Goal: Information Seeking & Learning: Find contact information

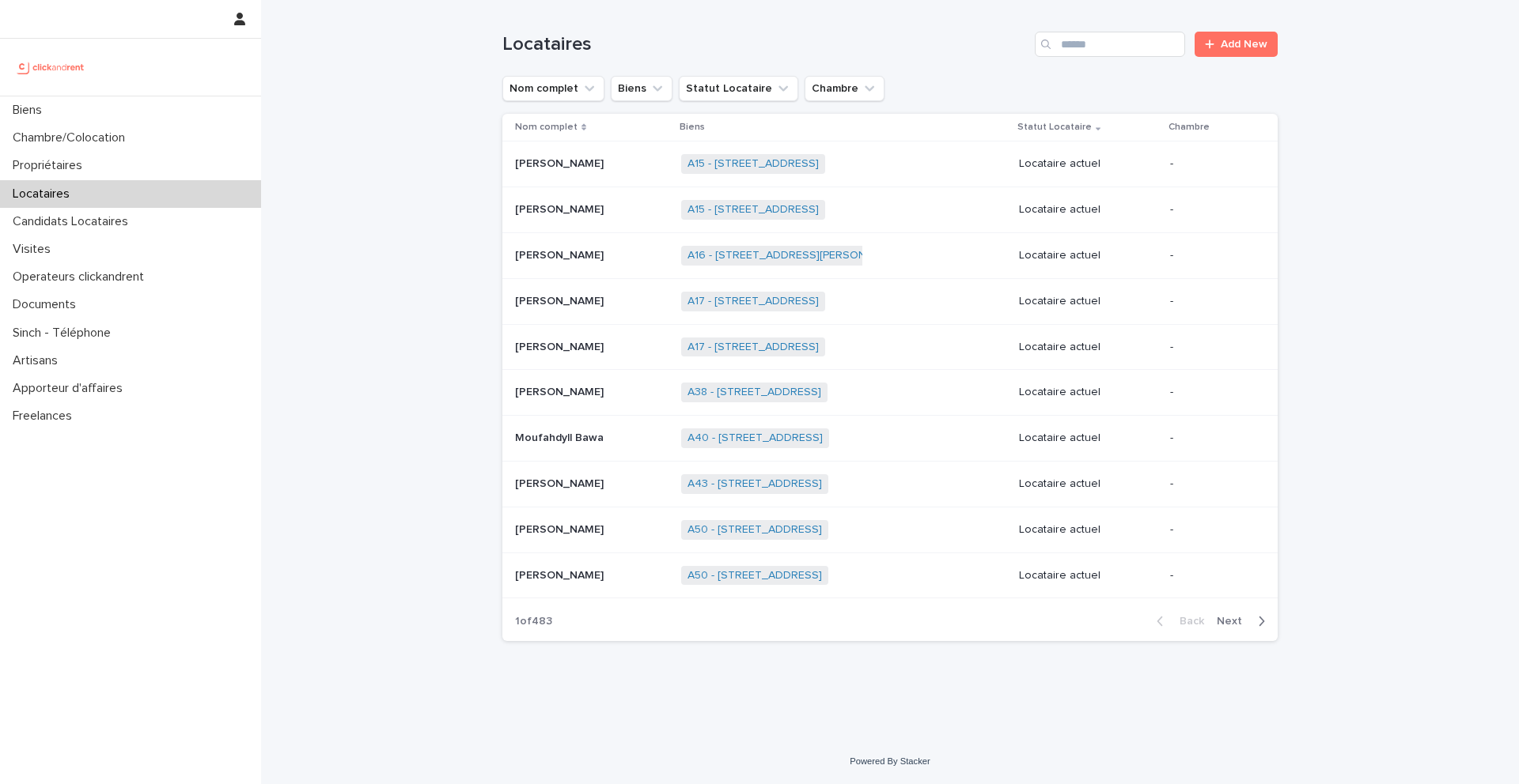
click at [121, 194] on div "Locataires" at bounding box center [130, 194] width 261 height 27
click at [1098, 53] on input "Search" at bounding box center [1109, 45] width 150 height 25
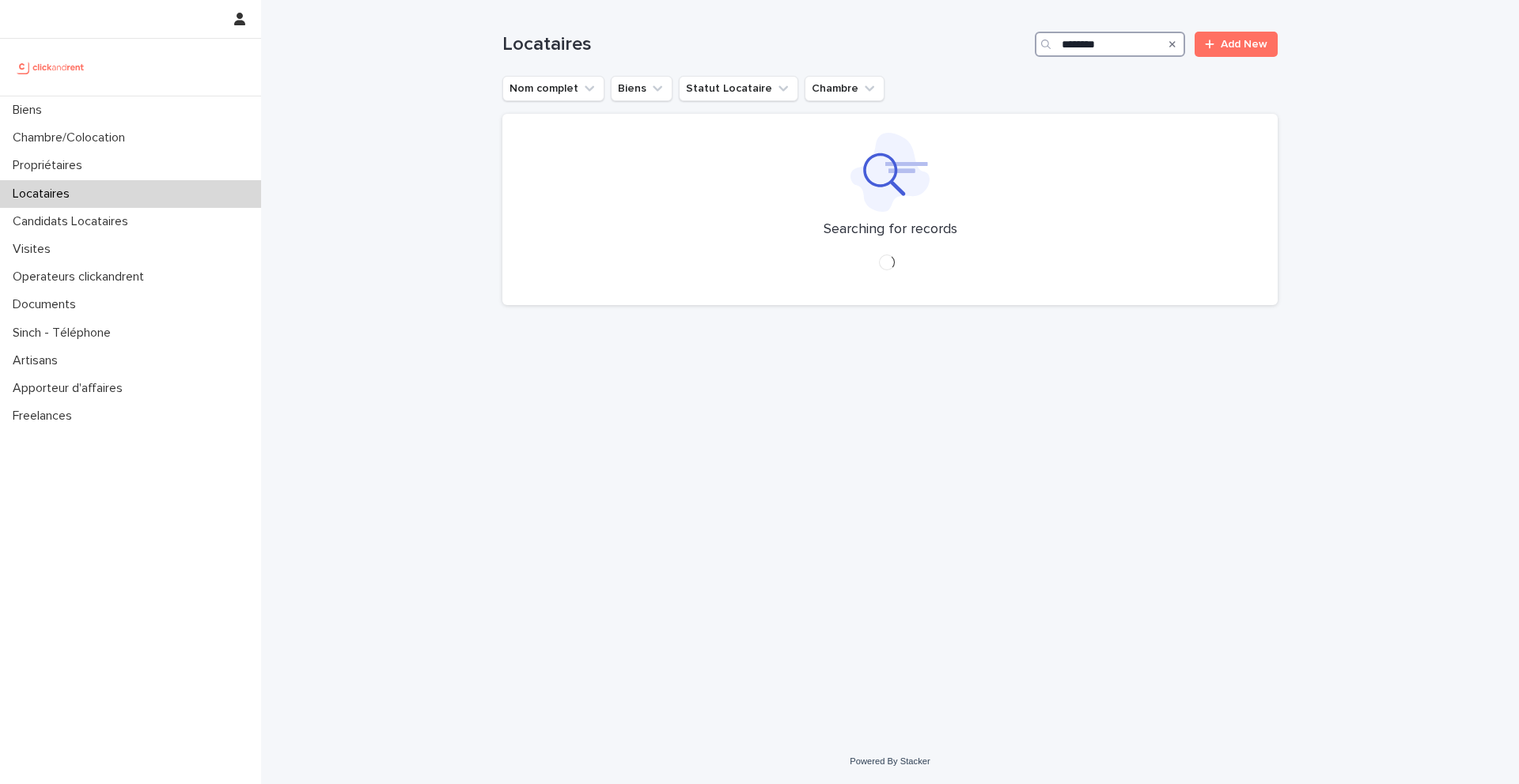
type input "********"
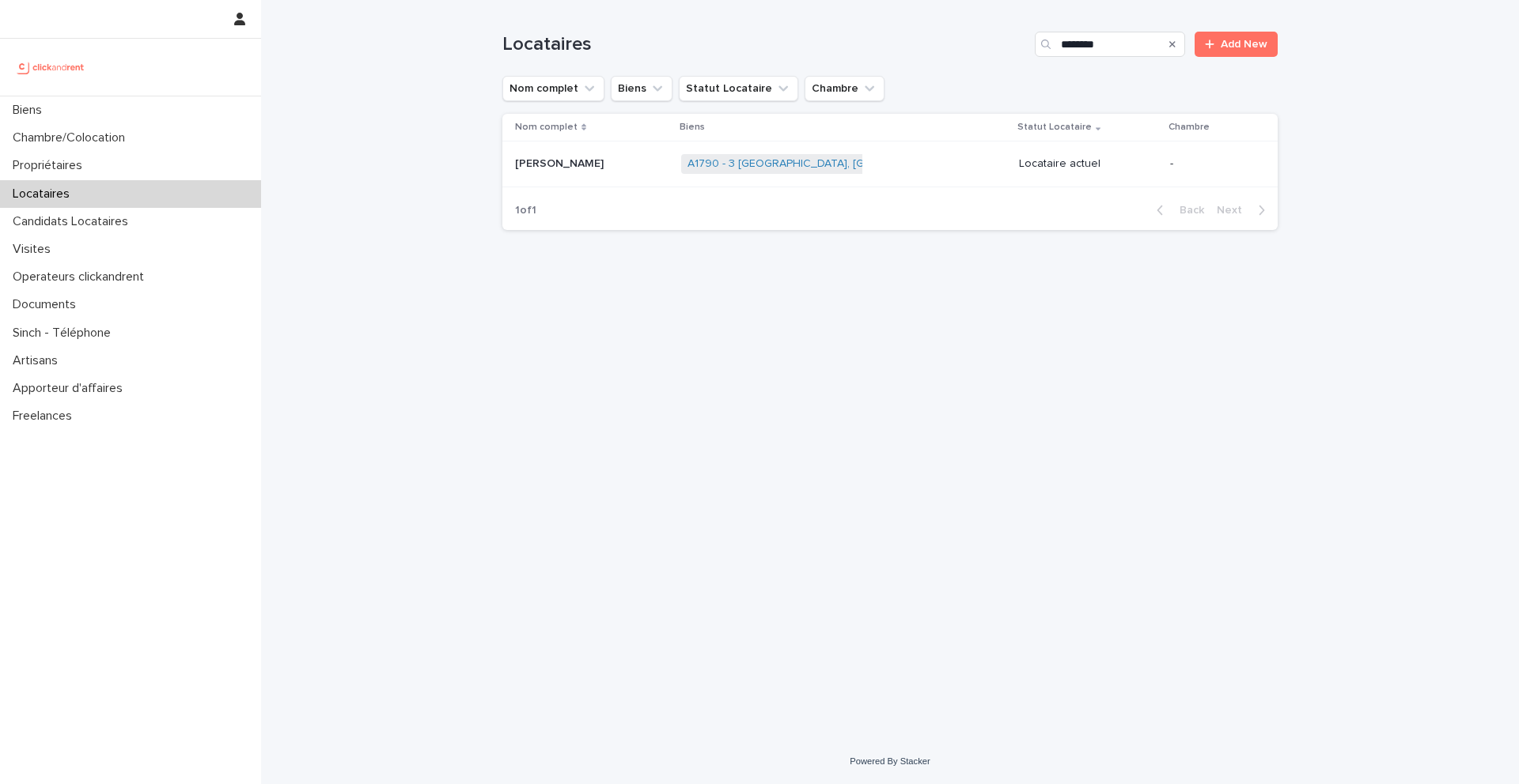
click at [674, 167] on td "A1790 - 3 [GEOGRAPHIC_DATA], [GEOGRAPHIC_DATA] 92210 + 0" at bounding box center [843, 164] width 338 height 46
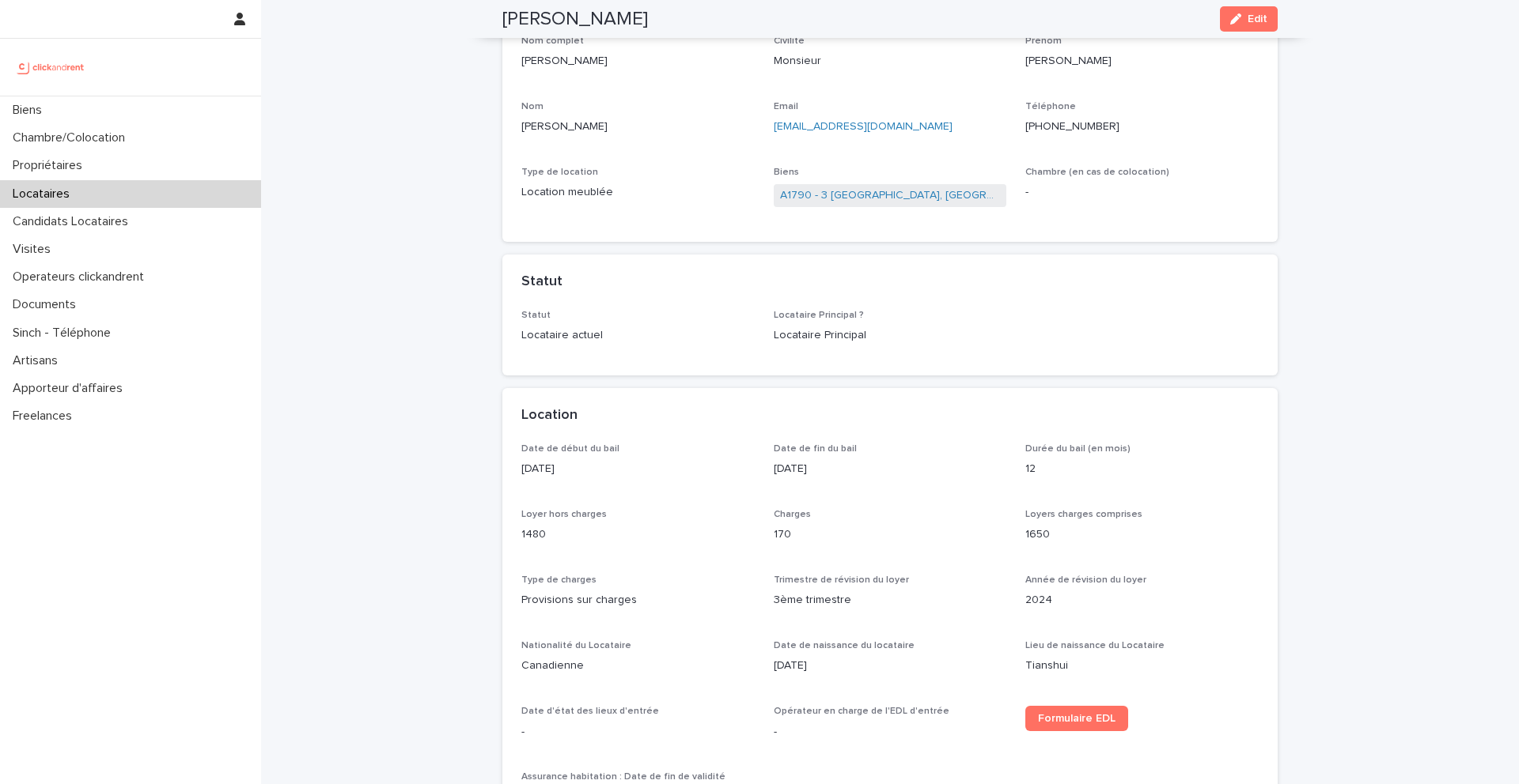
scroll to position [125, 0]
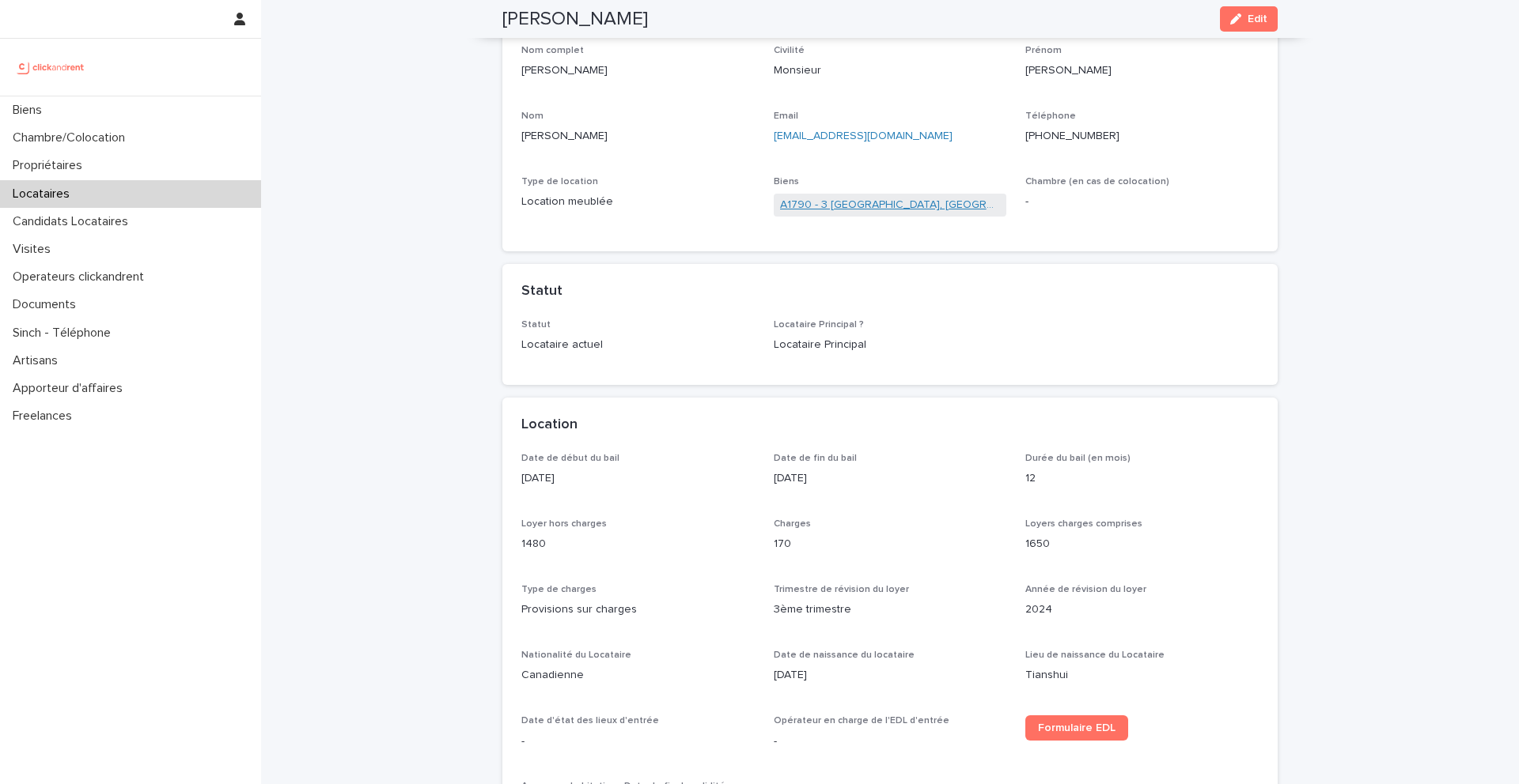
click at [871, 209] on link "A1790 - 3 [GEOGRAPHIC_DATA], [GEOGRAPHIC_DATA] 92210" at bounding box center [890, 204] width 221 height 17
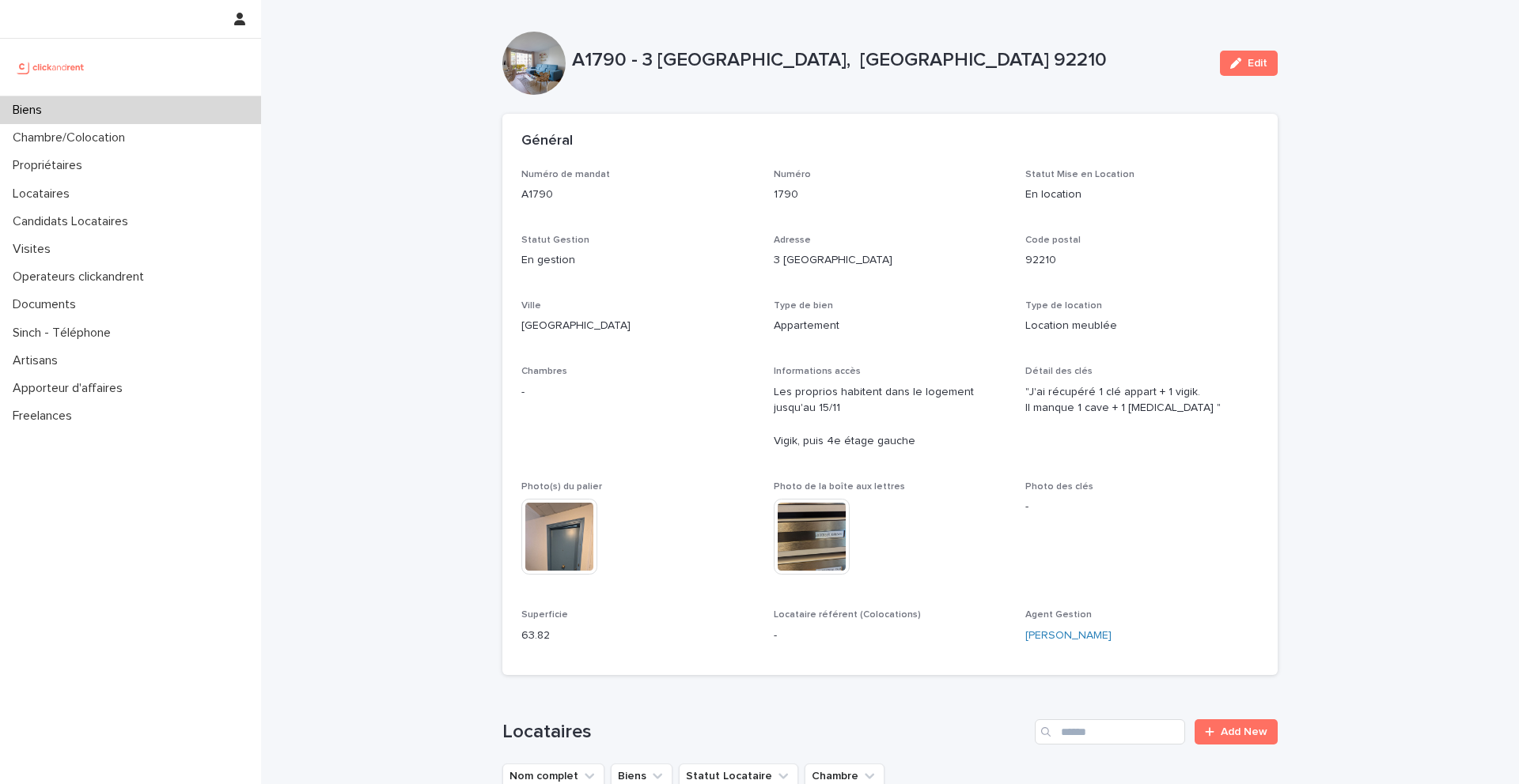
scroll to position [520, 0]
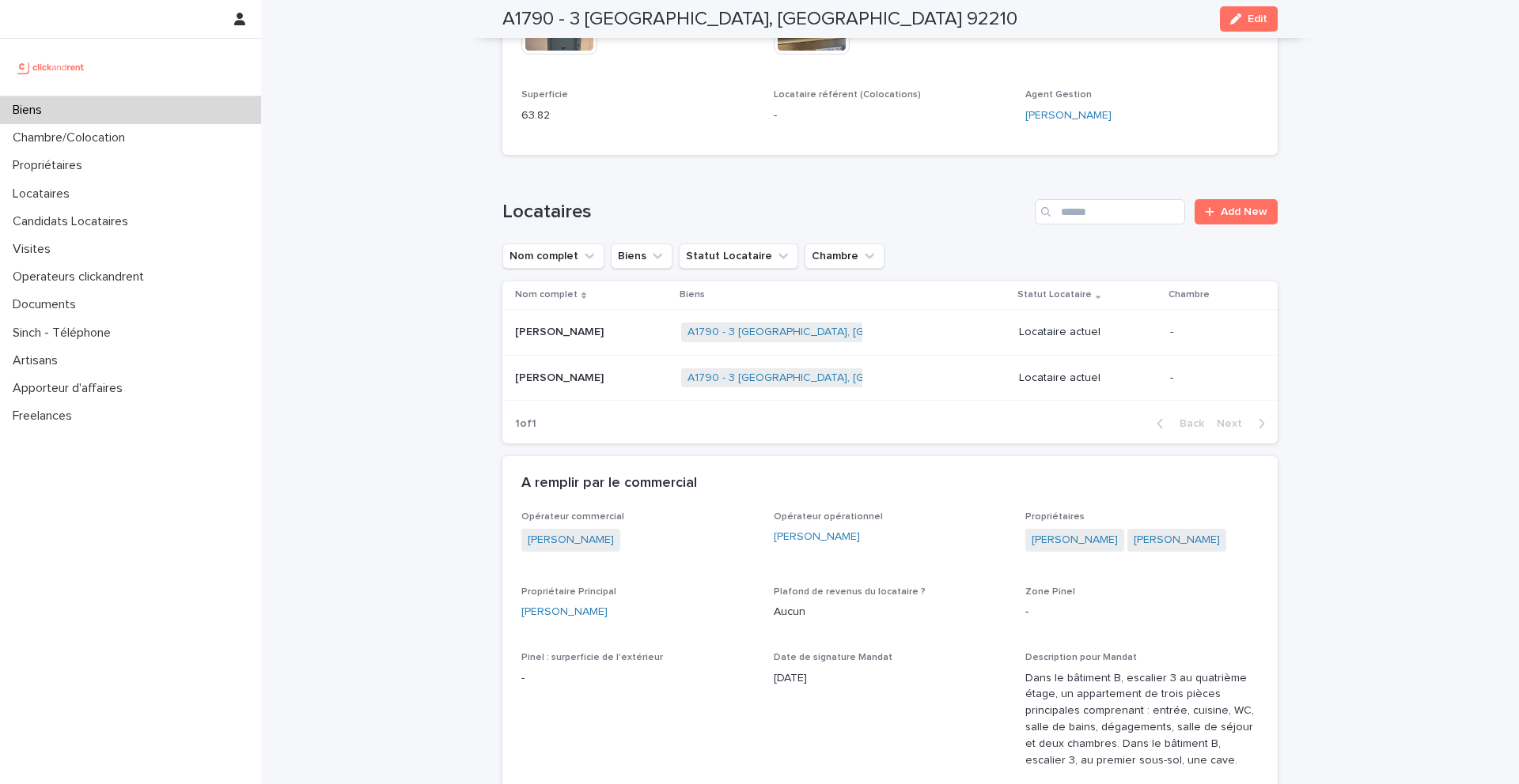
click at [590, 323] on div "[PERSON_NAME]" at bounding box center [592, 332] width 154 height 26
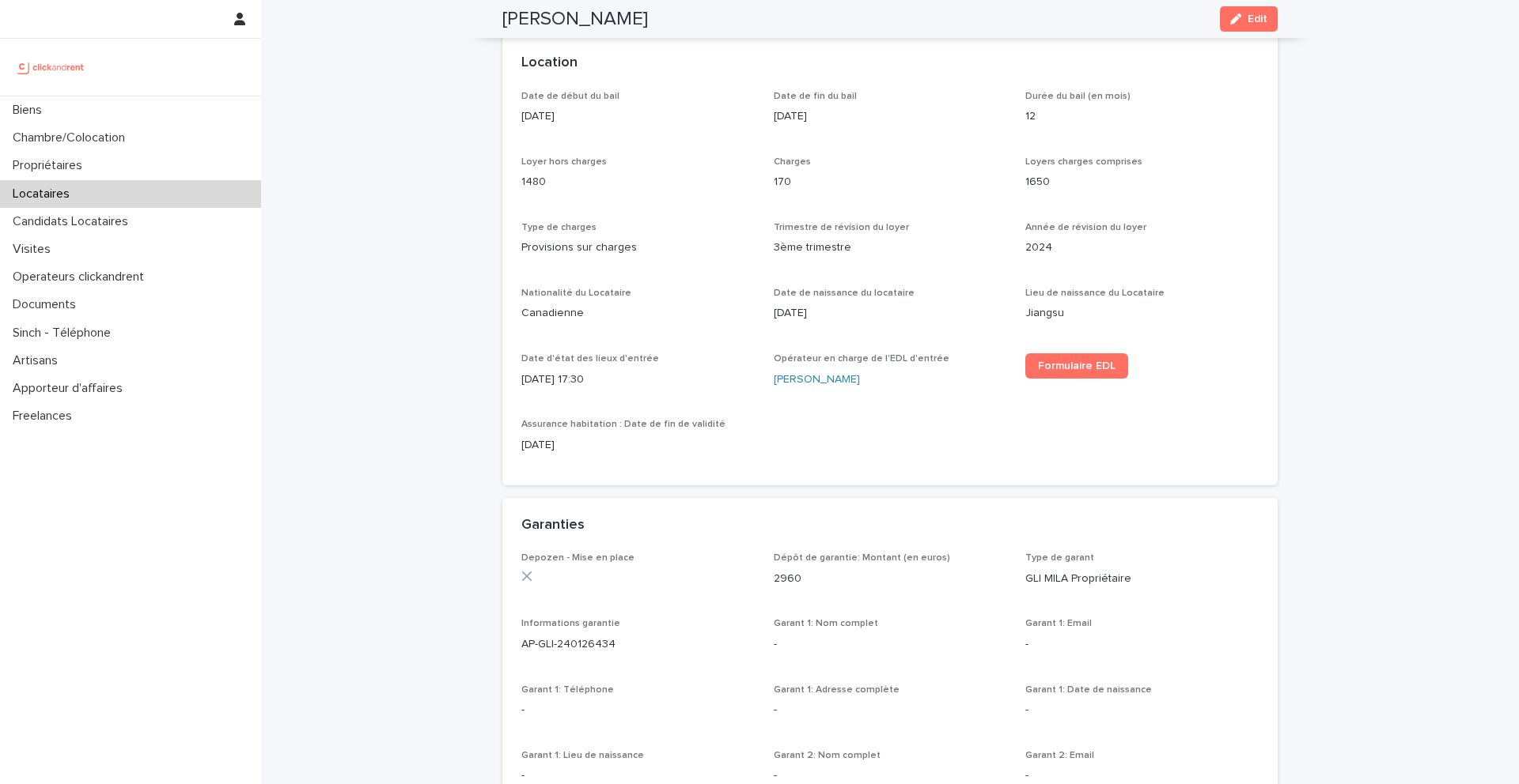
scroll to position [548, 0]
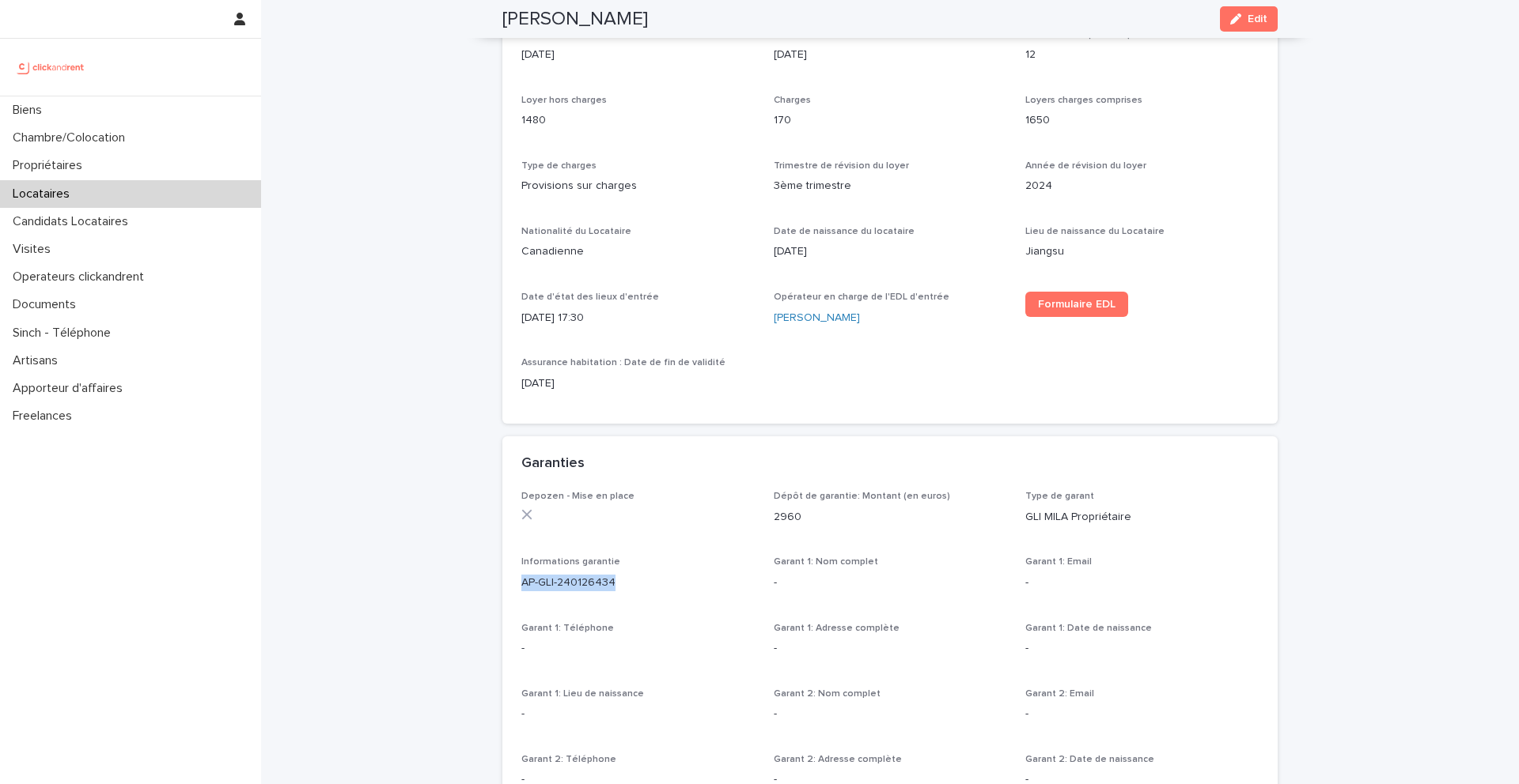
drag, startPoint x: 640, startPoint y: 580, endPoint x: 495, endPoint y: 580, distance: 145.0
click at [494, 580] on div "Loading... Saving… Loading... Saving… [PERSON_NAME] Edit [PERSON_NAME] Edit Sor…" at bounding box center [889, 752] width 791 height 2600
copy p "AP-GLI-240126434"
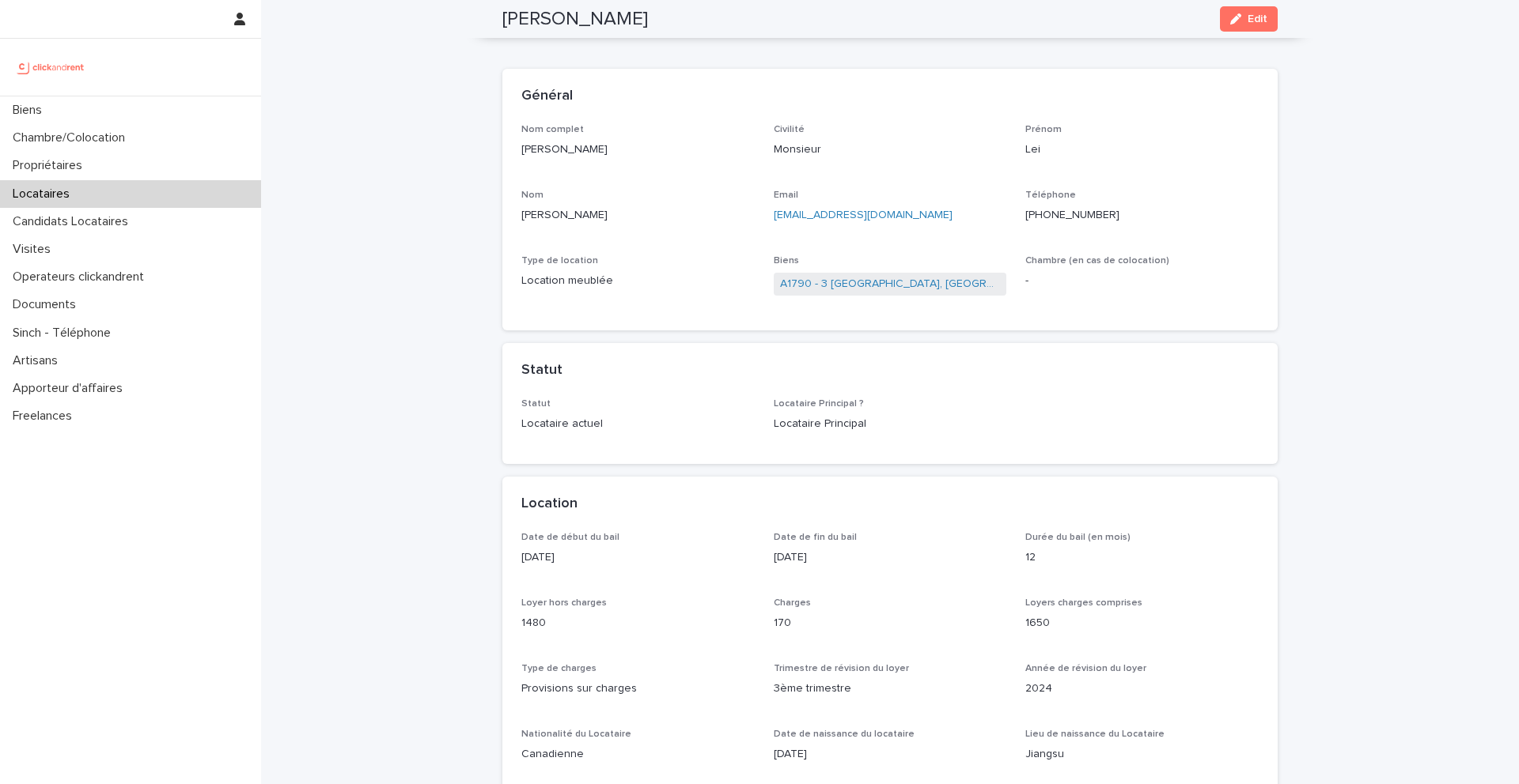
scroll to position [0, 0]
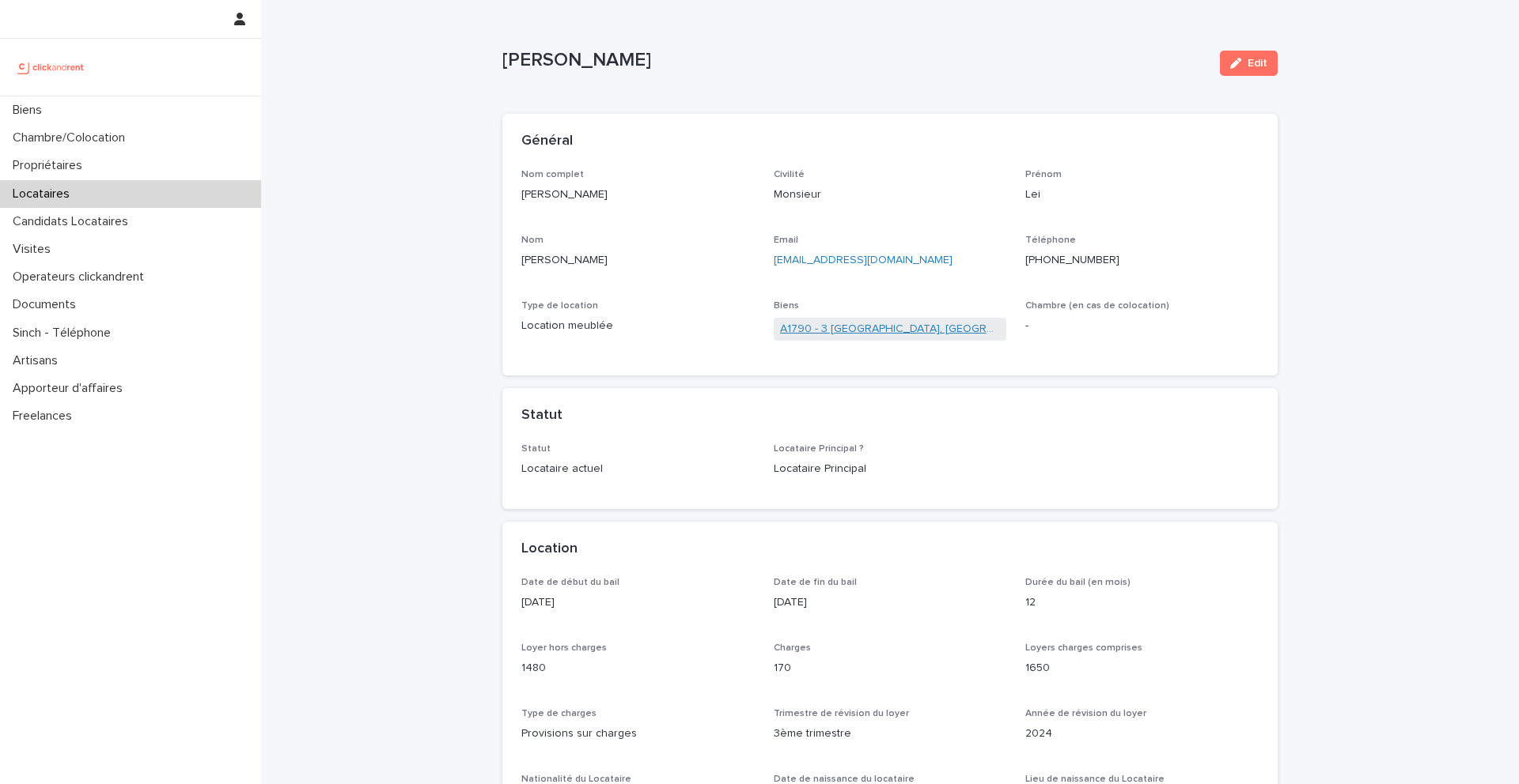
click at [861, 325] on link "A1790 - 3 [GEOGRAPHIC_DATA], [GEOGRAPHIC_DATA] 92210" at bounding box center [890, 329] width 221 height 17
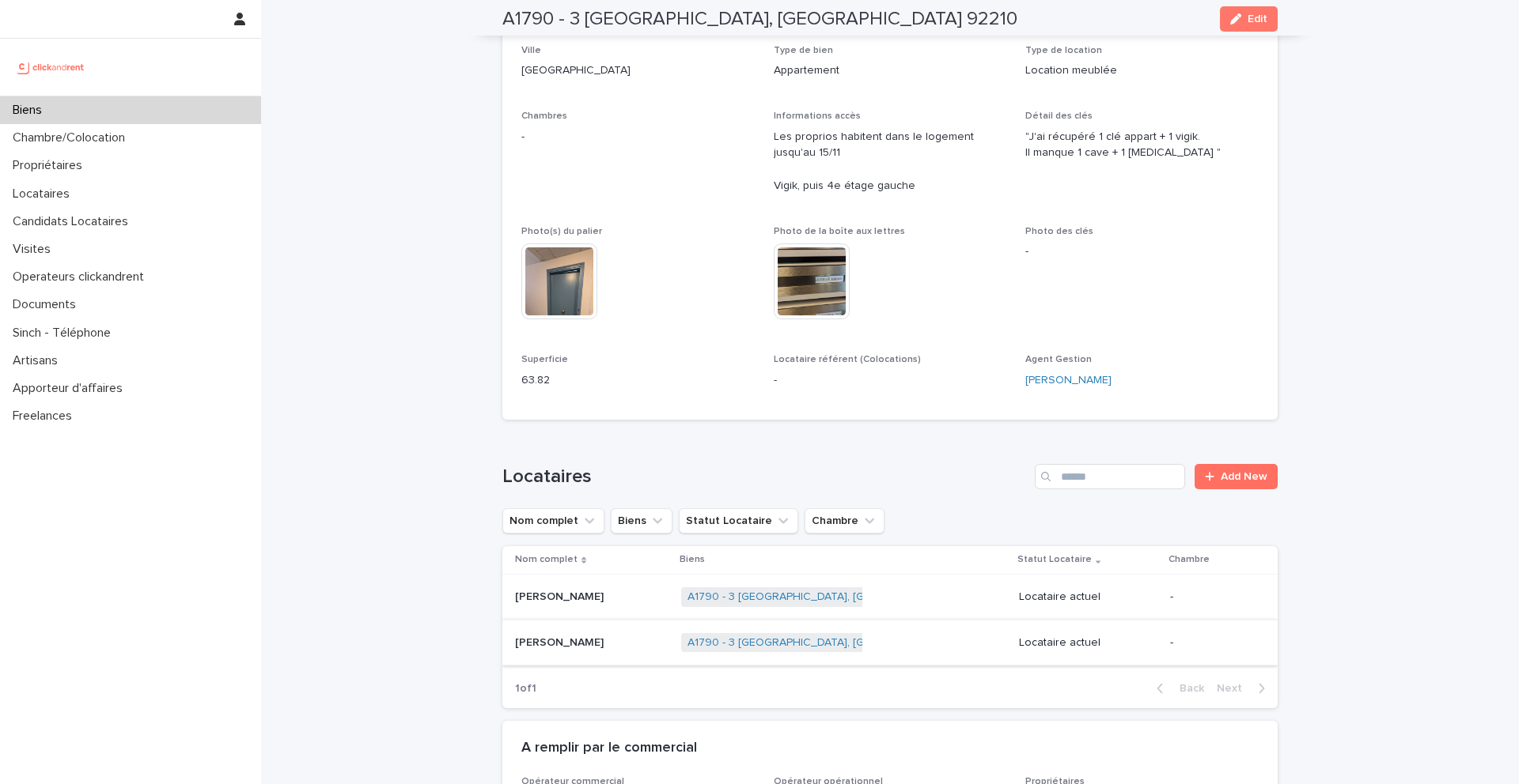
scroll to position [272, 0]
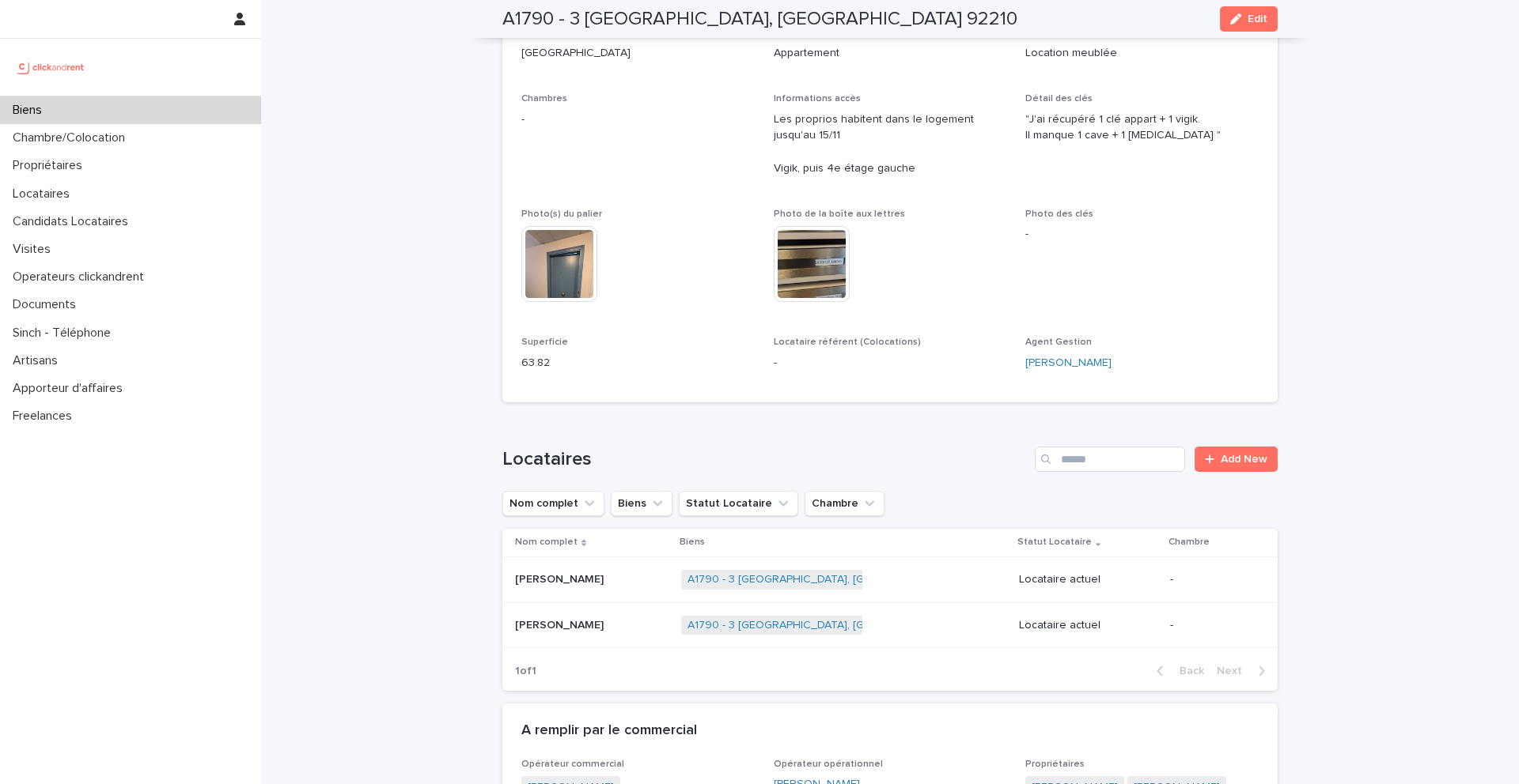
click at [589, 632] on p at bounding box center [592, 626] width 154 height 14
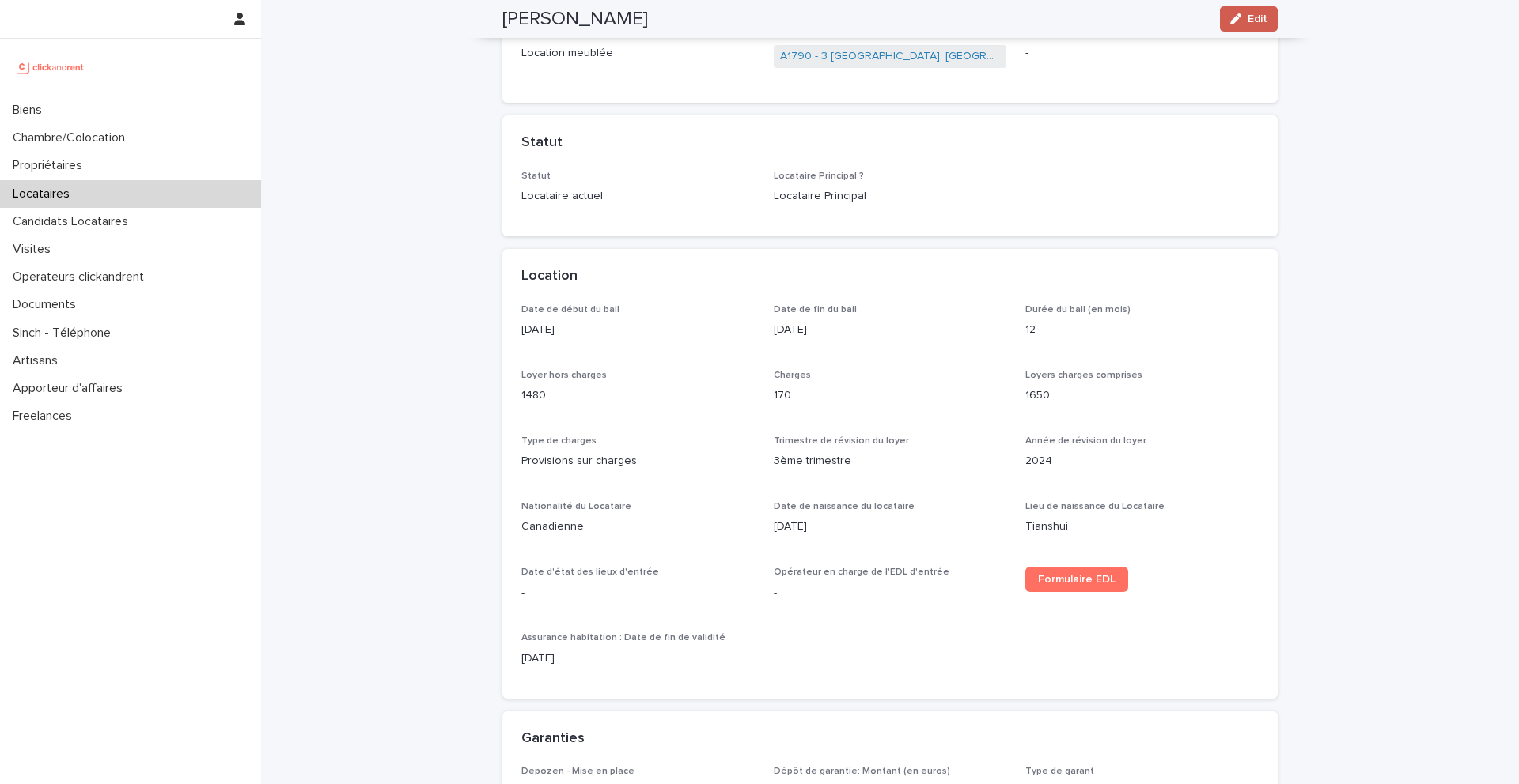
click at [1257, 24] on button "Edit" at bounding box center [1248, 19] width 57 height 25
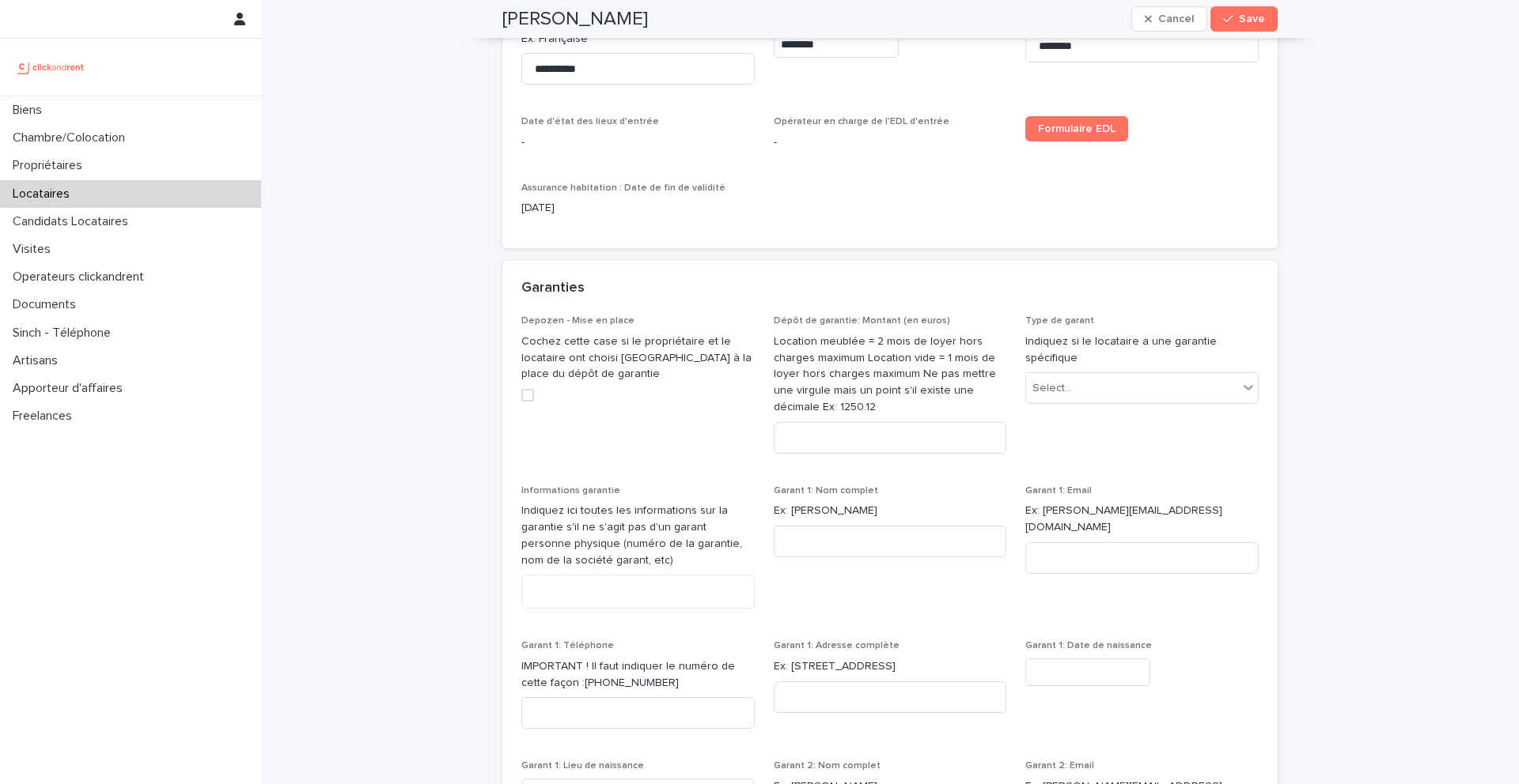
scroll to position [1119, 0]
click at [1121, 382] on div "Select..." at bounding box center [1132, 390] width 212 height 26
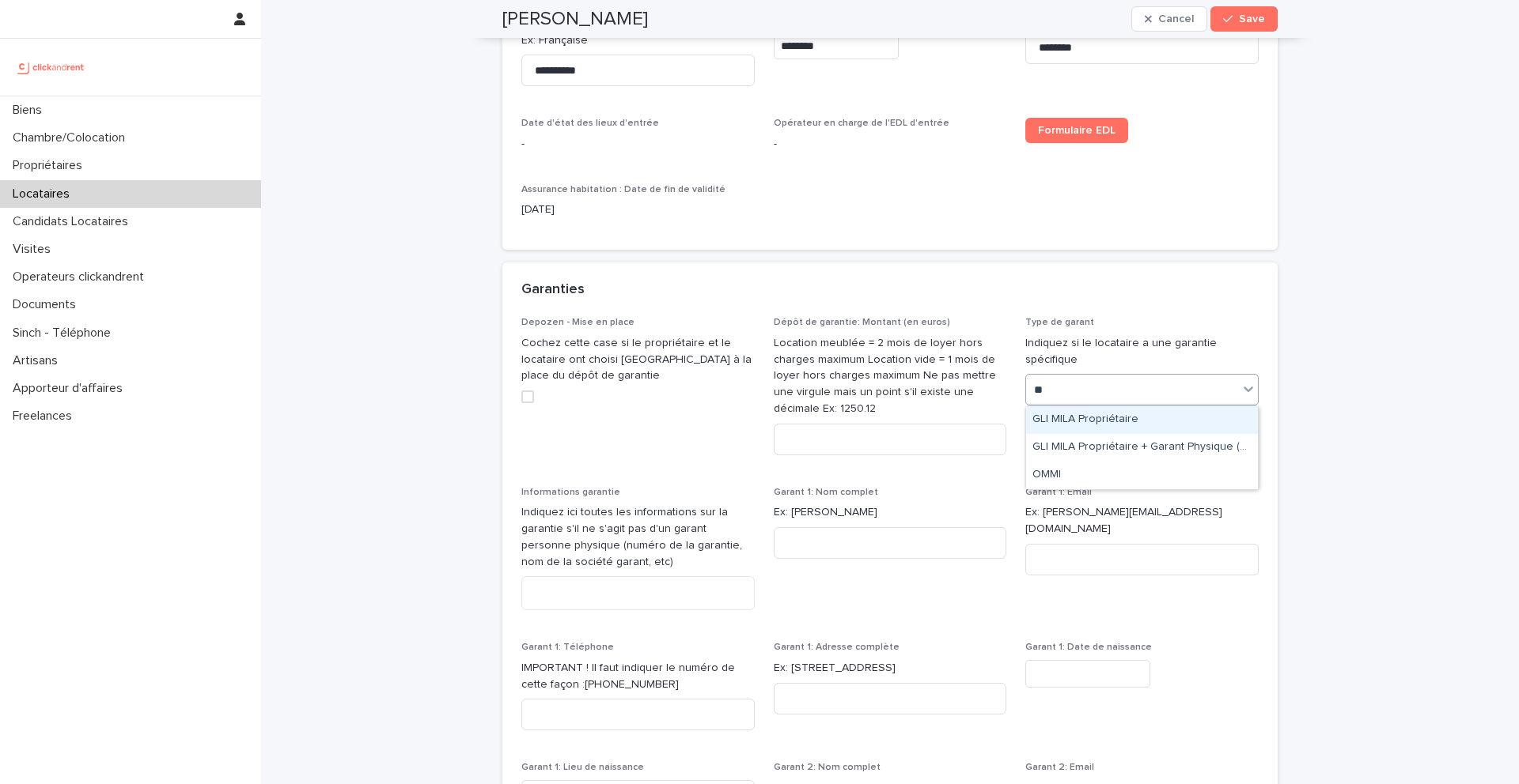
type input "***"
click at [1129, 416] on div "GLI MILA Propriétaire" at bounding box center [1141, 420] width 232 height 27
click at [690, 577] on textarea at bounding box center [638, 593] width 234 height 34
paste textarea "**********"
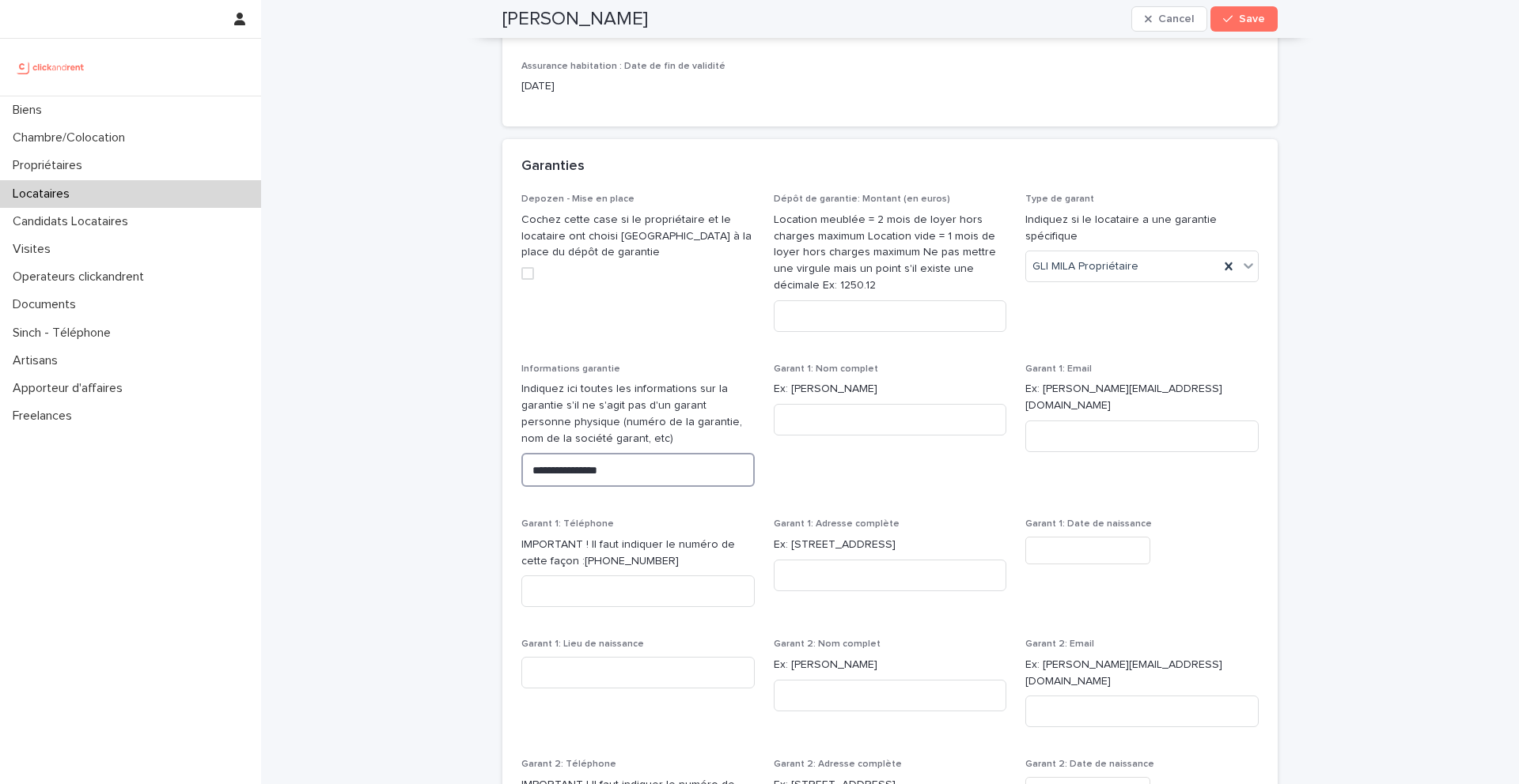
scroll to position [1292, 0]
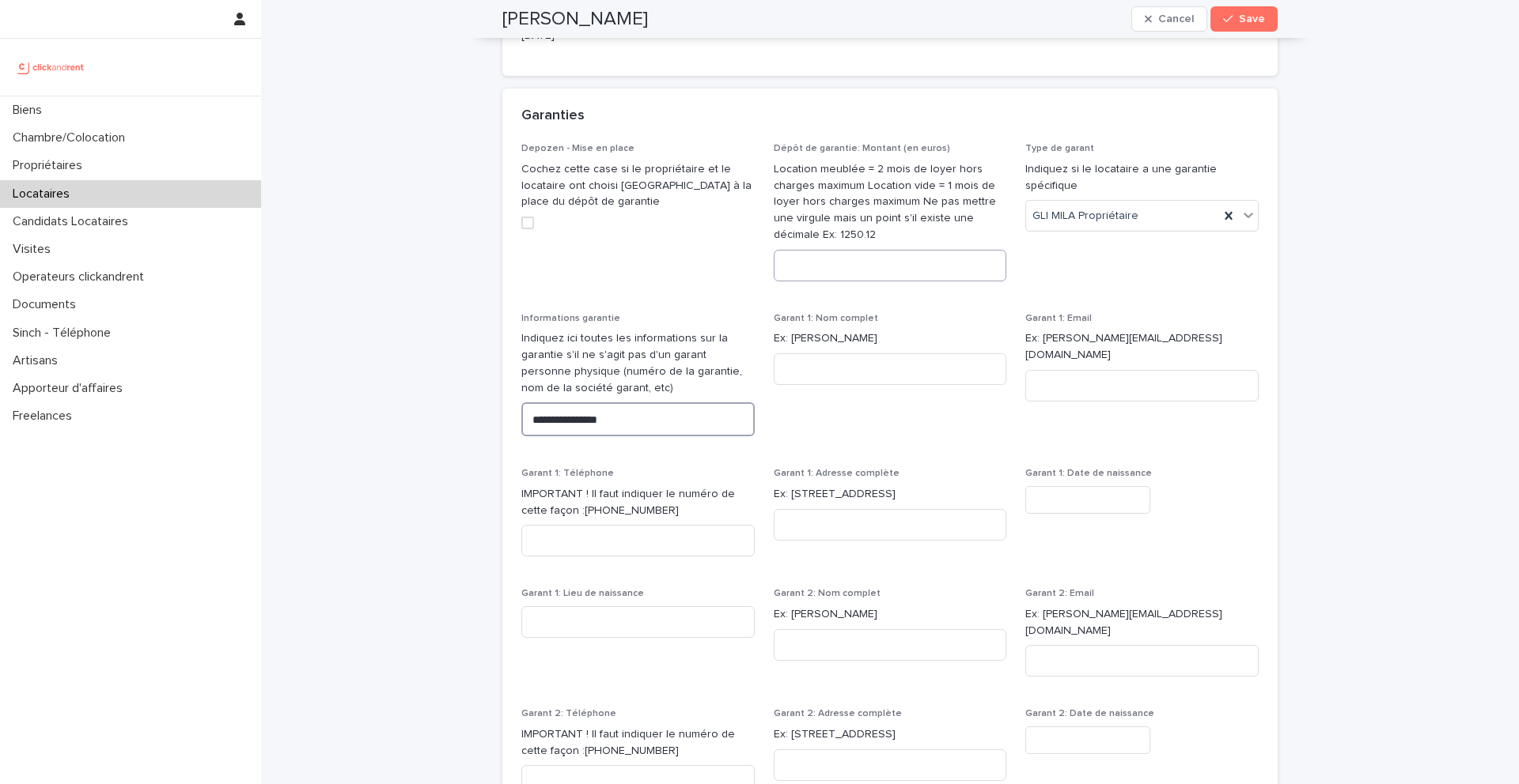
type textarea "**********"
click at [838, 281] on input at bounding box center [890, 266] width 234 height 32
type input "****"
click at [1261, 17] on span "Save" at bounding box center [1251, 18] width 26 height 11
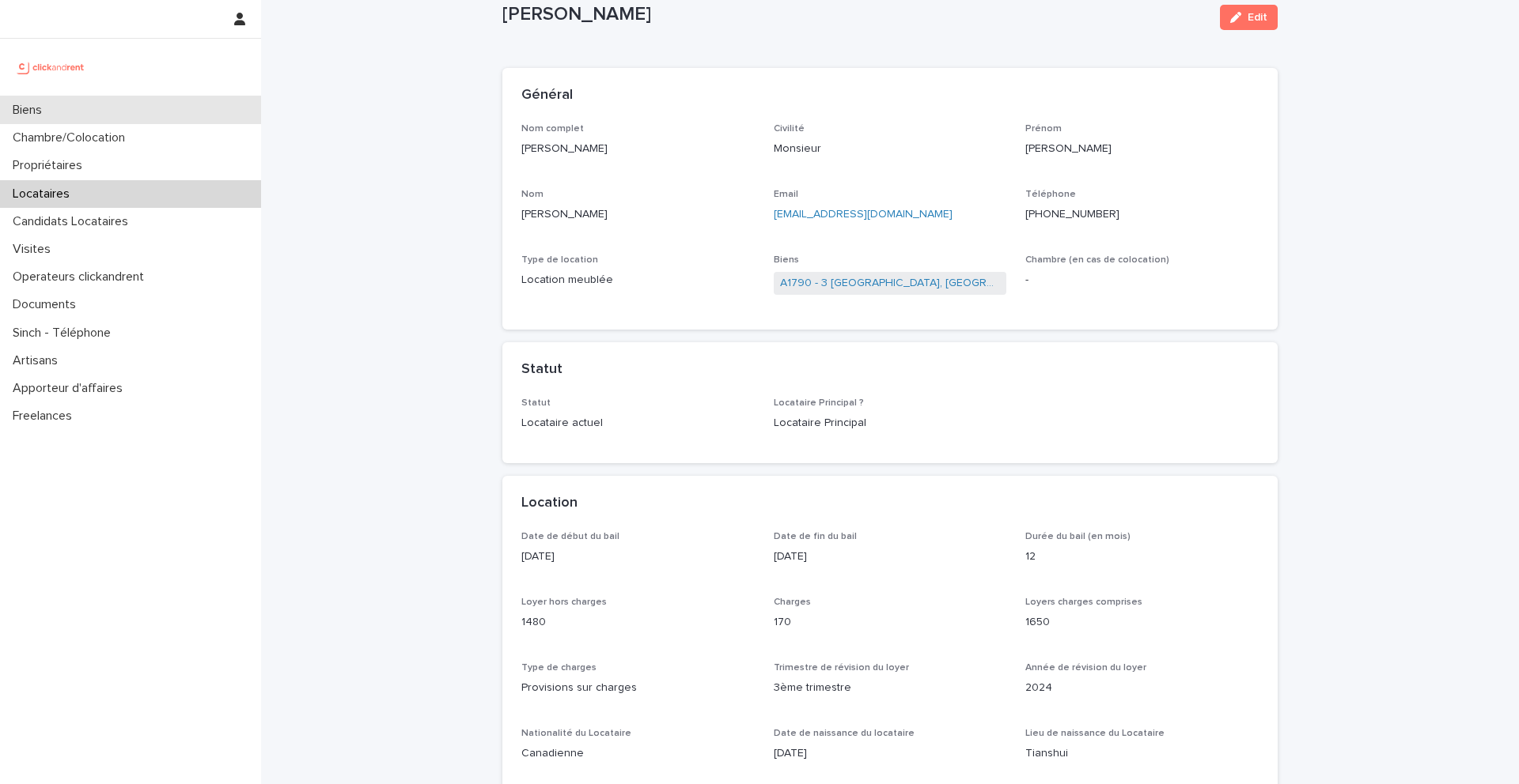
scroll to position [0, 0]
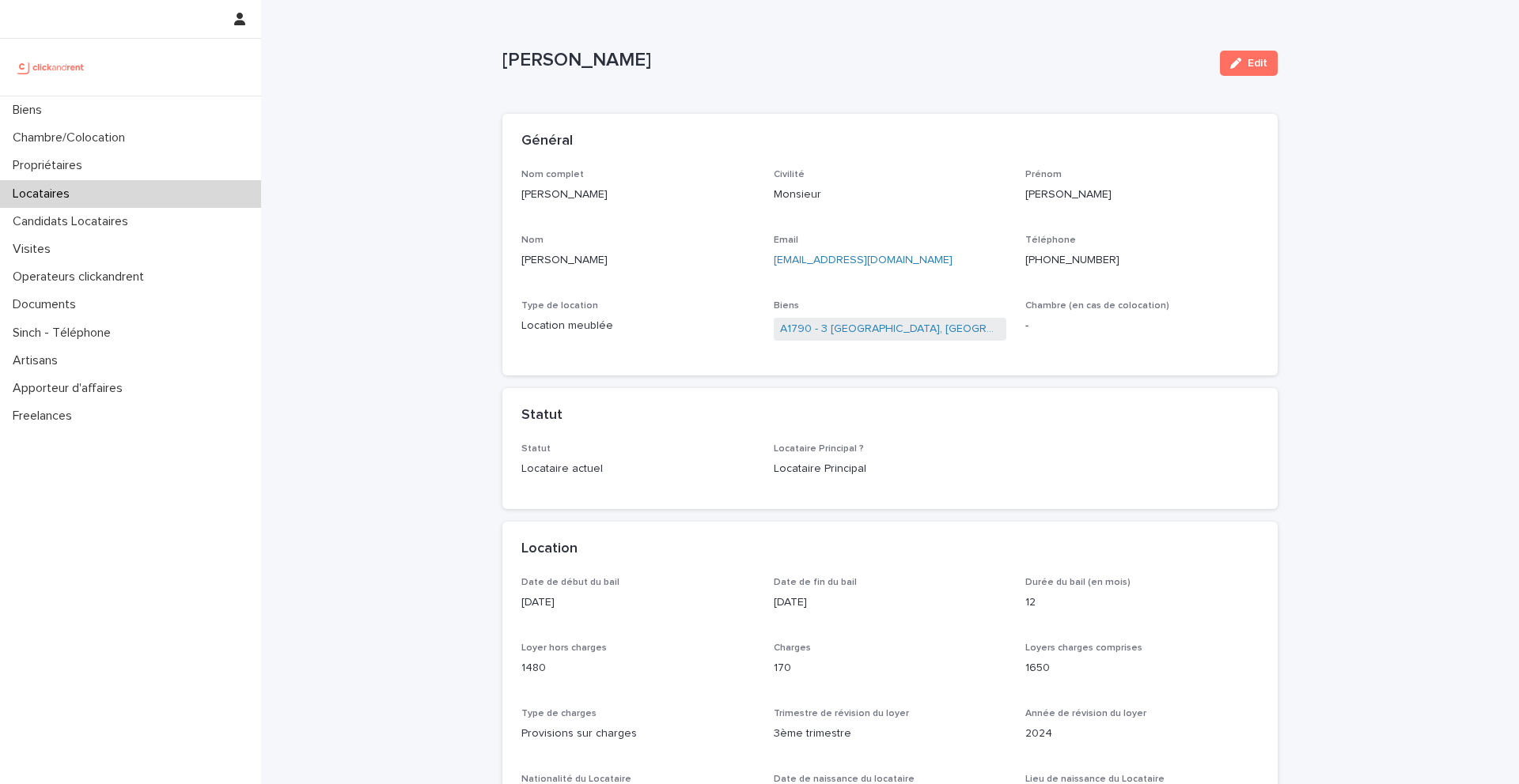
click at [122, 191] on div "Locataires" at bounding box center [130, 194] width 261 height 27
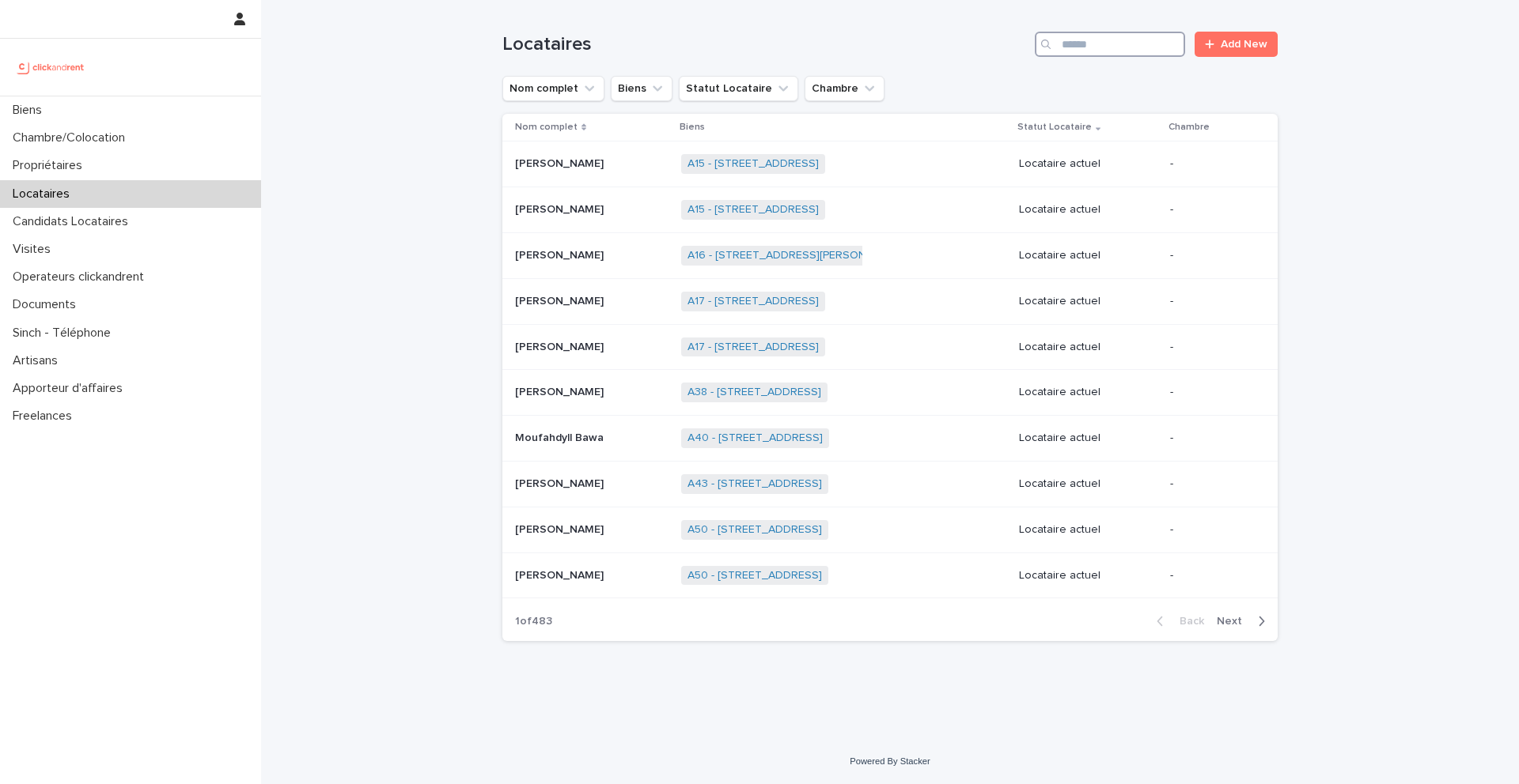
click at [1166, 37] on input "Search" at bounding box center [1109, 45] width 150 height 25
paste input "**********"
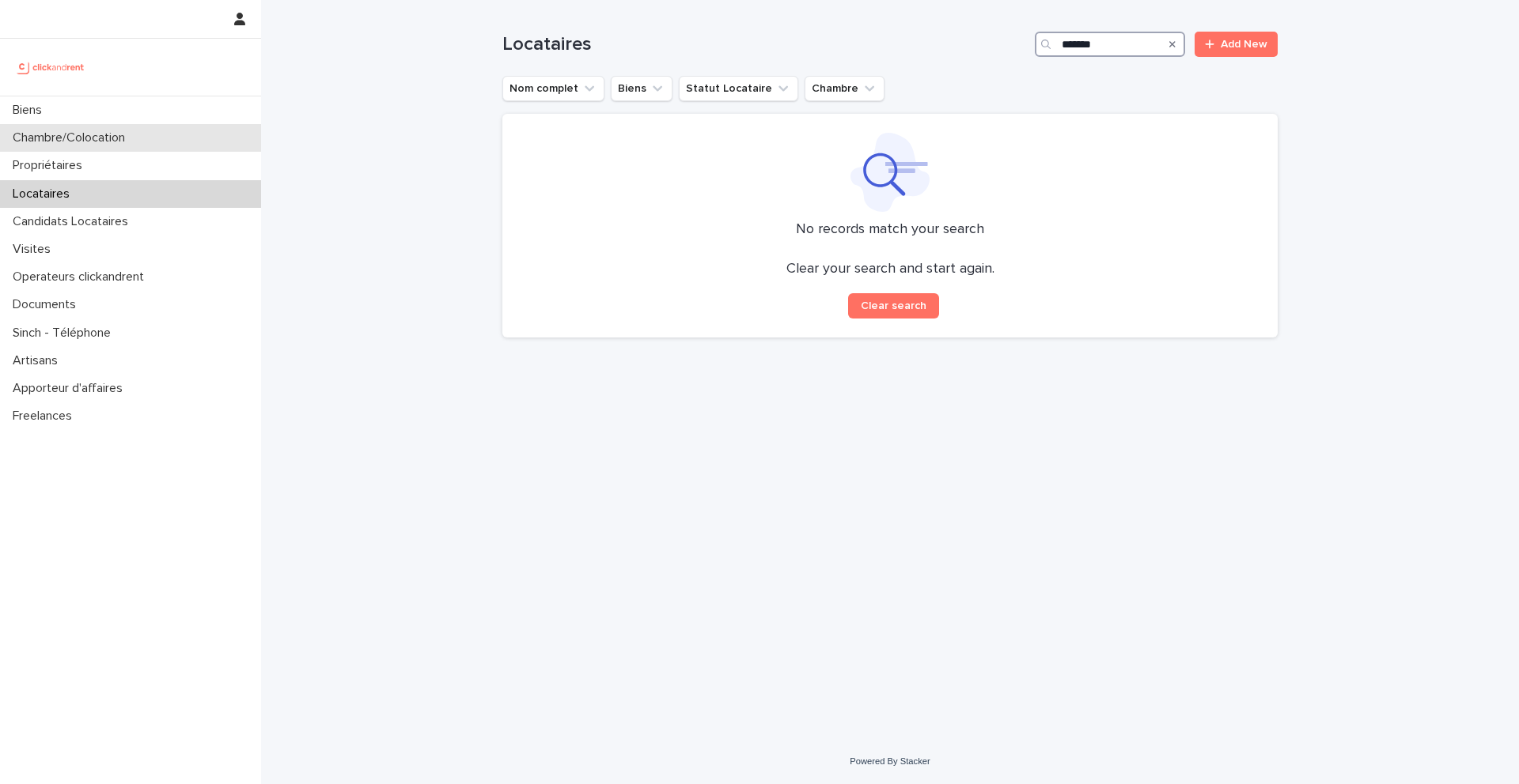
type input "*******"
click at [150, 107] on div "Biens" at bounding box center [130, 110] width 261 height 27
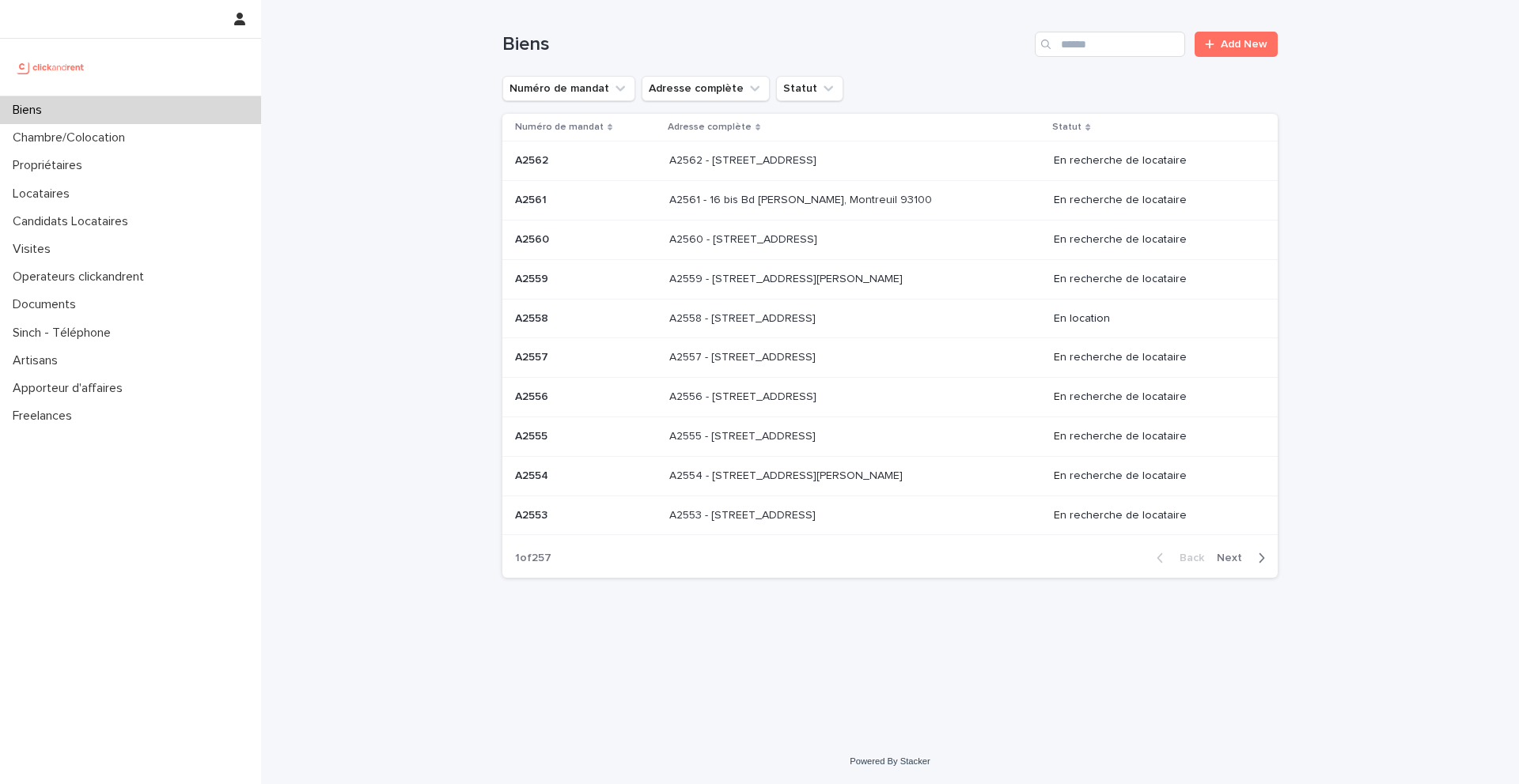
click at [1166, 42] on input "Search" at bounding box center [1109, 45] width 150 height 25
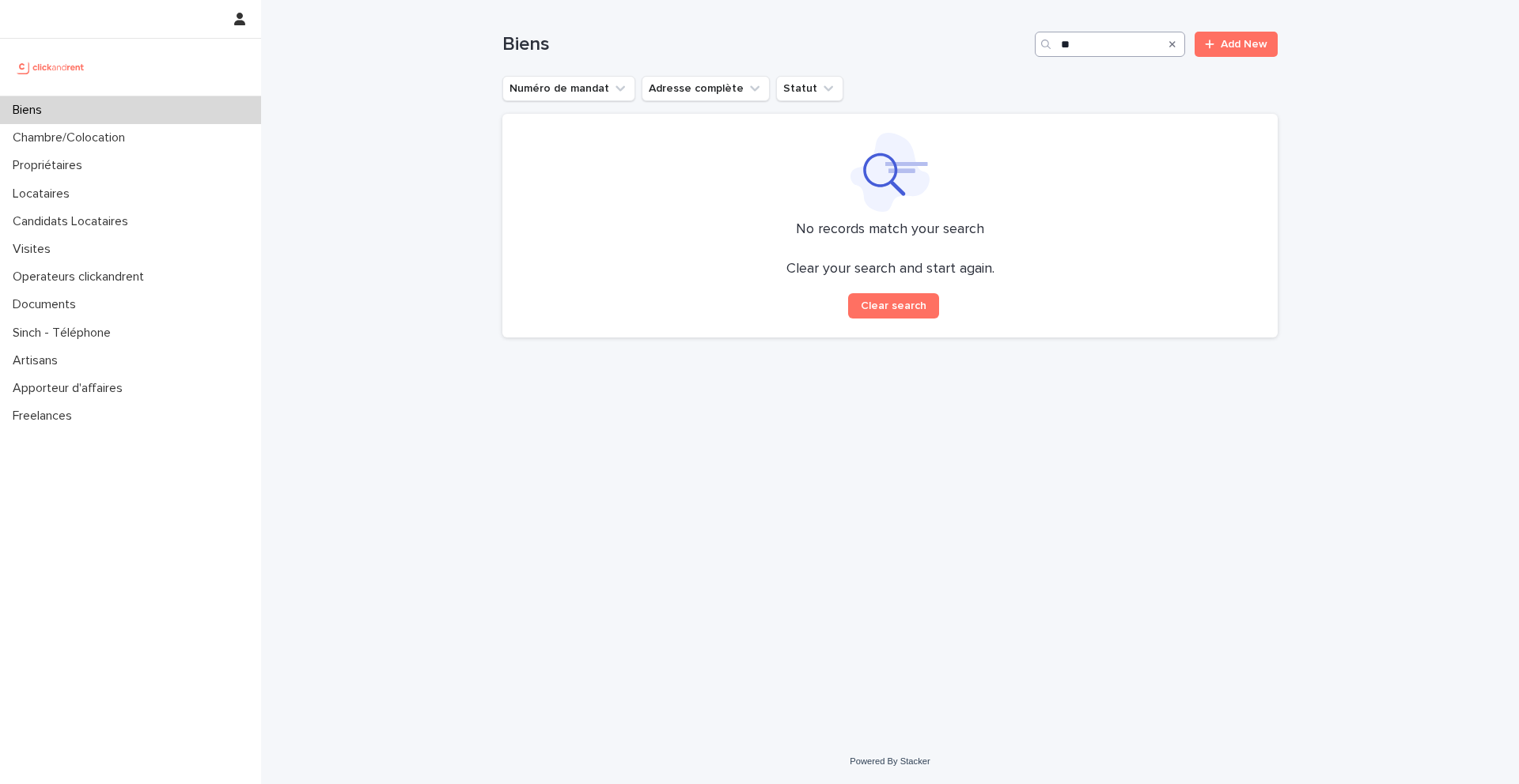
type input "*"
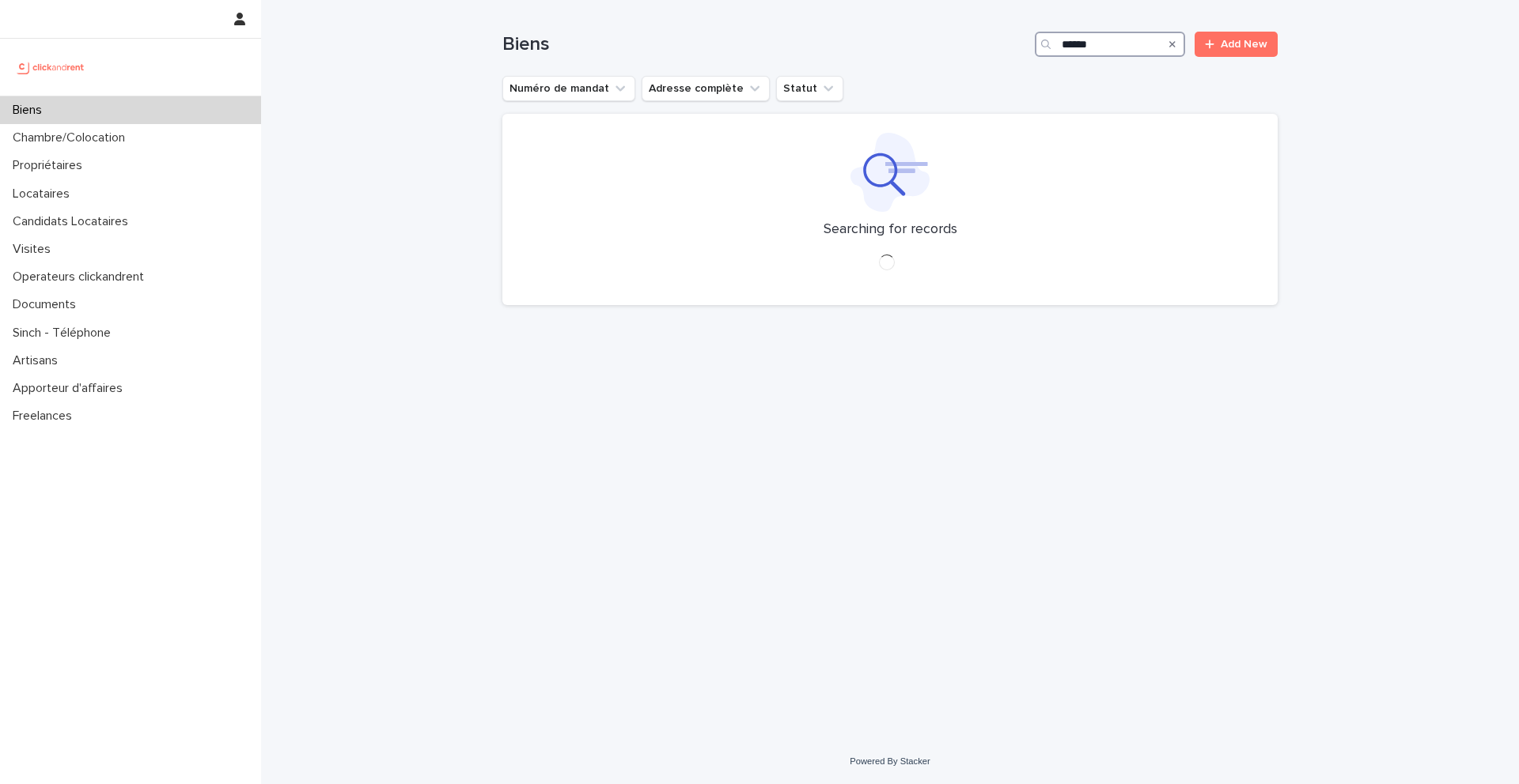
type input "*****"
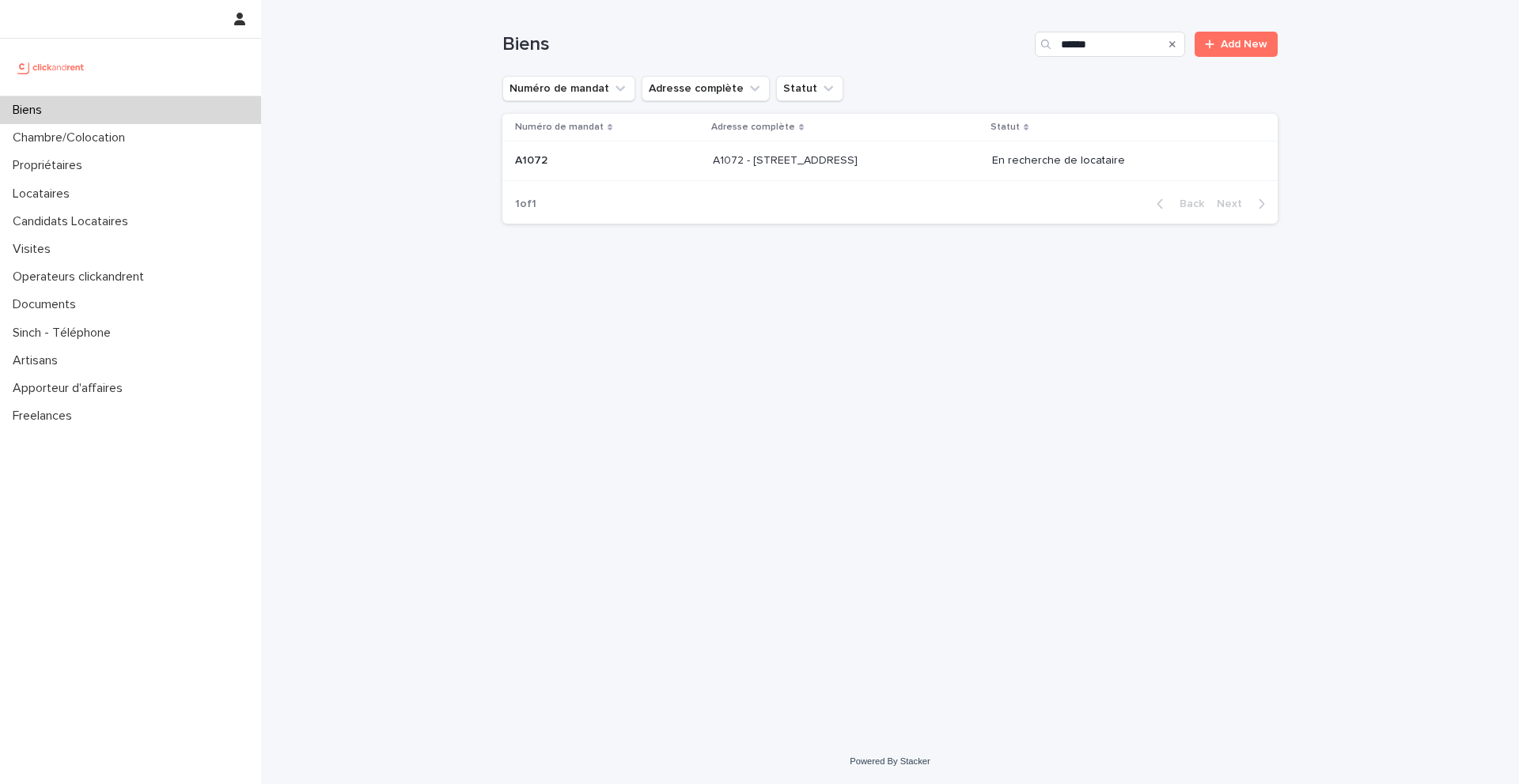
click at [760, 174] on td "A1072 - [STREET_ADDRESS] A1072 - [STREET_ADDRESS]" at bounding box center [846, 161] width 279 height 40
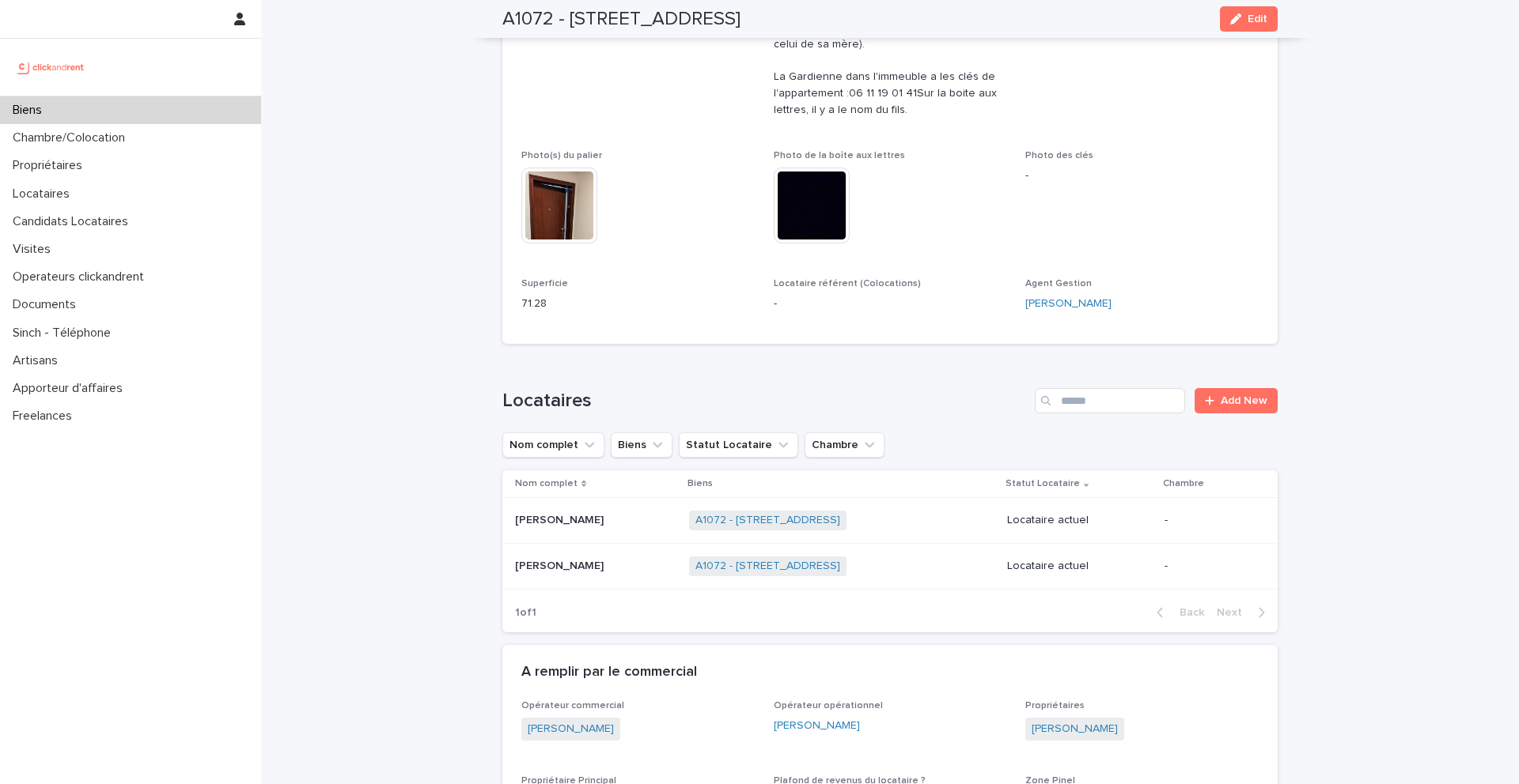
scroll to position [472, 0]
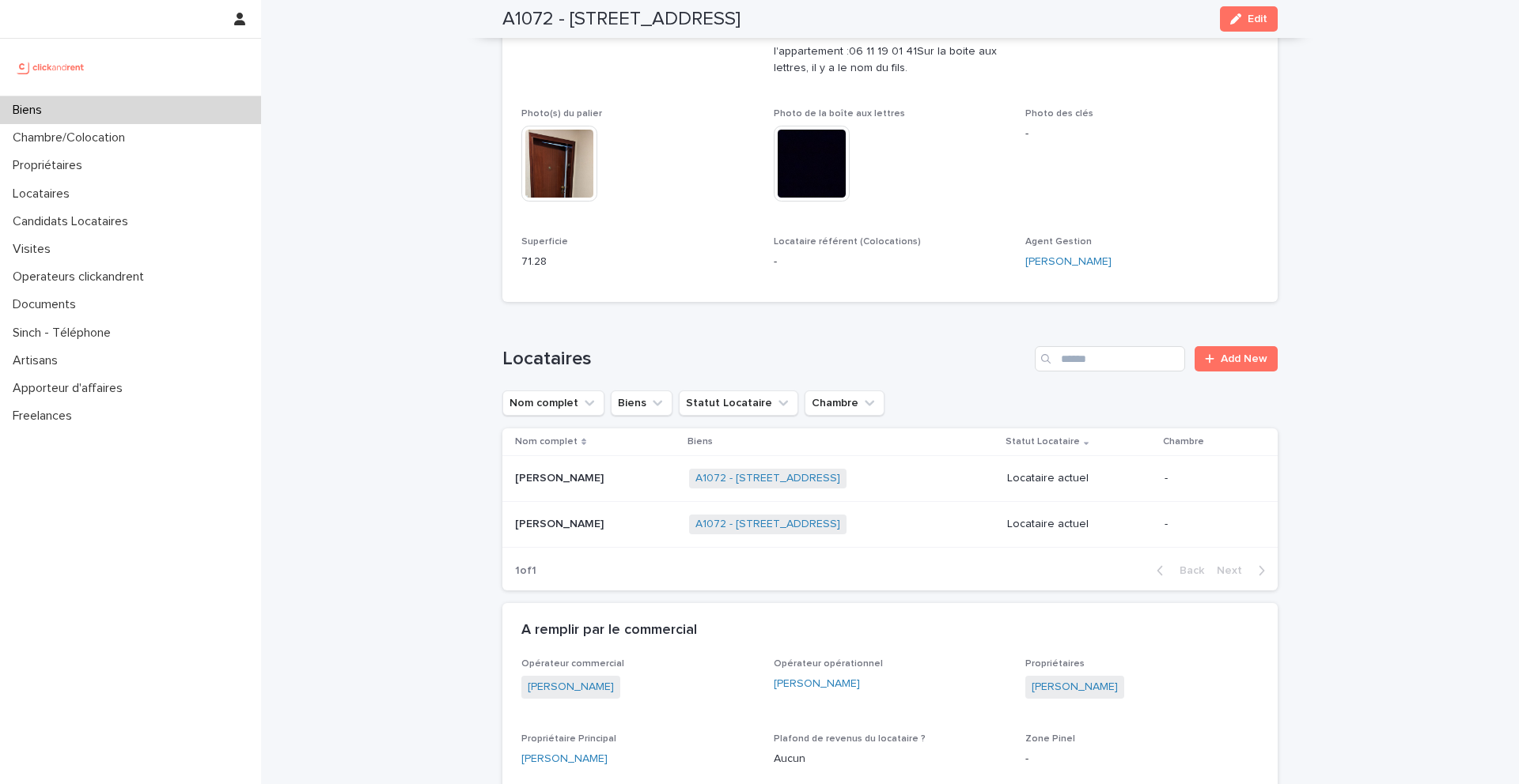
click at [602, 484] on p at bounding box center [596, 479] width 162 height 14
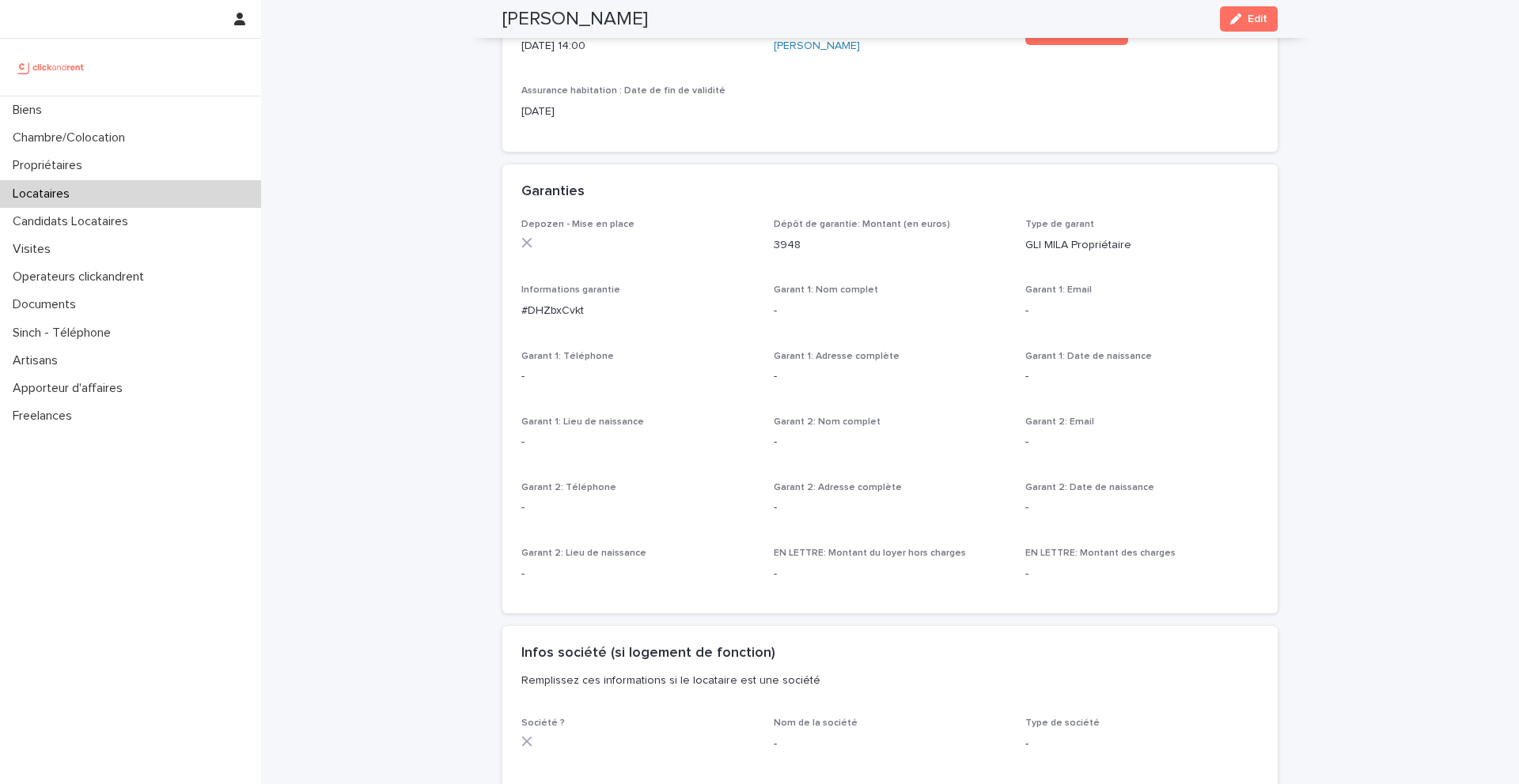
scroll to position [267, 0]
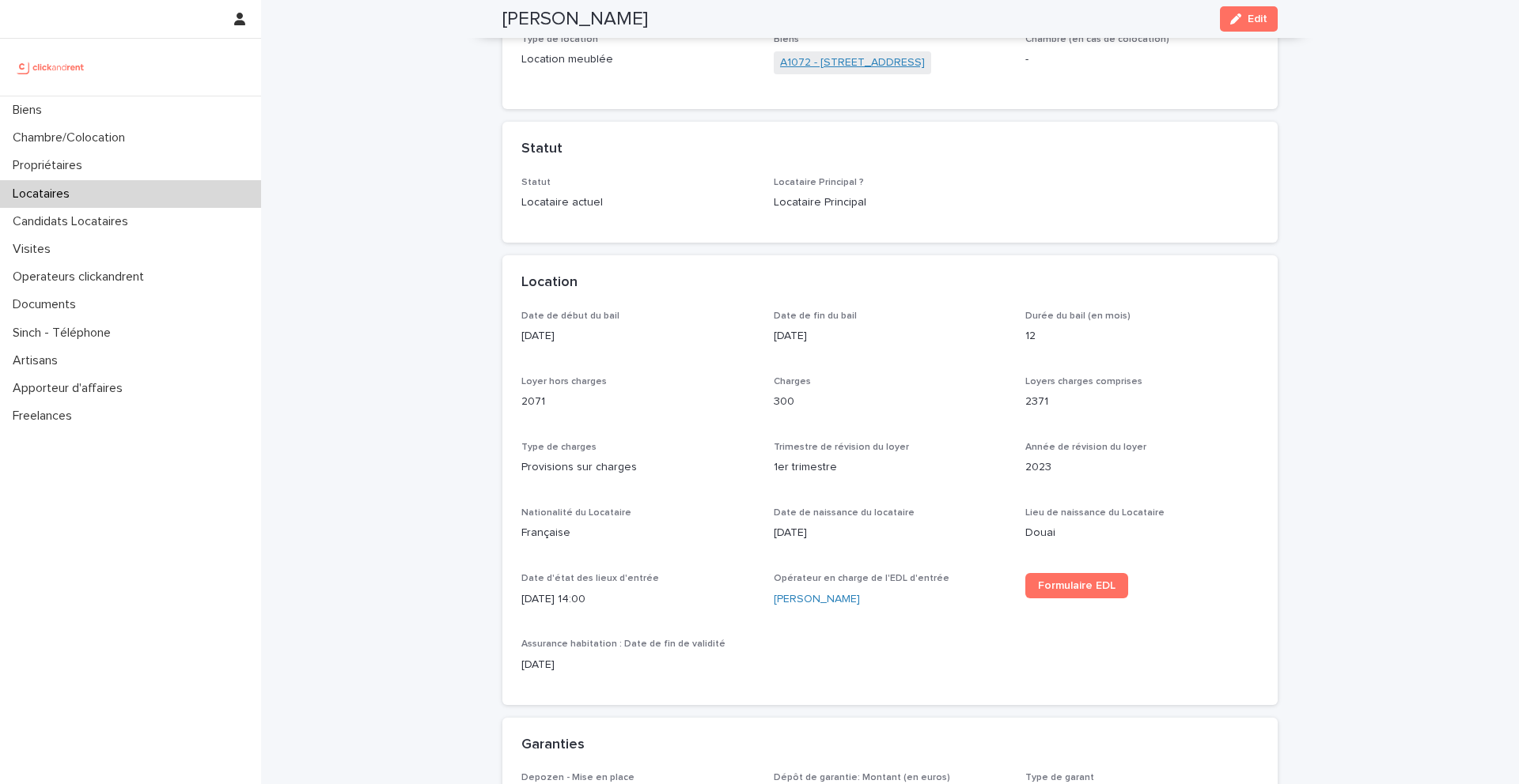
click at [840, 60] on link "A1072 - [STREET_ADDRESS]" at bounding box center [852, 62] width 145 height 17
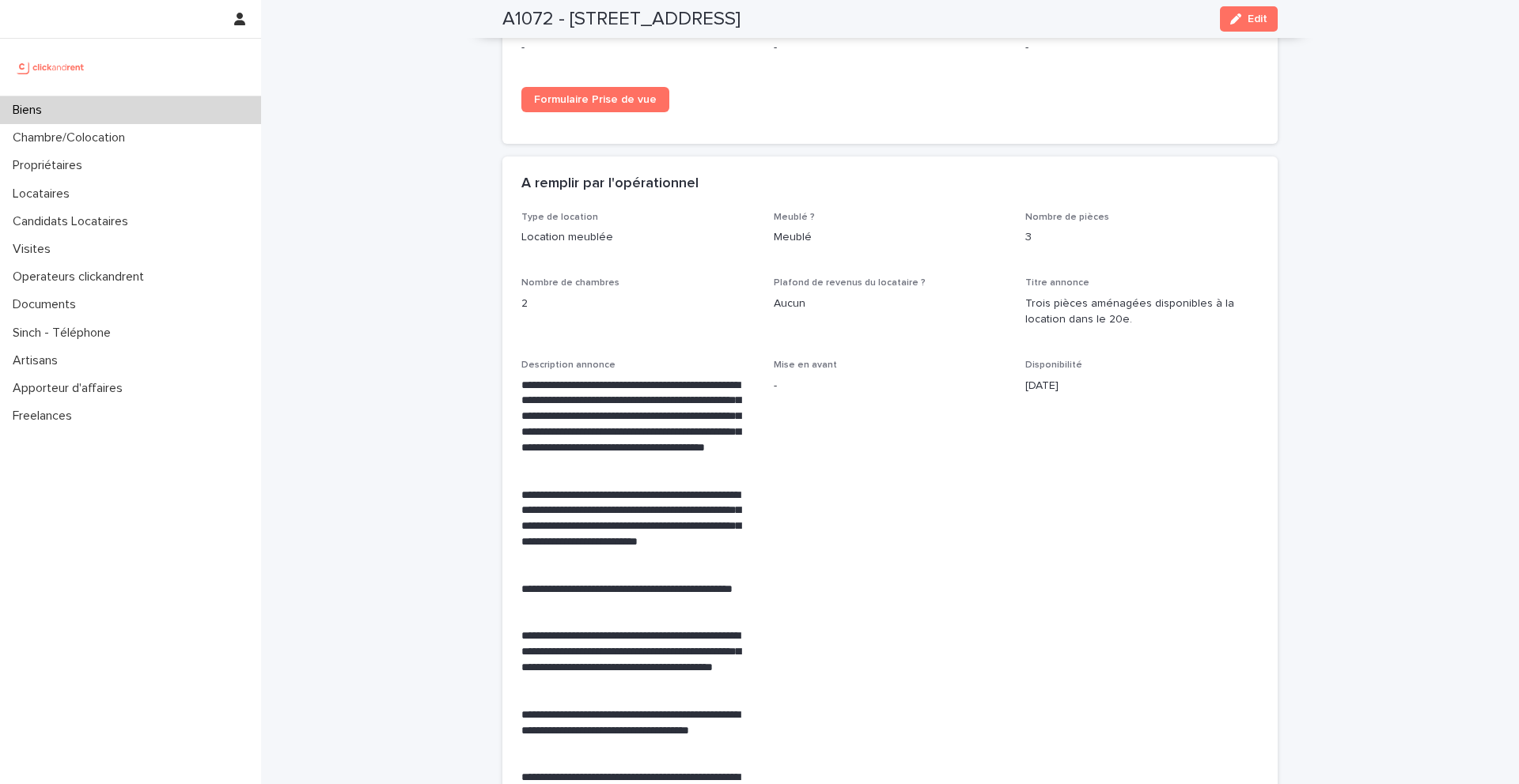
scroll to position [2758, 0]
click at [1271, 70] on div "Date de prise de vue [DATE] 10:00 Opérateur pour prise de vue [PERSON_NAME] a l…" at bounding box center [889, 51] width 776 height 188
click at [1252, 29] on button "Edit" at bounding box center [1248, 19] width 57 height 25
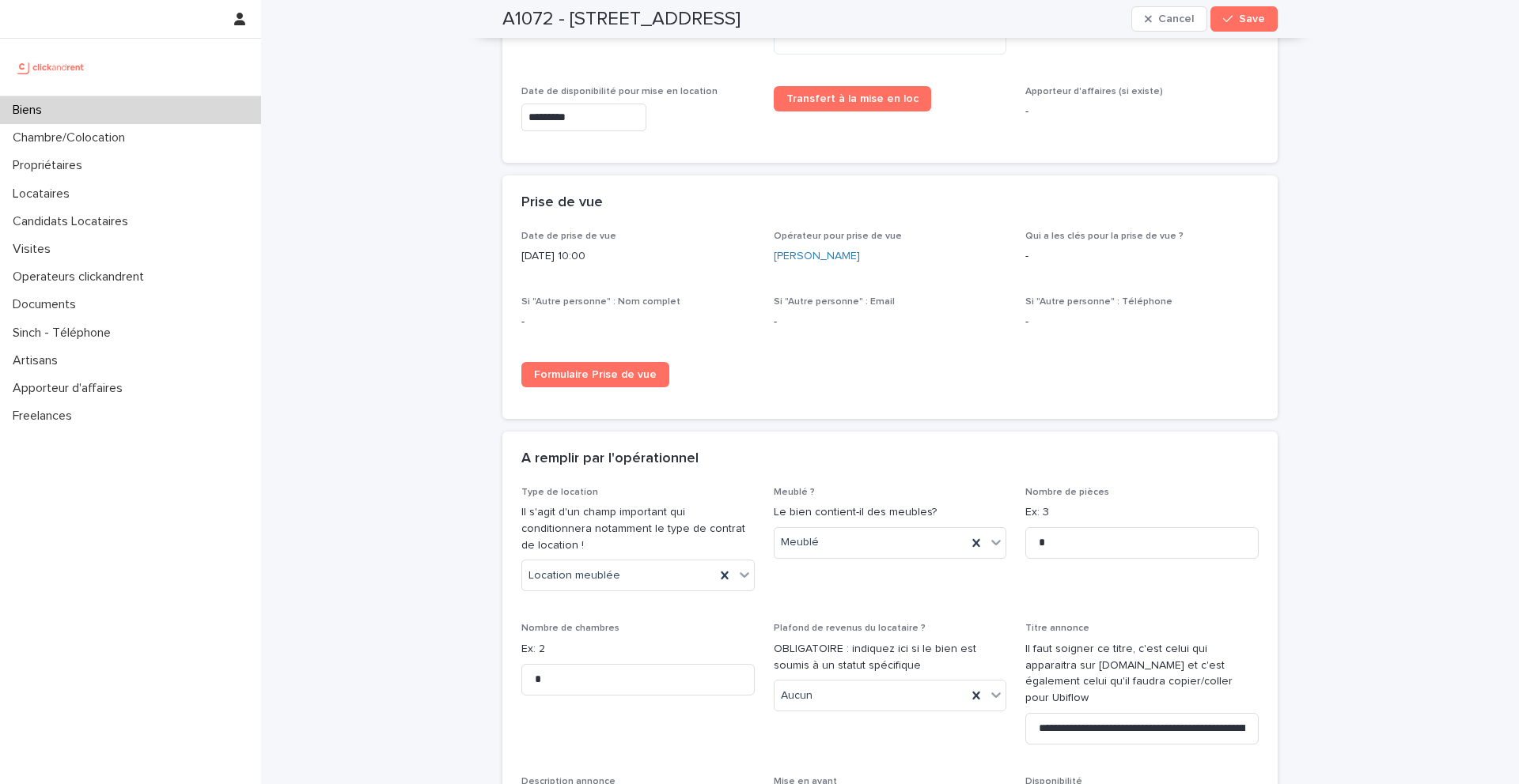
scroll to position [4830, 0]
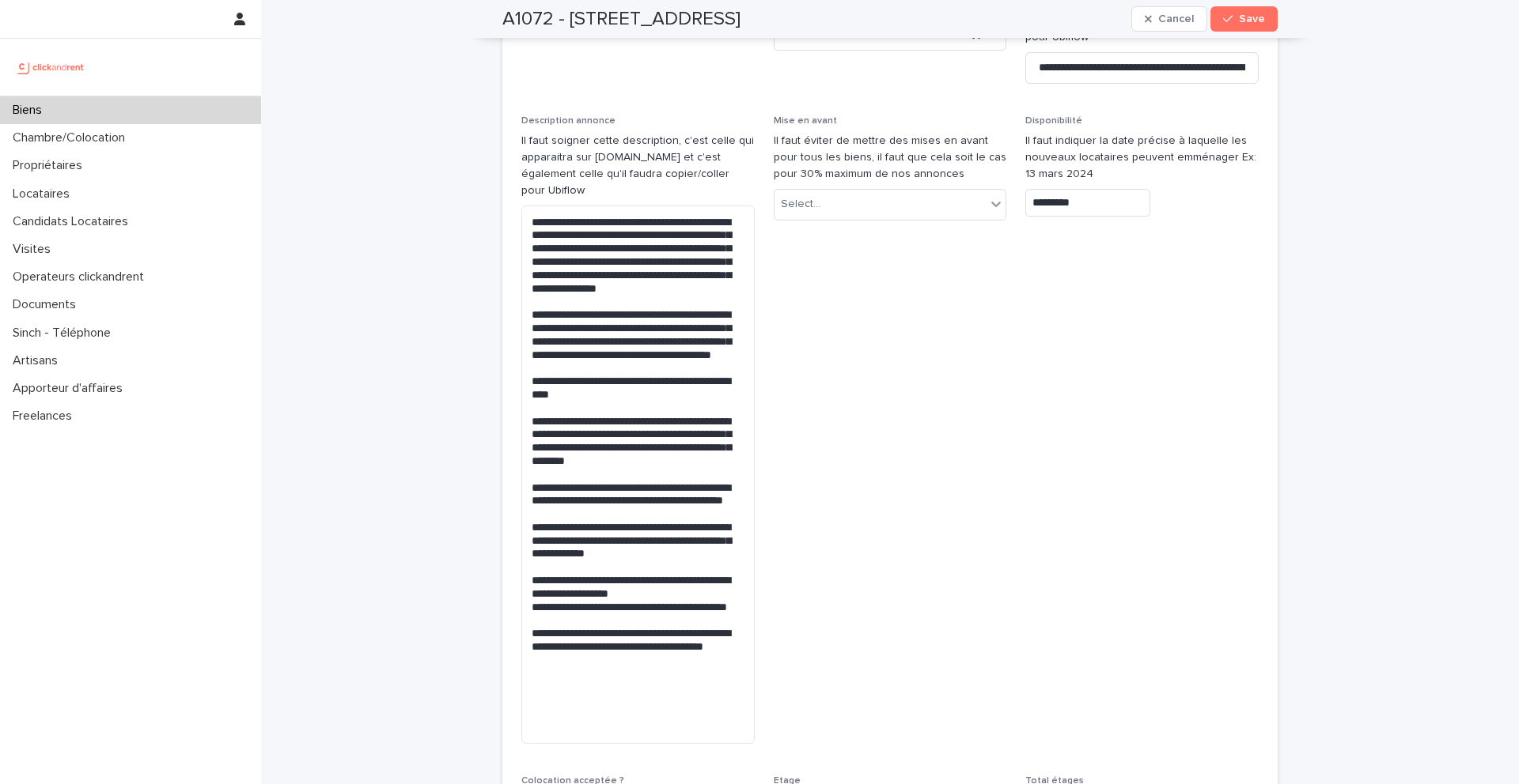
click at [1106, 189] on input "*********" at bounding box center [1088, 202] width 125 height 27
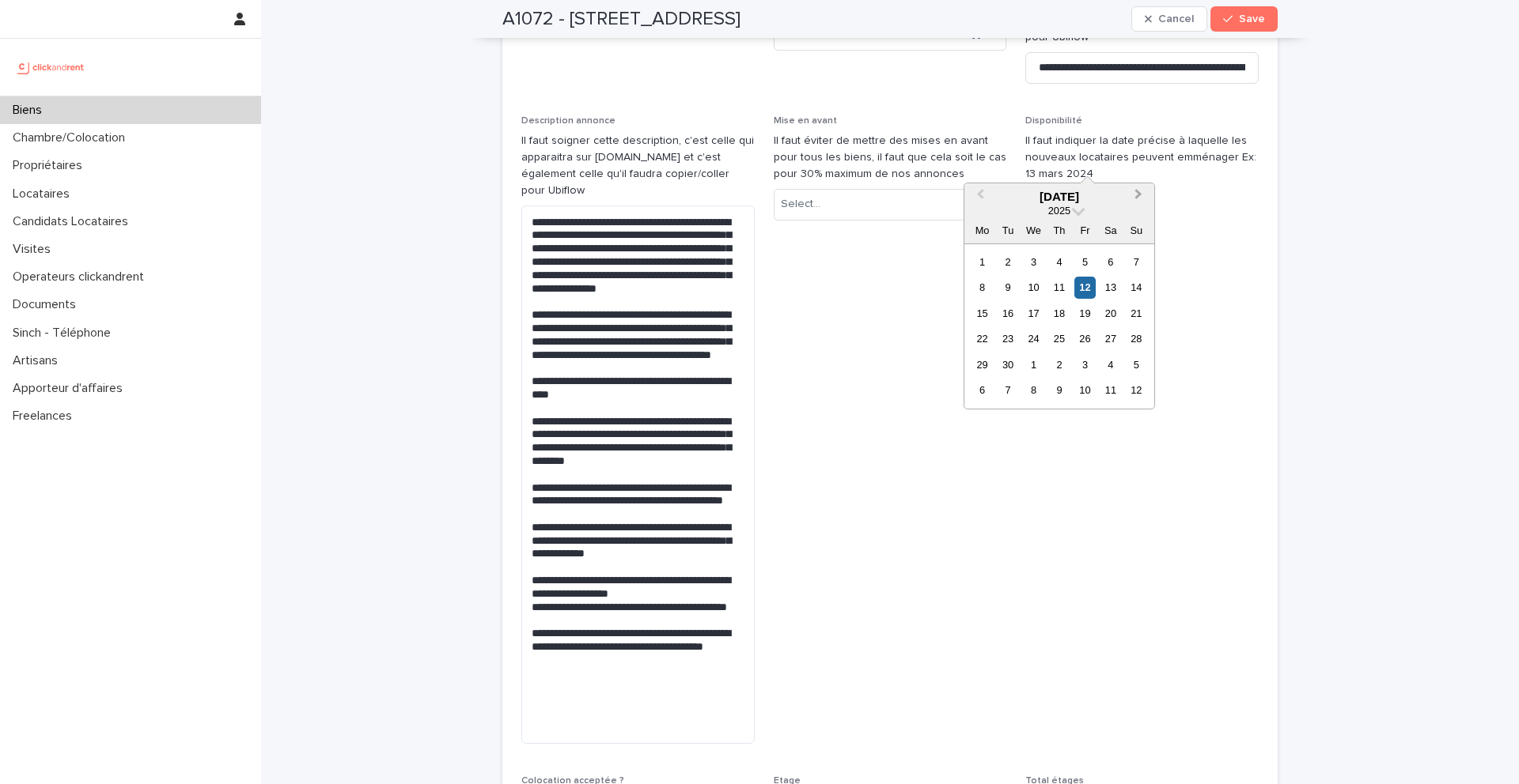
click at [1140, 193] on button "Next Month" at bounding box center [1140, 197] width 25 height 25
click at [983, 285] on div "6" at bounding box center [982, 288] width 21 height 21
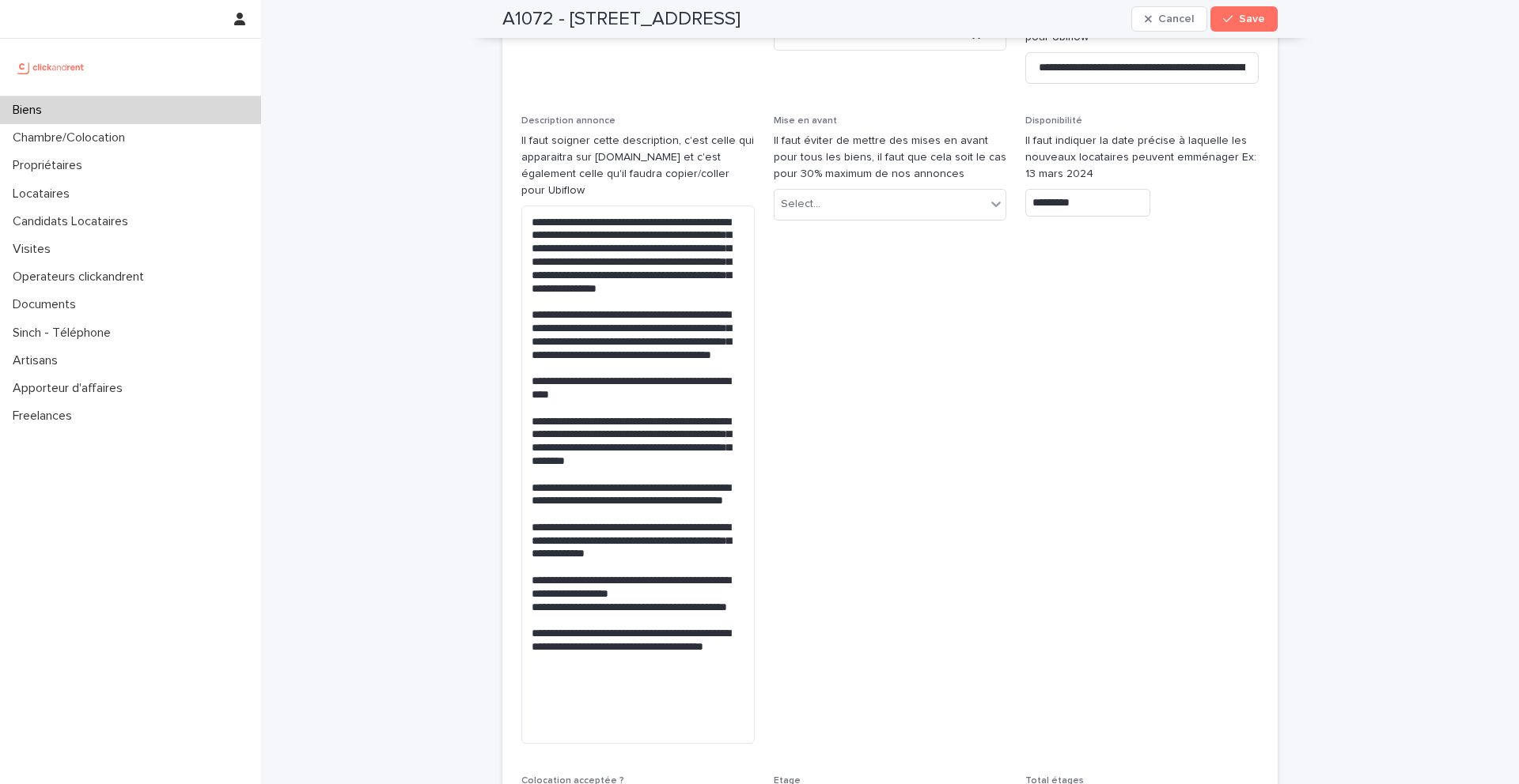
type input "*********"
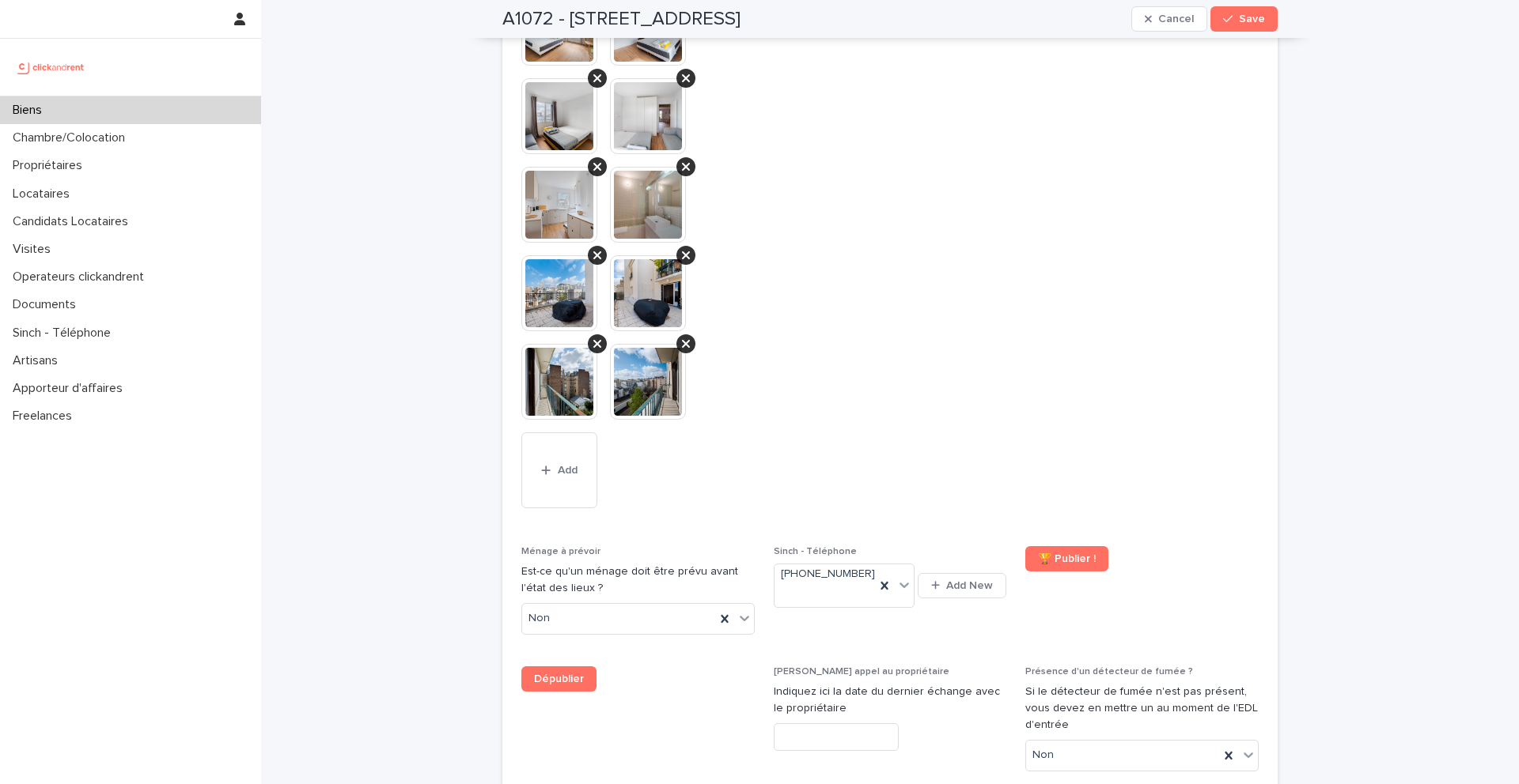
scroll to position [7291, 0]
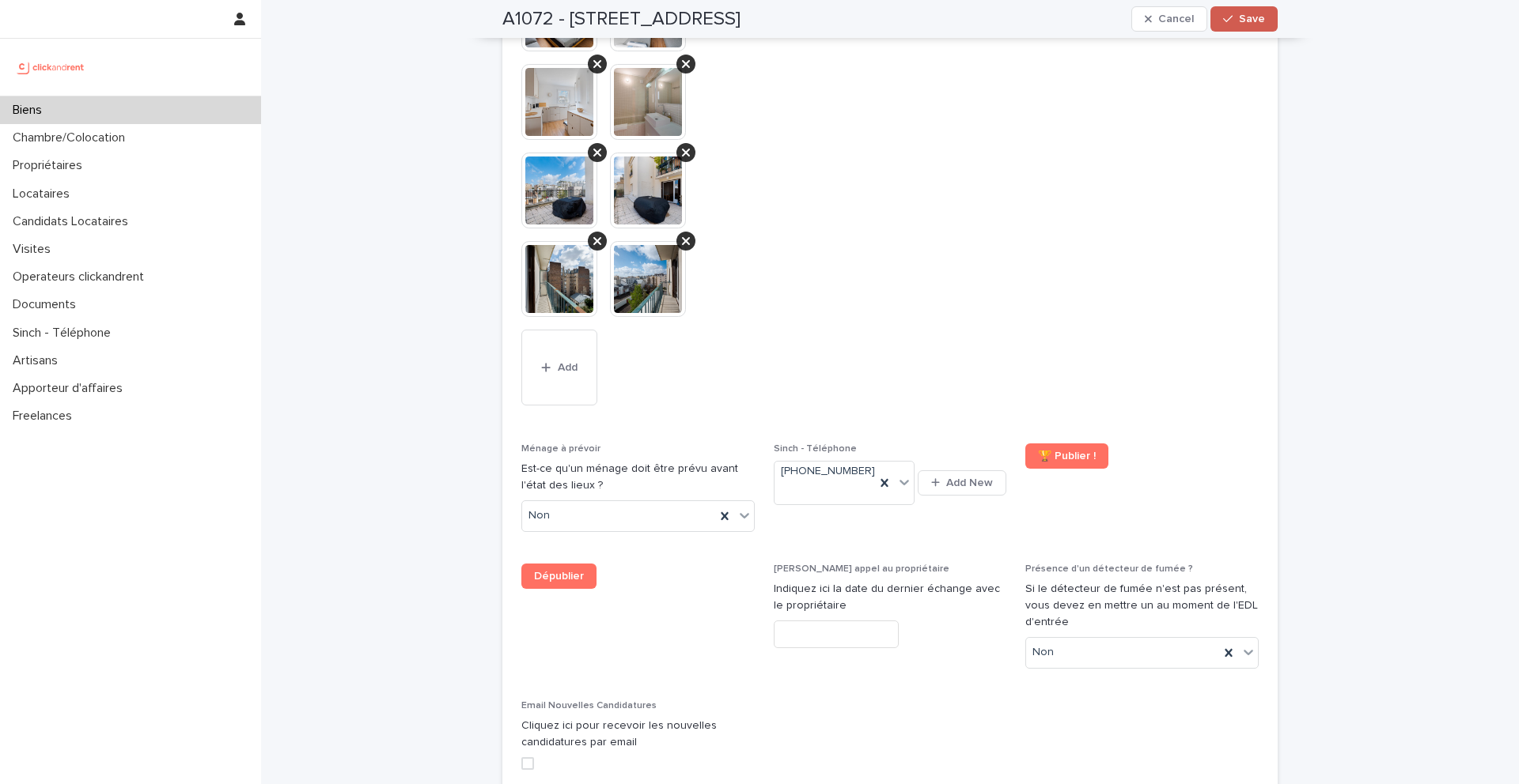
click at [1249, 27] on button "Save" at bounding box center [1244, 19] width 67 height 25
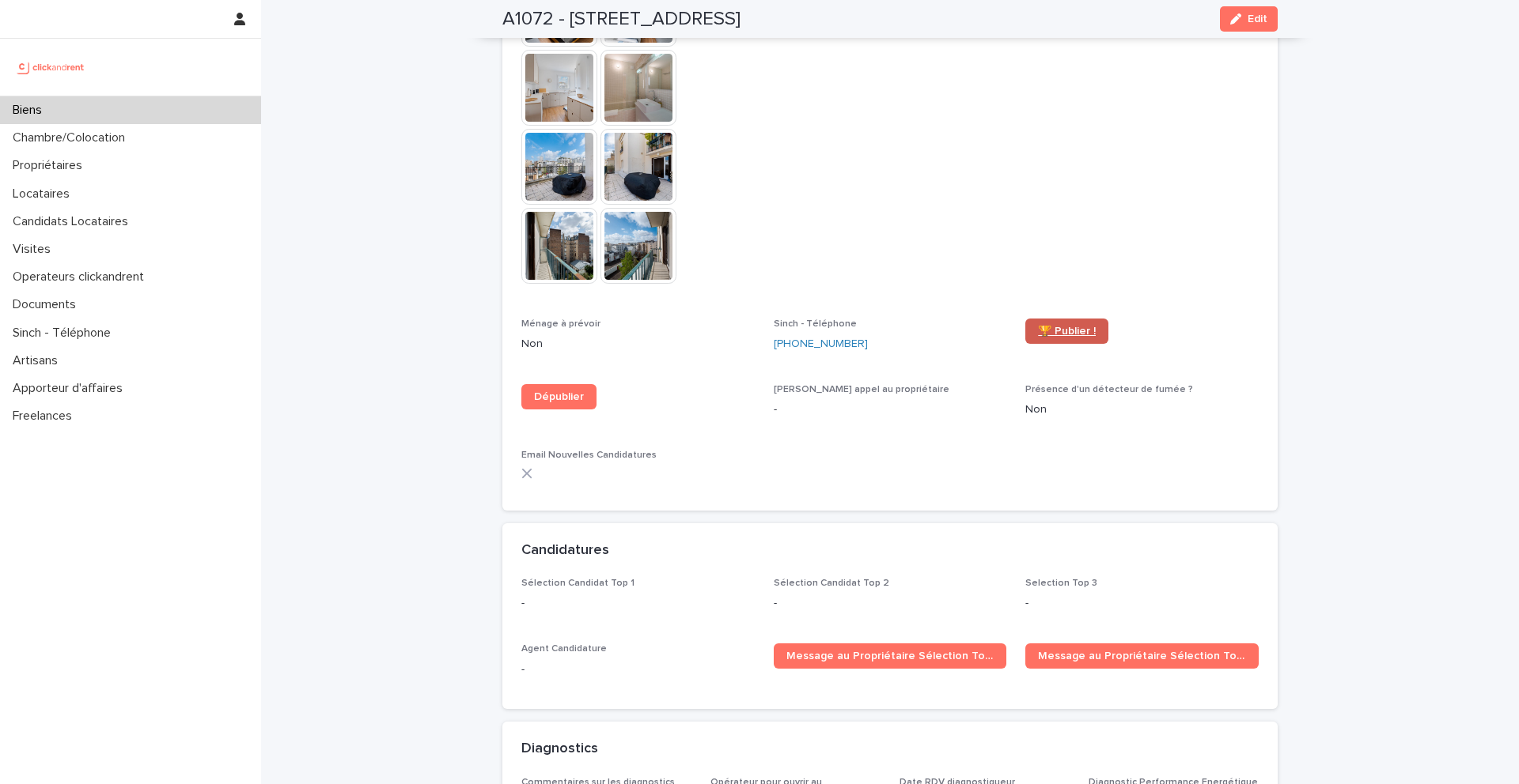
scroll to position [4705, 0]
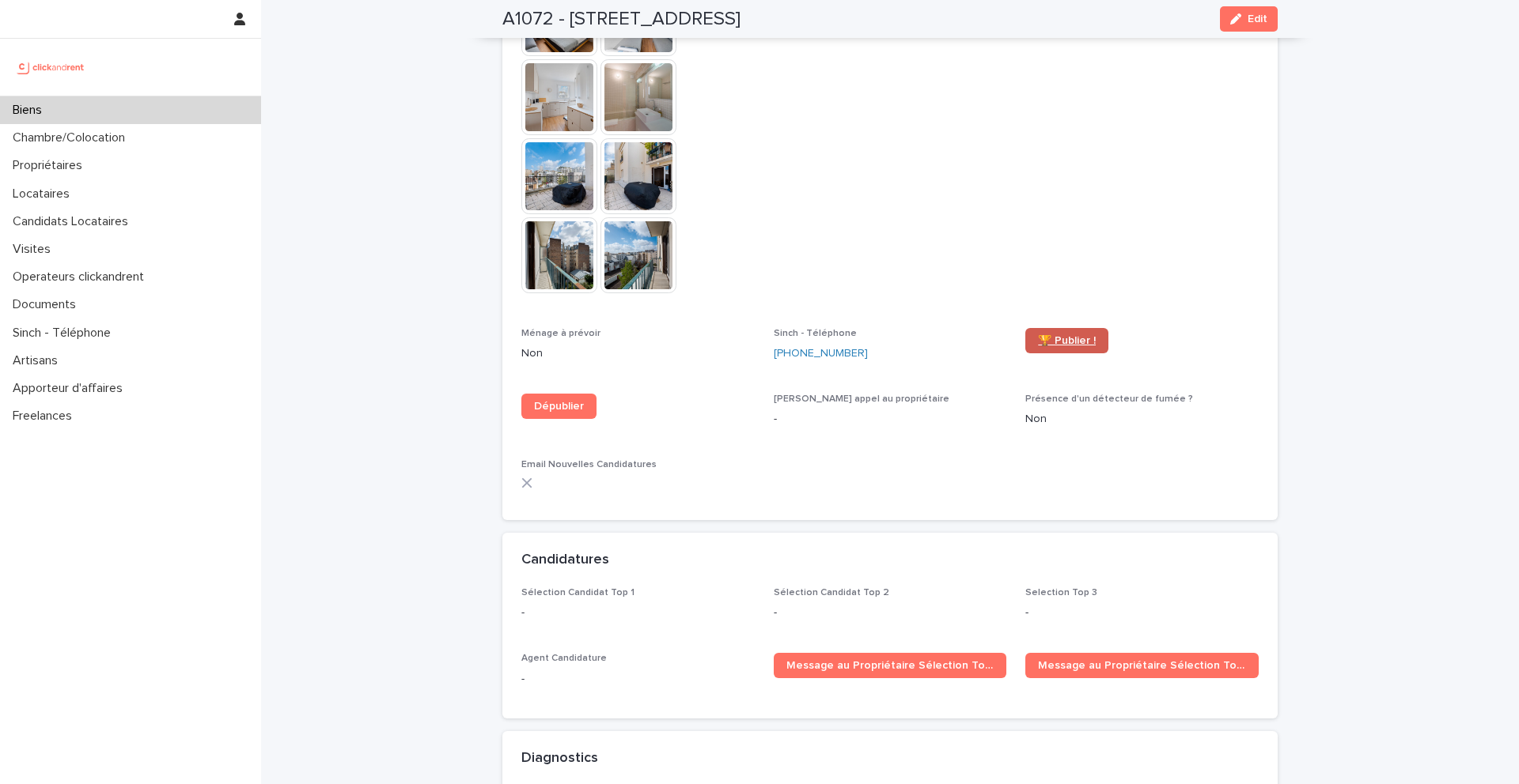
click at [1058, 328] on link "🏆 Publier !" at bounding box center [1067, 340] width 83 height 25
click at [173, 114] on div "Biens" at bounding box center [130, 110] width 261 height 27
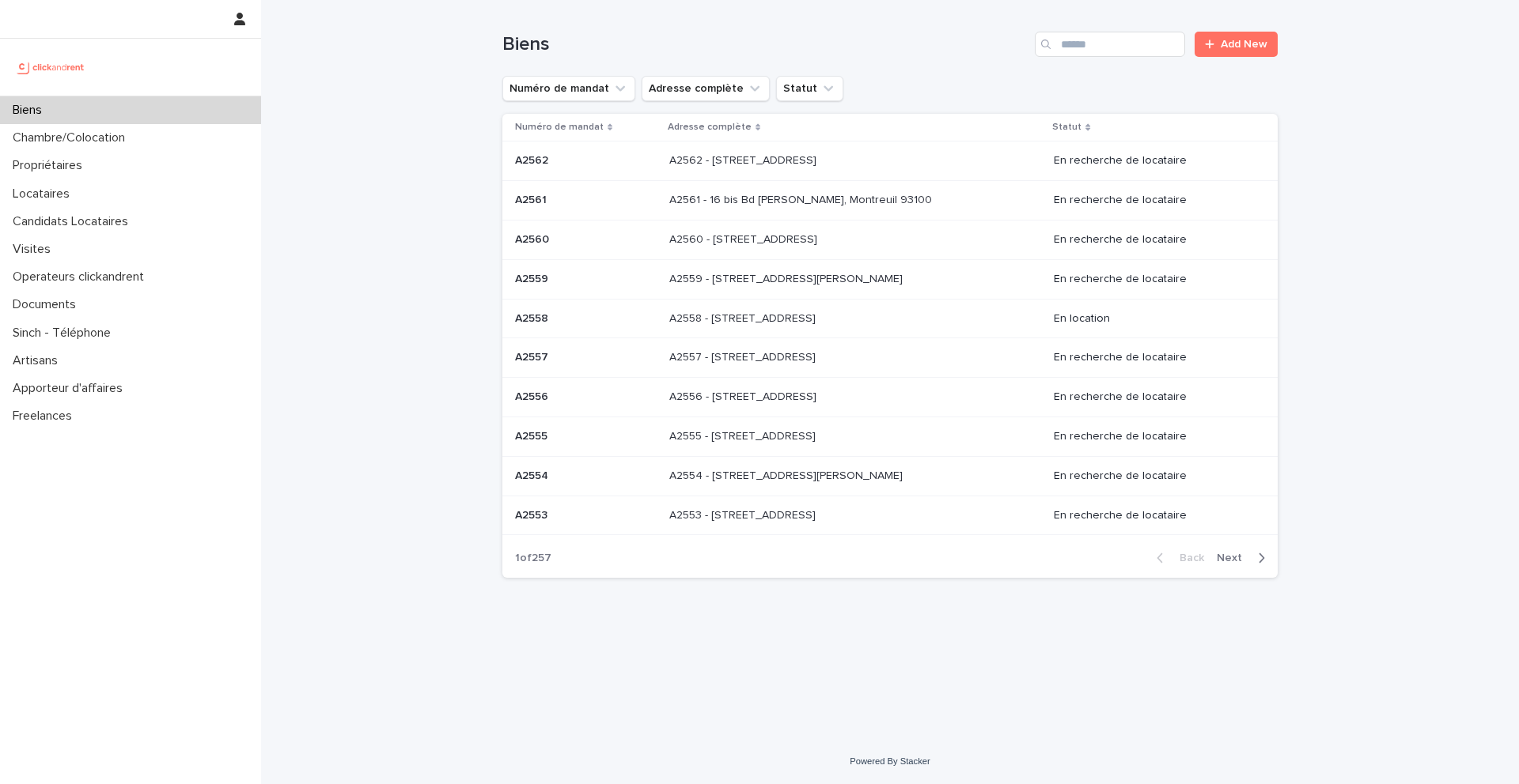
click at [193, 102] on div "Biens" at bounding box center [130, 110] width 261 height 27
click at [1126, 25] on div "Biens Add New" at bounding box center [889, 38] width 776 height 76
click at [1120, 32] on input "Search" at bounding box center [1109, 45] width 150 height 25
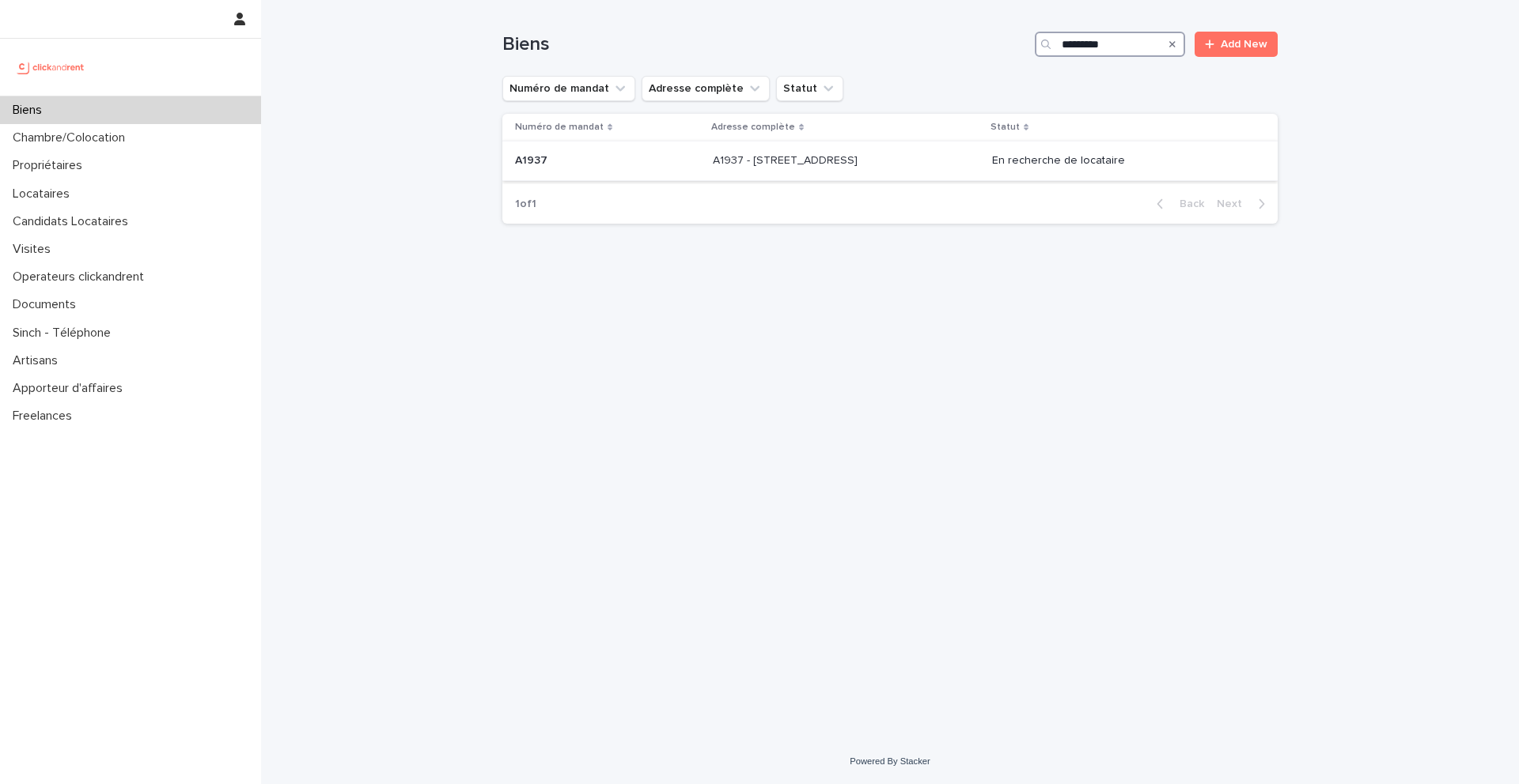
type input "*********"
click at [818, 165] on p "A1937 - [STREET_ADDRESS]" at bounding box center [787, 159] width 148 height 17
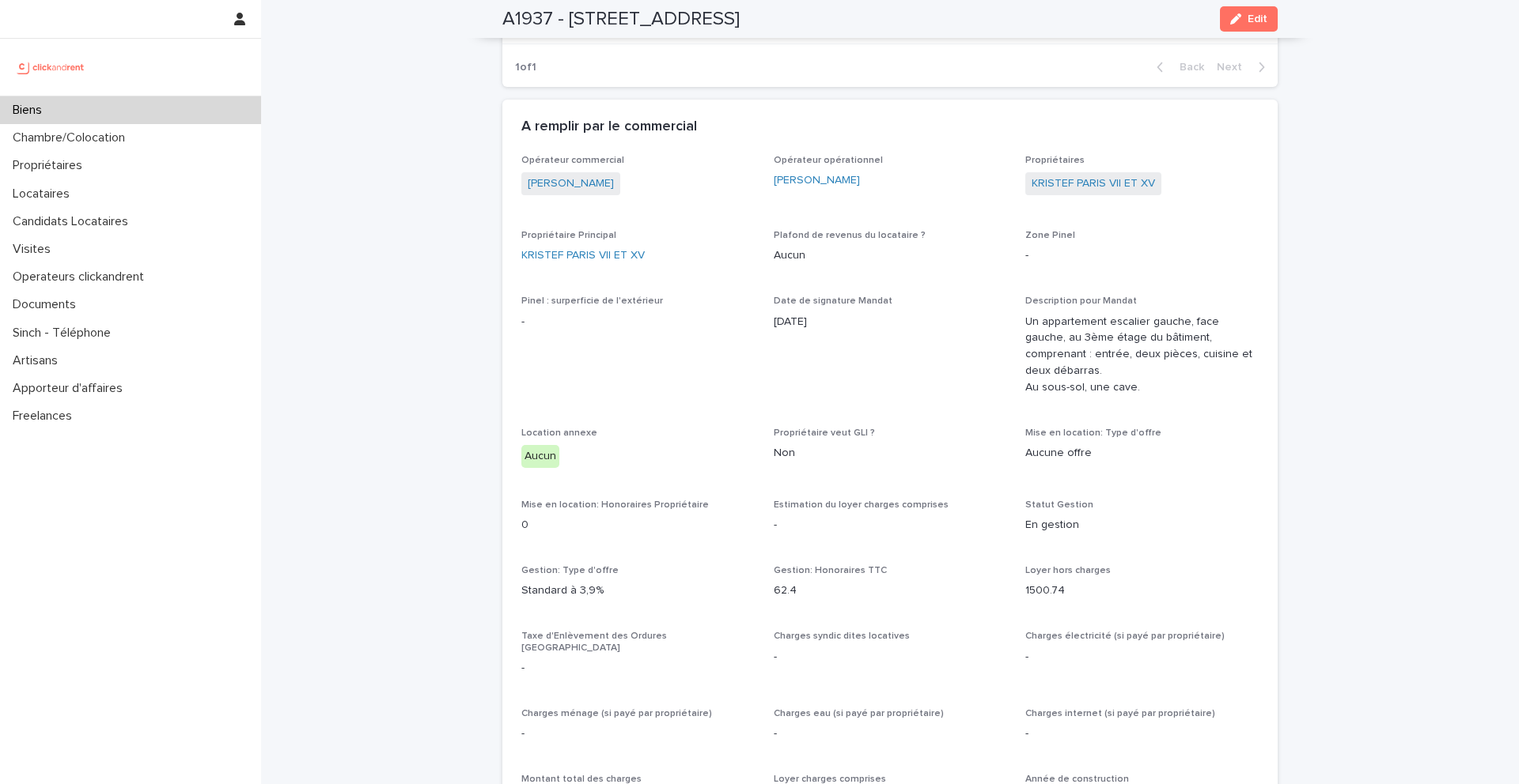
scroll to position [784, 0]
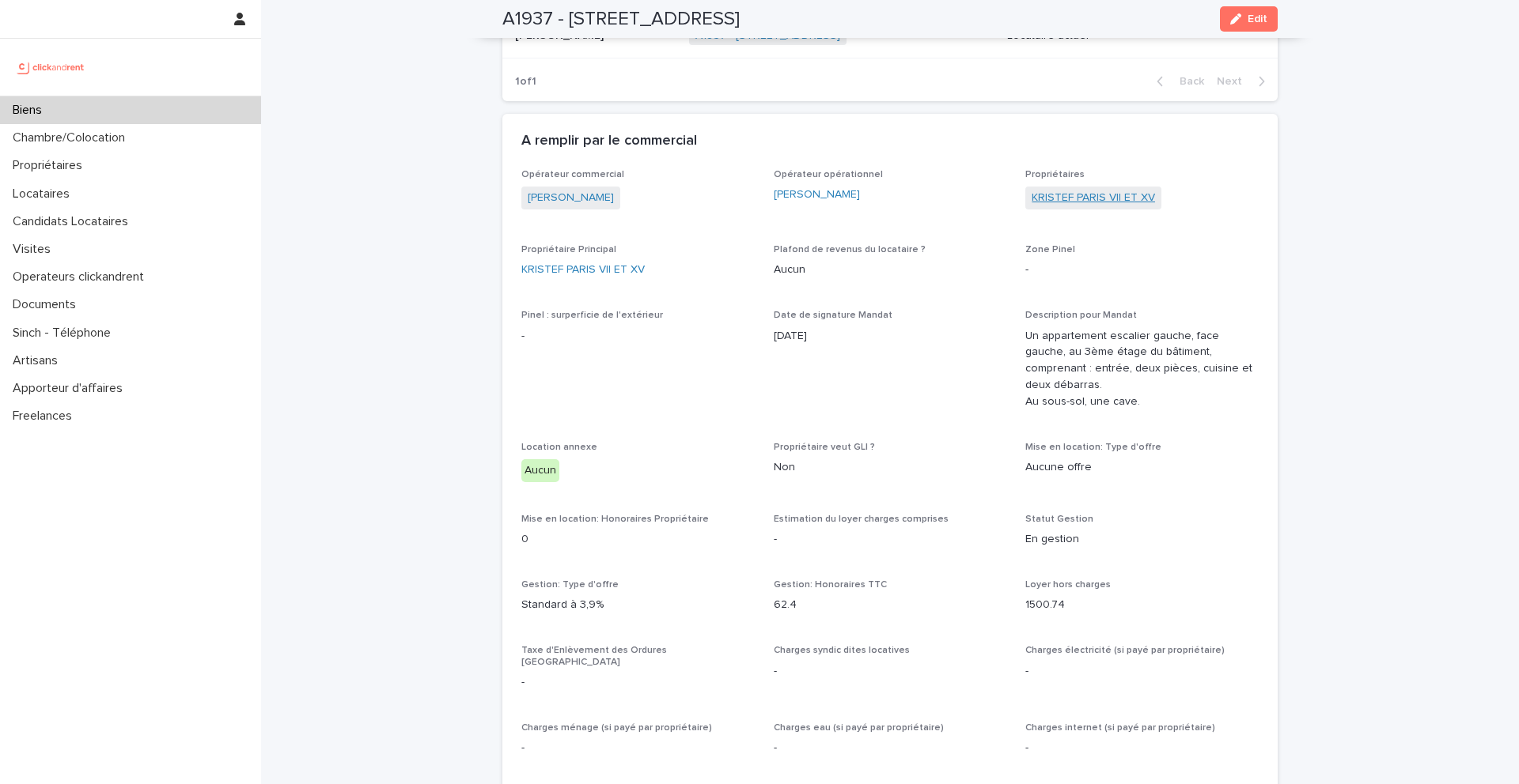
click at [1070, 195] on link "KRISTEF PARIS VII ET XV" at bounding box center [1093, 197] width 124 height 17
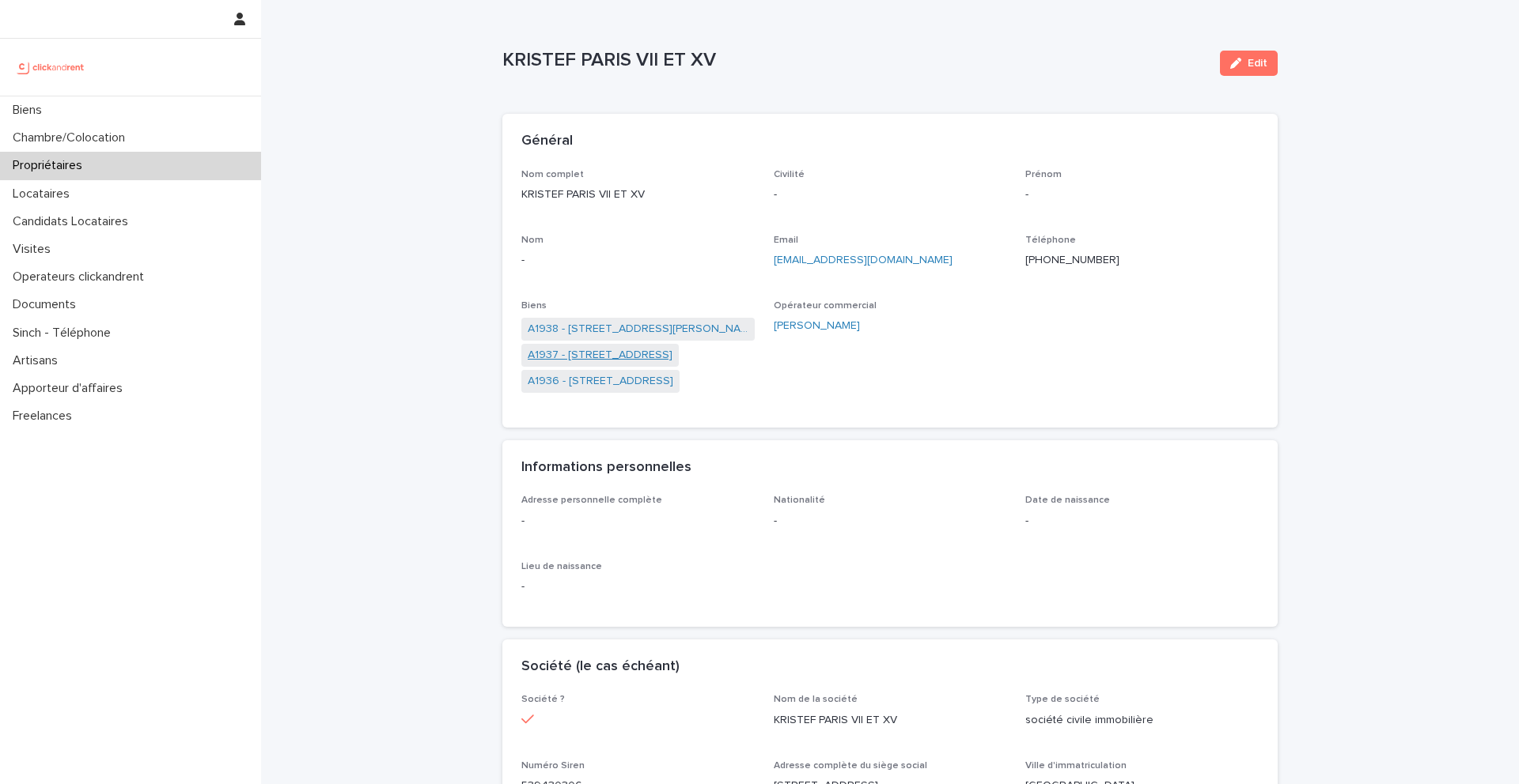
click at [643, 359] on link "A1937 - [STREET_ADDRESS]" at bounding box center [599, 355] width 145 height 17
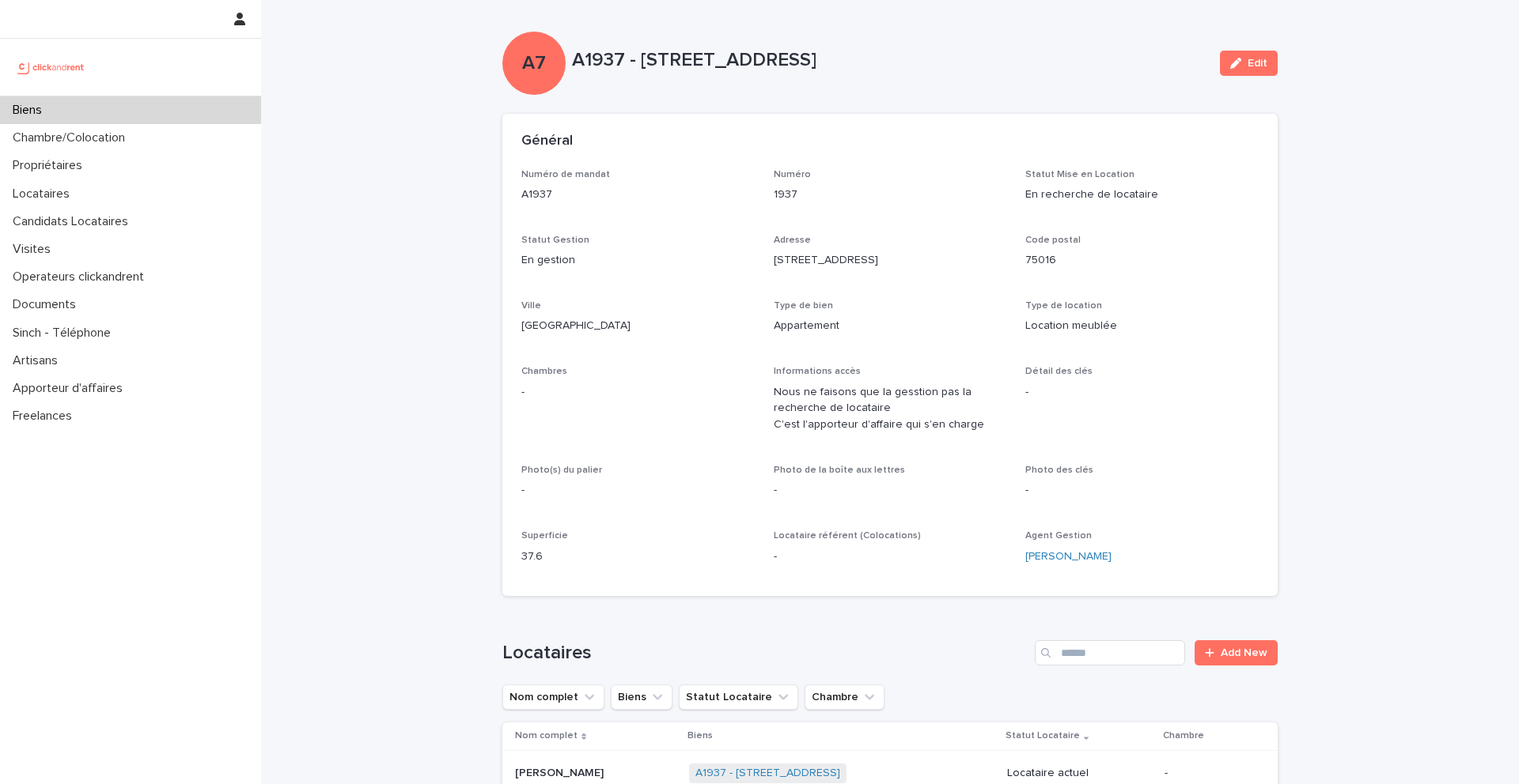
click at [160, 111] on div "Biens" at bounding box center [130, 110] width 261 height 27
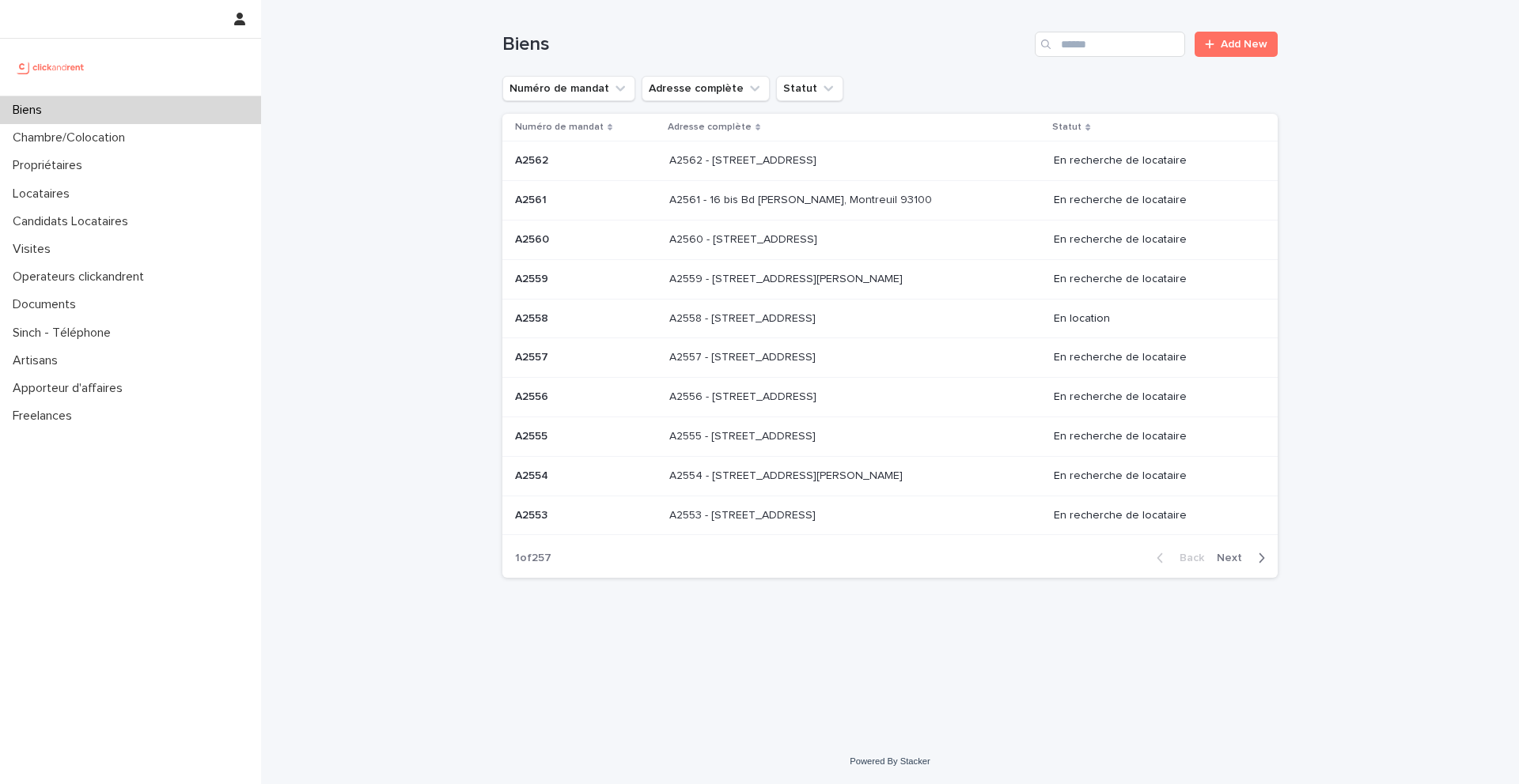
click at [1097, 30] on div "Biens Add New" at bounding box center [889, 38] width 776 height 76
click at [1092, 53] on input "Search" at bounding box center [1109, 45] width 150 height 25
type input "****"
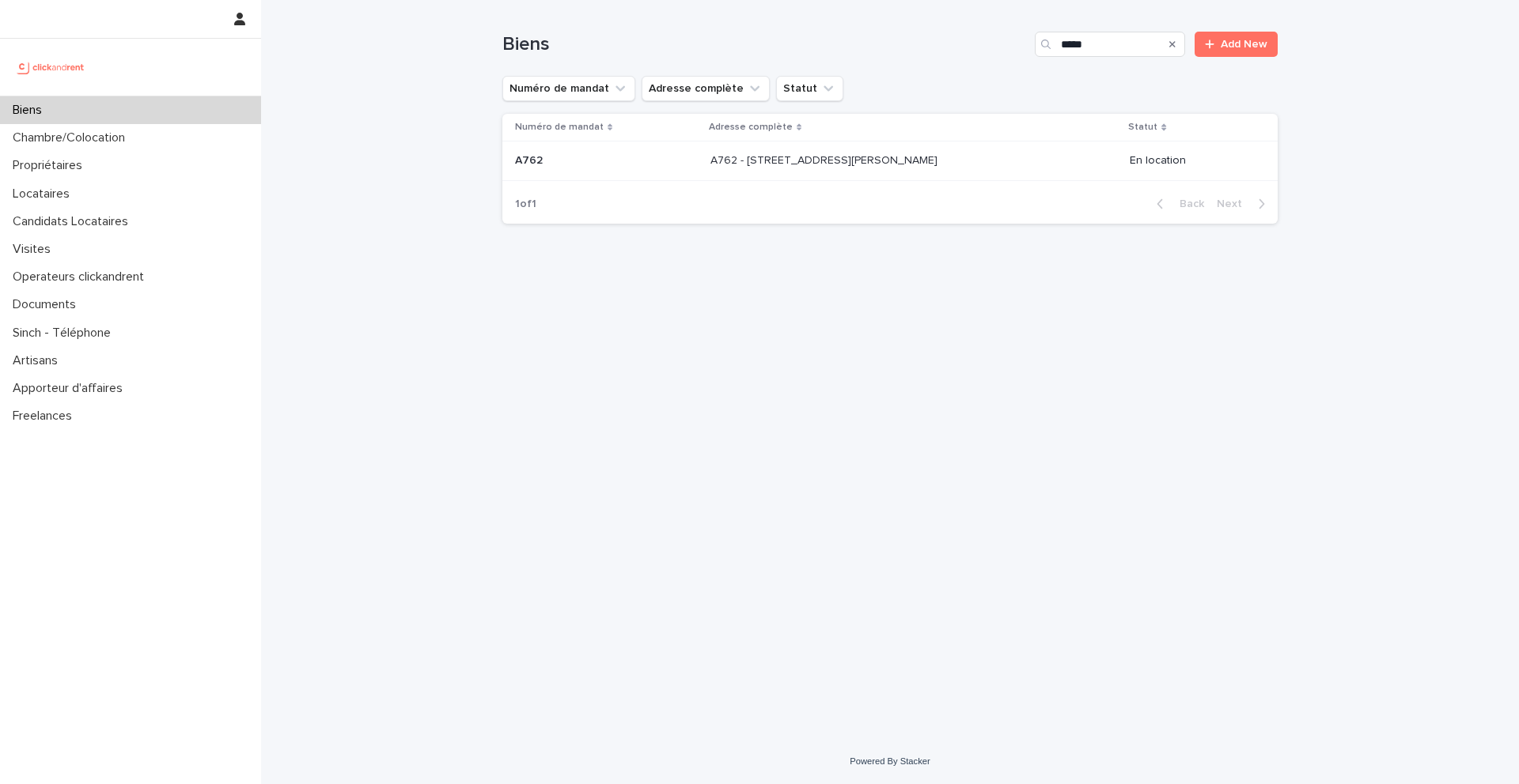
click at [900, 161] on p "A762 - [STREET_ADDRESS][PERSON_NAME]" at bounding box center [825, 159] width 231 height 17
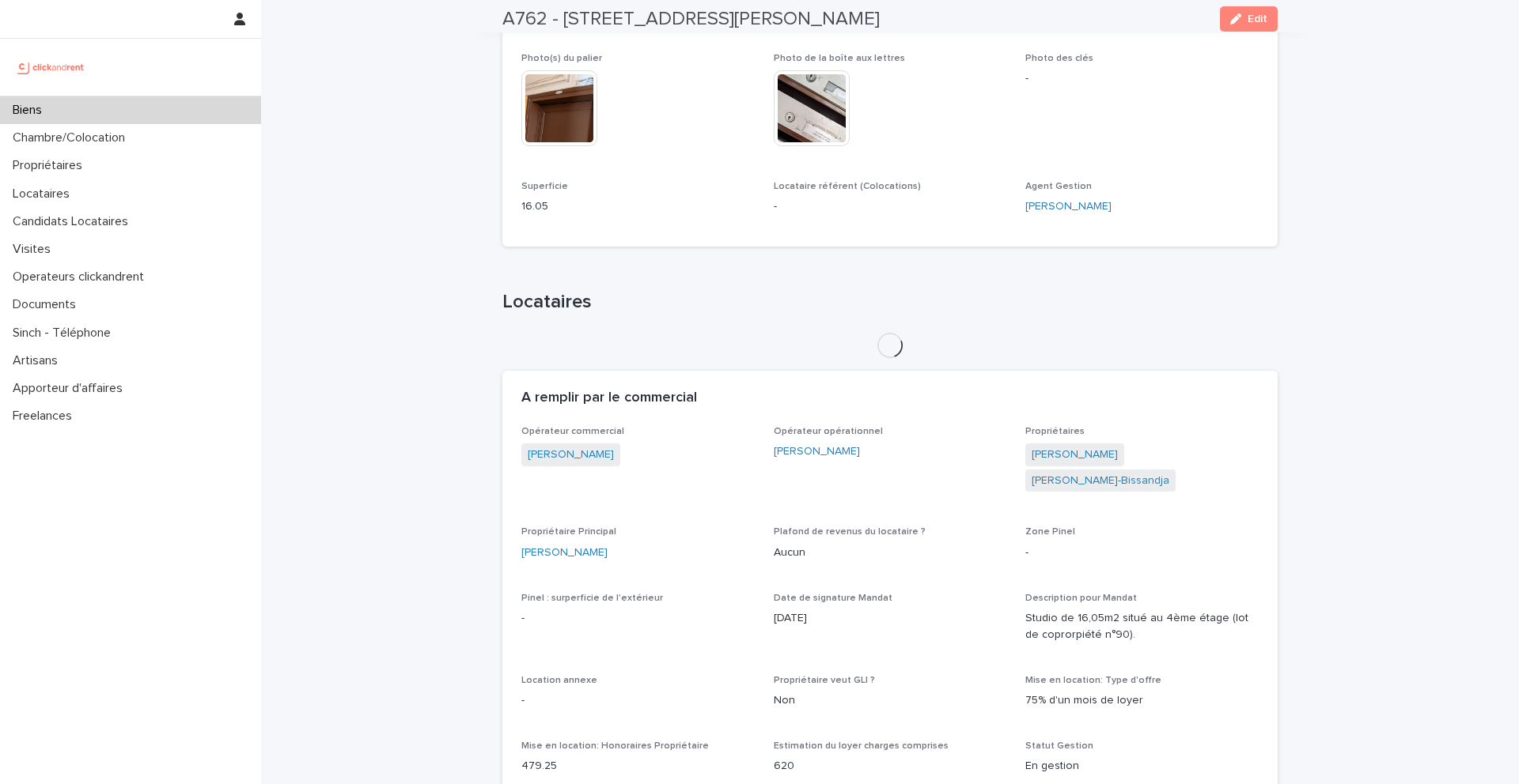
scroll to position [466, 0]
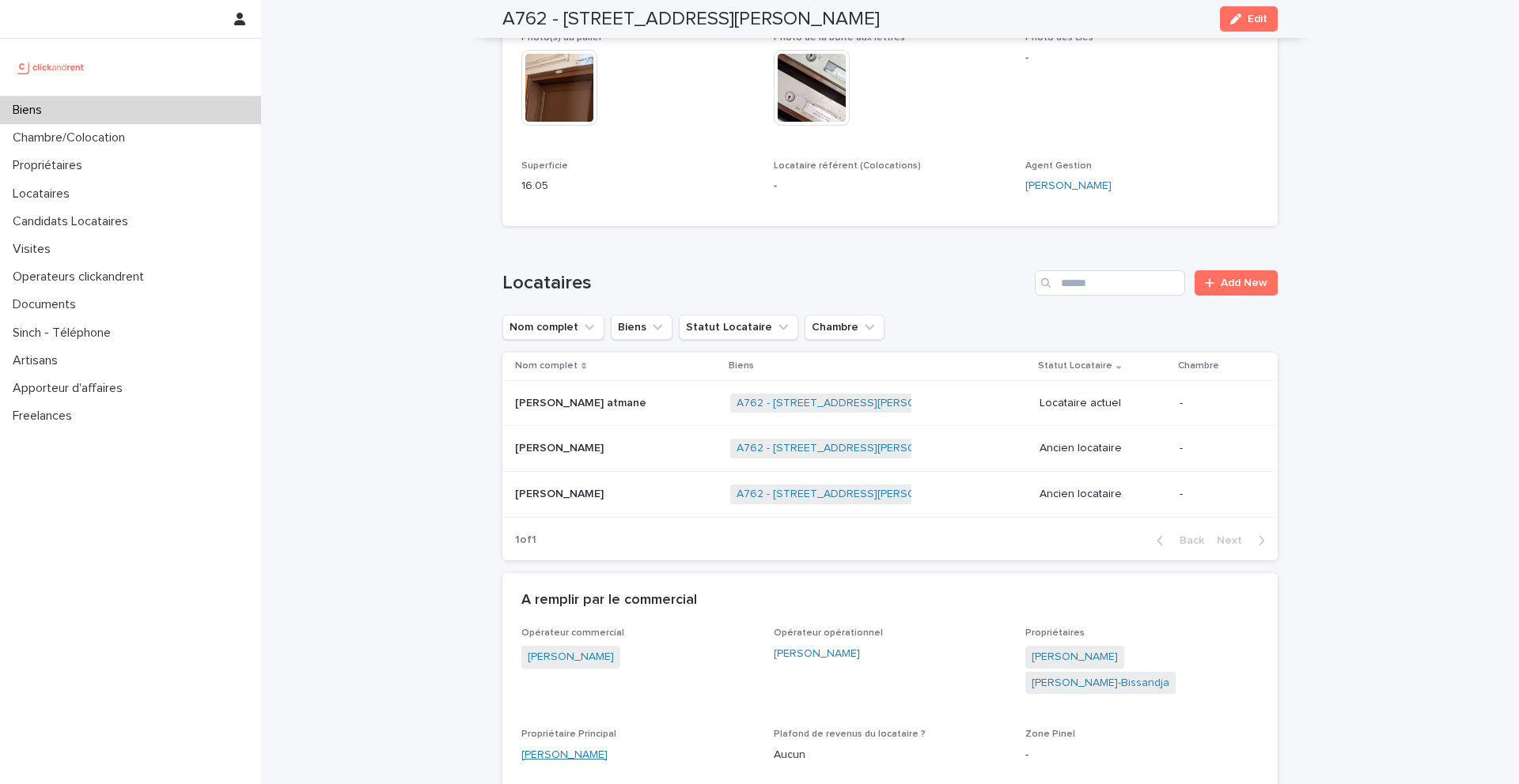
click at [585, 755] on link "[PERSON_NAME]" at bounding box center [564, 755] width 87 height 17
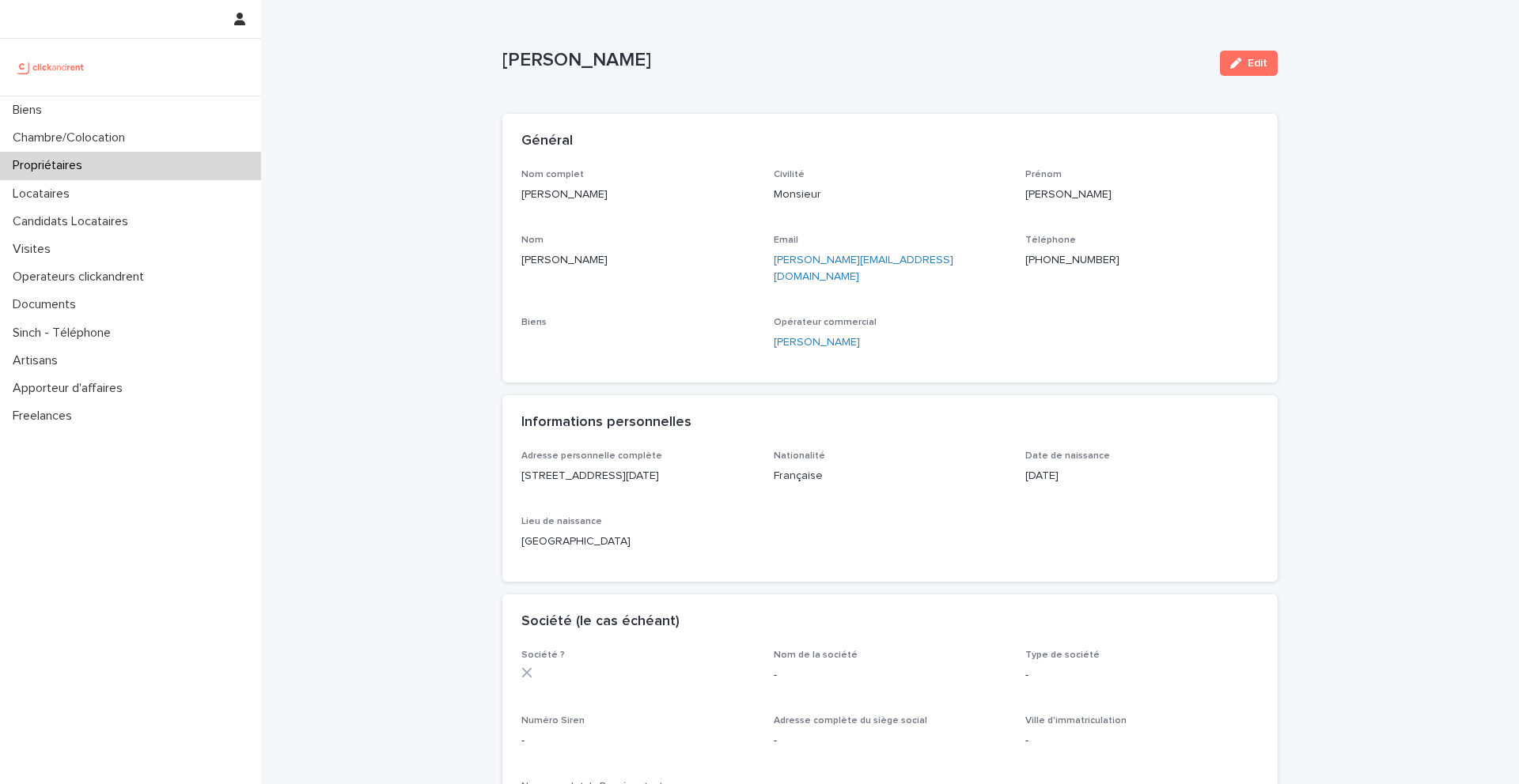
click at [1095, 257] on ringoverc2c-number-84e06f14122c "[PHONE_NUMBER]" at bounding box center [1072, 260] width 94 height 11
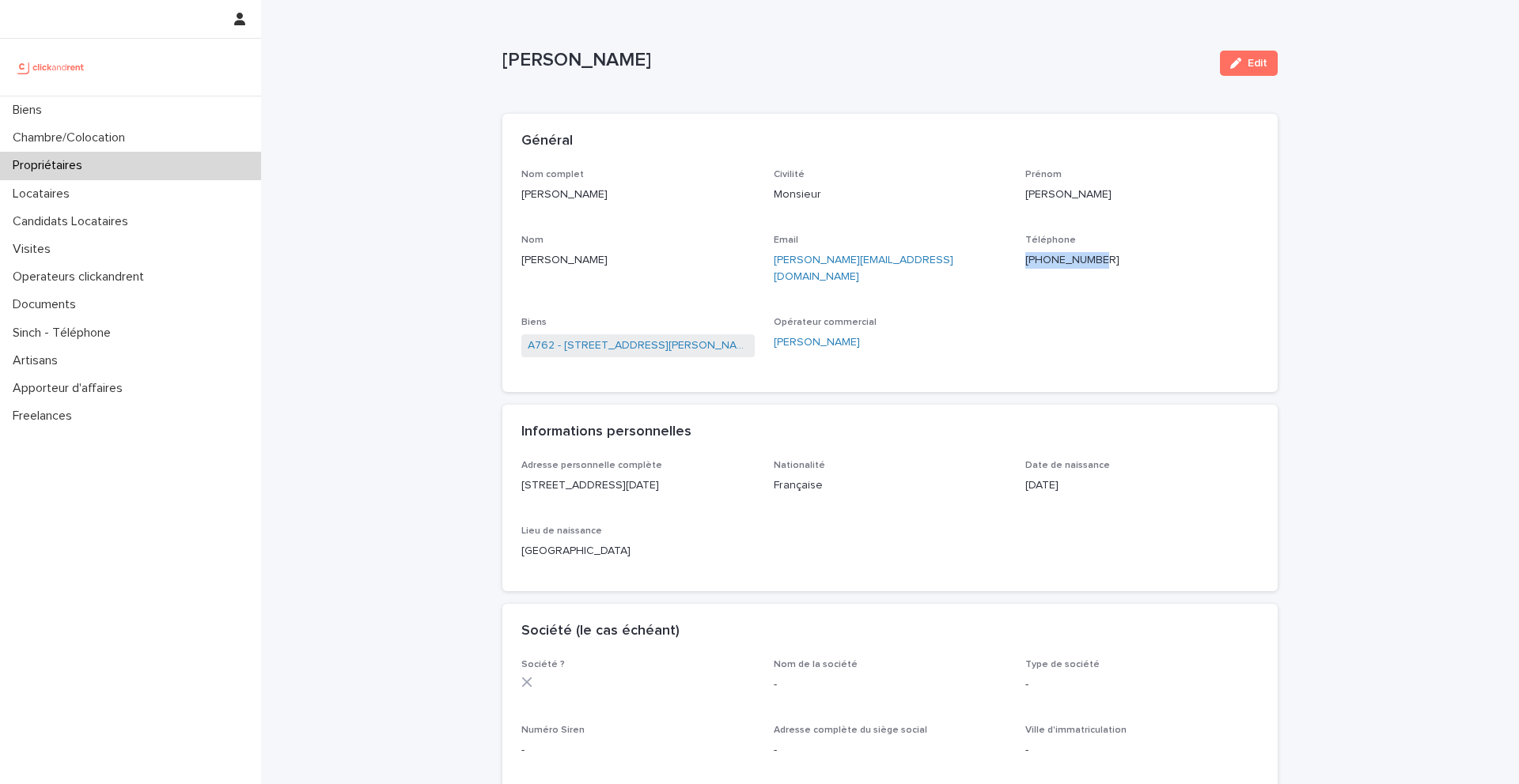
drag, startPoint x: 1170, startPoint y: 259, endPoint x: 1036, endPoint y: 260, distance: 134.0
click at [1036, 260] on p "[PHONE_NUMBER]" at bounding box center [1142, 260] width 234 height 17
copy ringoverc2c-84e06f14122c "[PHONE_NUMBER]"
click at [116, 162] on div "Propriétaires" at bounding box center [130, 165] width 261 height 27
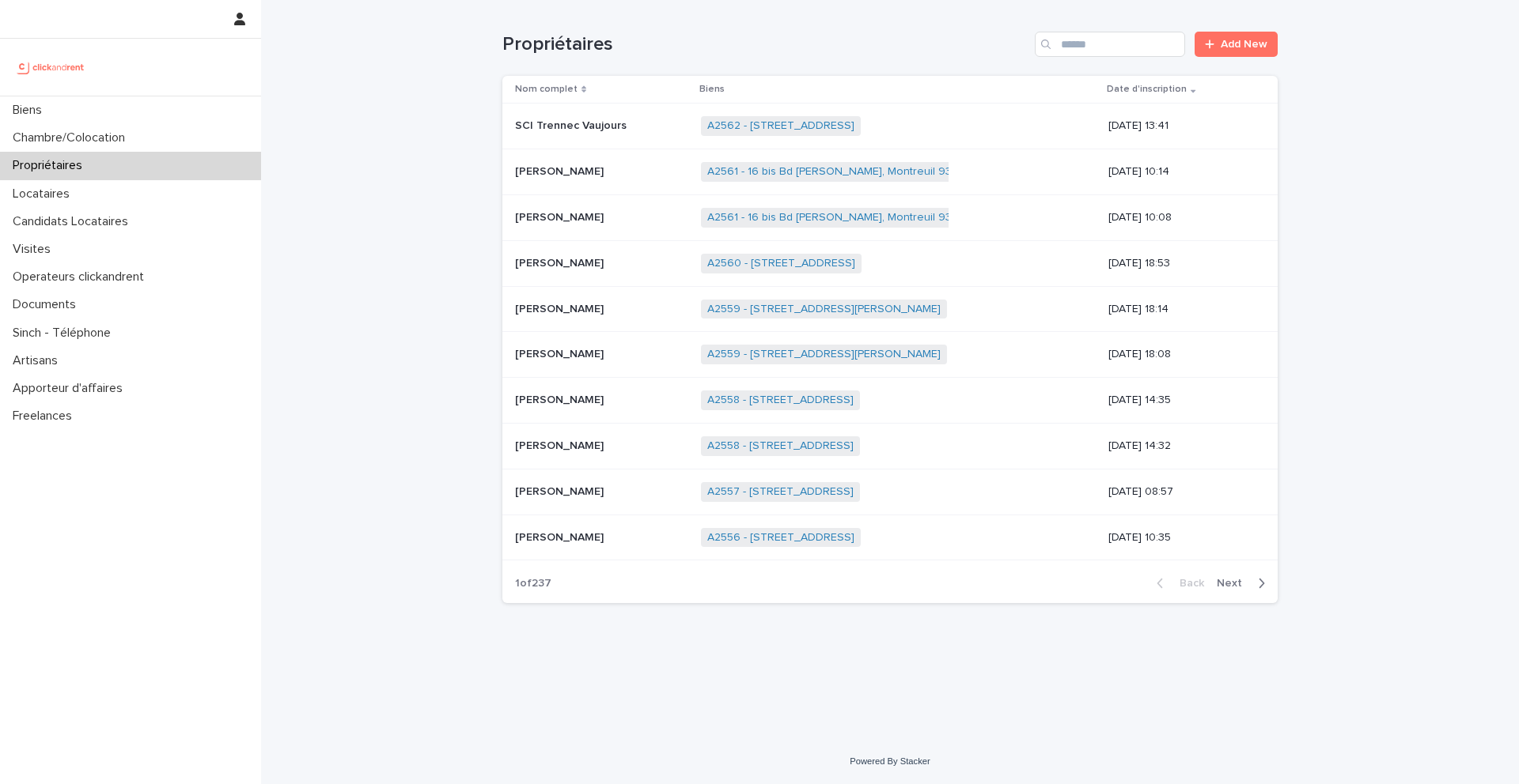
click at [1139, 58] on div "Propriétaires Add New" at bounding box center [889, 38] width 776 height 76
click at [1131, 49] on input "Search" at bounding box center [1109, 45] width 150 height 25
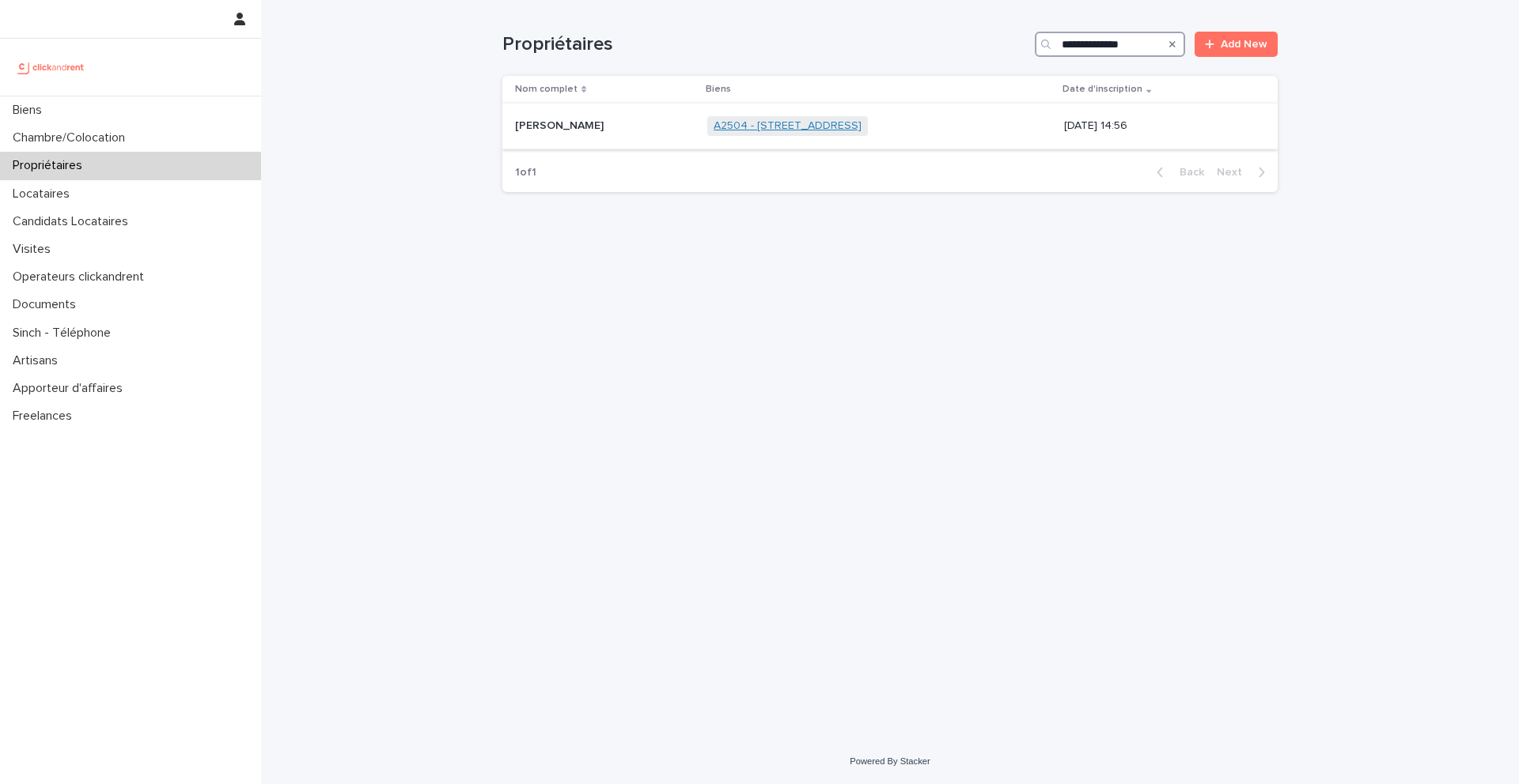
type input "**********"
click at [772, 129] on link "A2504 - [STREET_ADDRESS]" at bounding box center [787, 126] width 148 height 14
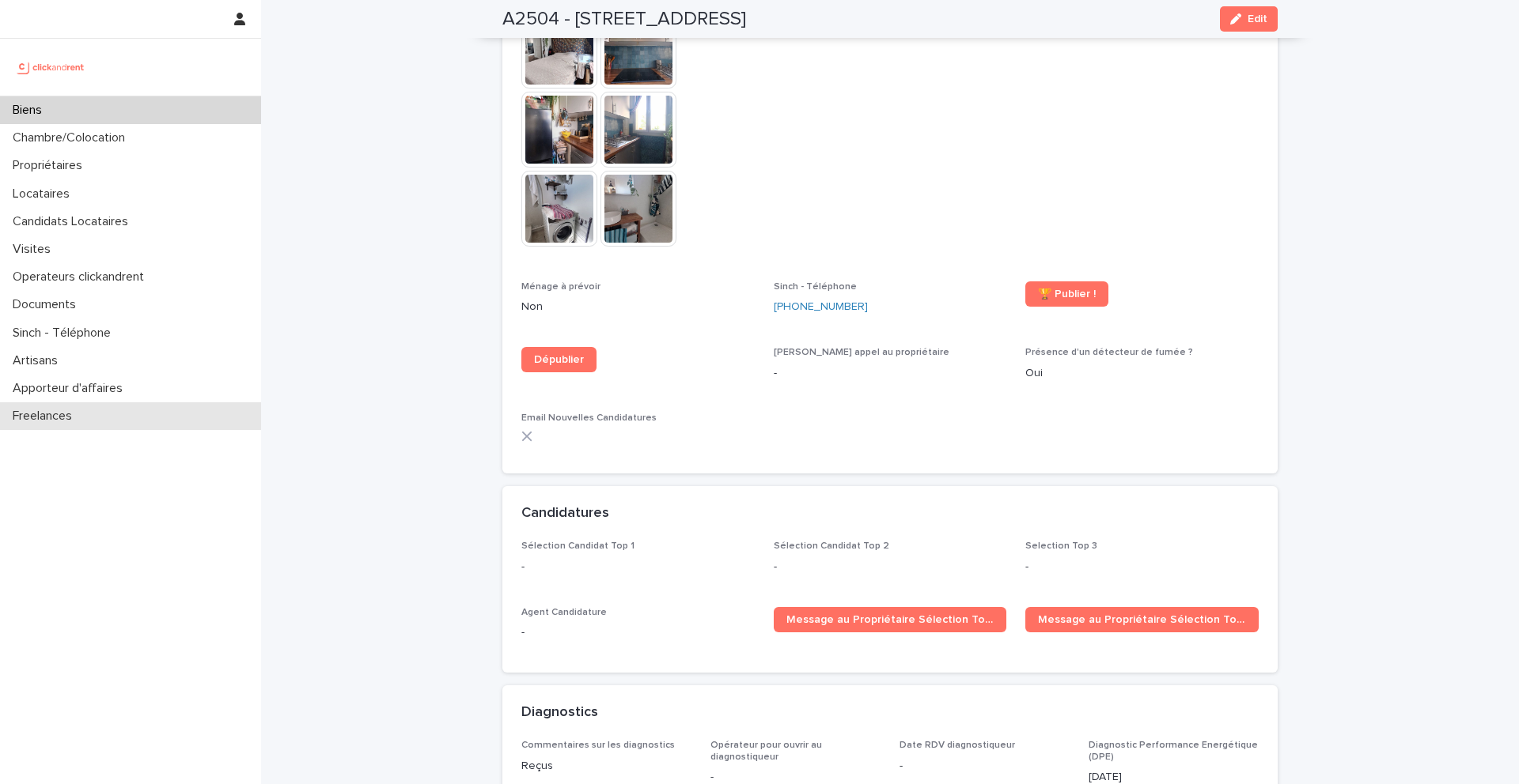
scroll to position [4968, 0]
click at [155, 100] on div "Biens" at bounding box center [130, 110] width 261 height 27
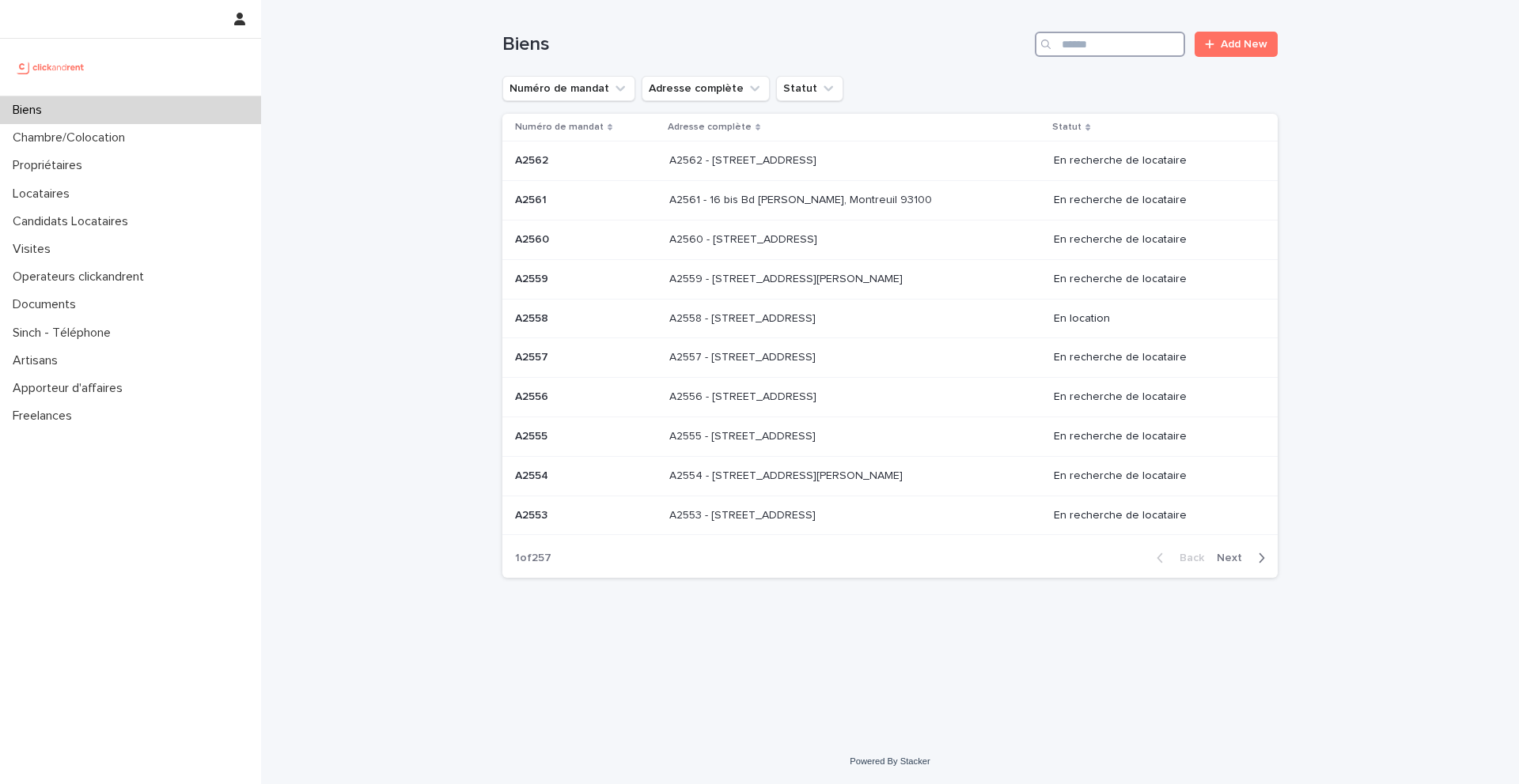
click at [1175, 40] on input "Search" at bounding box center [1109, 45] width 150 height 25
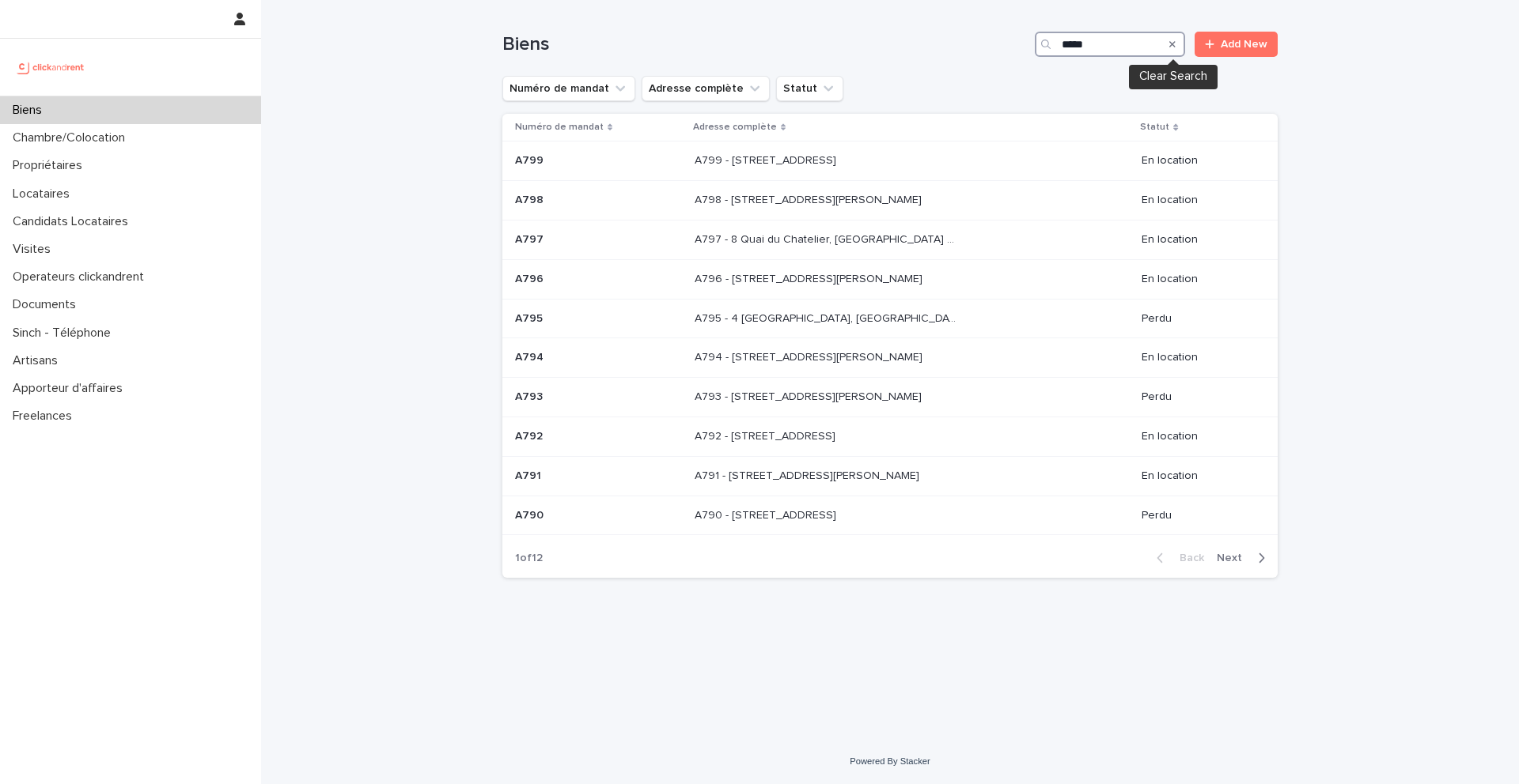
type input "****"
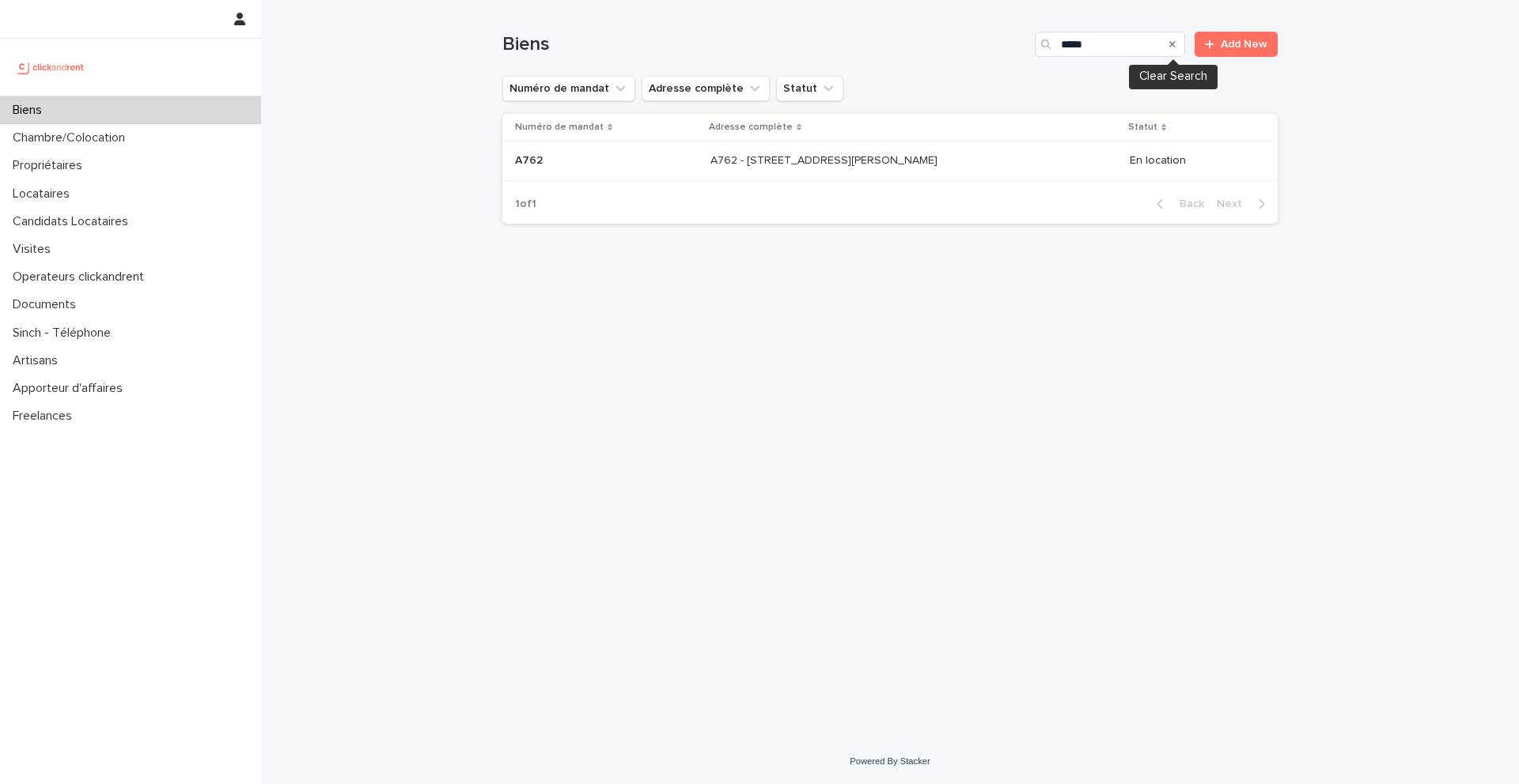
click at [878, 160] on p "A762 - [STREET_ADDRESS][PERSON_NAME]" at bounding box center [825, 159] width 231 height 17
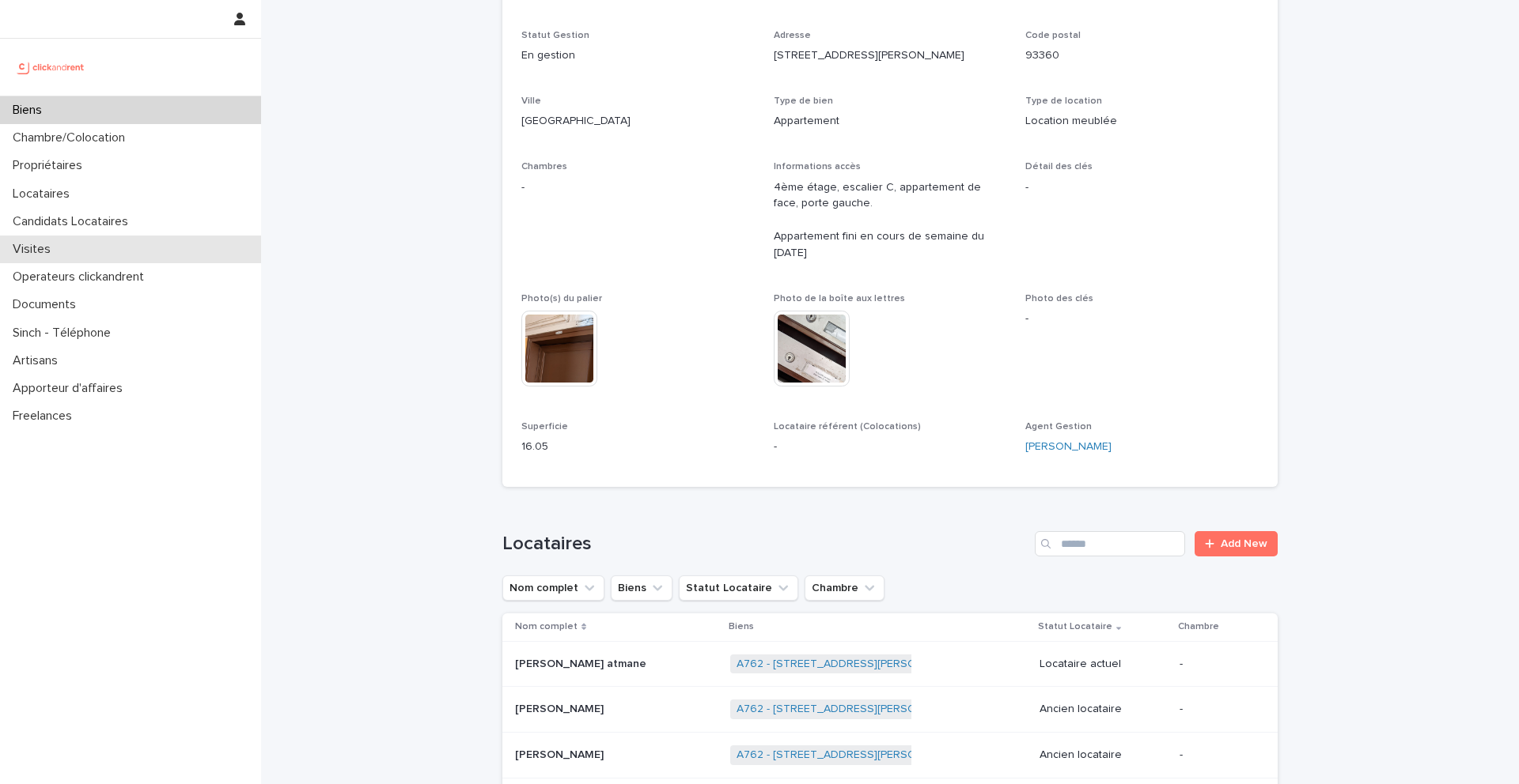
scroll to position [860, 0]
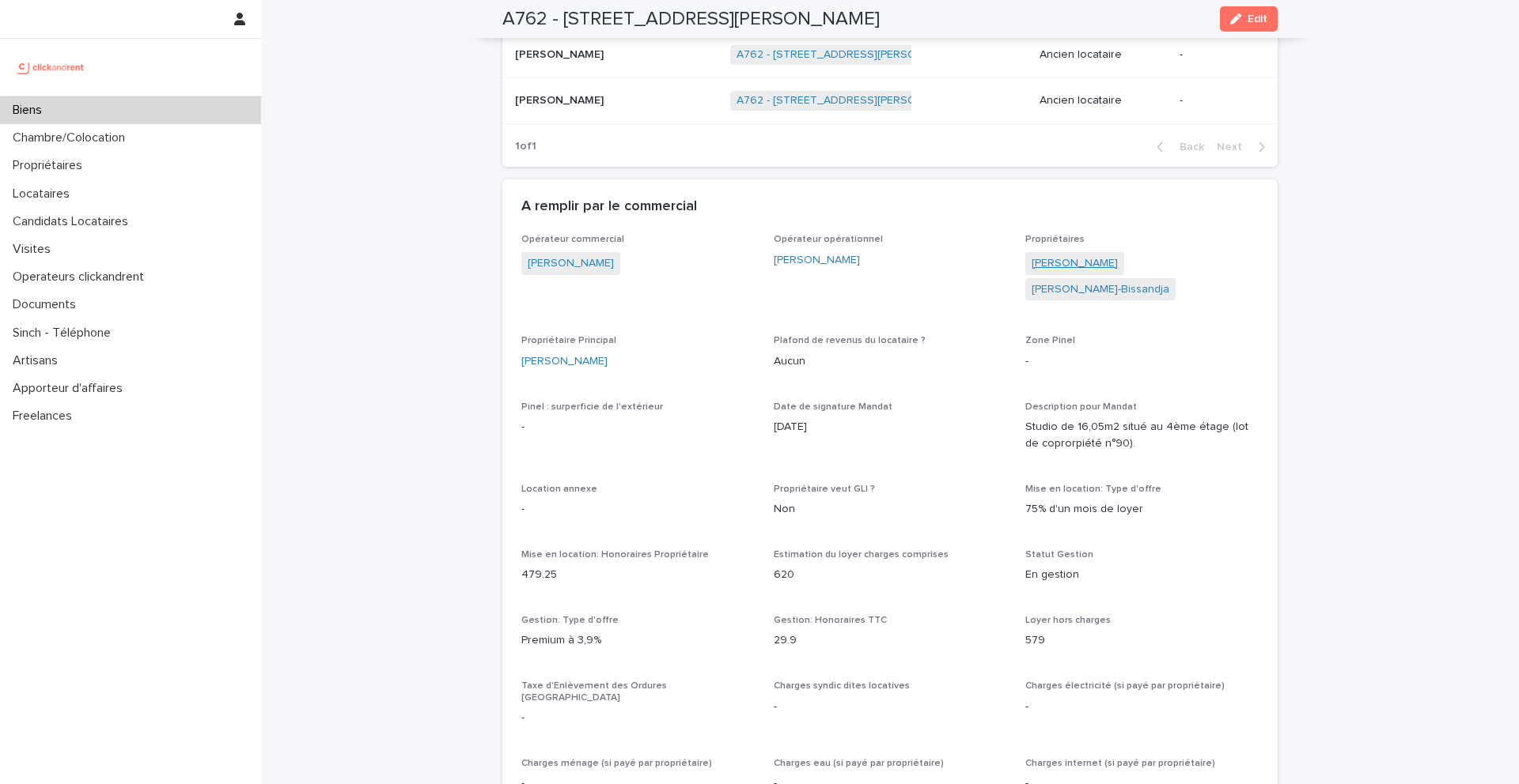
click at [1065, 263] on link "[PERSON_NAME]" at bounding box center [1074, 264] width 87 height 17
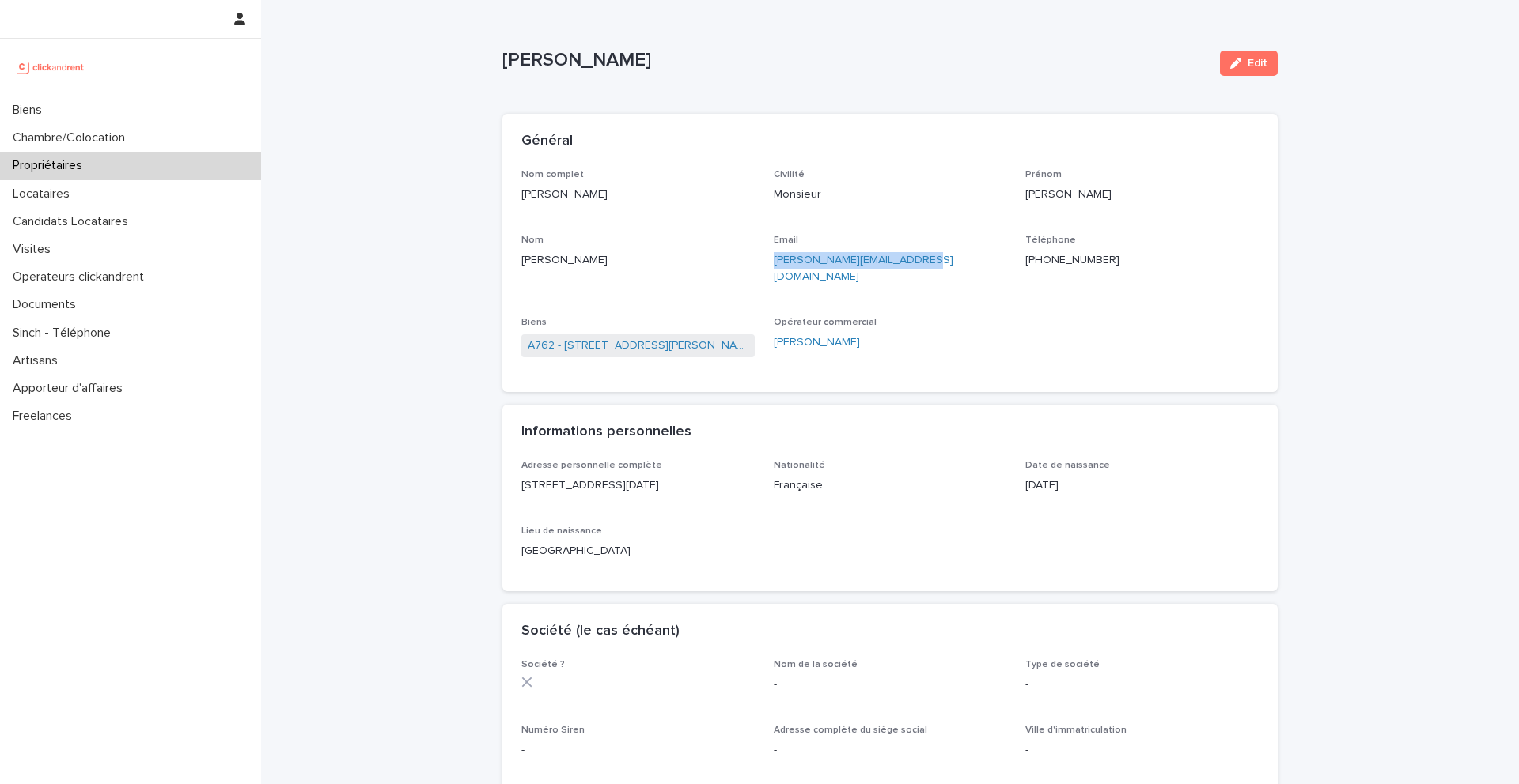
drag, startPoint x: 948, startPoint y: 261, endPoint x: 772, endPoint y: 264, distance: 176.0
click at [772, 264] on div "Nom complet [PERSON_NAME] Civilité Monsieur [PERSON_NAME] Email [PERSON_NAME][E…" at bounding box center [890, 271] width 738 height 204
copy link "[PERSON_NAME][EMAIL_ADDRESS][DOMAIN_NAME]"
click at [706, 338] on link "A762 - [STREET_ADDRESS][PERSON_NAME]" at bounding box center [637, 345] width 221 height 17
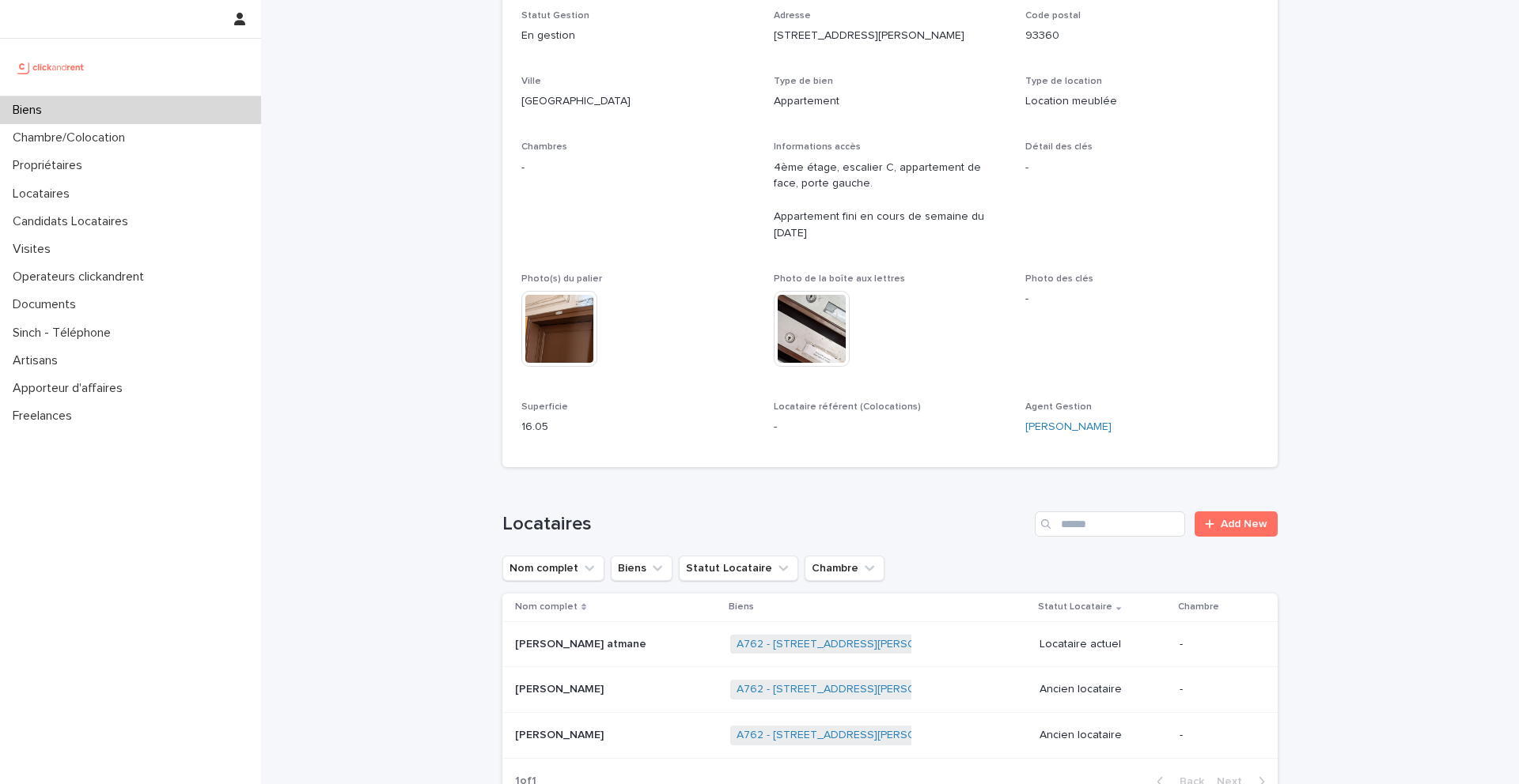
scroll to position [767, 0]
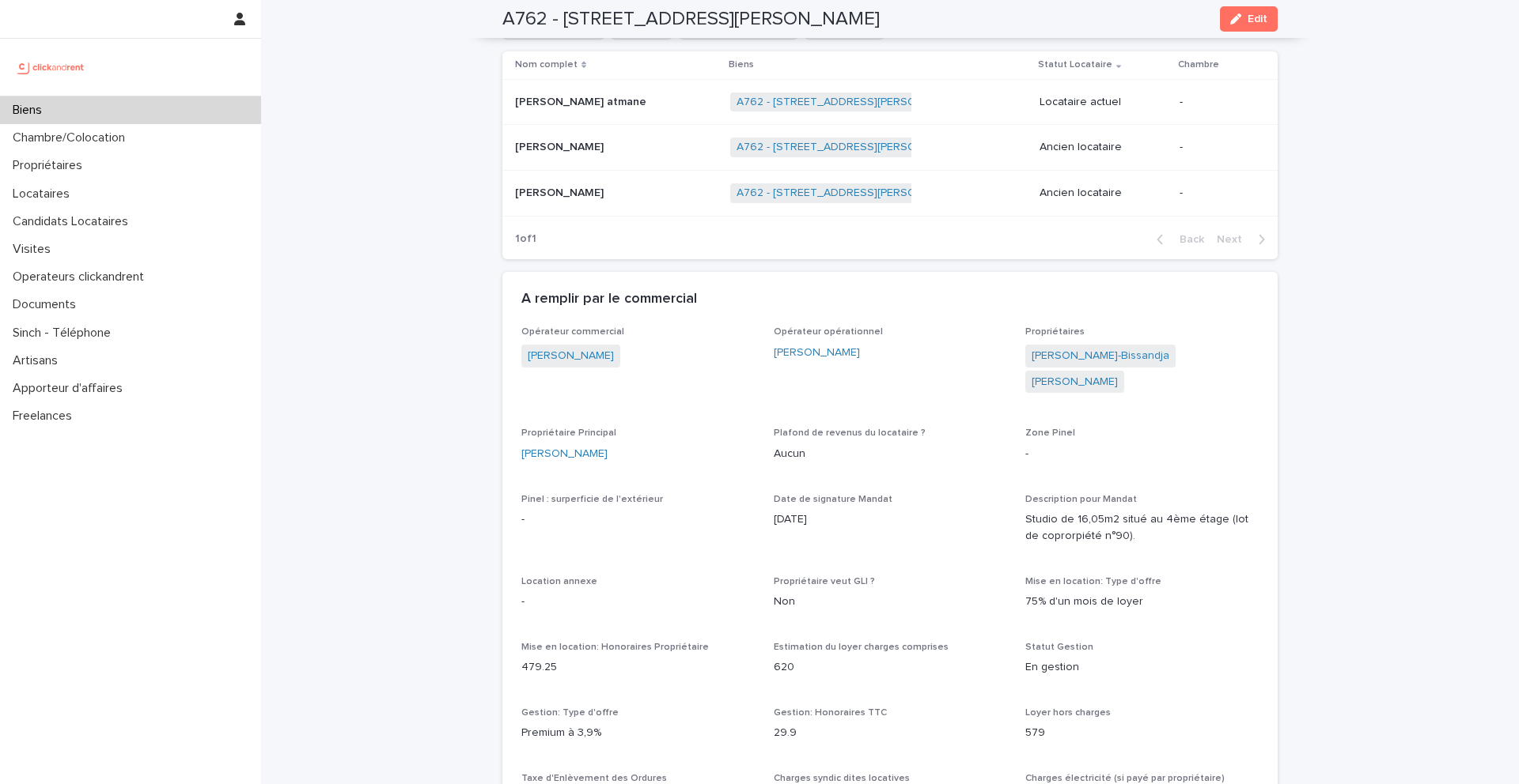
click at [1124, 372] on span "[PERSON_NAME]" at bounding box center [1075, 382] width 99 height 23
click at [1136, 358] on link "[PERSON_NAME]-Bissandja" at bounding box center [1100, 356] width 137 height 17
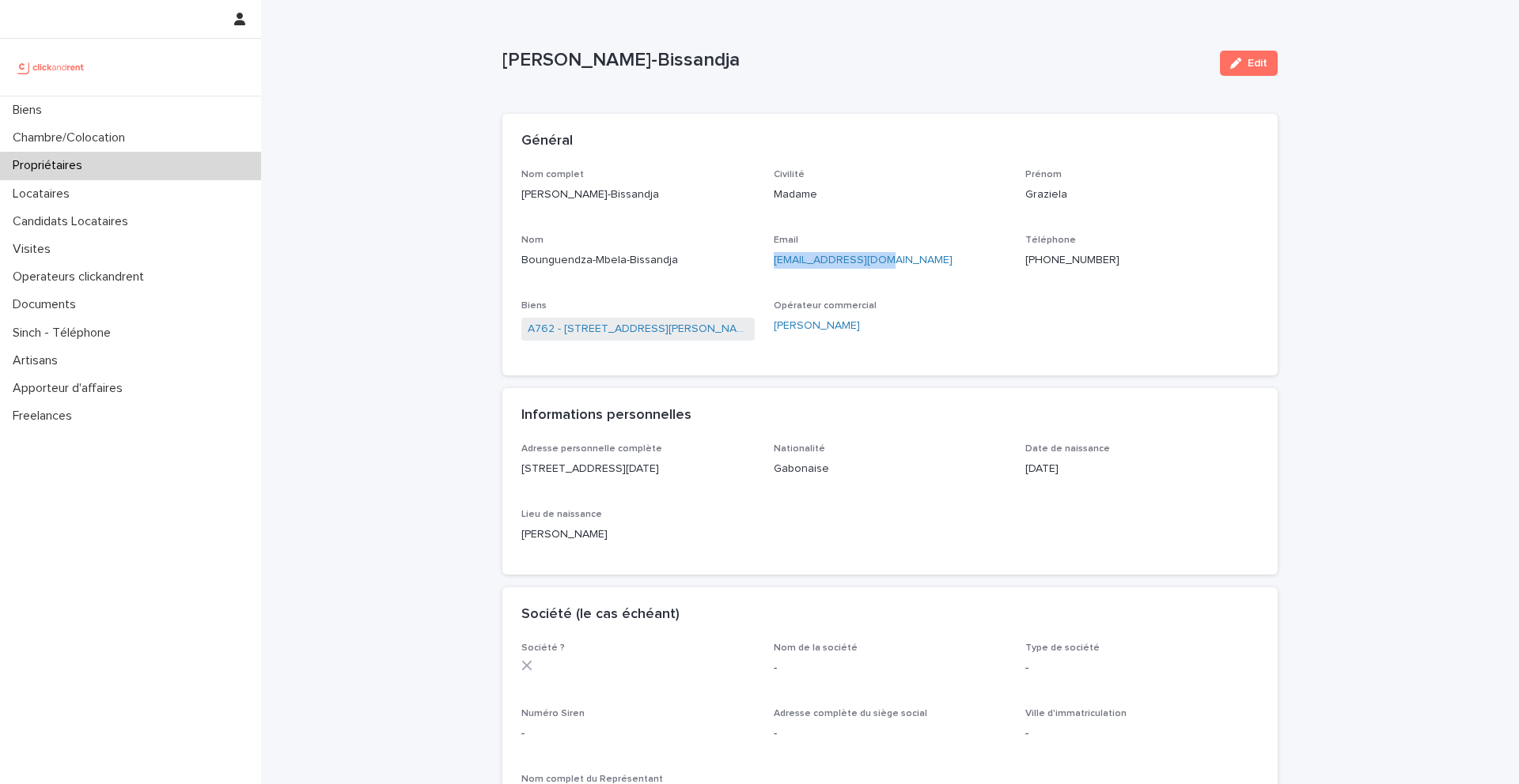
drag, startPoint x: 913, startPoint y: 262, endPoint x: 769, endPoint y: 260, distance: 144.0
click at [769, 260] on div "Nom complet [PERSON_NAME]-Bissandja Civilité Madame [PERSON_NAME]-Mbela-Bissand…" at bounding box center [890, 263] width 738 height 188
copy link "[EMAIL_ADDRESS][DOMAIN_NAME]"
click at [187, 191] on div "Locataires" at bounding box center [130, 194] width 261 height 27
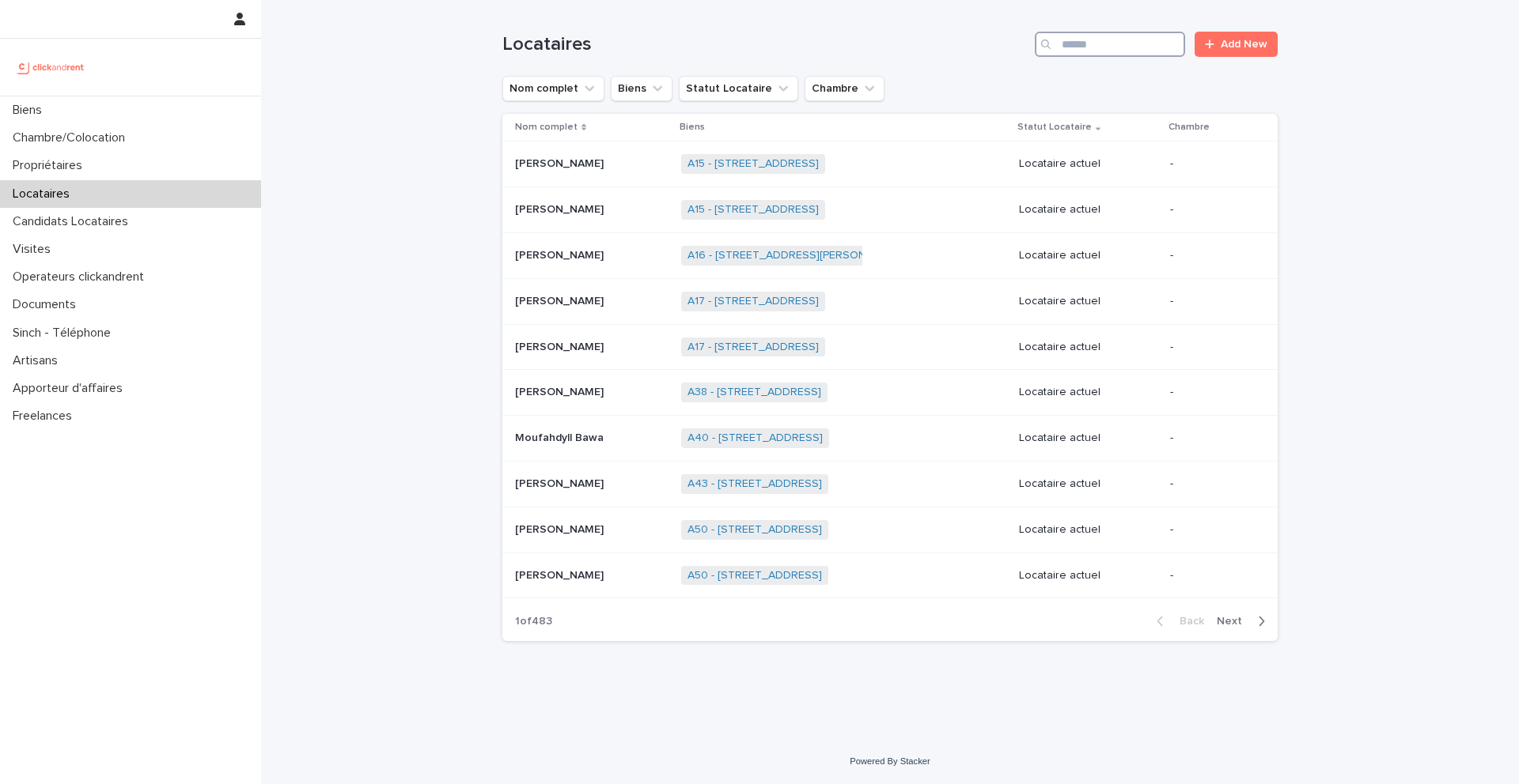
click at [1106, 42] on input "Search" at bounding box center [1109, 45] width 150 height 25
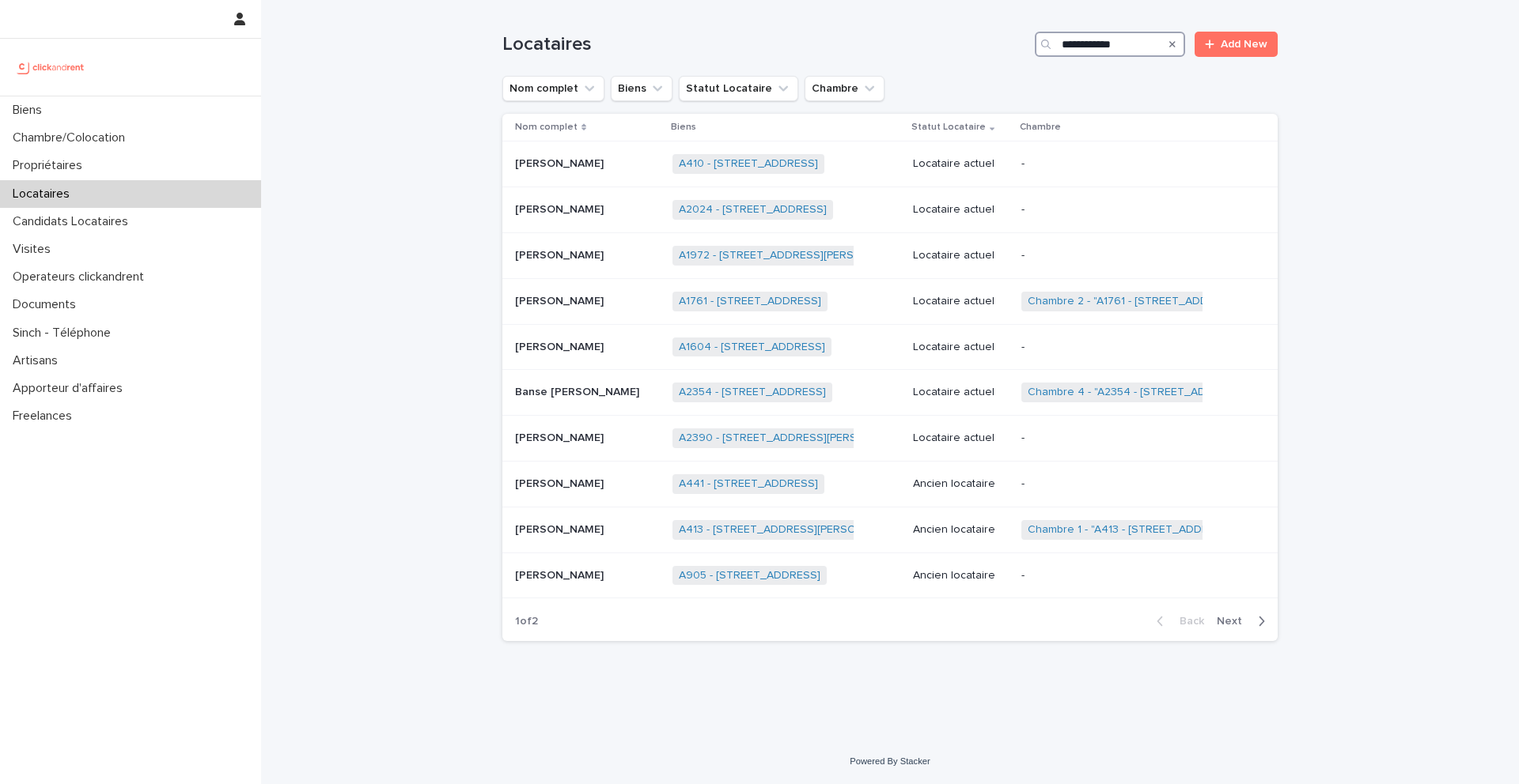
type input "**********"
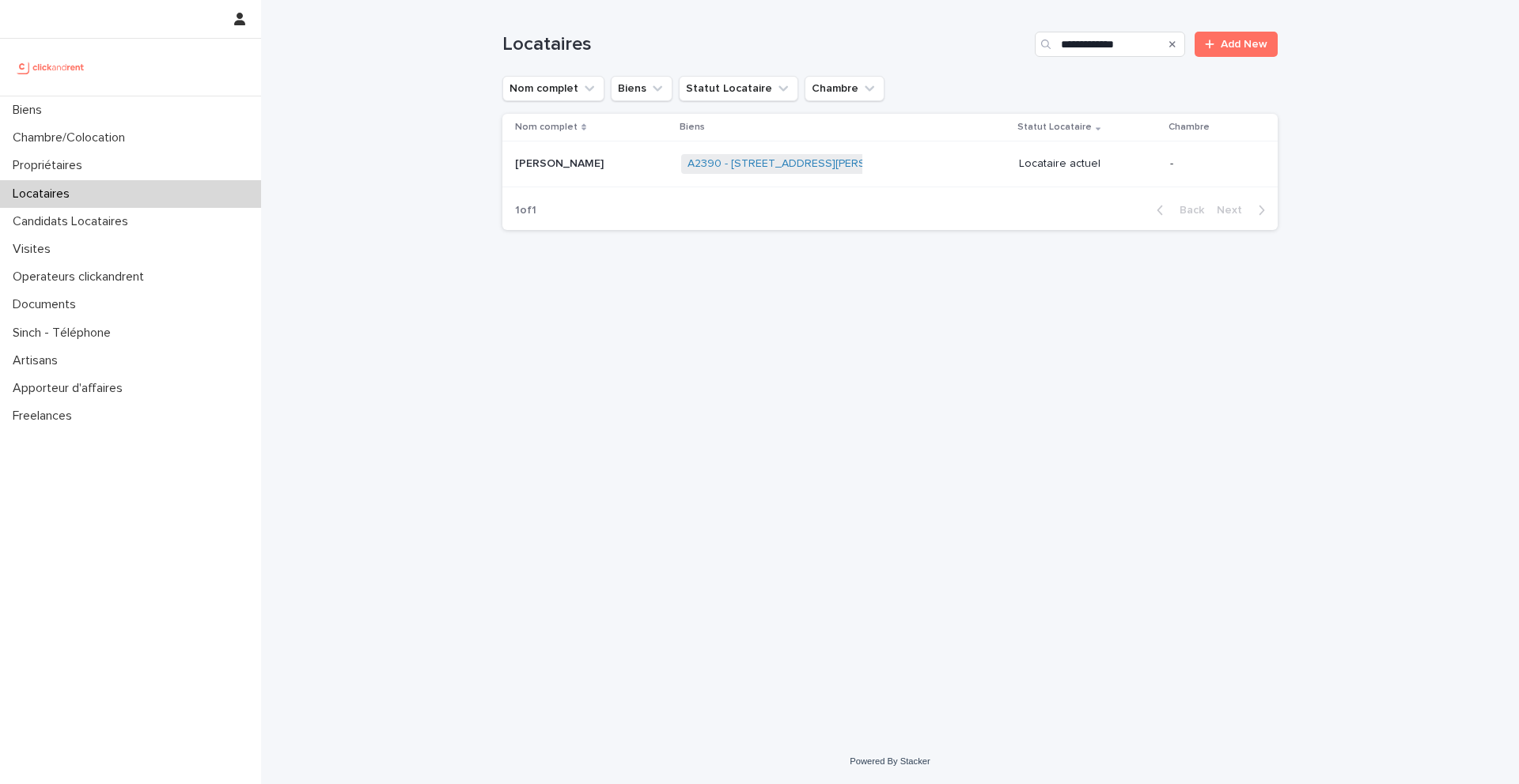
click at [608, 171] on div "[PERSON_NAME] [PERSON_NAME]" at bounding box center [592, 163] width 154 height 26
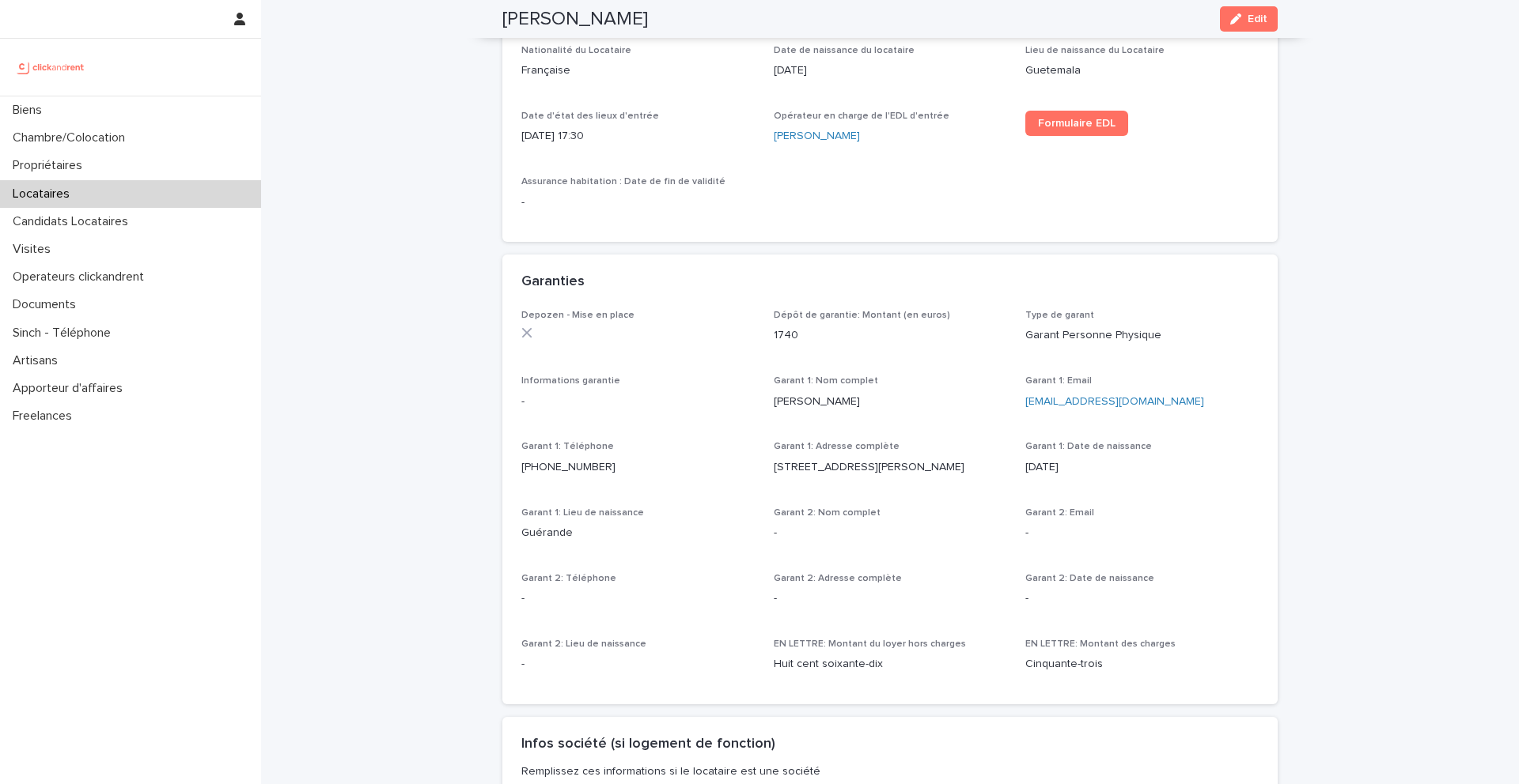
scroll to position [454, 0]
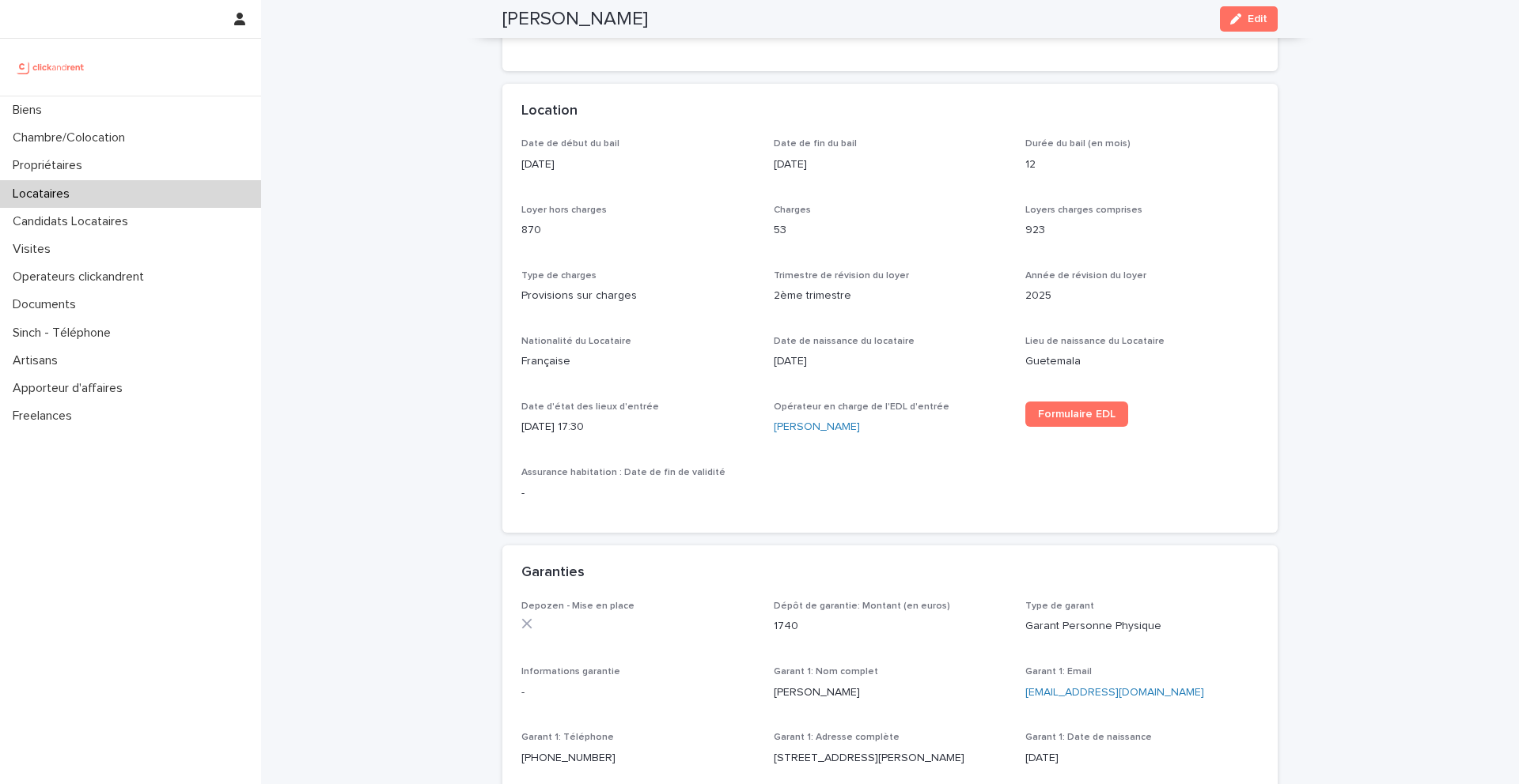
click at [1247, 23] on button "Edit" at bounding box center [1248, 19] width 57 height 25
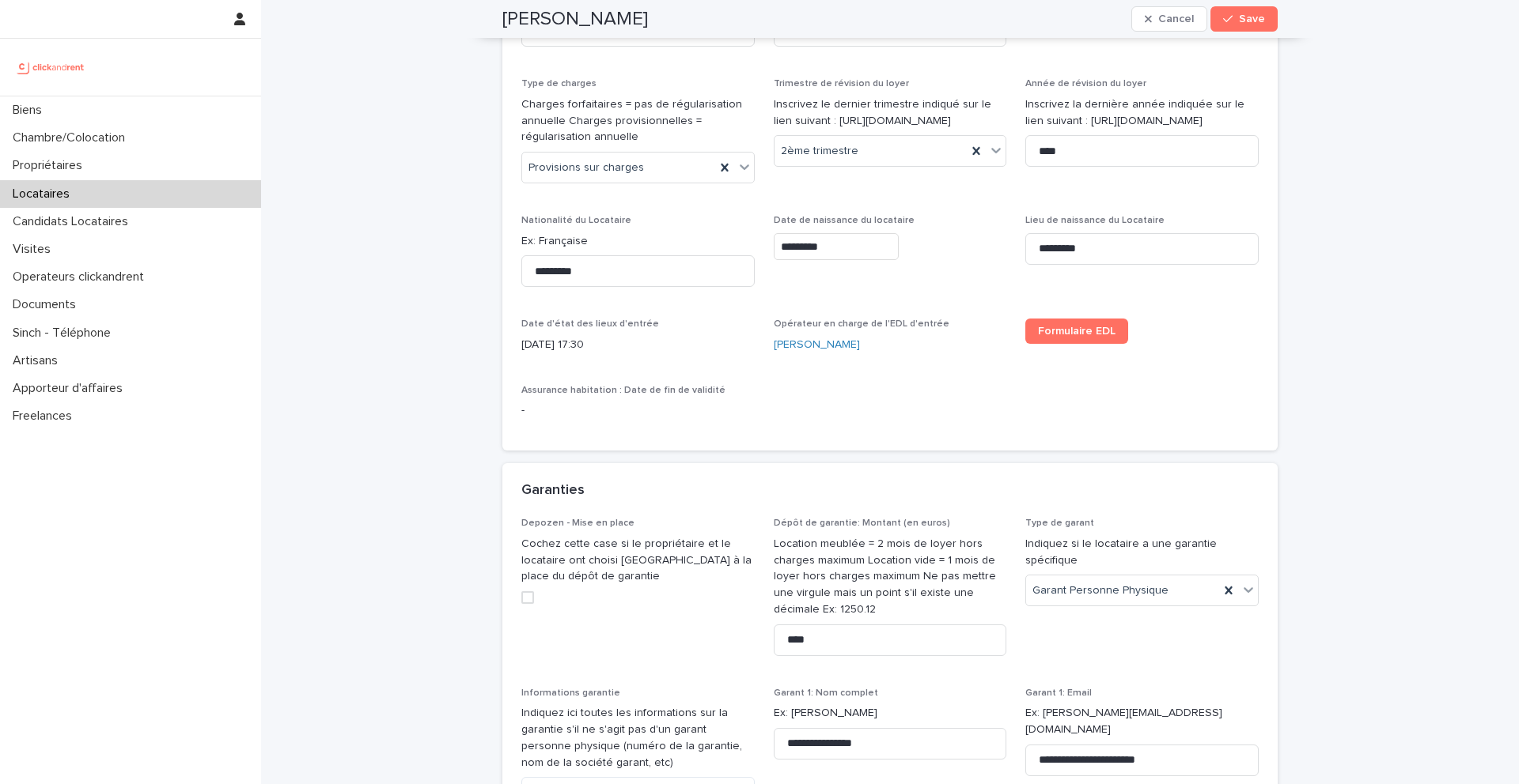
scroll to position [908, 0]
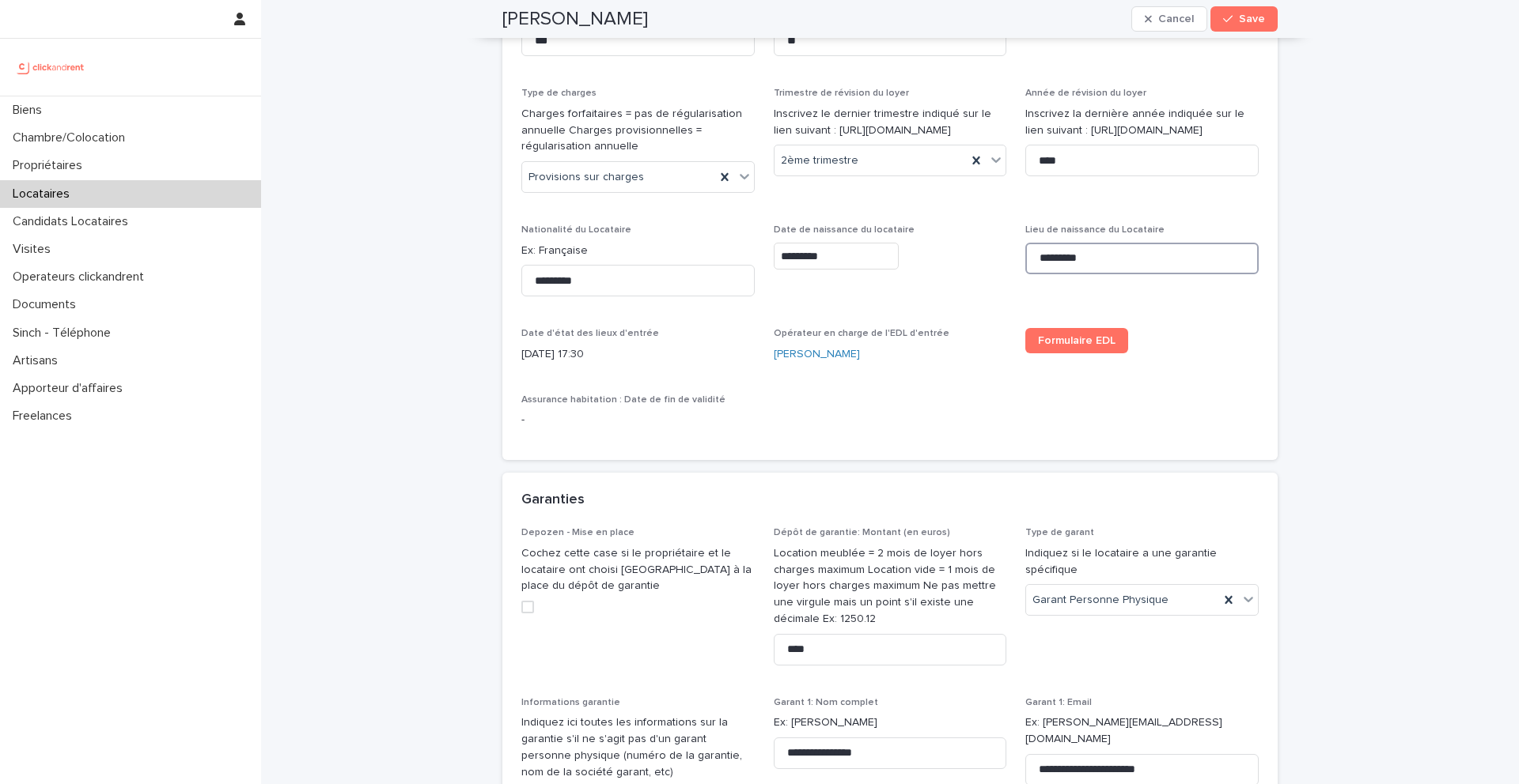
click at [1128, 272] on input "*********" at bounding box center [1142, 259] width 234 height 32
drag, startPoint x: 1148, startPoint y: 262, endPoint x: 1001, endPoint y: 245, distance: 148.0
click at [1000, 244] on div "Date de début du bail Indiquez la date à laquelle on fait commencer le contrat …" at bounding box center [890, 130] width 738 height 623
paste input
type input "*********"
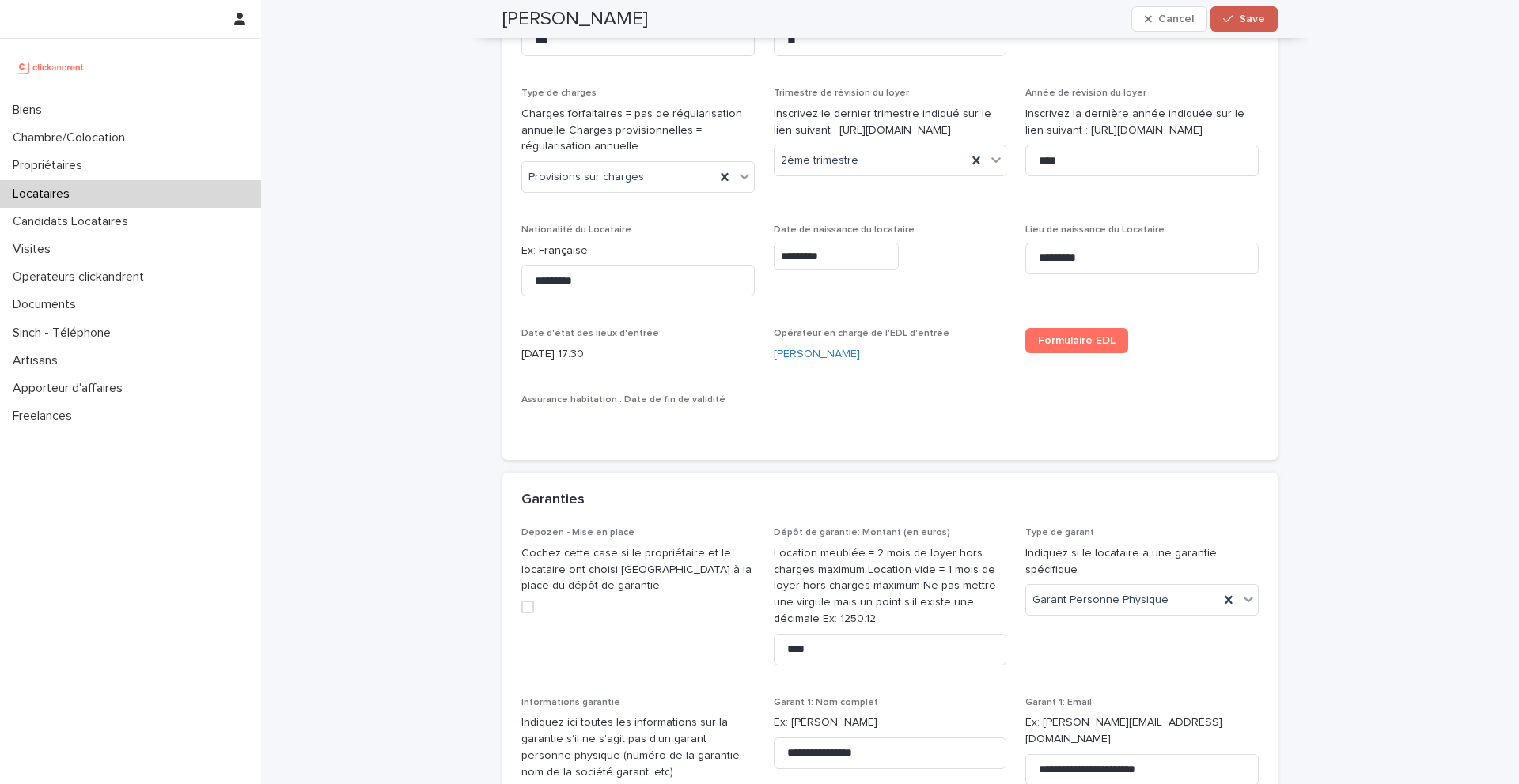
click at [1252, 17] on span "Save" at bounding box center [1251, 18] width 26 height 11
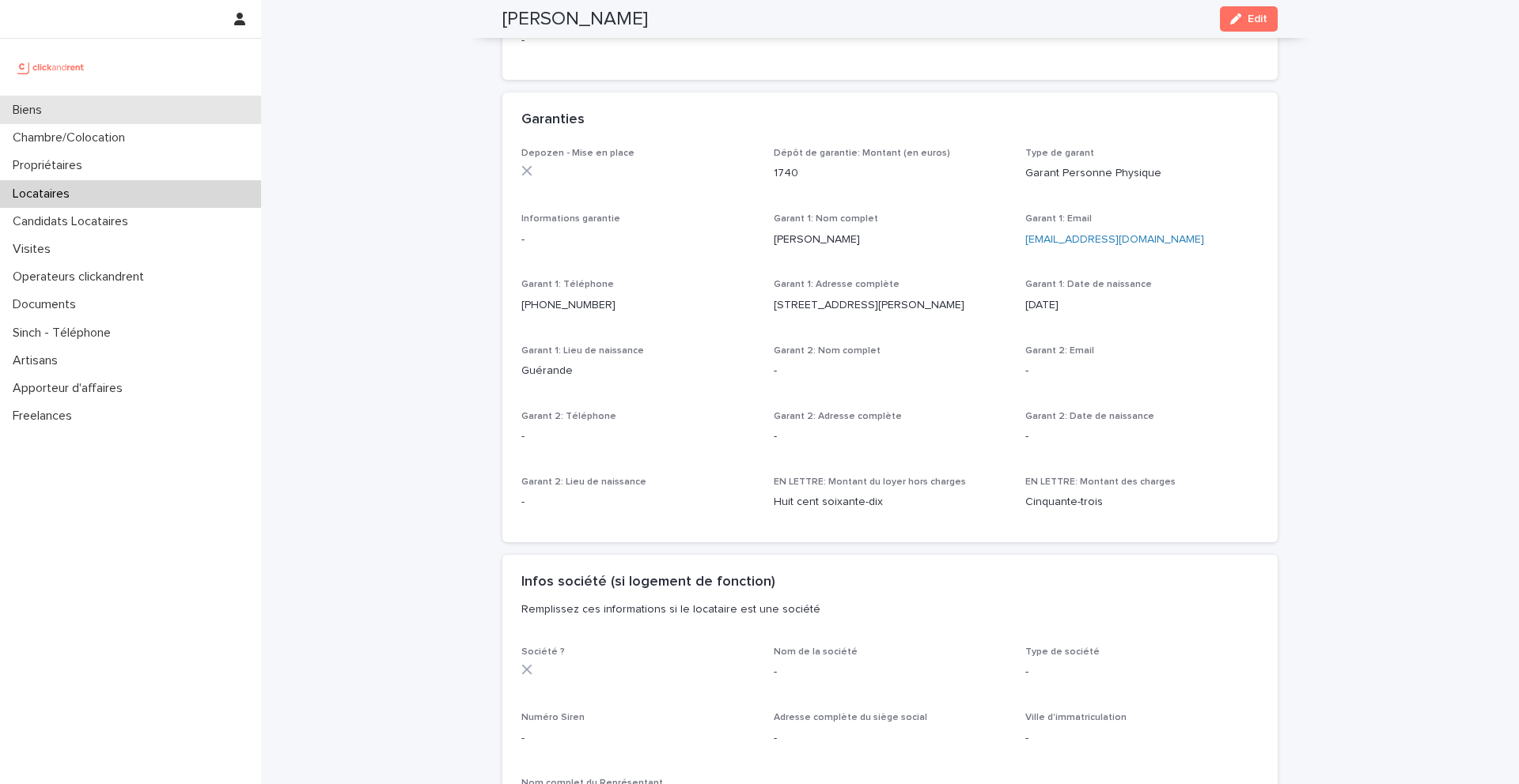
click at [226, 117] on div "Biens" at bounding box center [130, 110] width 261 height 27
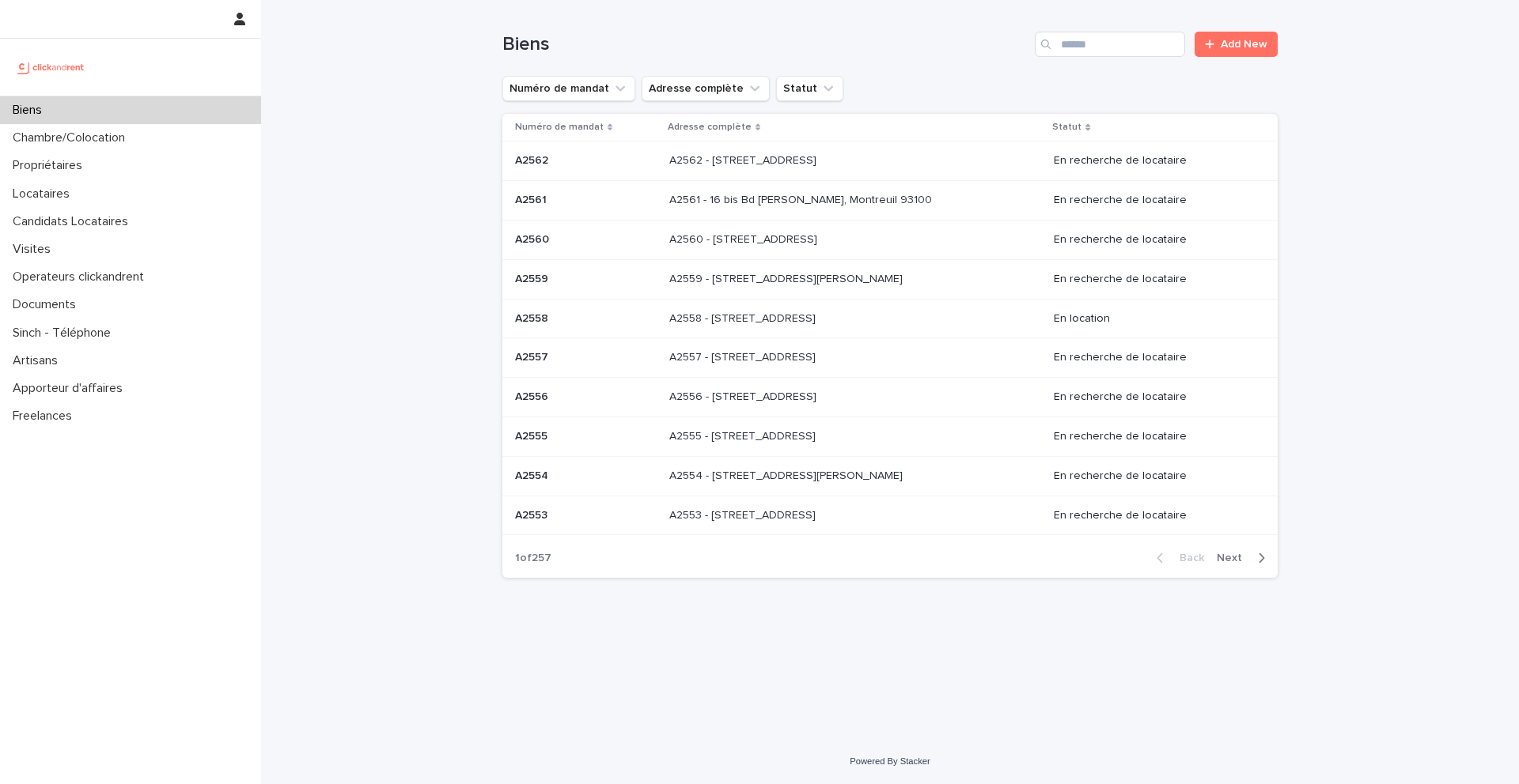
drag, startPoint x: 1014, startPoint y: 30, endPoint x: 1043, endPoint y: 33, distance: 29.2
click at [1043, 32] on div "Search" at bounding box center [1047, 45] width 25 height 25
click at [1094, 41] on input "Search" at bounding box center [1109, 45] width 150 height 25
type input "**********"
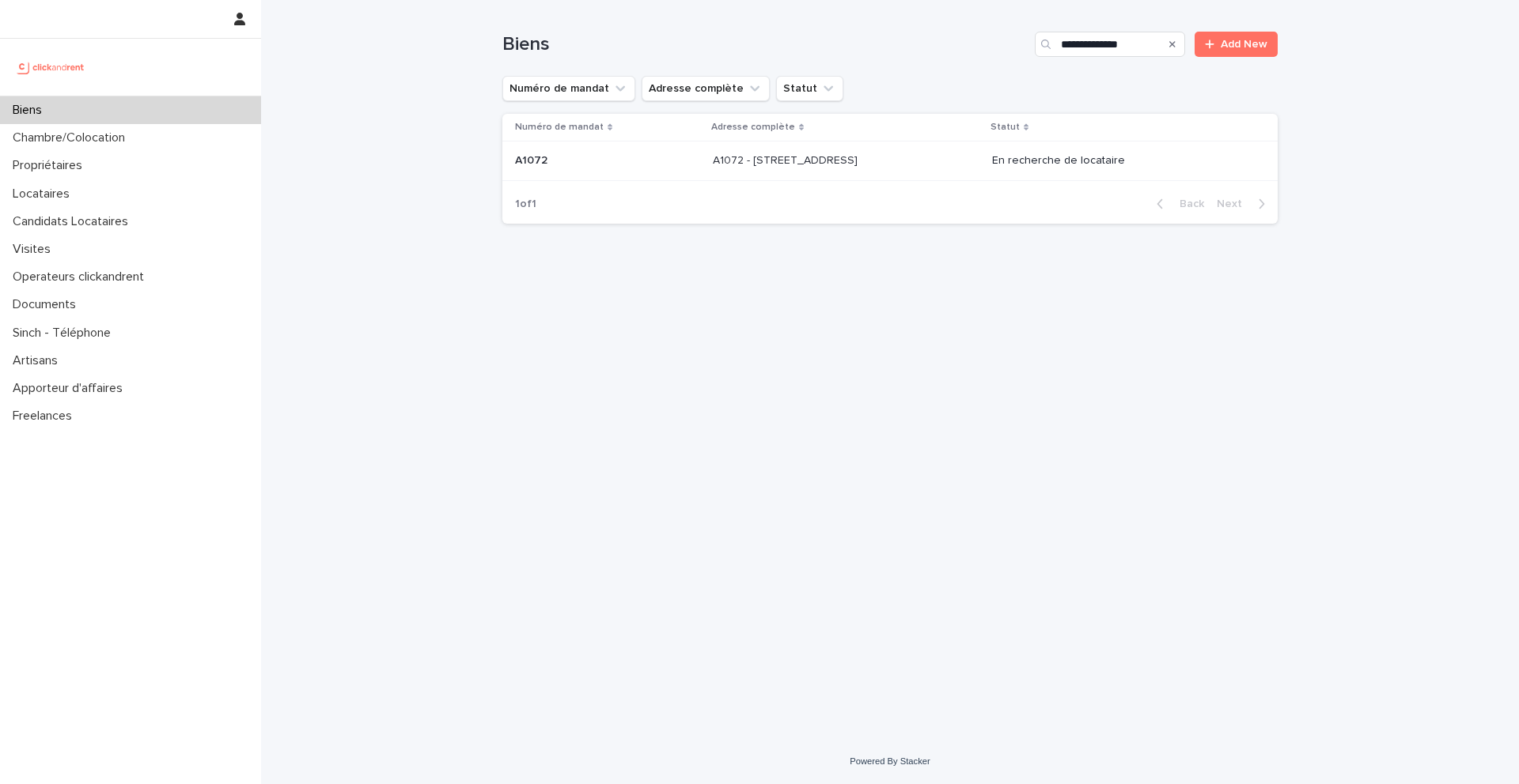
click at [844, 155] on p "A1072 - [STREET_ADDRESS]" at bounding box center [787, 159] width 148 height 17
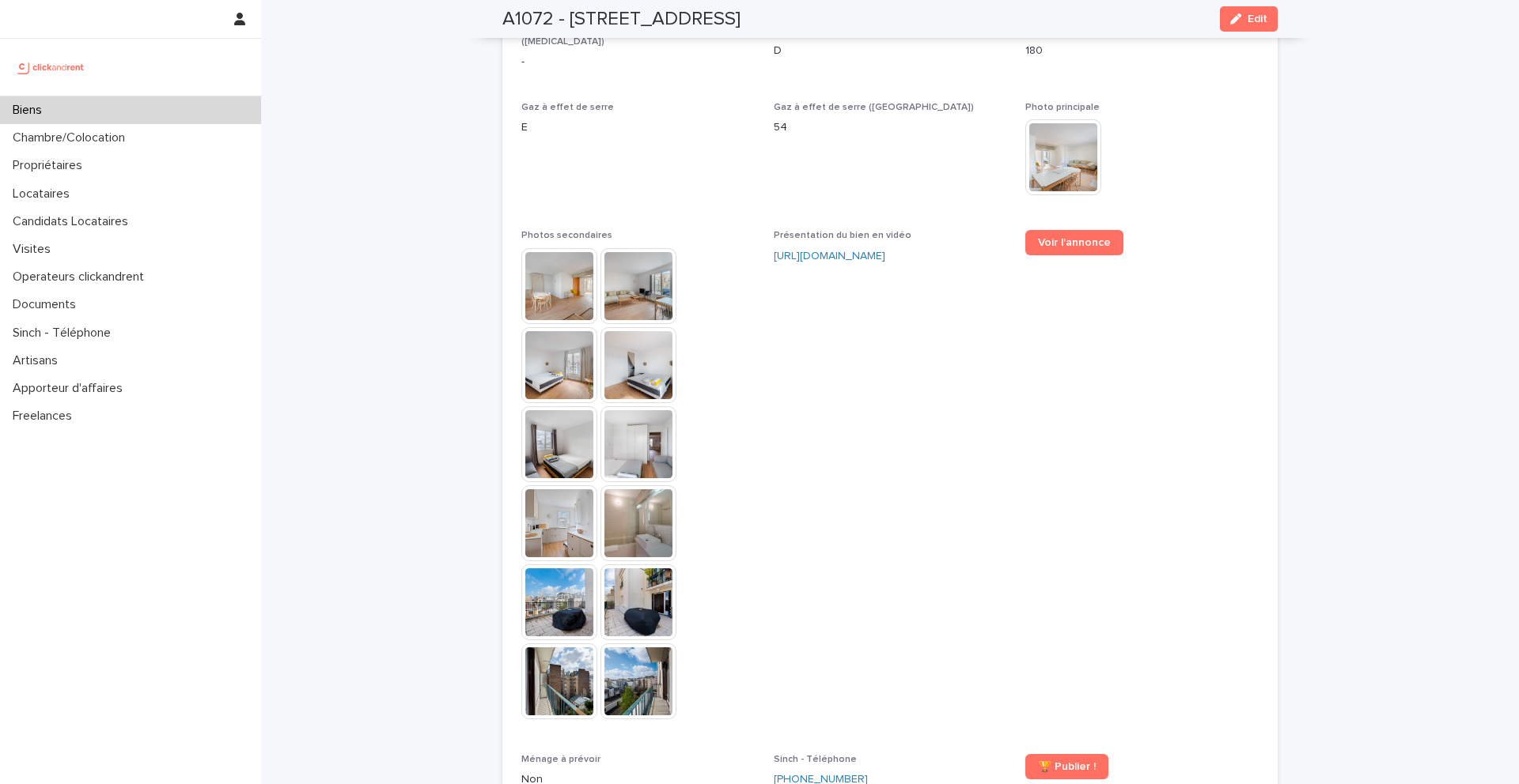
scroll to position [4374, 0]
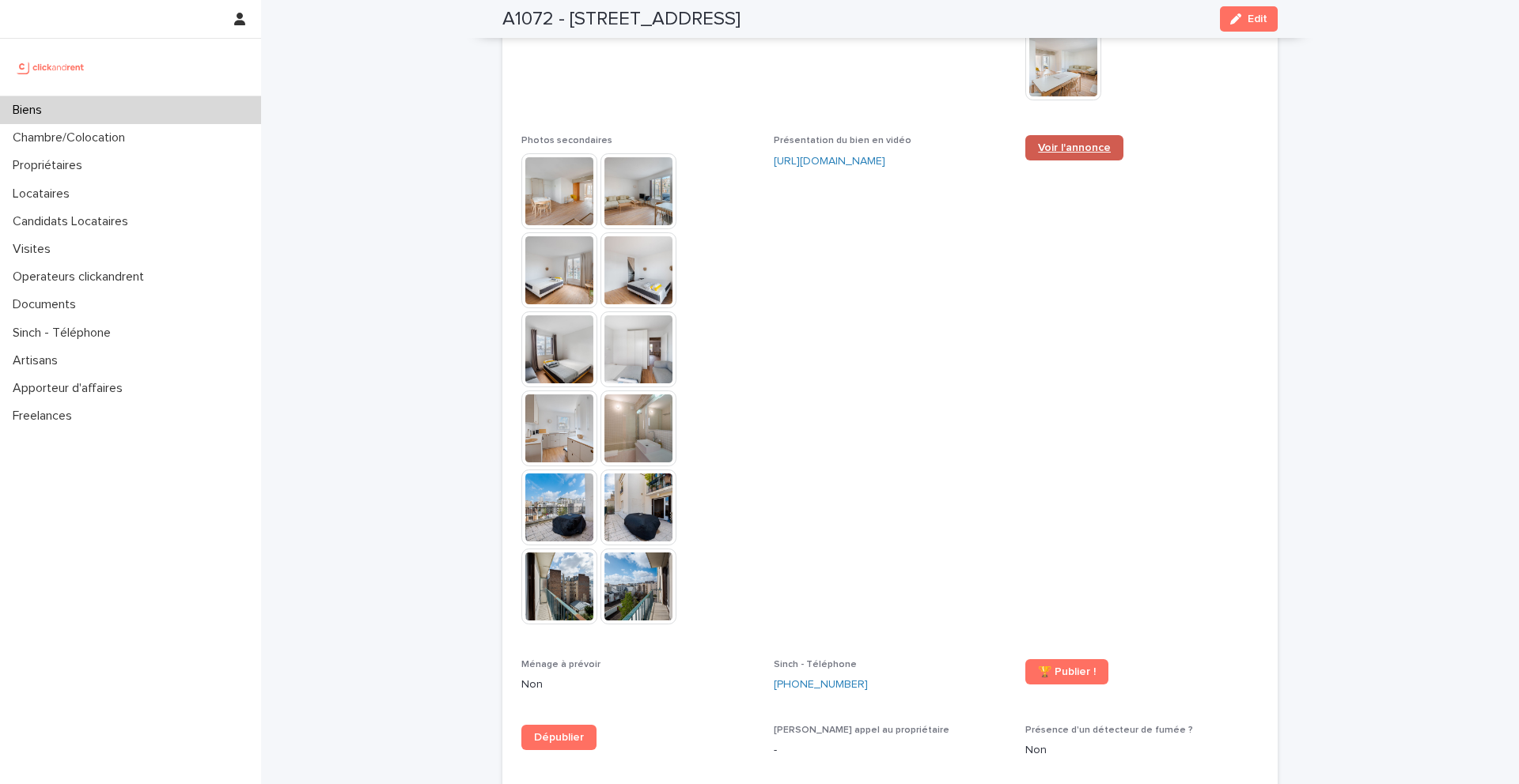
click at [1080, 142] on span "Voir l'annonce" at bounding box center [1074, 147] width 73 height 11
click at [178, 112] on div "Biens" at bounding box center [130, 110] width 261 height 27
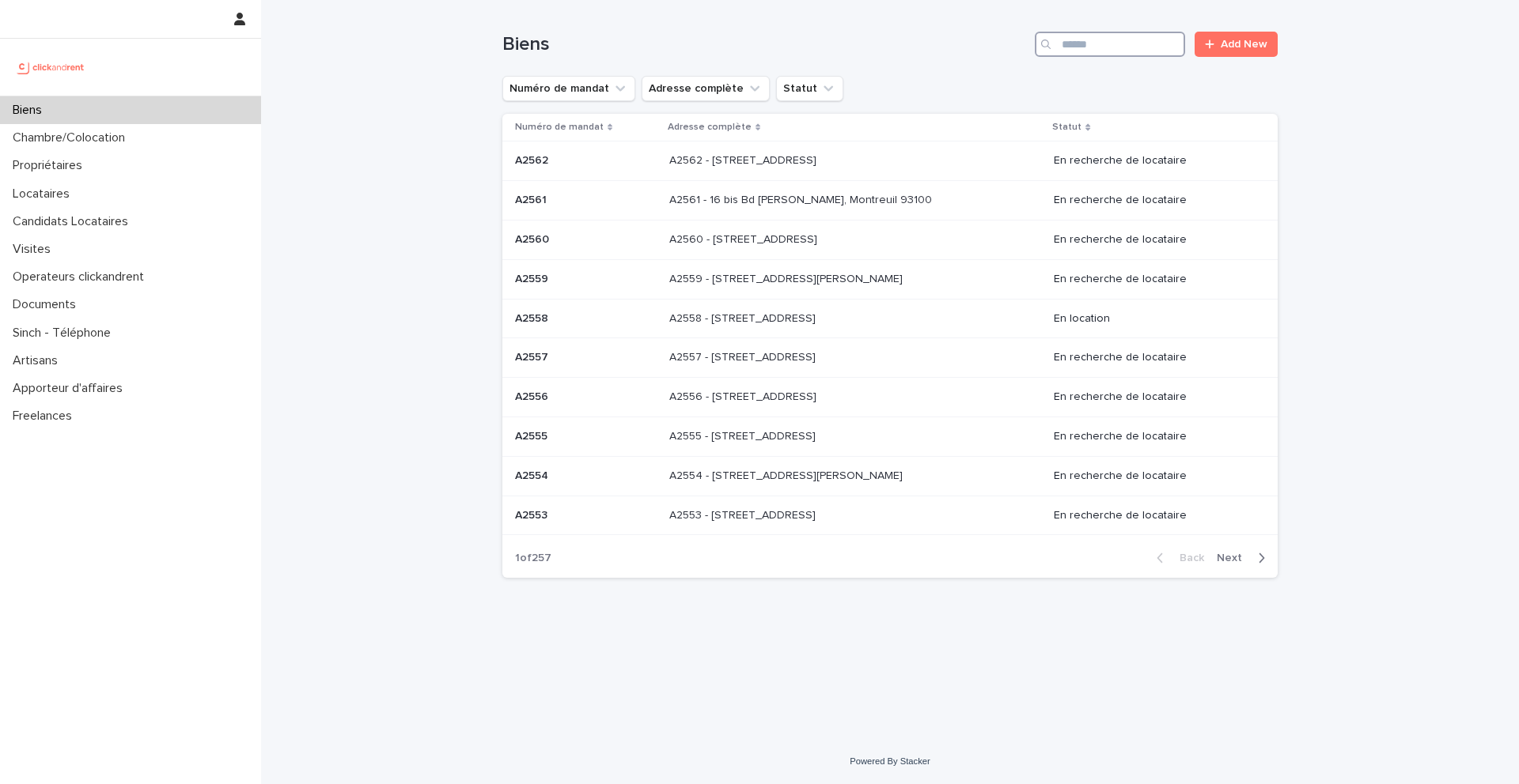
click at [1093, 45] on input "Search" at bounding box center [1109, 45] width 150 height 25
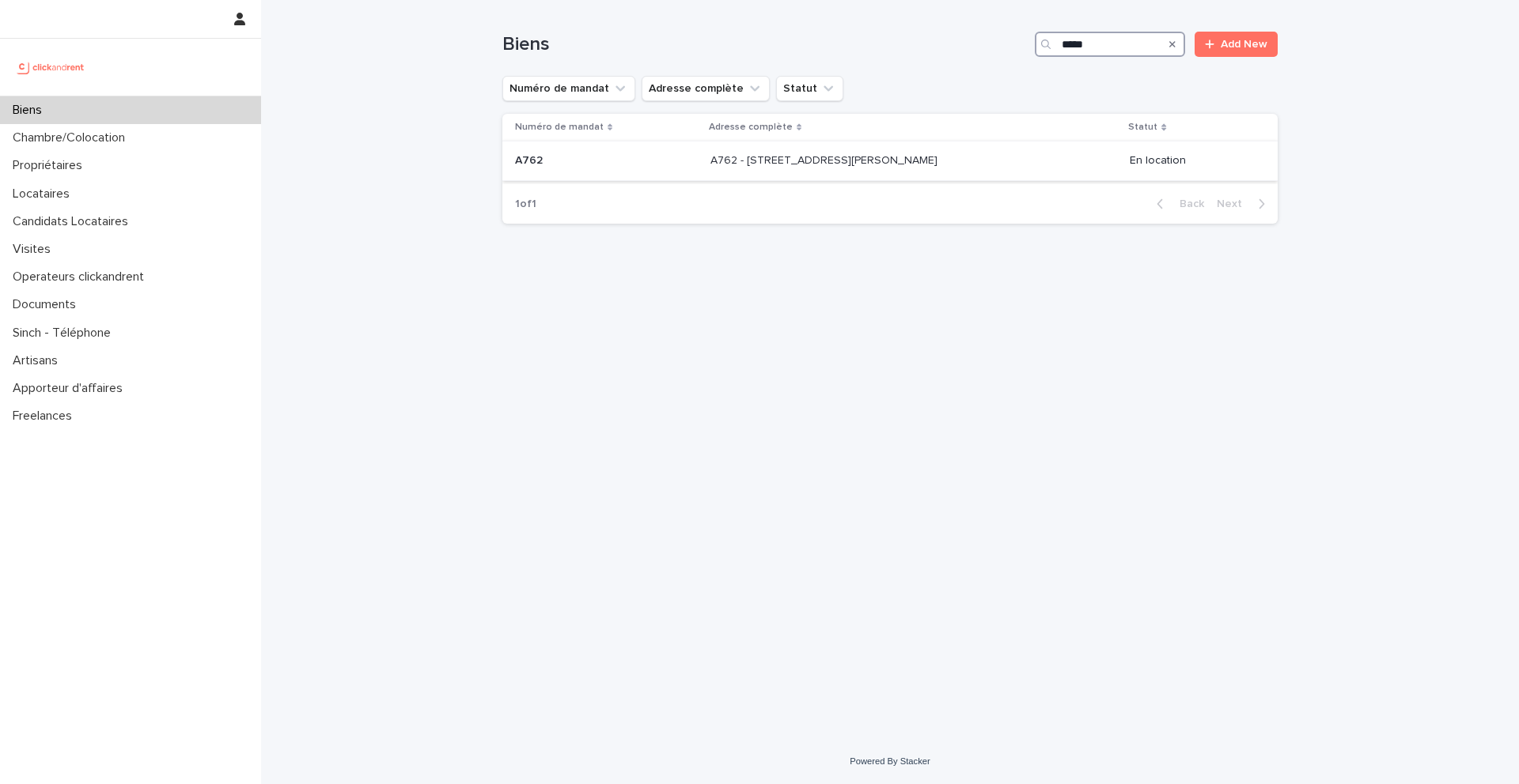
type input "****"
click at [861, 155] on p "A762 - [STREET_ADDRESS][PERSON_NAME]" at bounding box center [825, 159] width 231 height 17
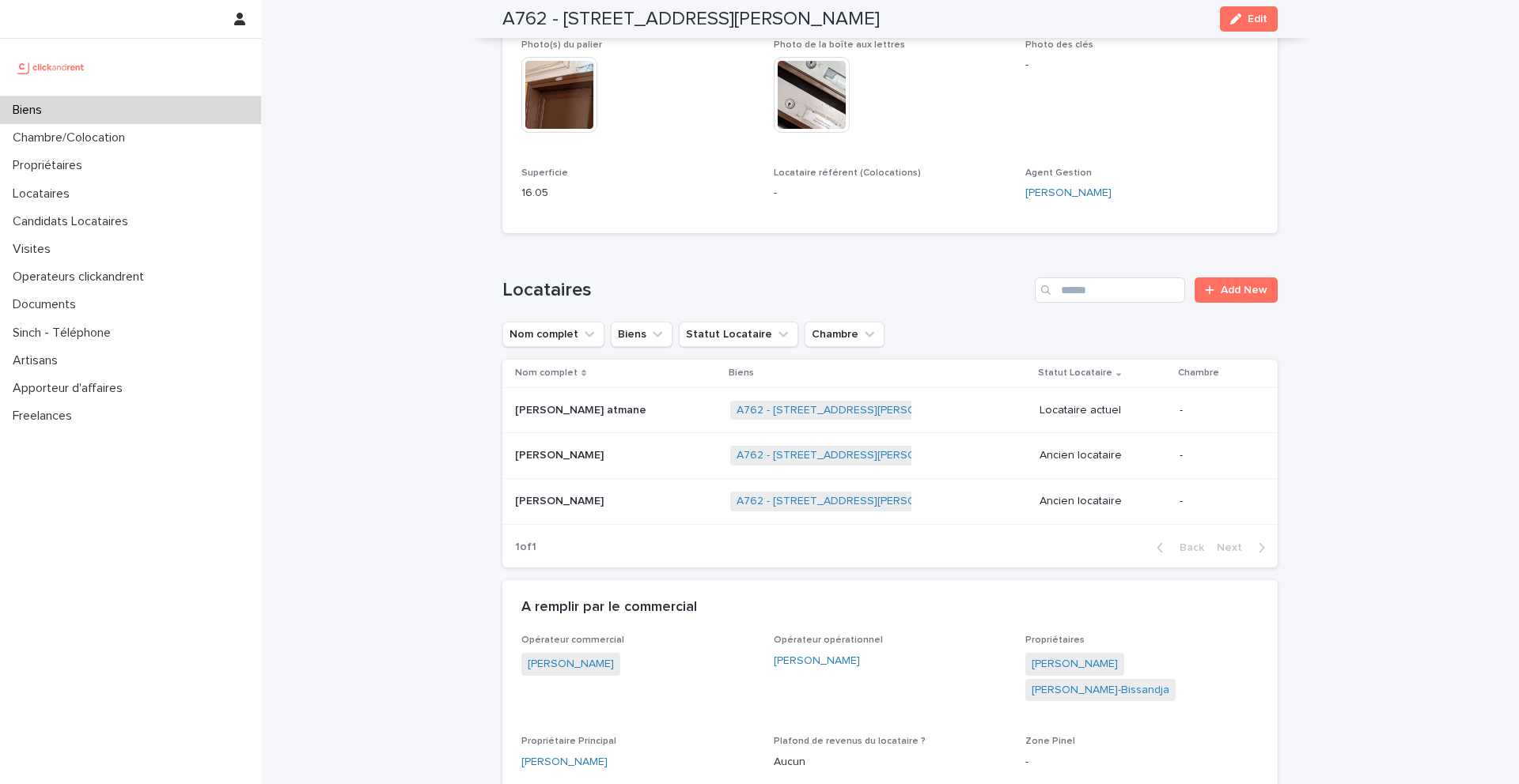
scroll to position [459, 0]
click at [133, 176] on div "Propriétaires" at bounding box center [130, 165] width 261 height 27
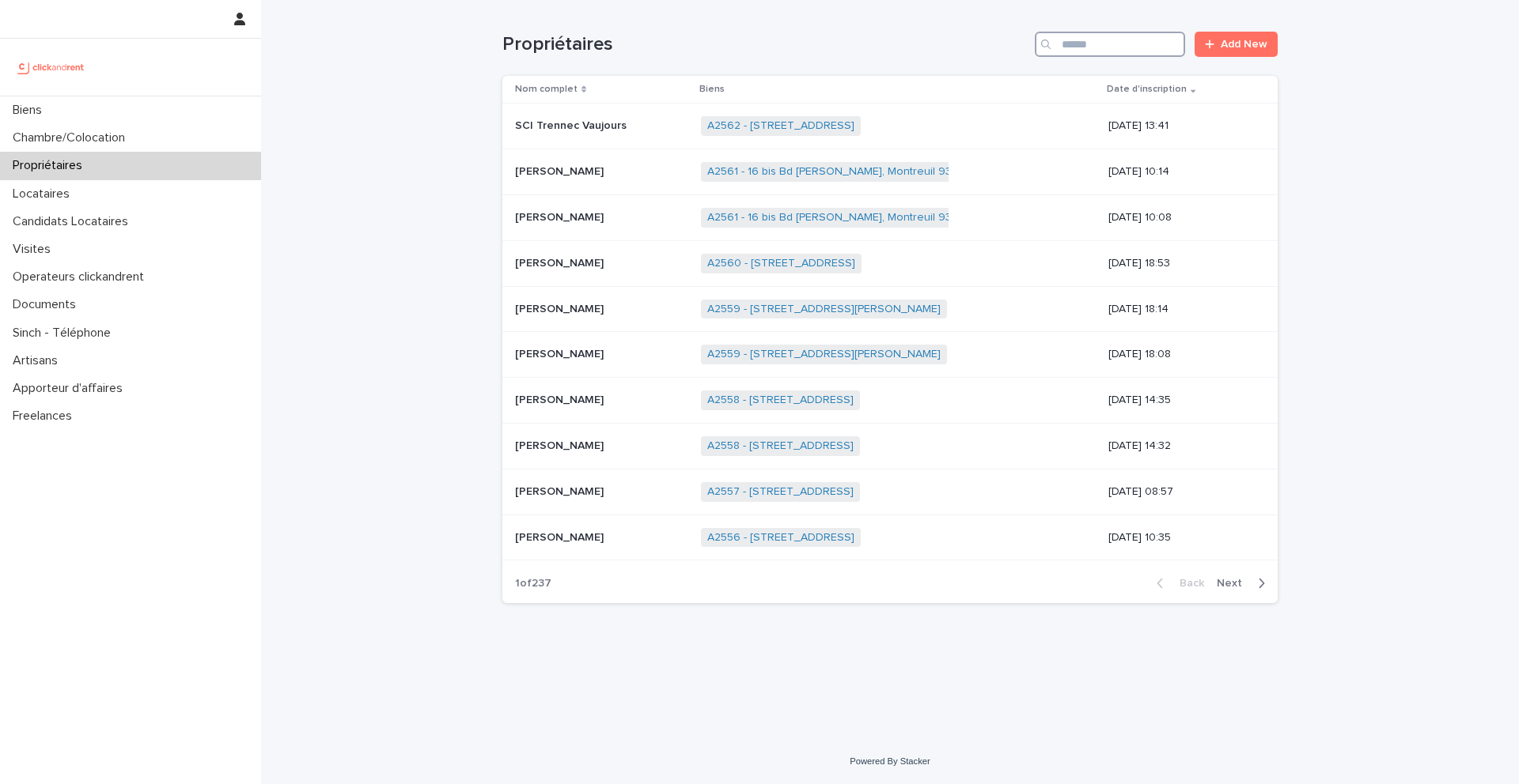
click at [1144, 53] on input "Search" at bounding box center [1109, 45] width 150 height 25
type input "**********"
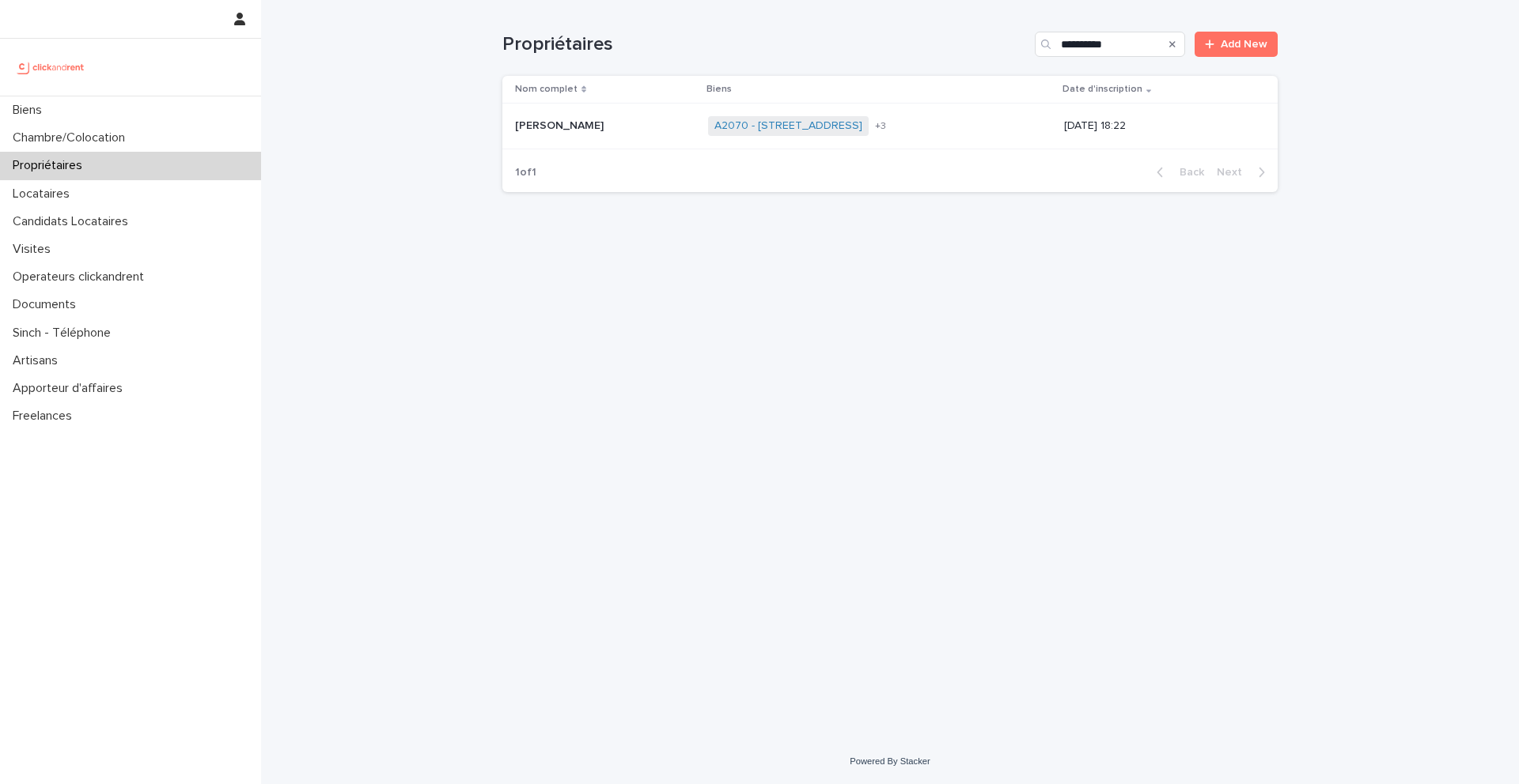
click at [623, 130] on p at bounding box center [604, 126] width 180 height 14
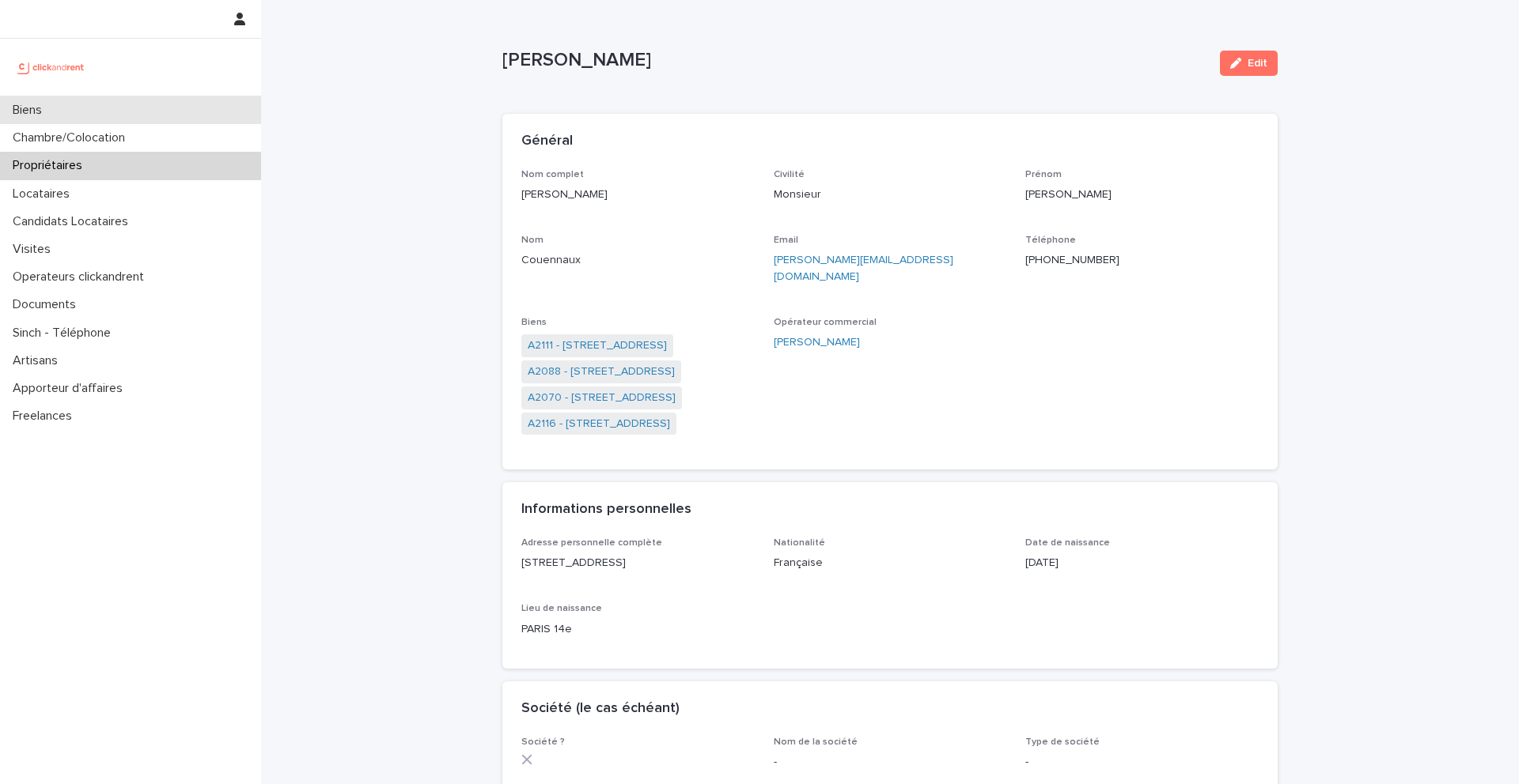
click at [185, 107] on div "Biens" at bounding box center [130, 110] width 261 height 27
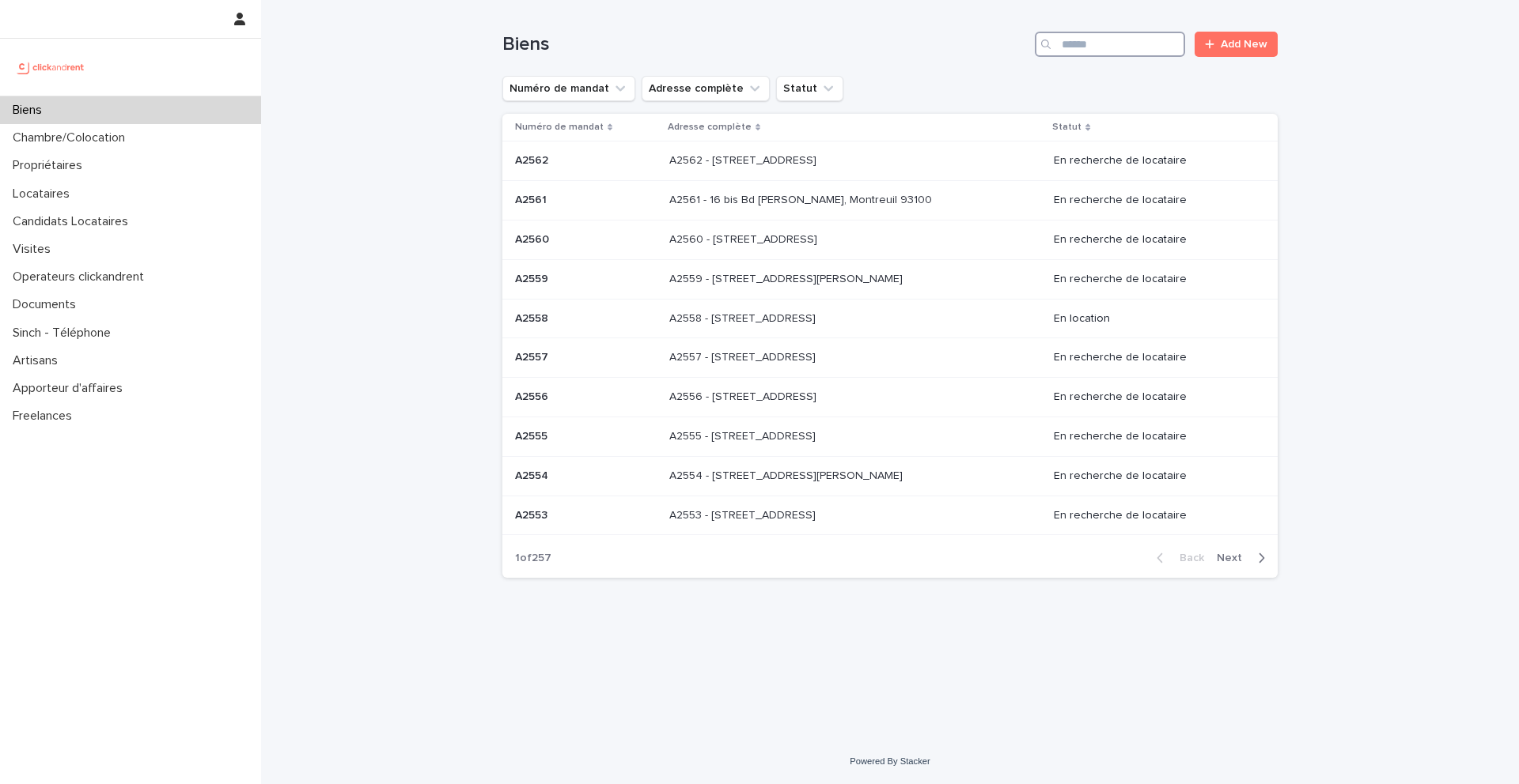
click at [1113, 50] on input "Search" at bounding box center [1109, 45] width 150 height 25
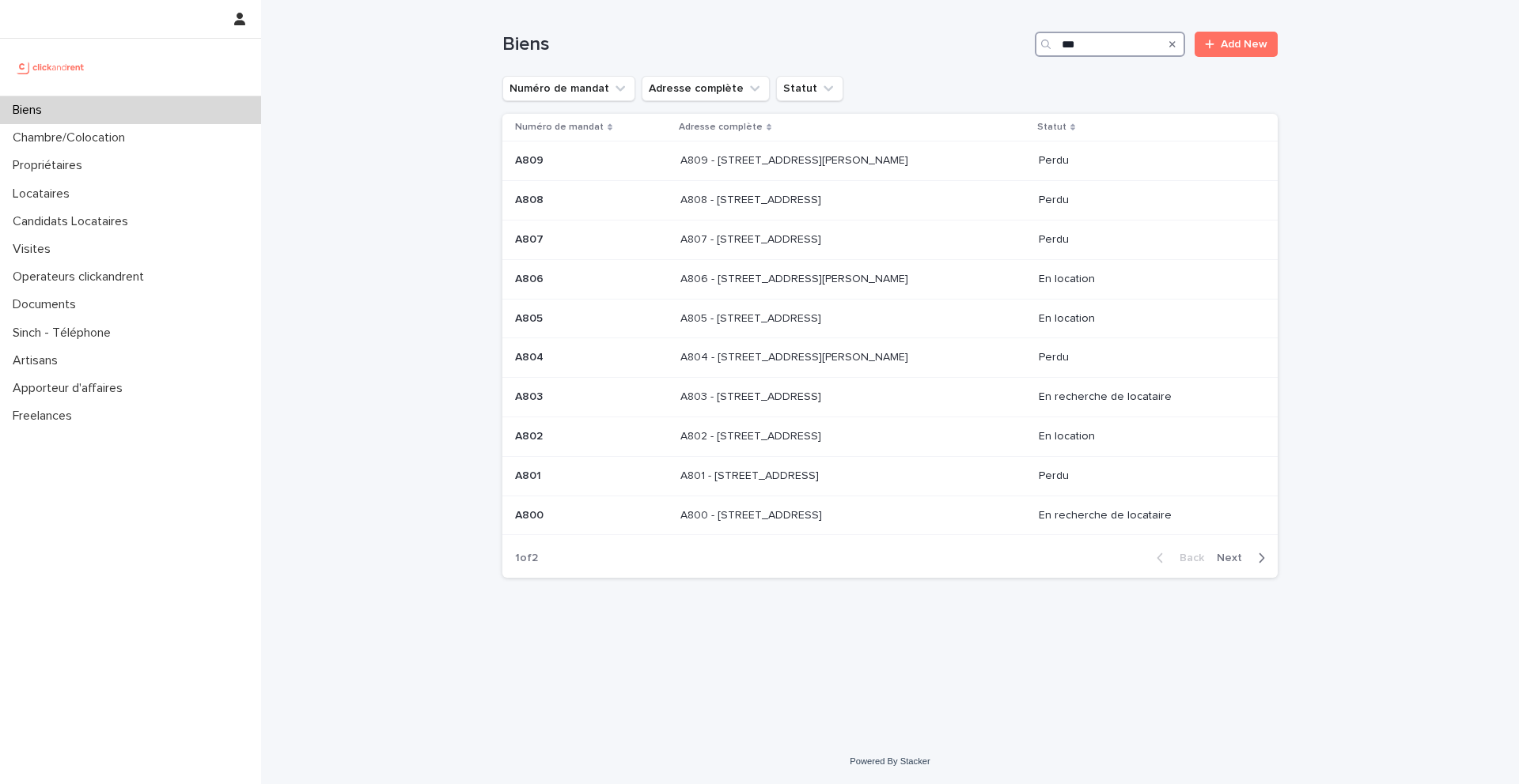
type input "**"
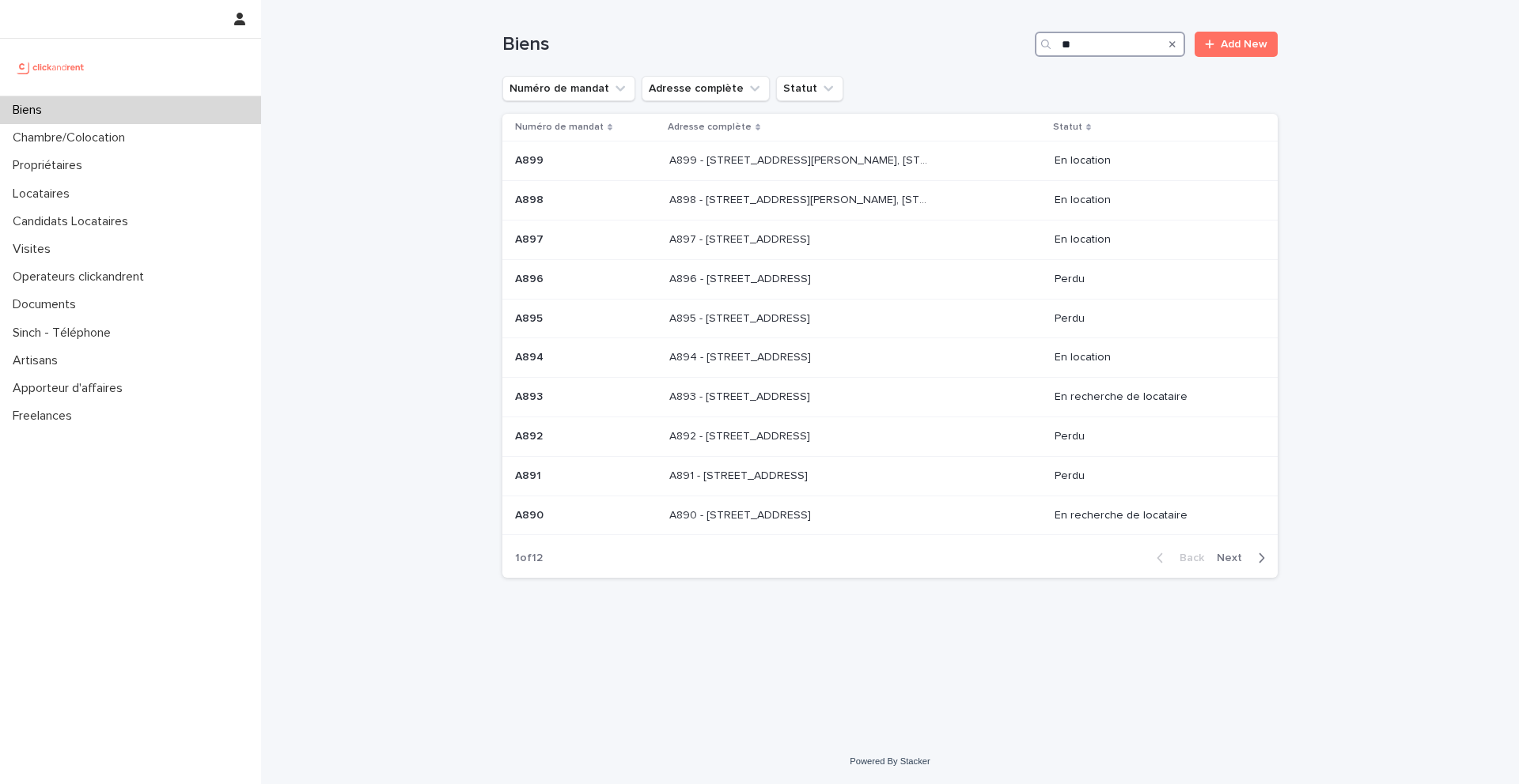
drag, startPoint x: 1118, startPoint y: 39, endPoint x: 1053, endPoint y: 37, distance: 65.0
click at [1053, 38] on div "**" at bounding box center [1109, 45] width 150 height 25
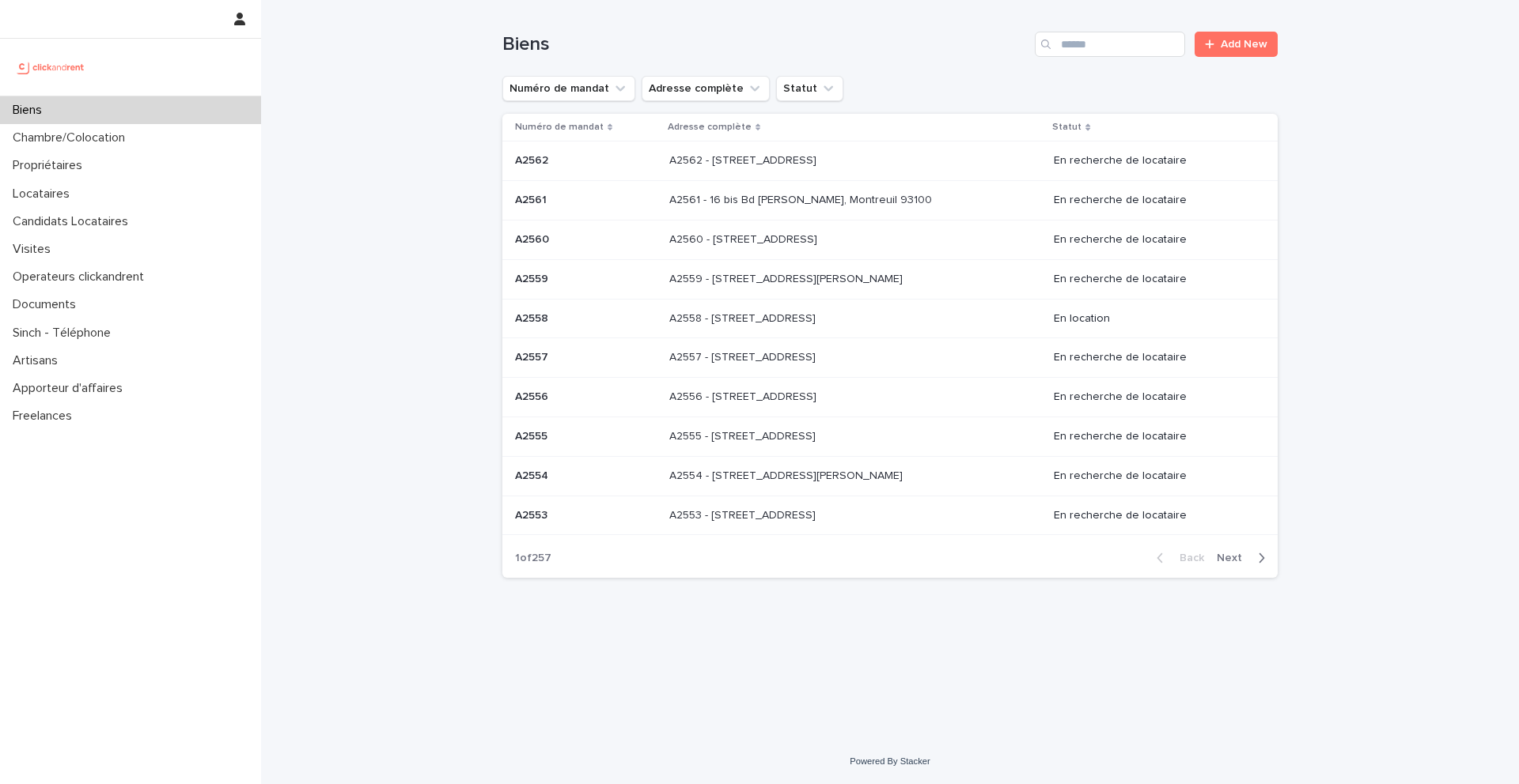
click at [163, 111] on div "Biens" at bounding box center [130, 110] width 261 height 27
click at [1089, 40] on input "Search" at bounding box center [1109, 45] width 150 height 25
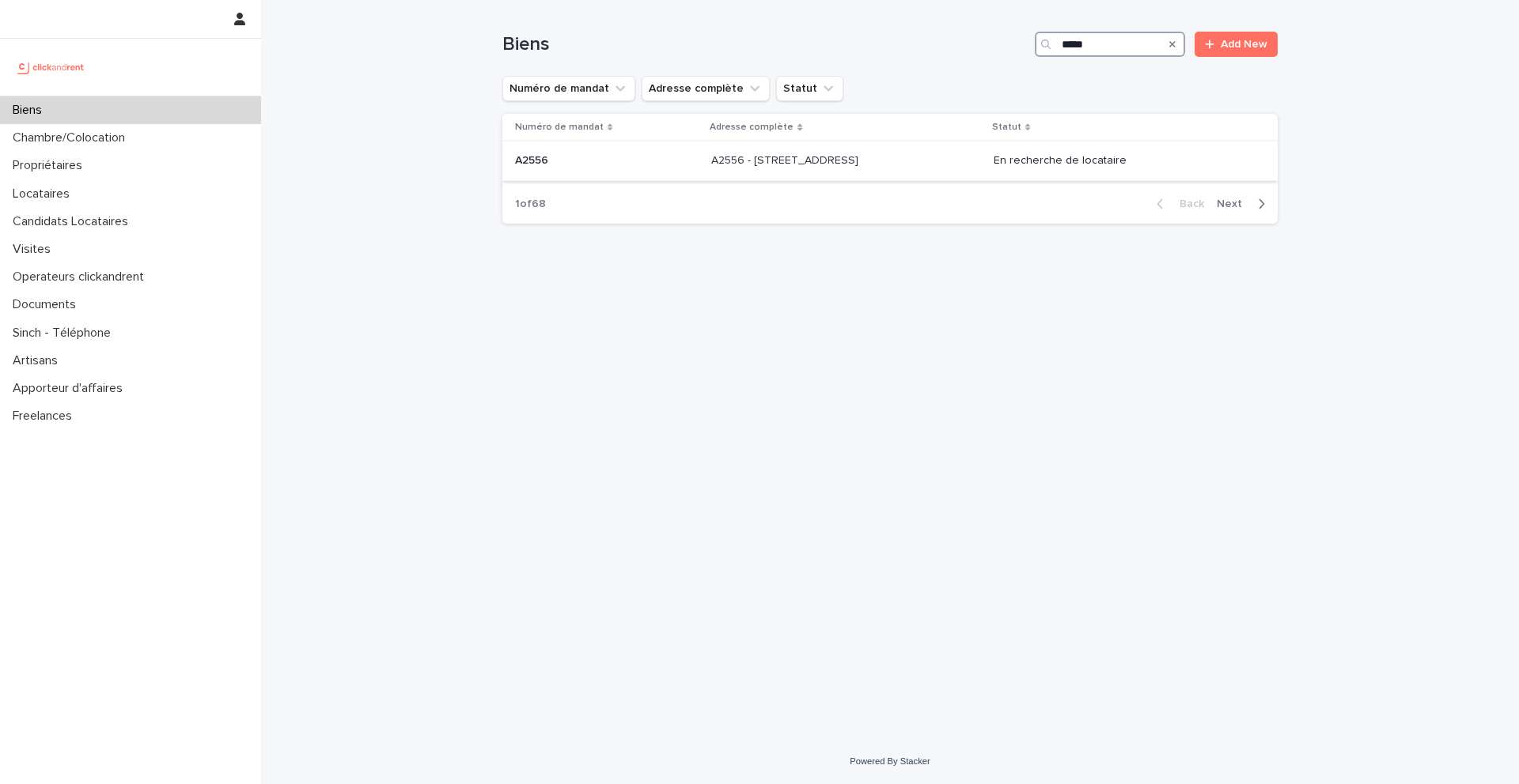
type input "*****"
click at [864, 169] on div "A2556 - [STREET_ADDRESS] 92300 A2556 - [STREET_ADDRESS]" at bounding box center [846, 160] width 270 height 26
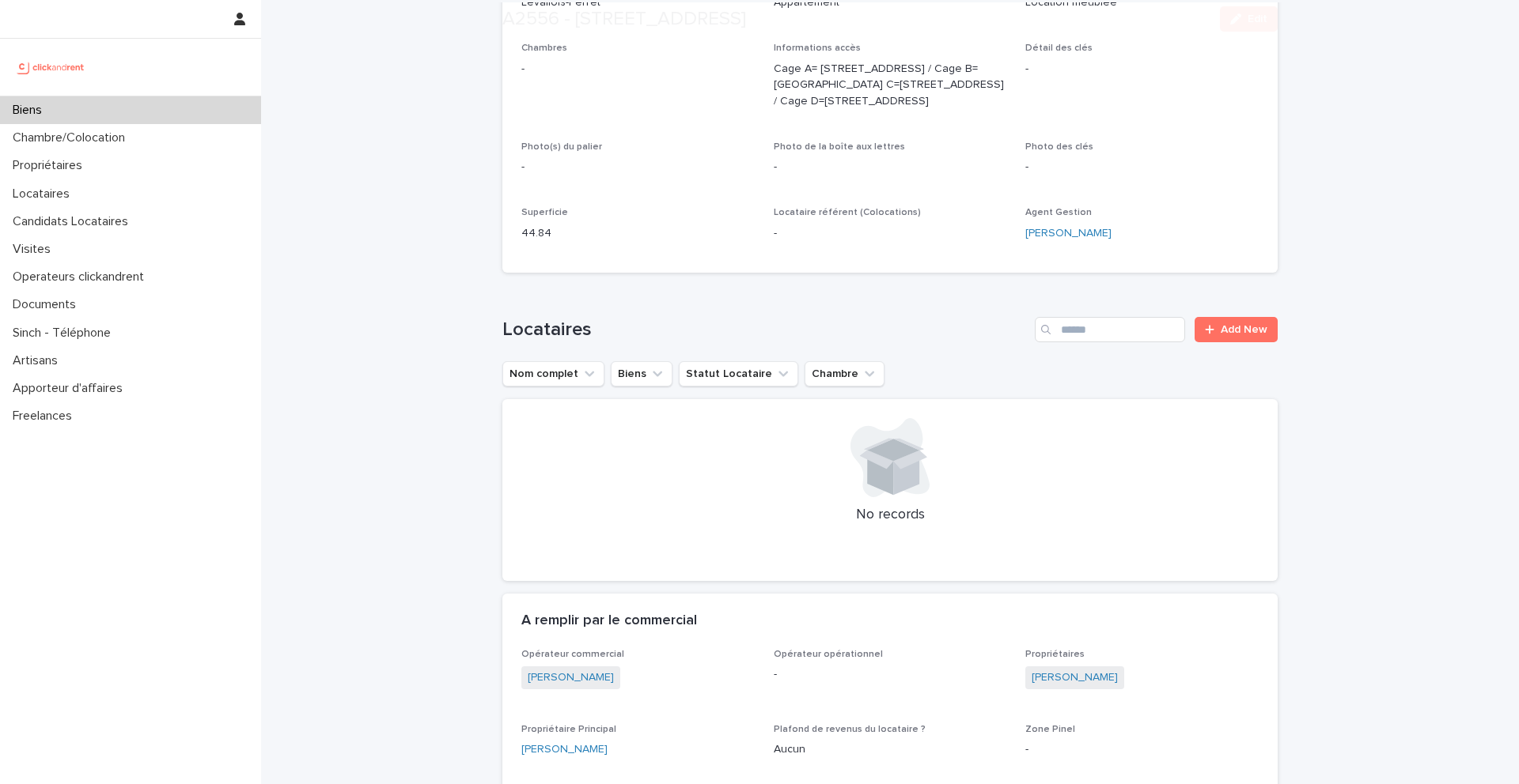
scroll to position [398, 0]
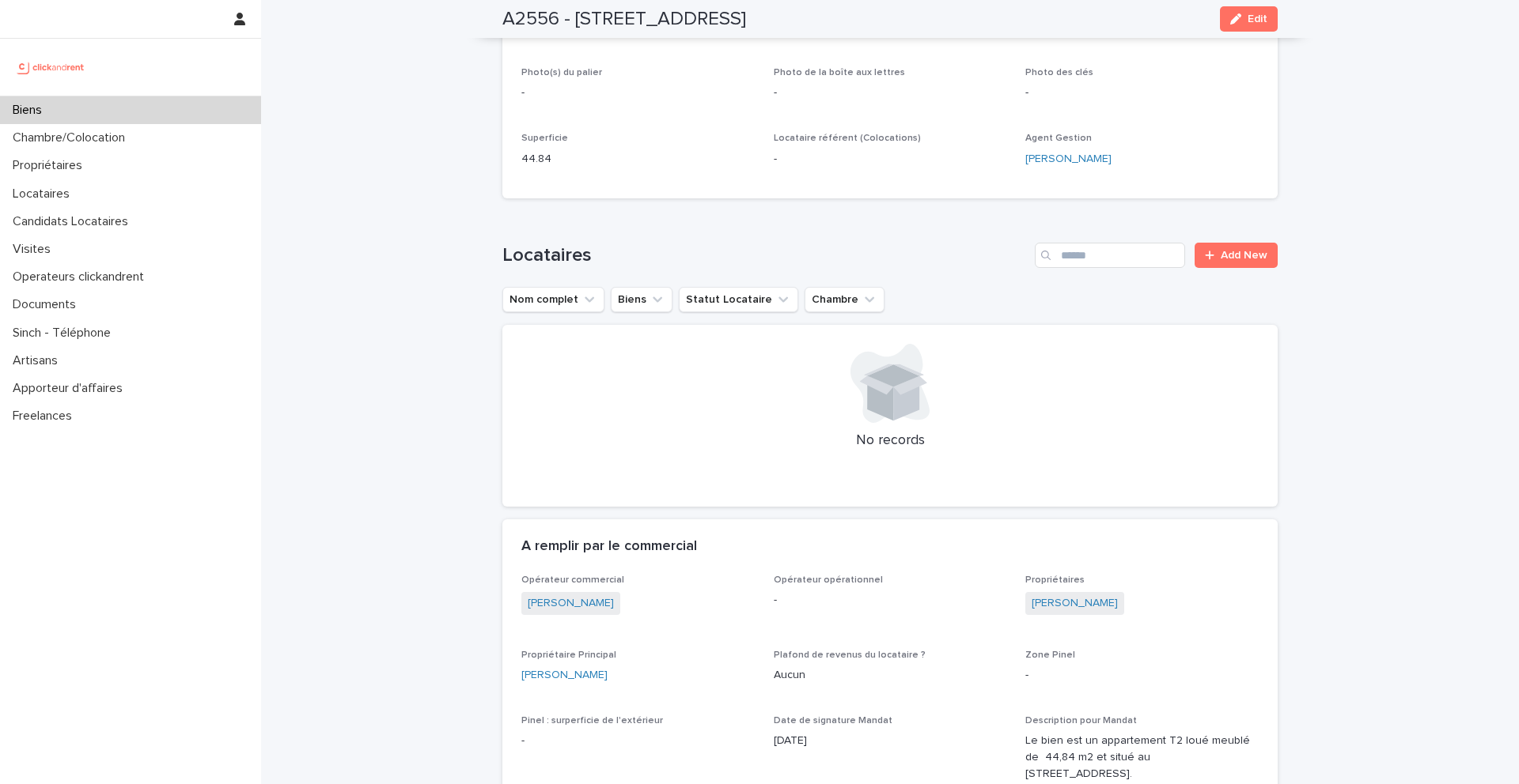
click at [1257, 16] on span "Edit" at bounding box center [1257, 18] width 19 height 11
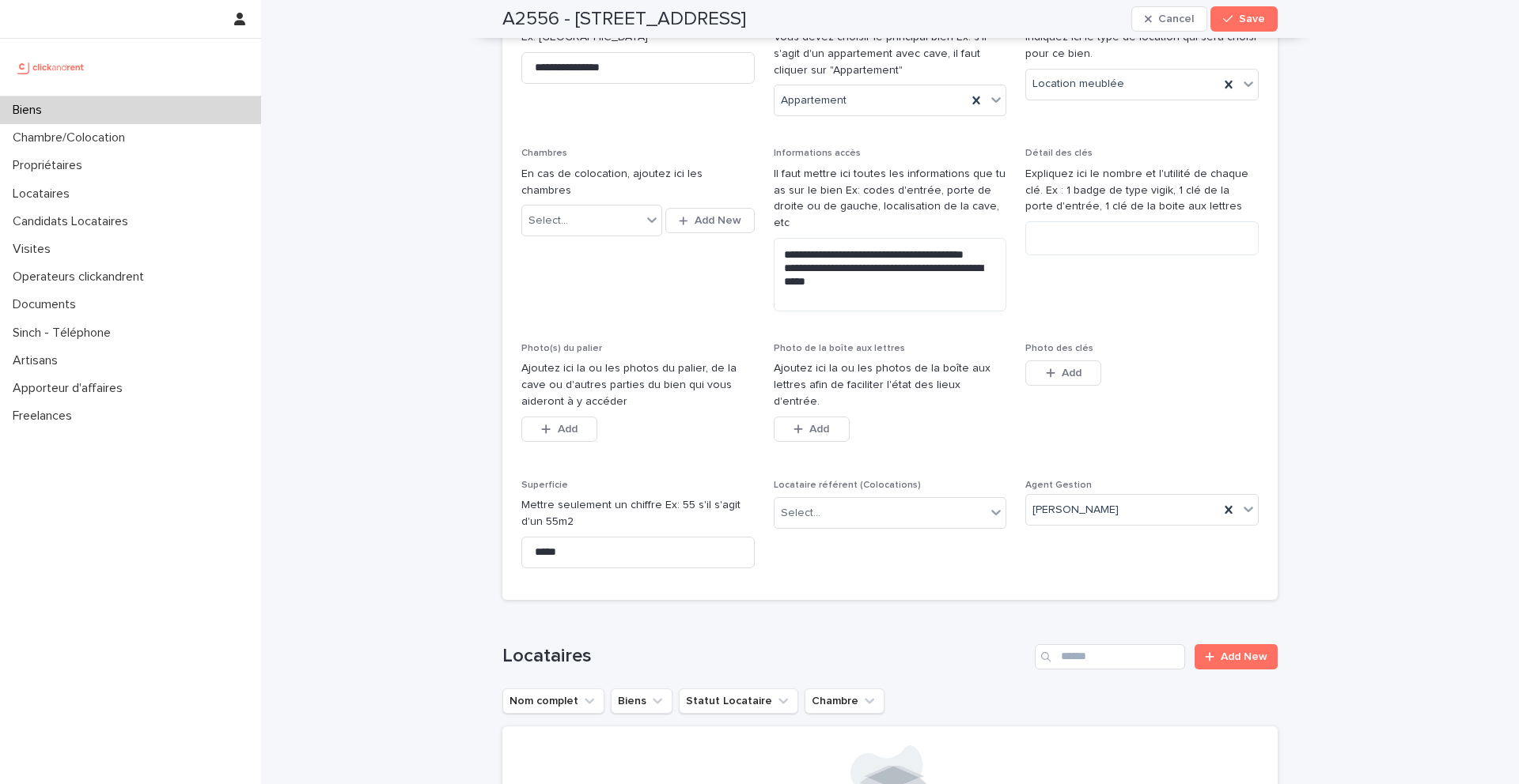
scroll to position [1070, 0]
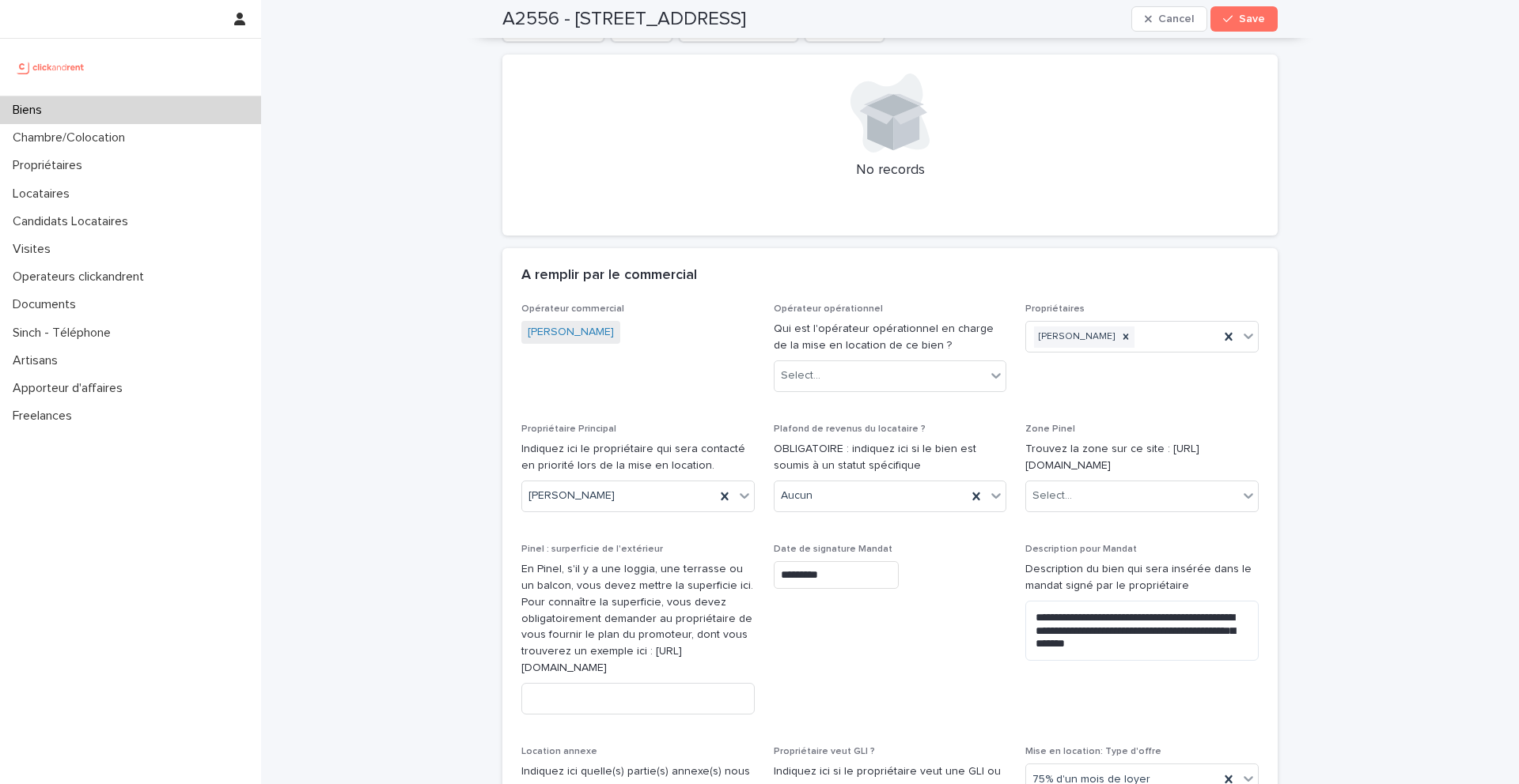
click at [835, 337] on p "Qui est l'opérateur opérationnel en charge de la mise en location de ce bien ?" at bounding box center [890, 338] width 234 height 33
click at [838, 363] on div "Select..." at bounding box center [881, 375] width 212 height 26
type input "*****"
click at [879, 385] on div "[PERSON_NAME]" at bounding box center [890, 390] width 232 height 27
click at [1258, 22] on span "Save" at bounding box center [1251, 18] width 26 height 11
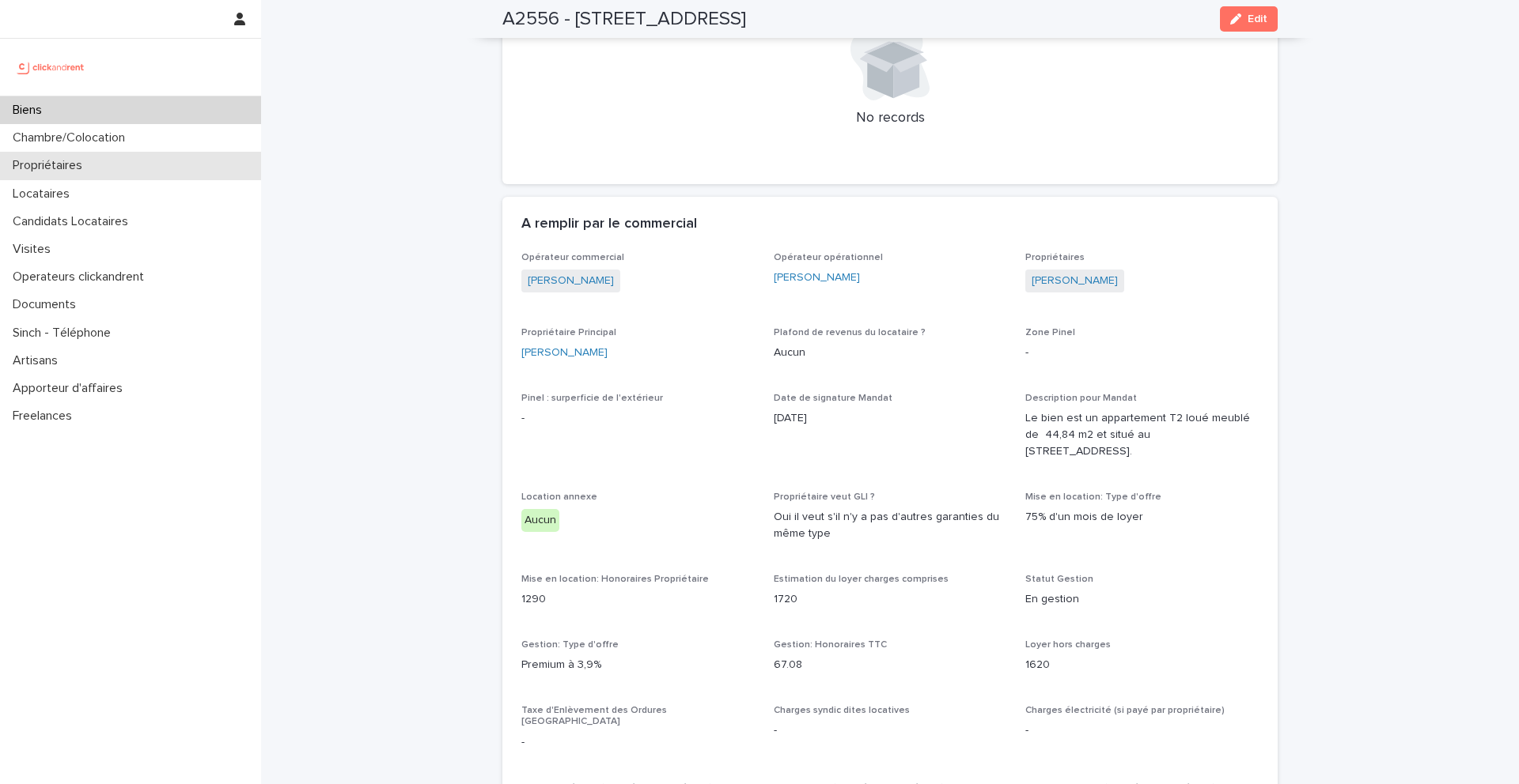
scroll to position [685, 0]
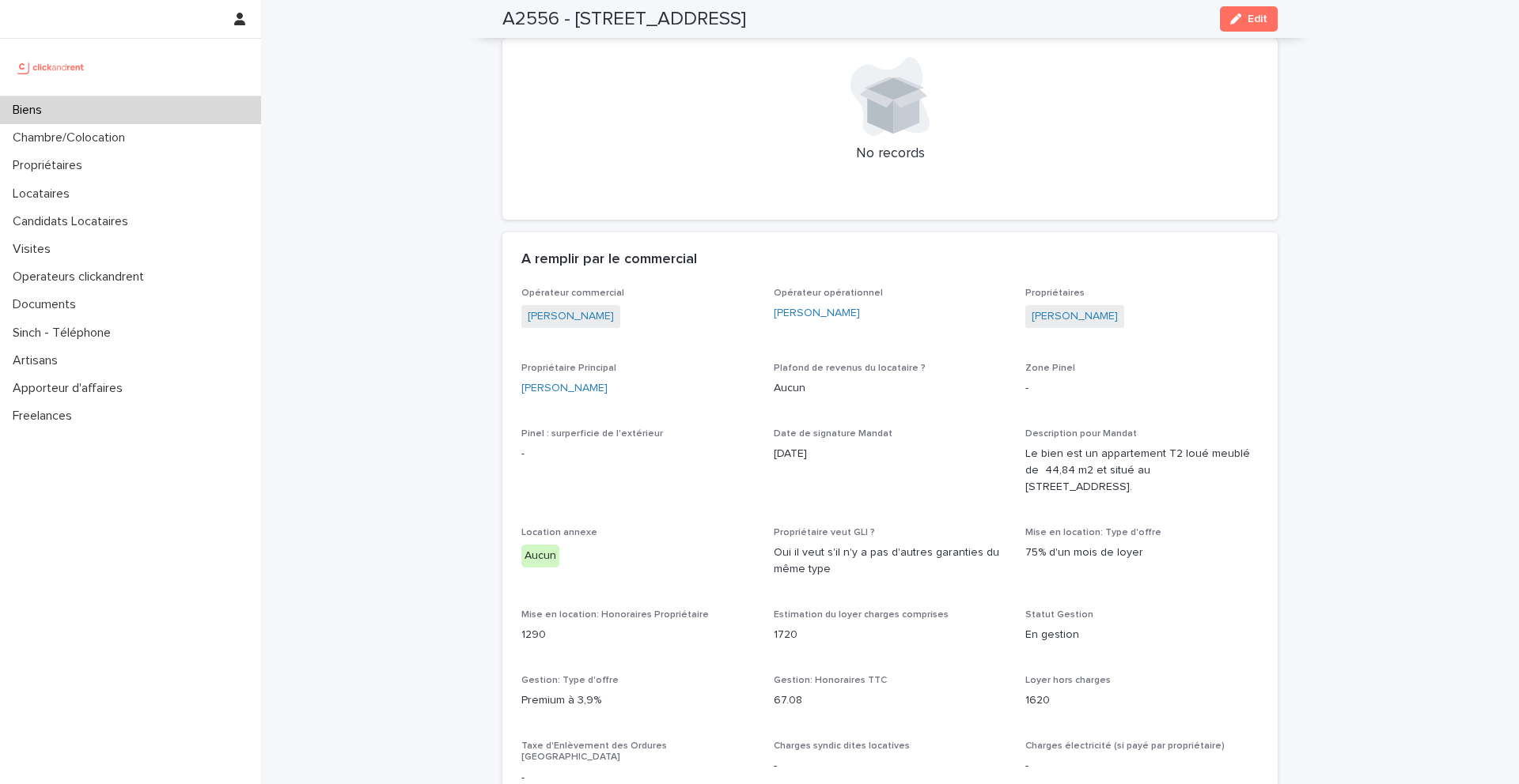
click at [106, 110] on div "Biens" at bounding box center [130, 110] width 261 height 27
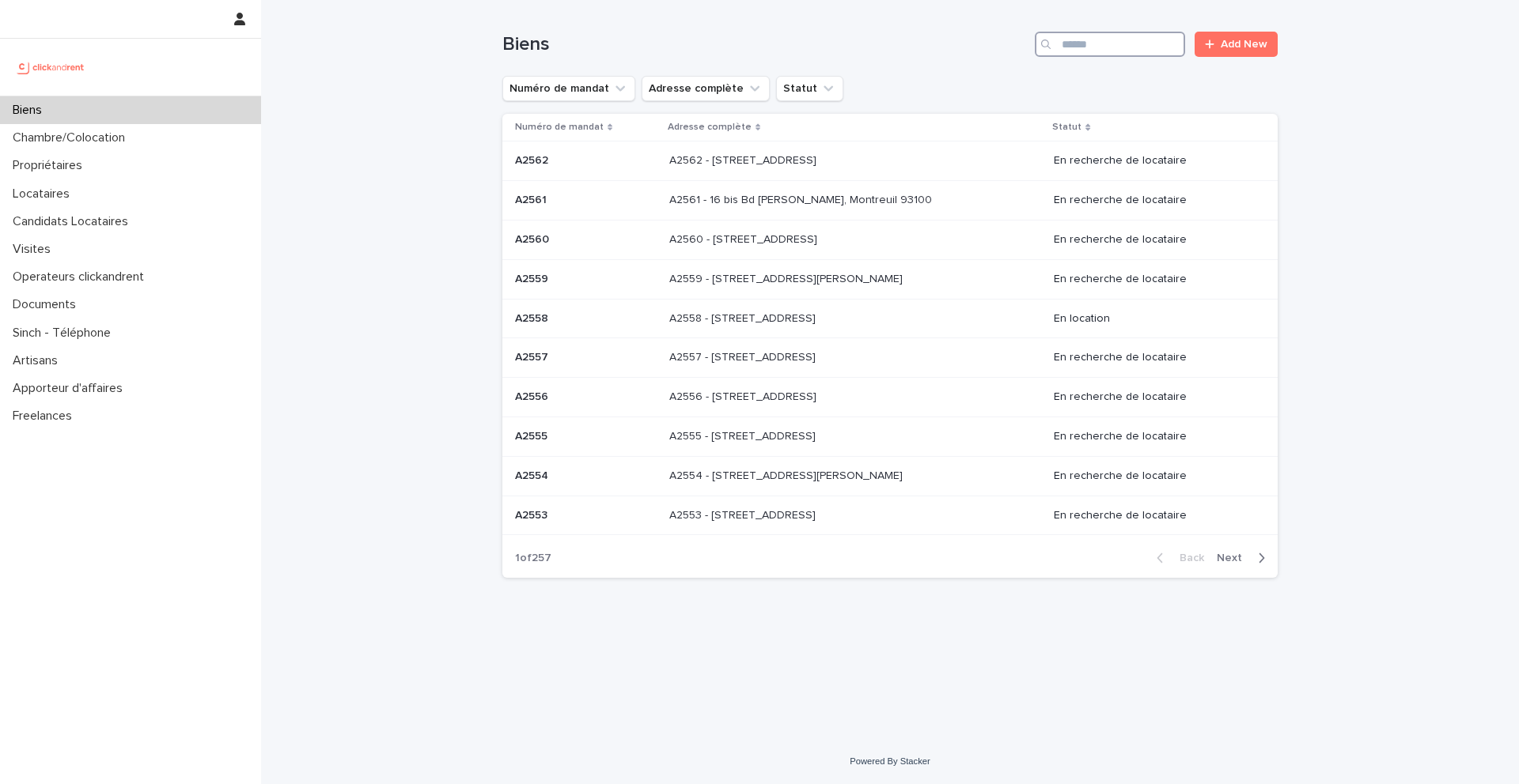
click at [1113, 40] on input "Search" at bounding box center [1109, 45] width 150 height 25
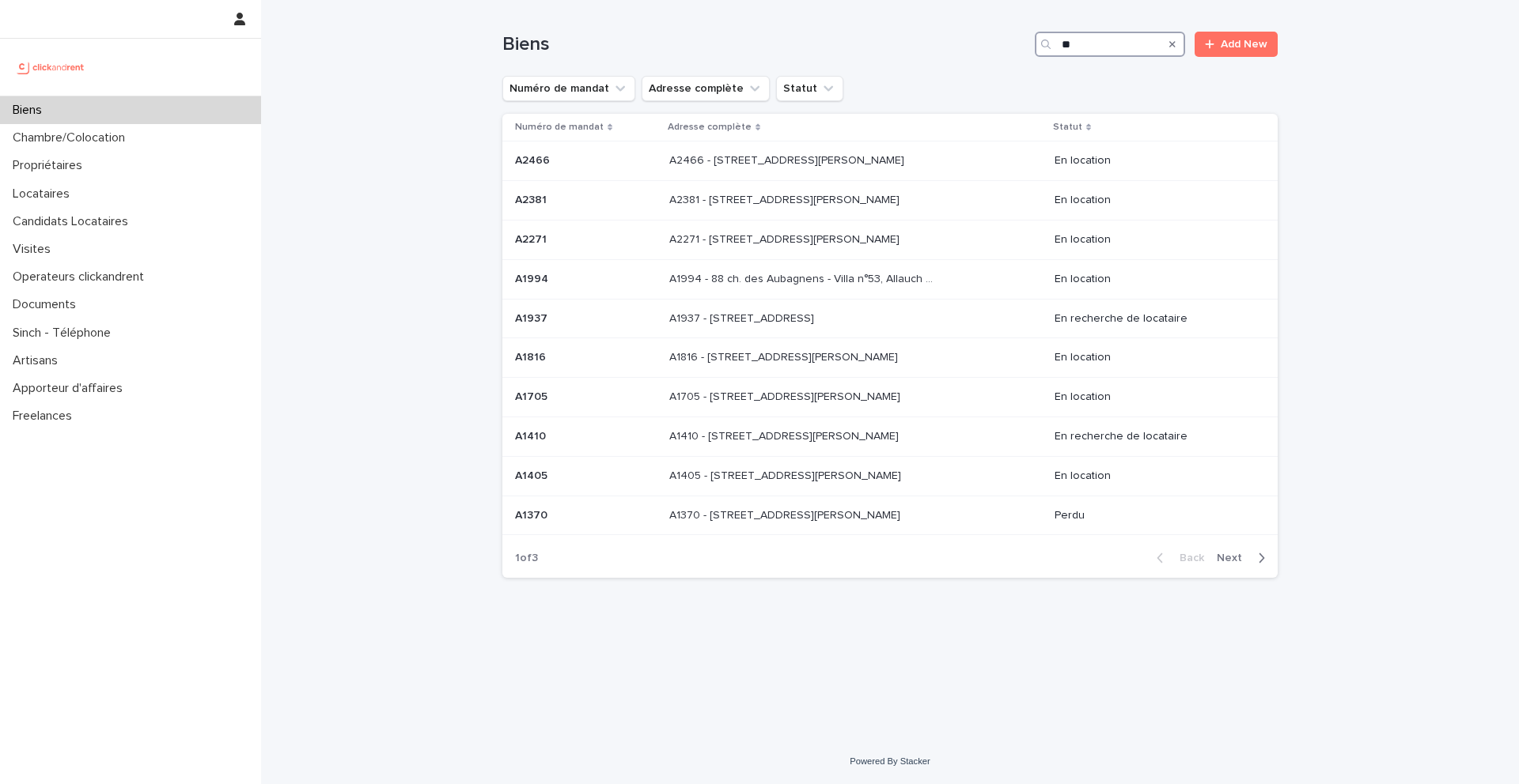
type input "*"
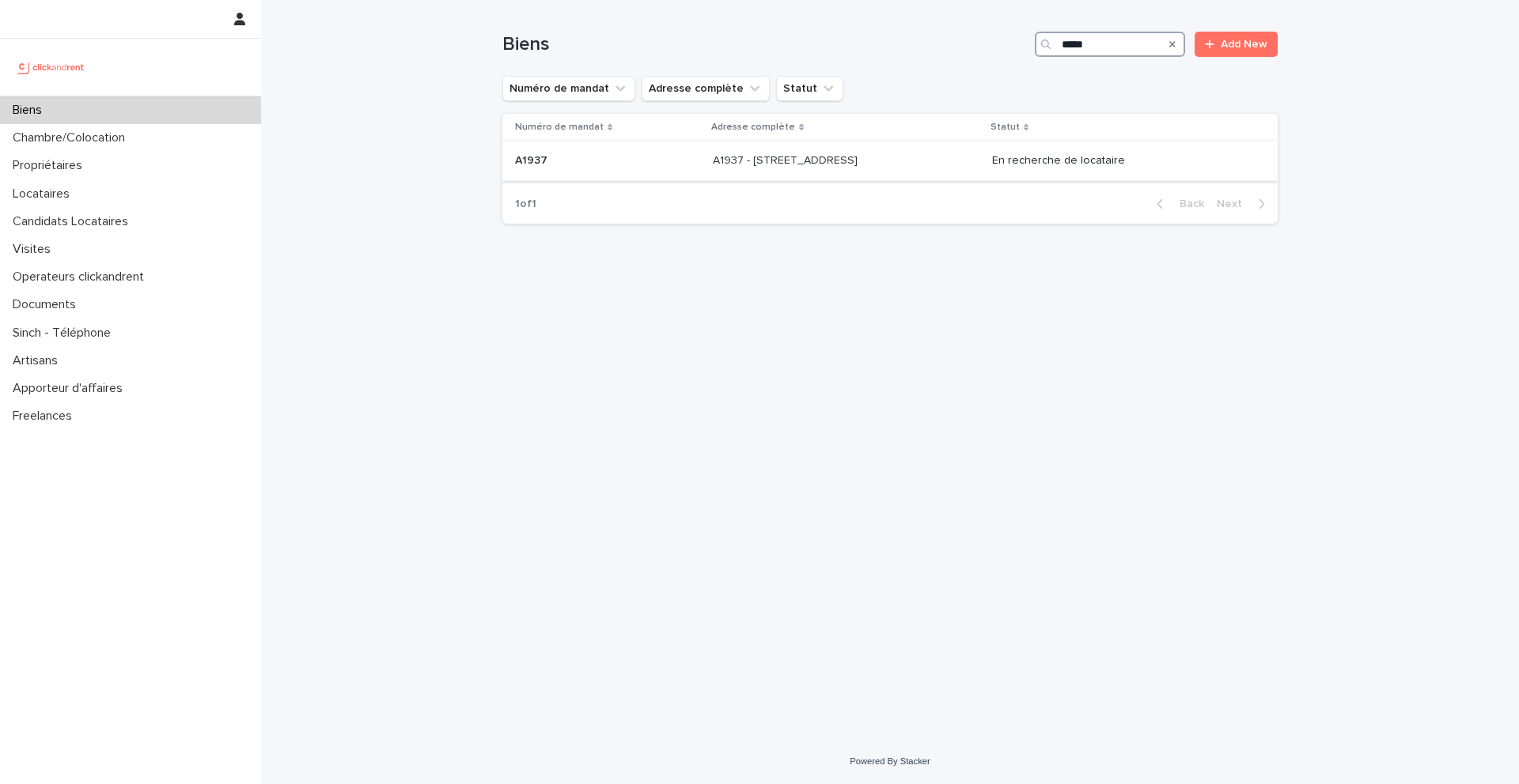
type input "*****"
click at [886, 159] on p at bounding box center [845, 161] width 264 height 14
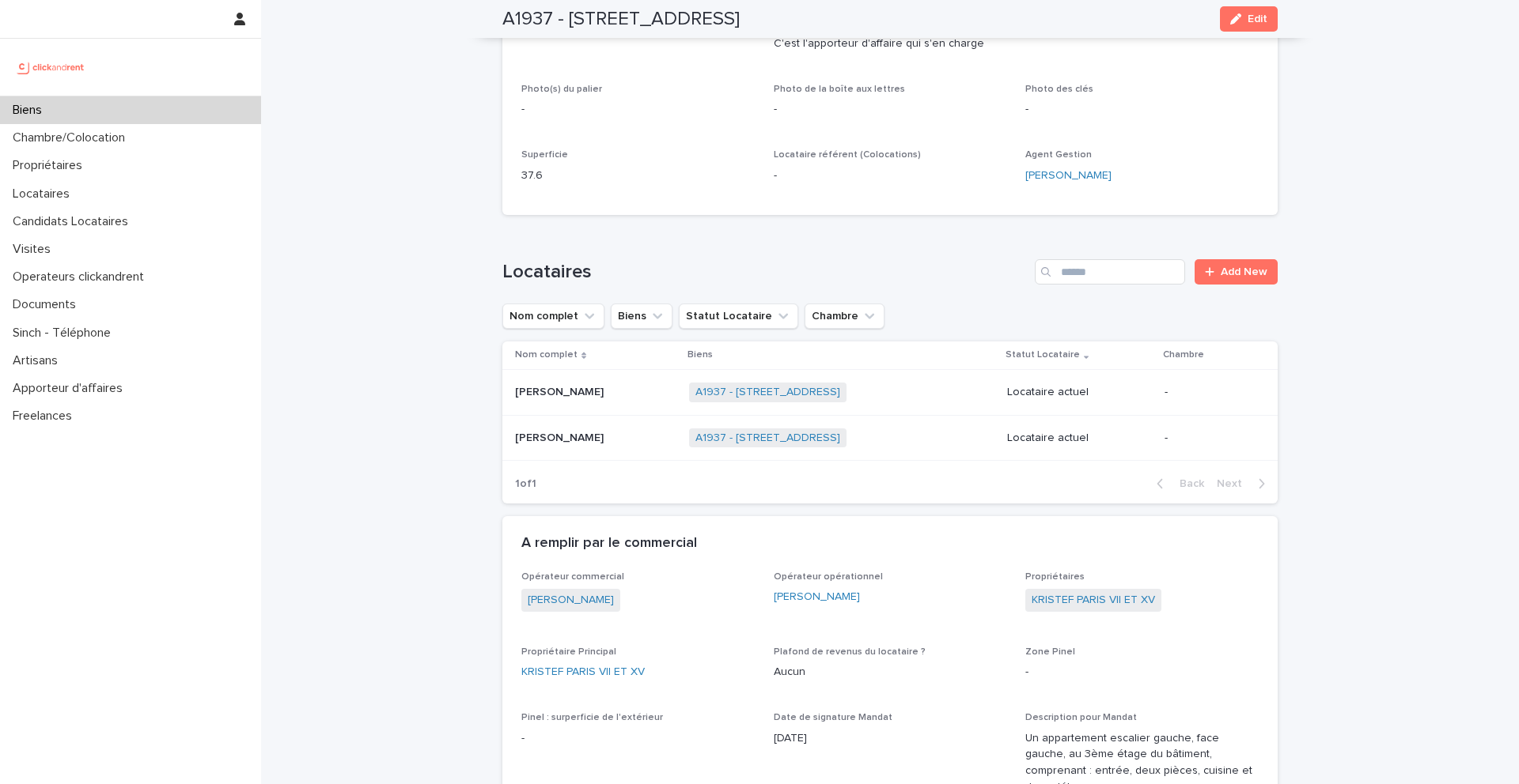
scroll to position [391, 0]
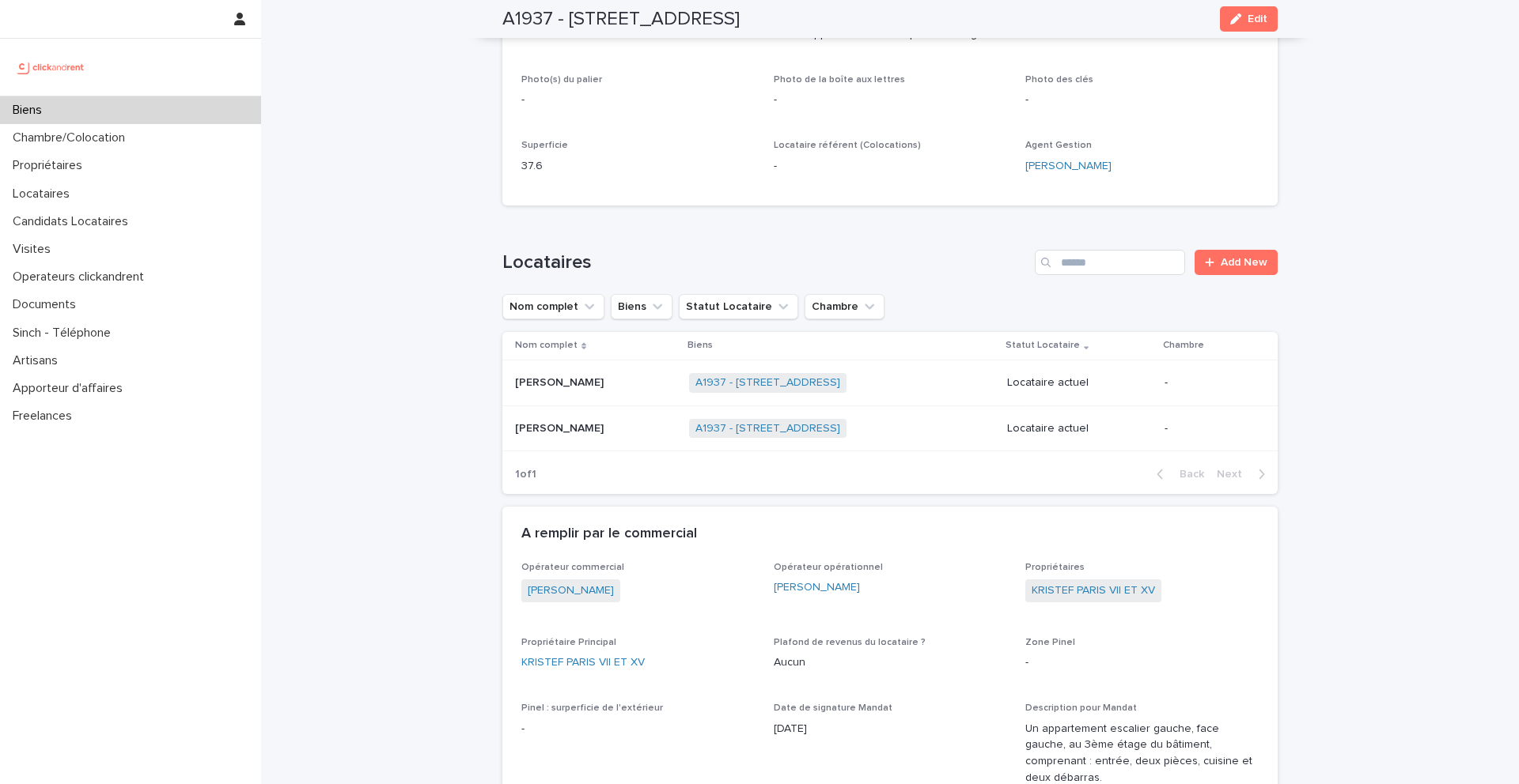
click at [634, 394] on div "[PERSON_NAME]" at bounding box center [596, 382] width 162 height 26
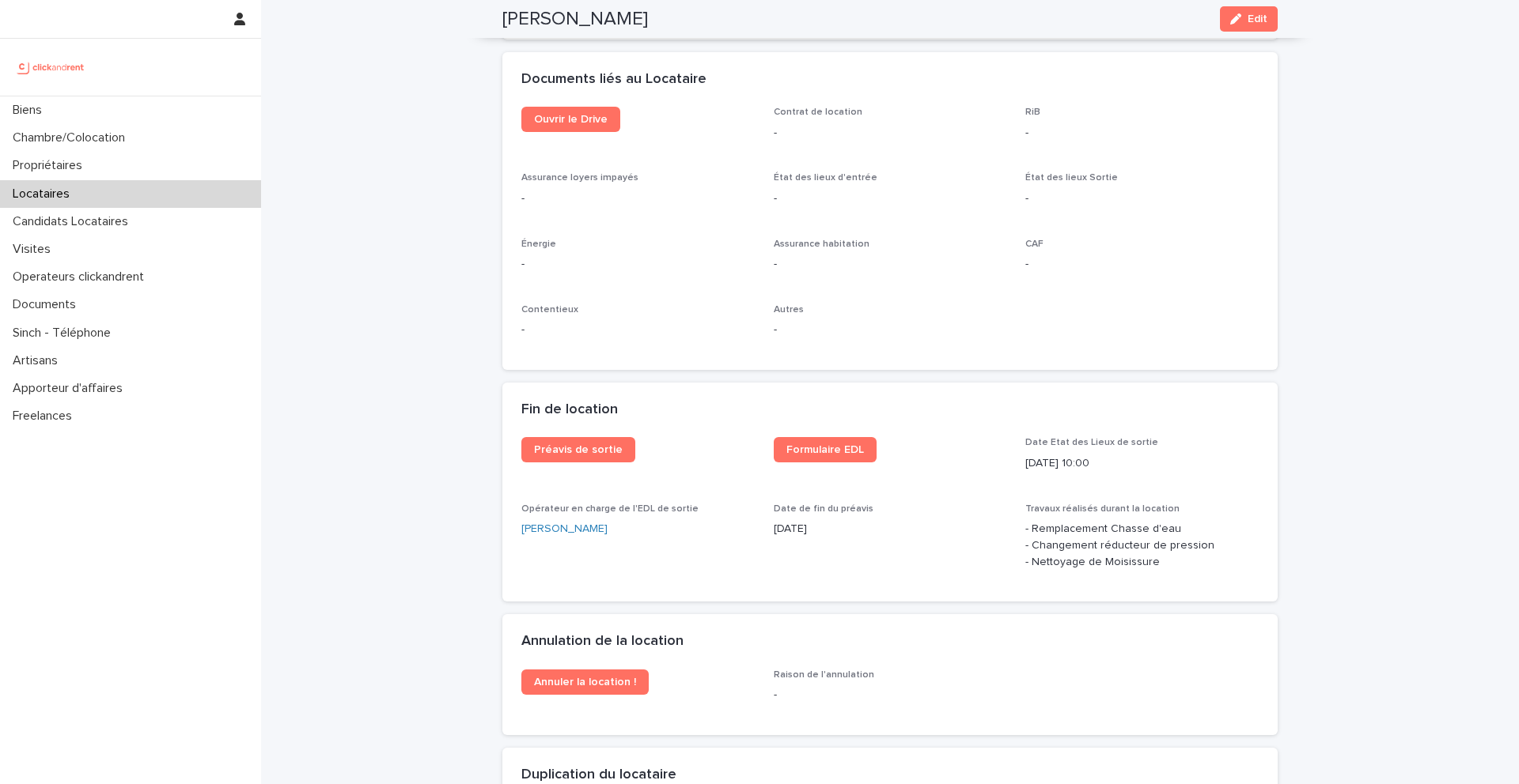
scroll to position [1800, 0]
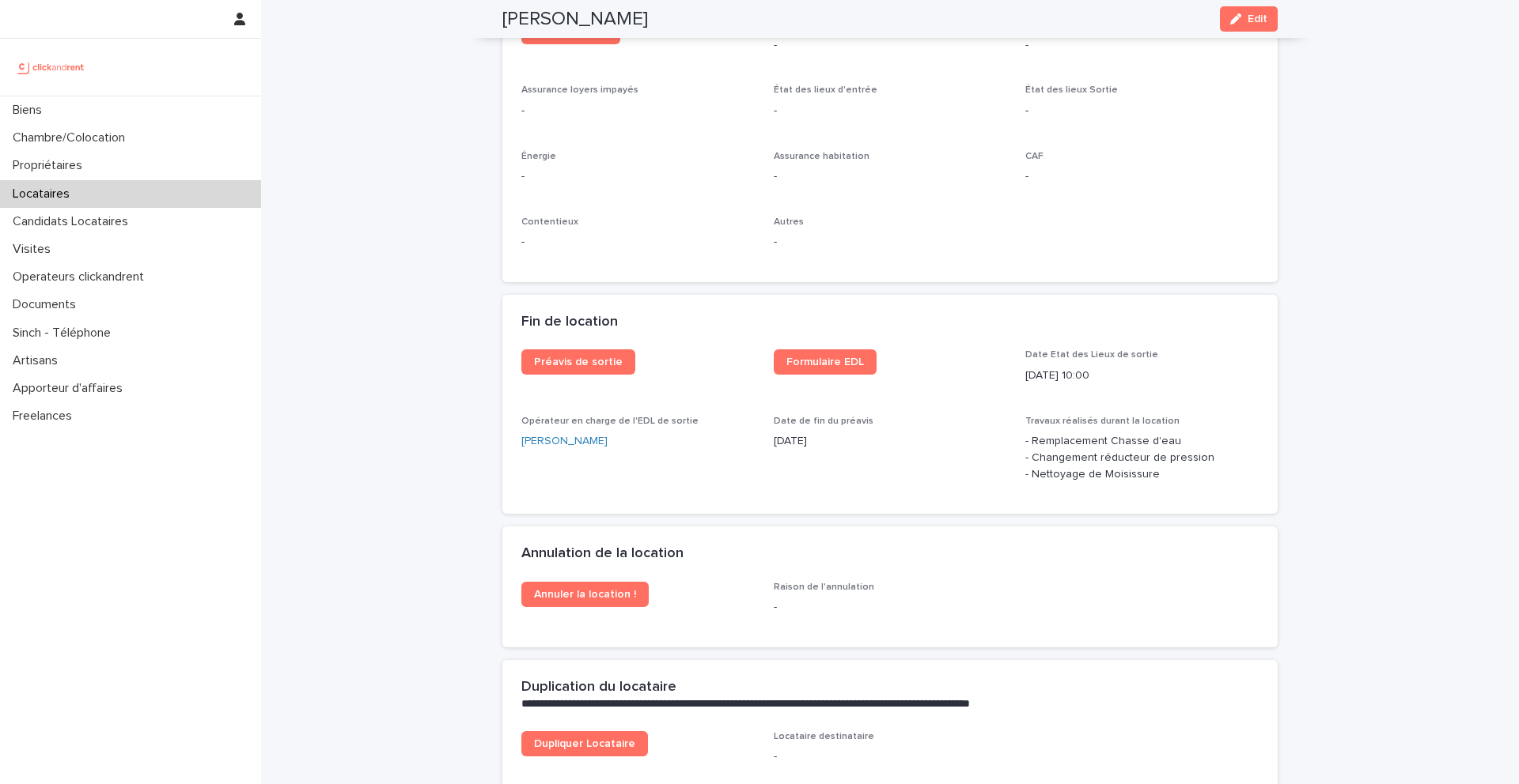
click at [731, 416] on div "Opérateur en charge de l'EDL de sortie [PERSON_NAME]" at bounding box center [638, 440] width 234 height 47
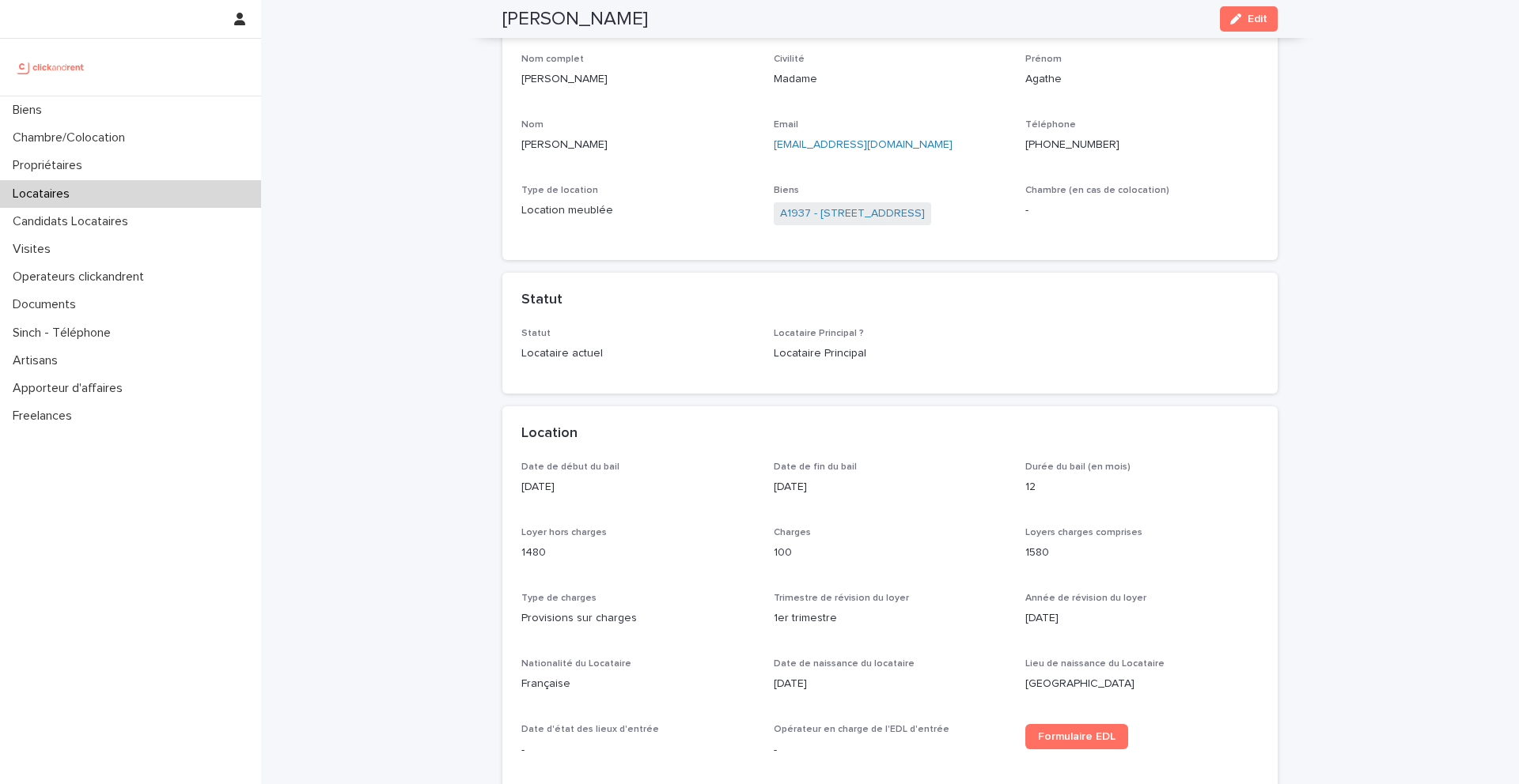
scroll to position [63, 0]
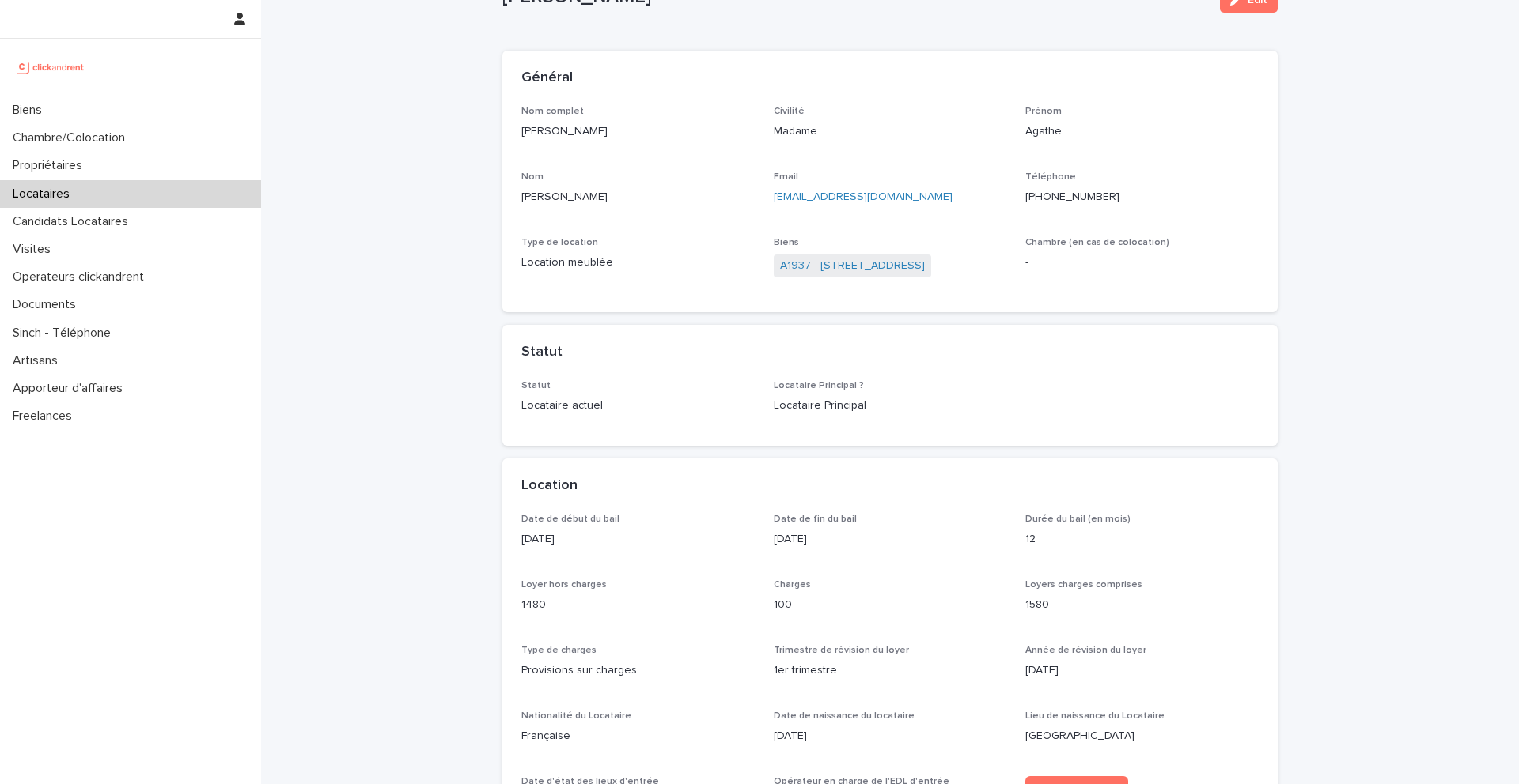
click at [867, 264] on link "A1937 - [STREET_ADDRESS]" at bounding box center [852, 266] width 145 height 17
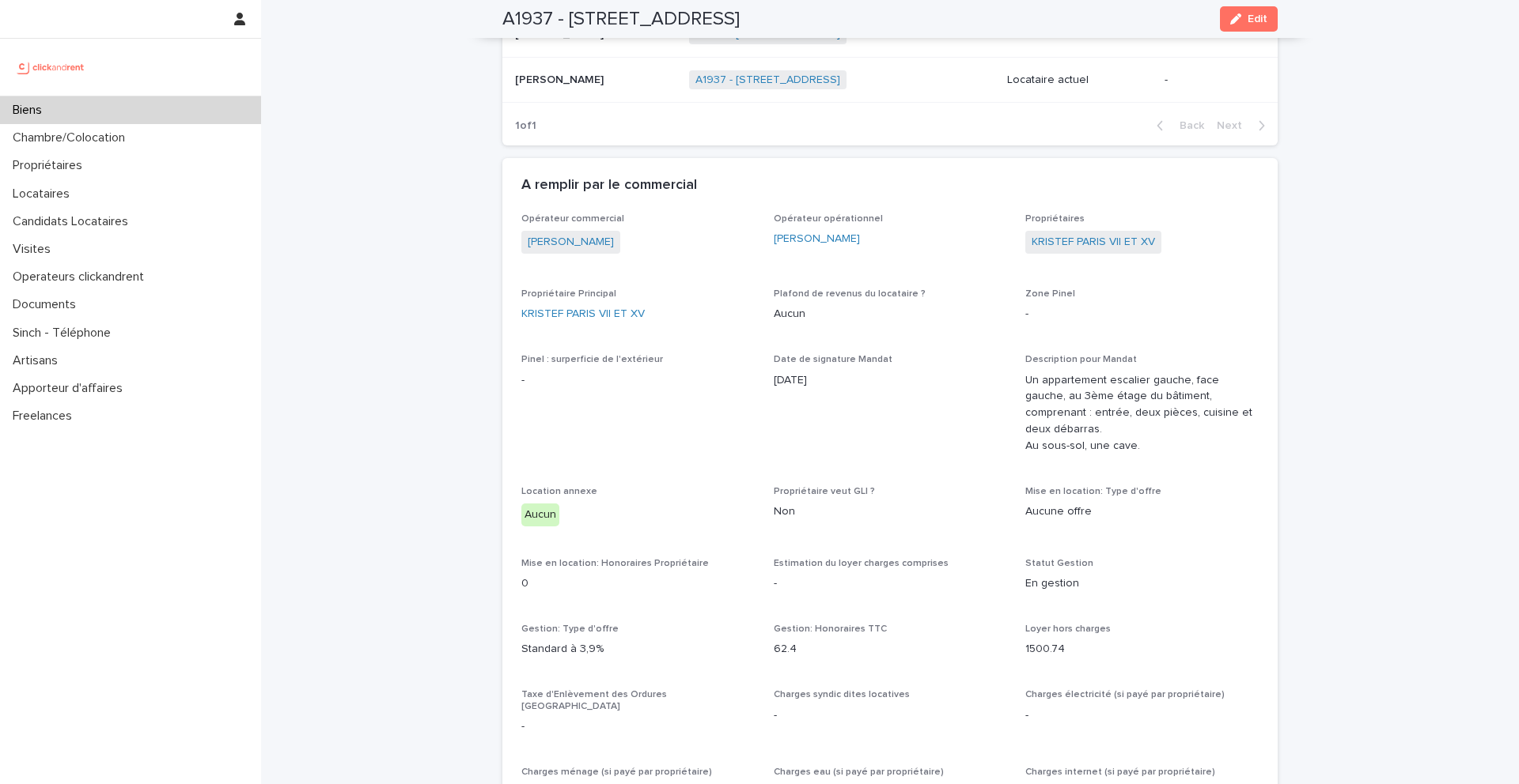
scroll to position [628, 0]
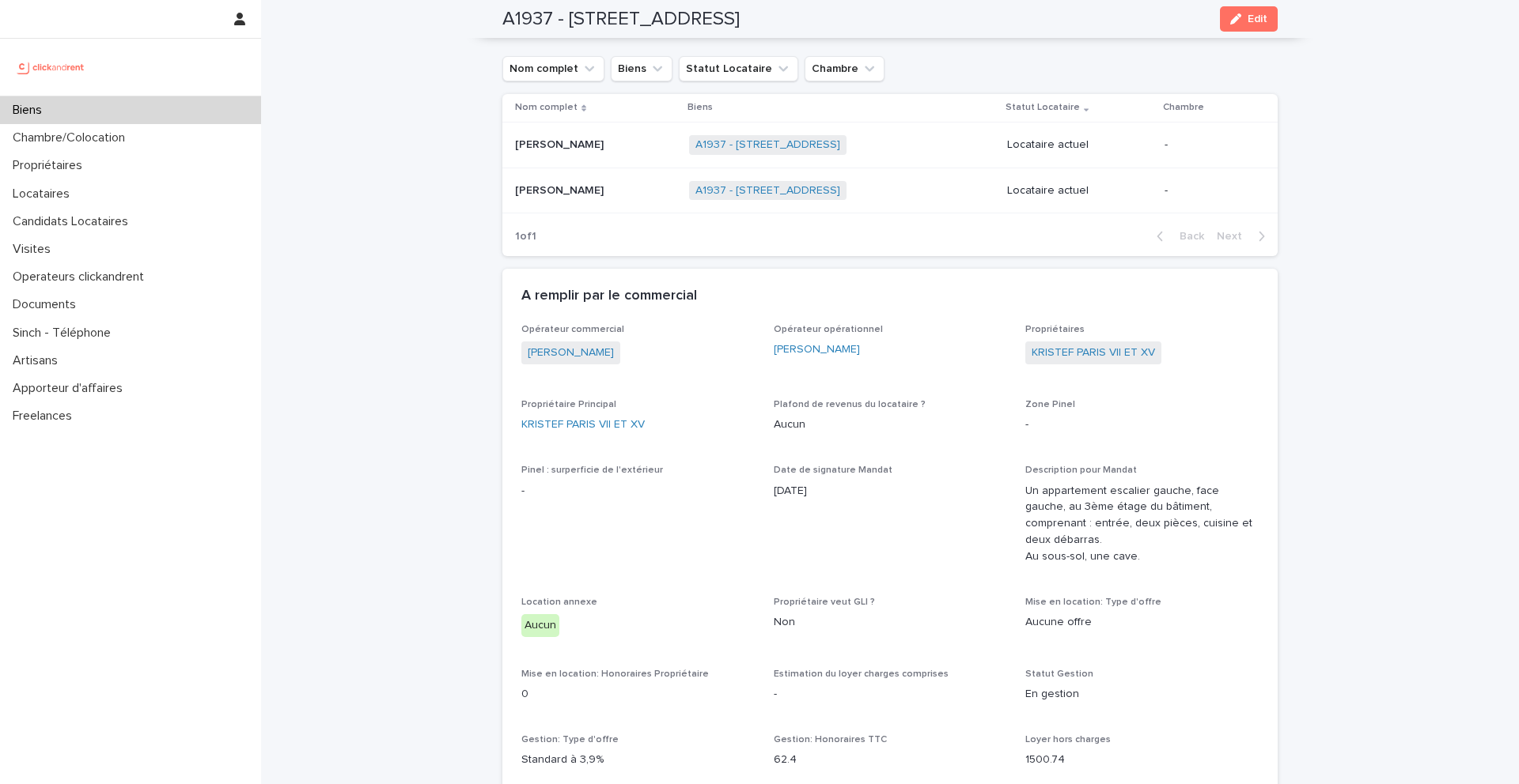
click at [612, 145] on p at bounding box center [596, 145] width 162 height 14
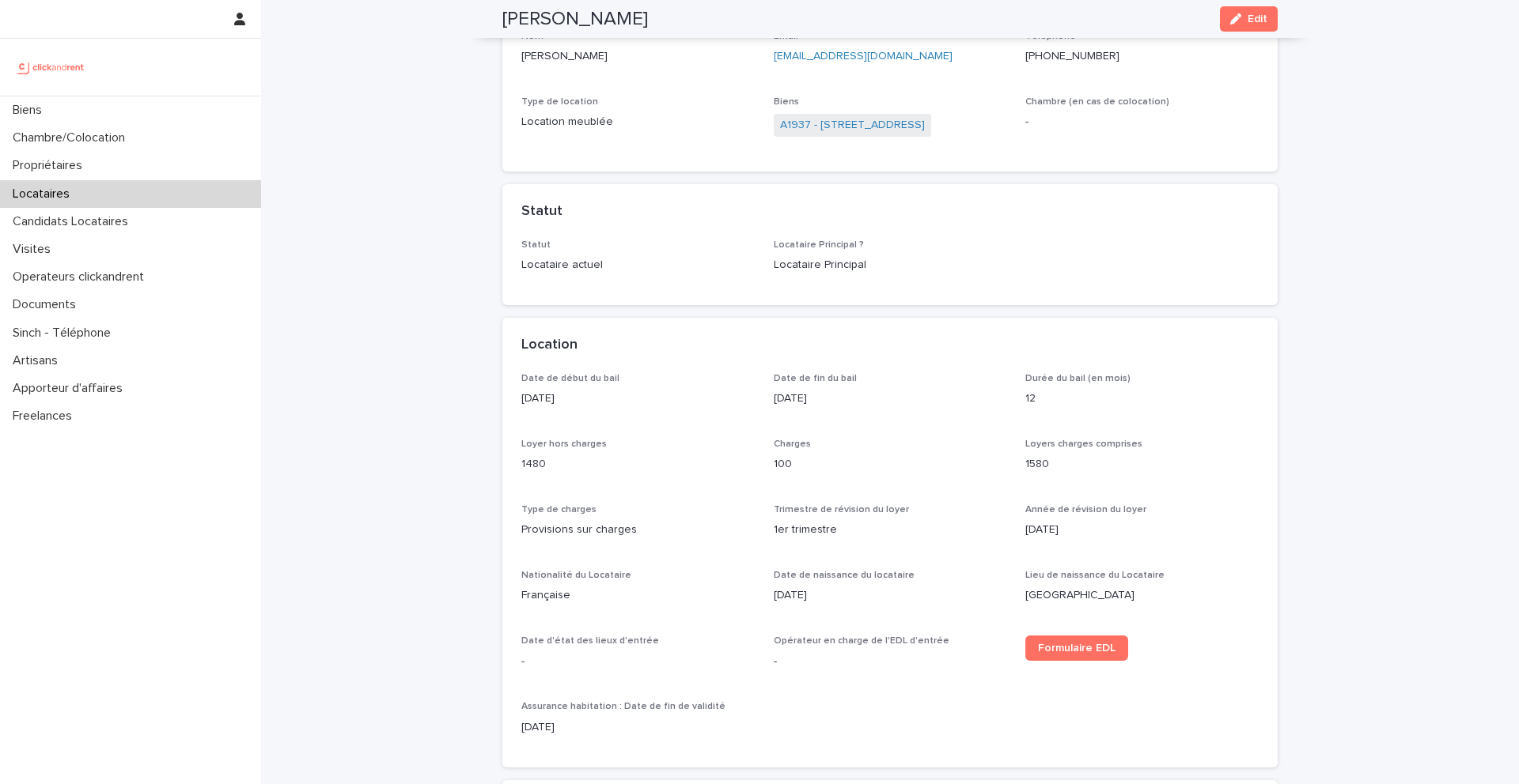
scroll to position [25, 0]
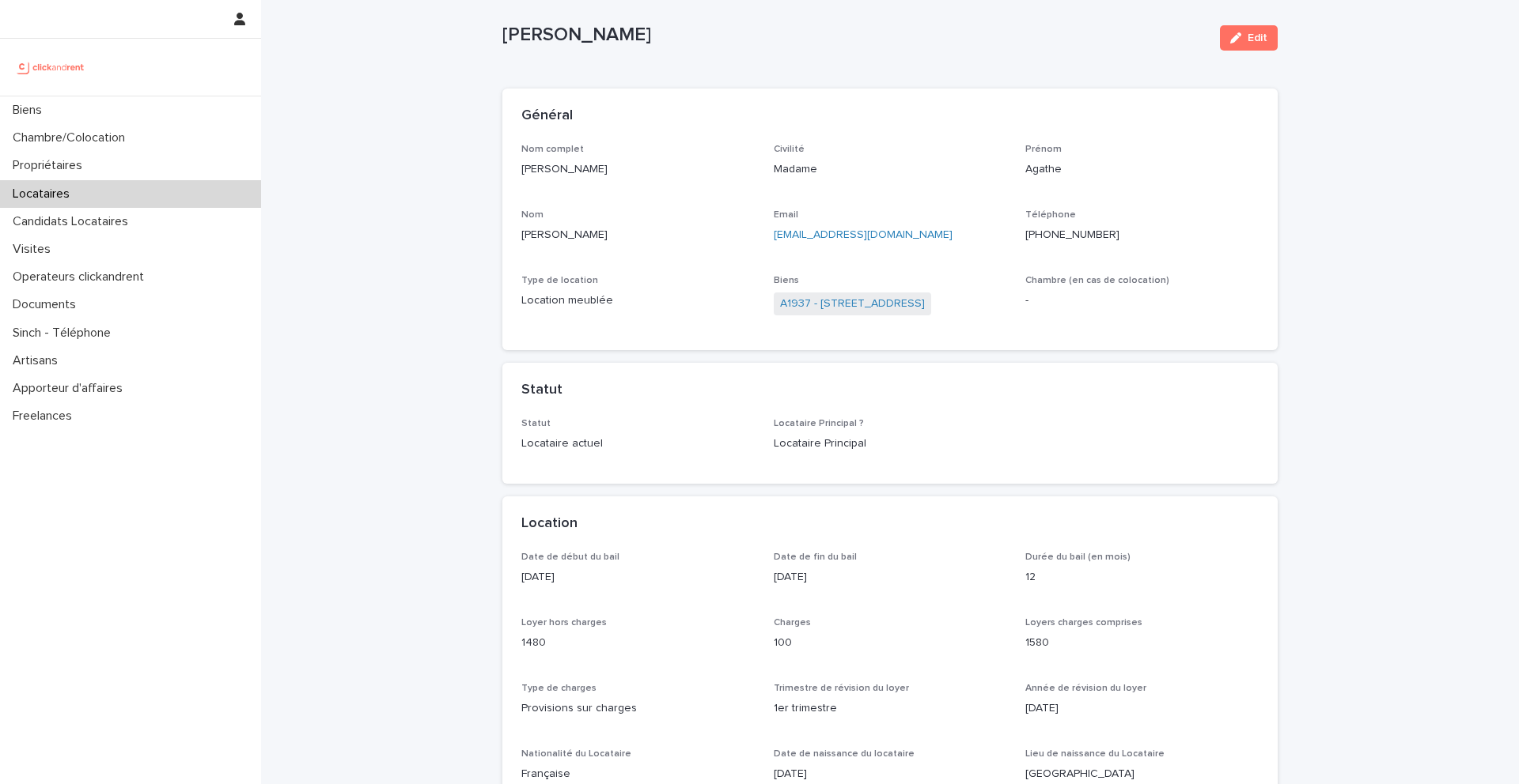
click at [811, 294] on span "A1937 - [STREET_ADDRESS]" at bounding box center [852, 304] width 158 height 23
click at [821, 305] on link "A1937 - [STREET_ADDRESS]" at bounding box center [852, 303] width 145 height 17
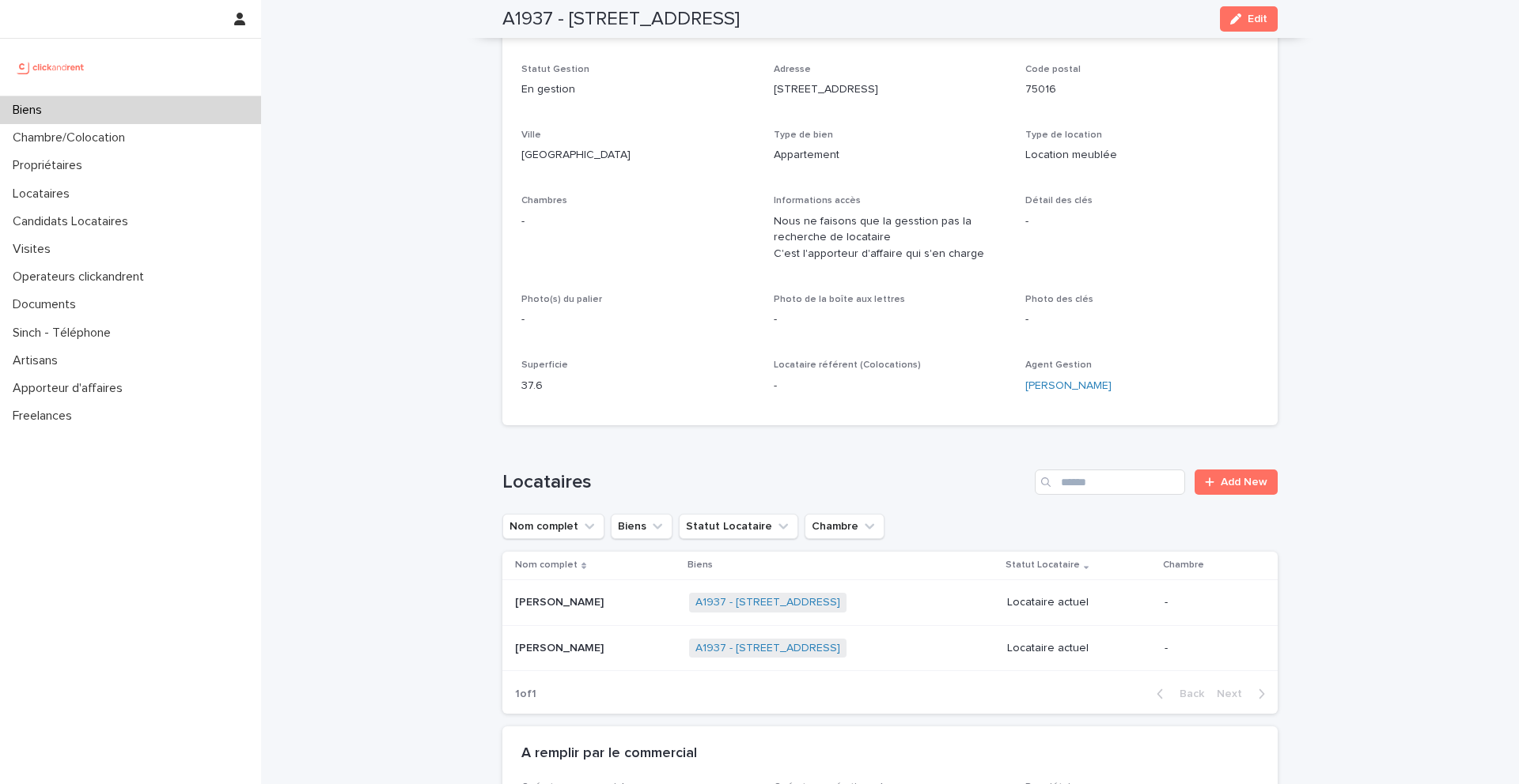
scroll to position [60, 0]
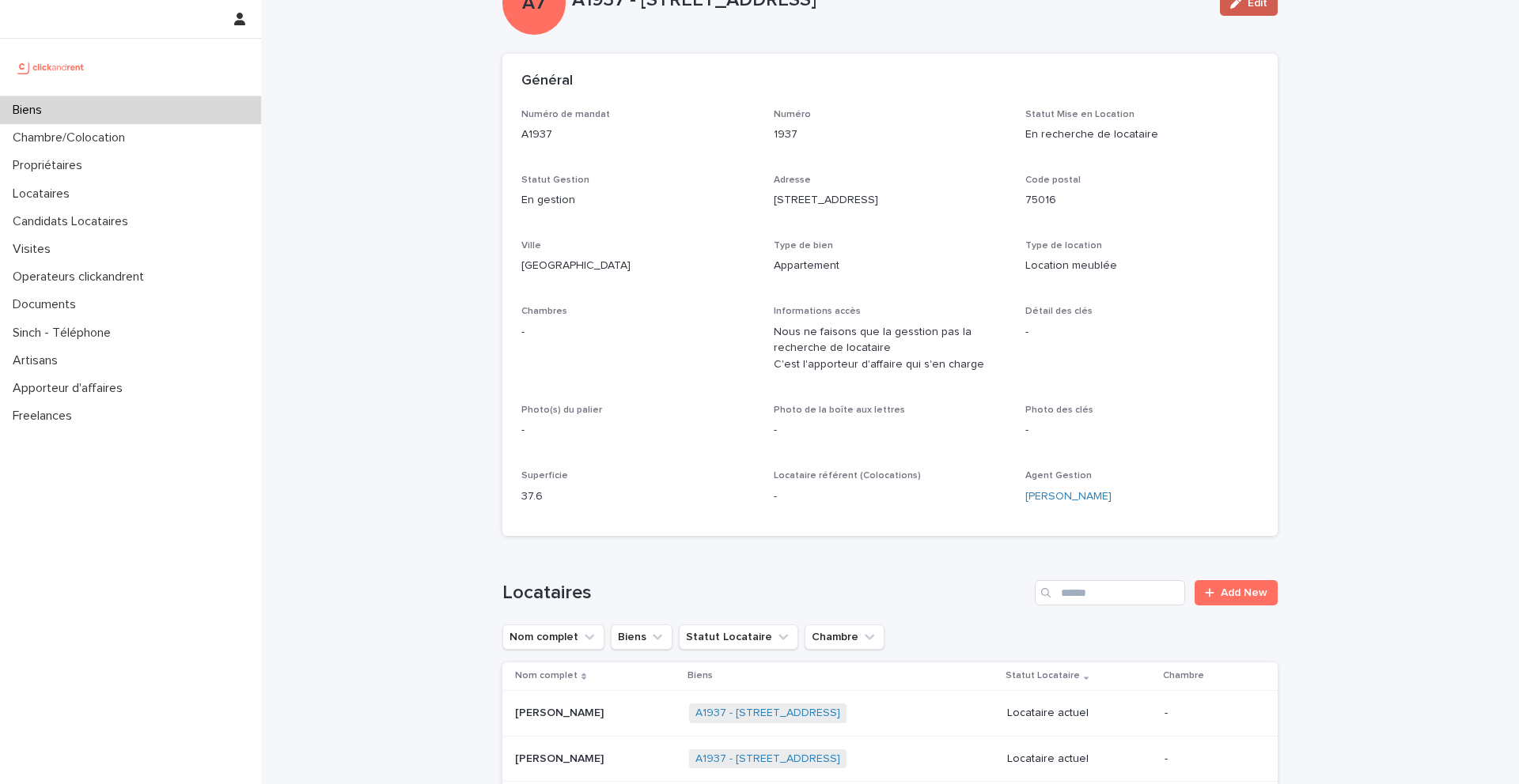
click at [1258, 8] on span "Edit" at bounding box center [1257, 3] width 19 height 11
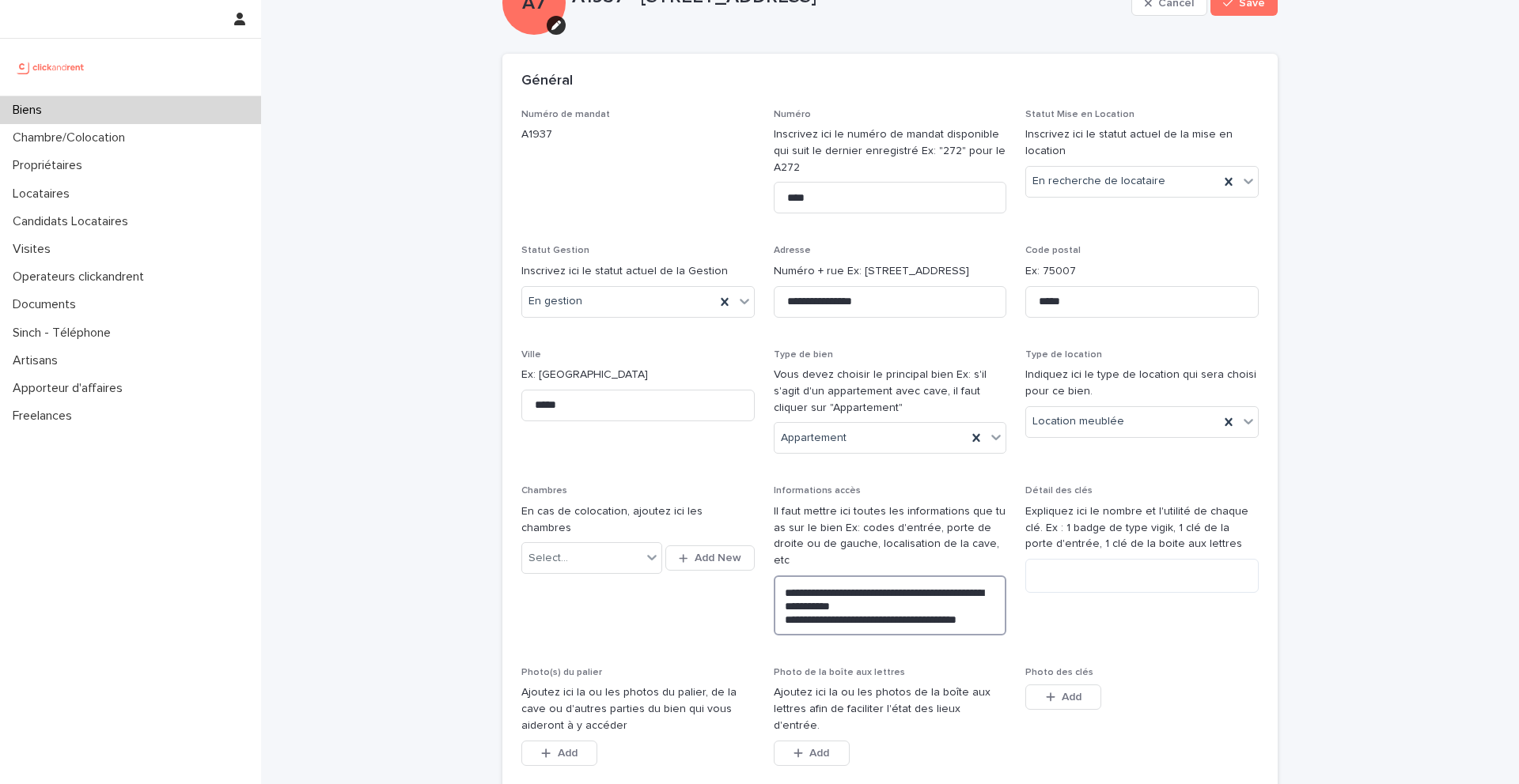
click at [998, 601] on textarea "**********" at bounding box center [890, 606] width 234 height 60
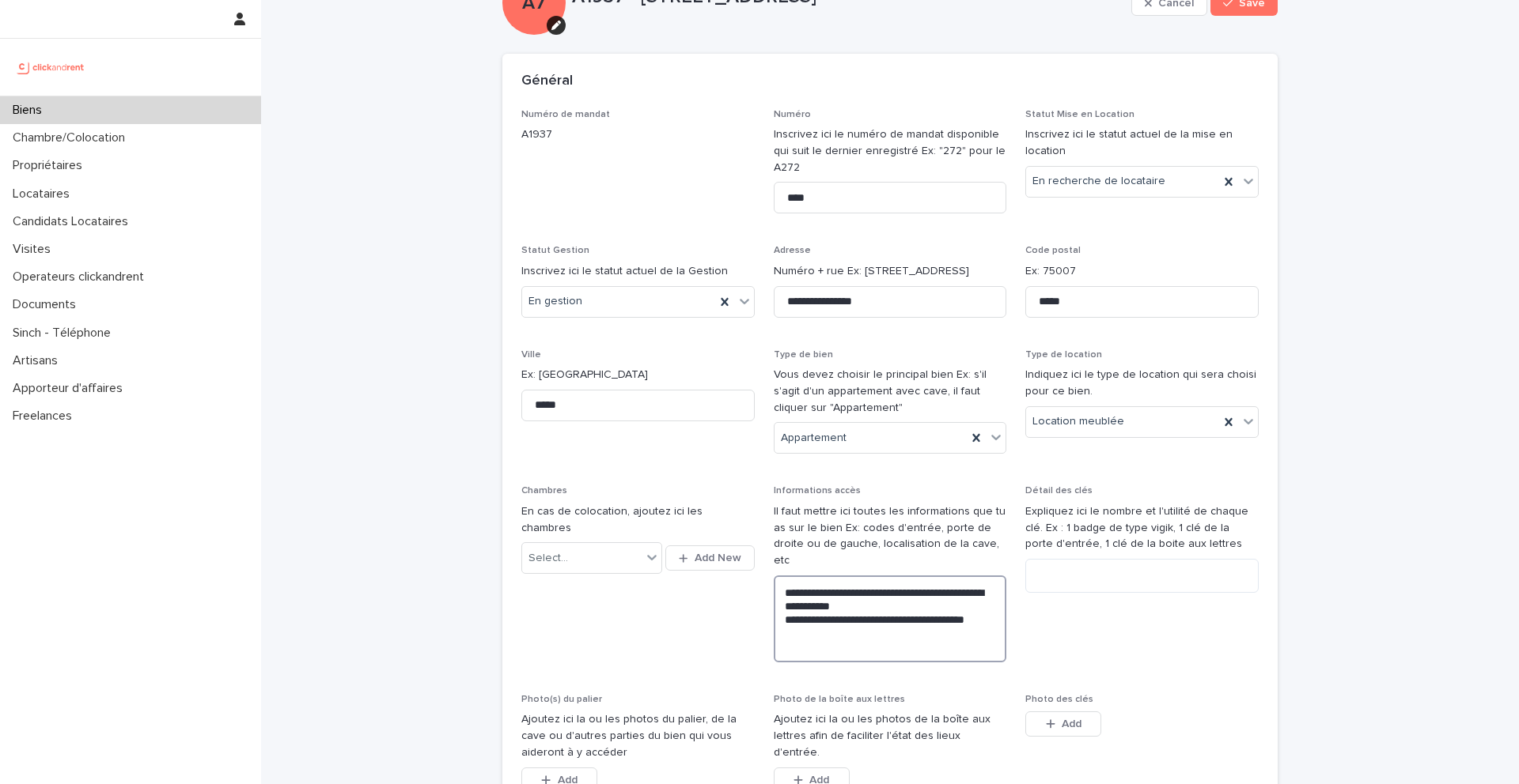
paste textarea "**********"
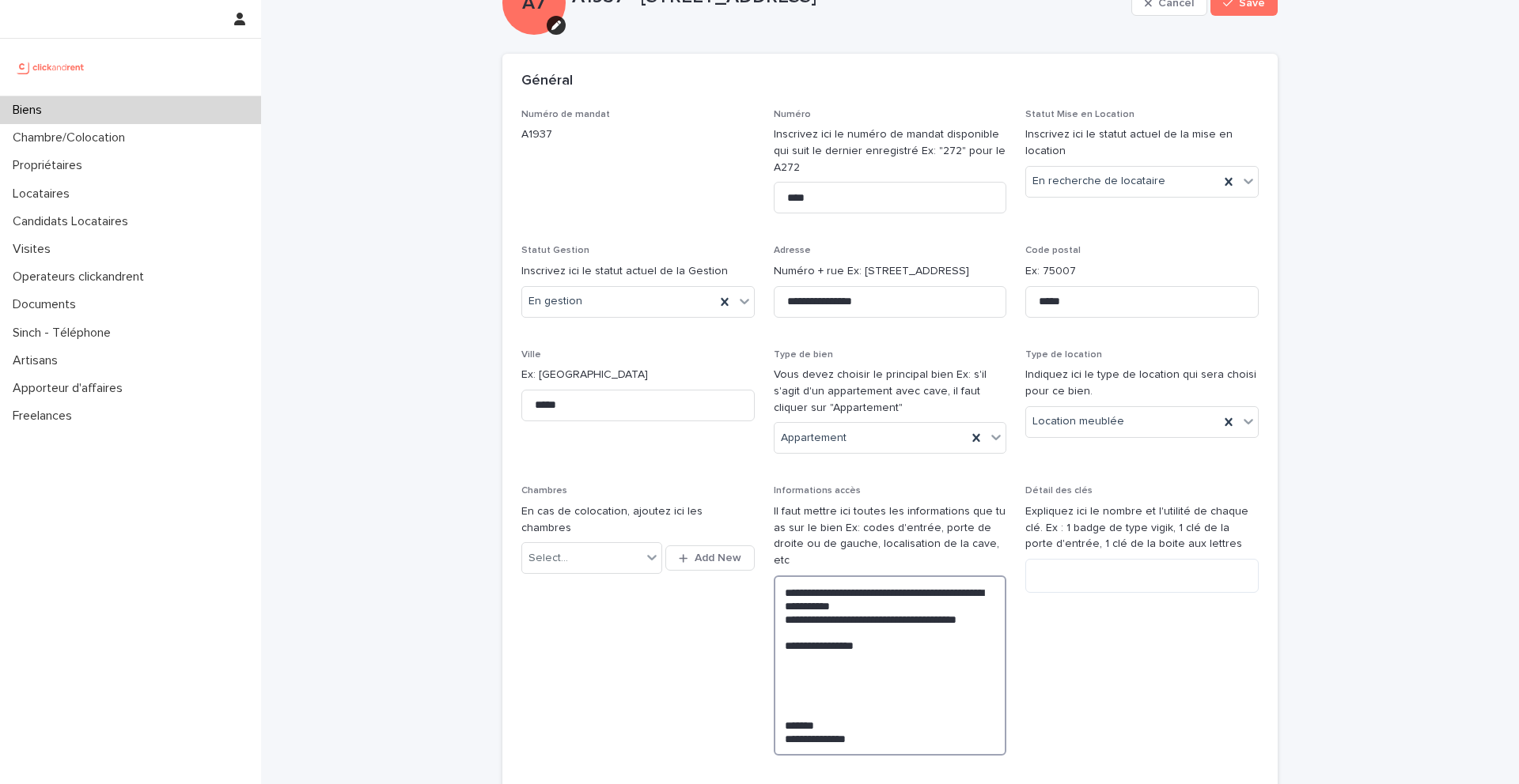
drag, startPoint x: 906, startPoint y: 630, endPoint x: 778, endPoint y: 625, distance: 128.1
click at [778, 624] on textarea "**********" at bounding box center [890, 665] width 234 height 180
click at [889, 728] on textarea "**********" at bounding box center [890, 665] width 234 height 180
paste textarea "**********"
drag, startPoint x: 848, startPoint y: 705, endPoint x: 758, endPoint y: 619, distance: 124.5
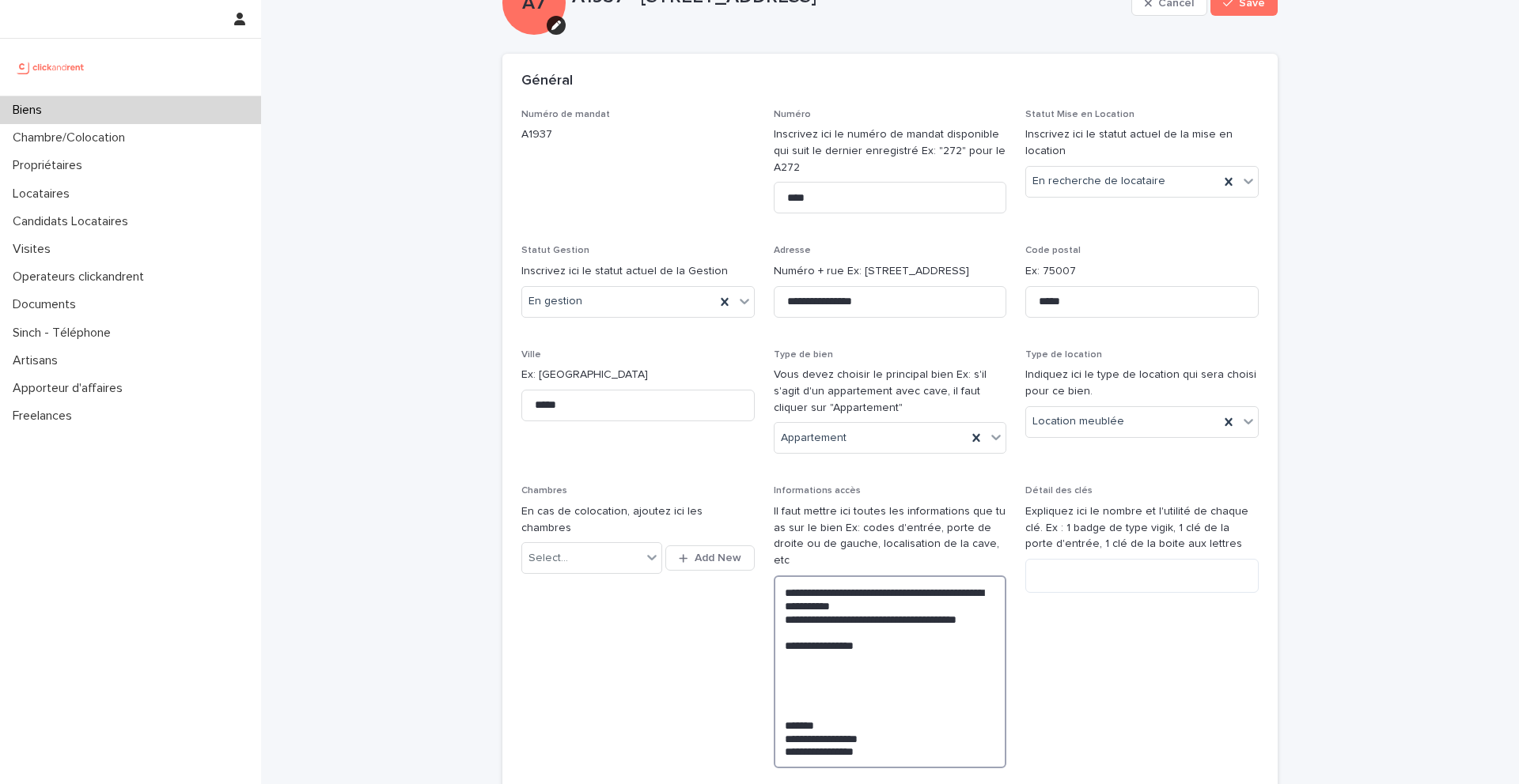
click at [758, 619] on div "**********" at bounding box center [890, 573] width 738 height 929
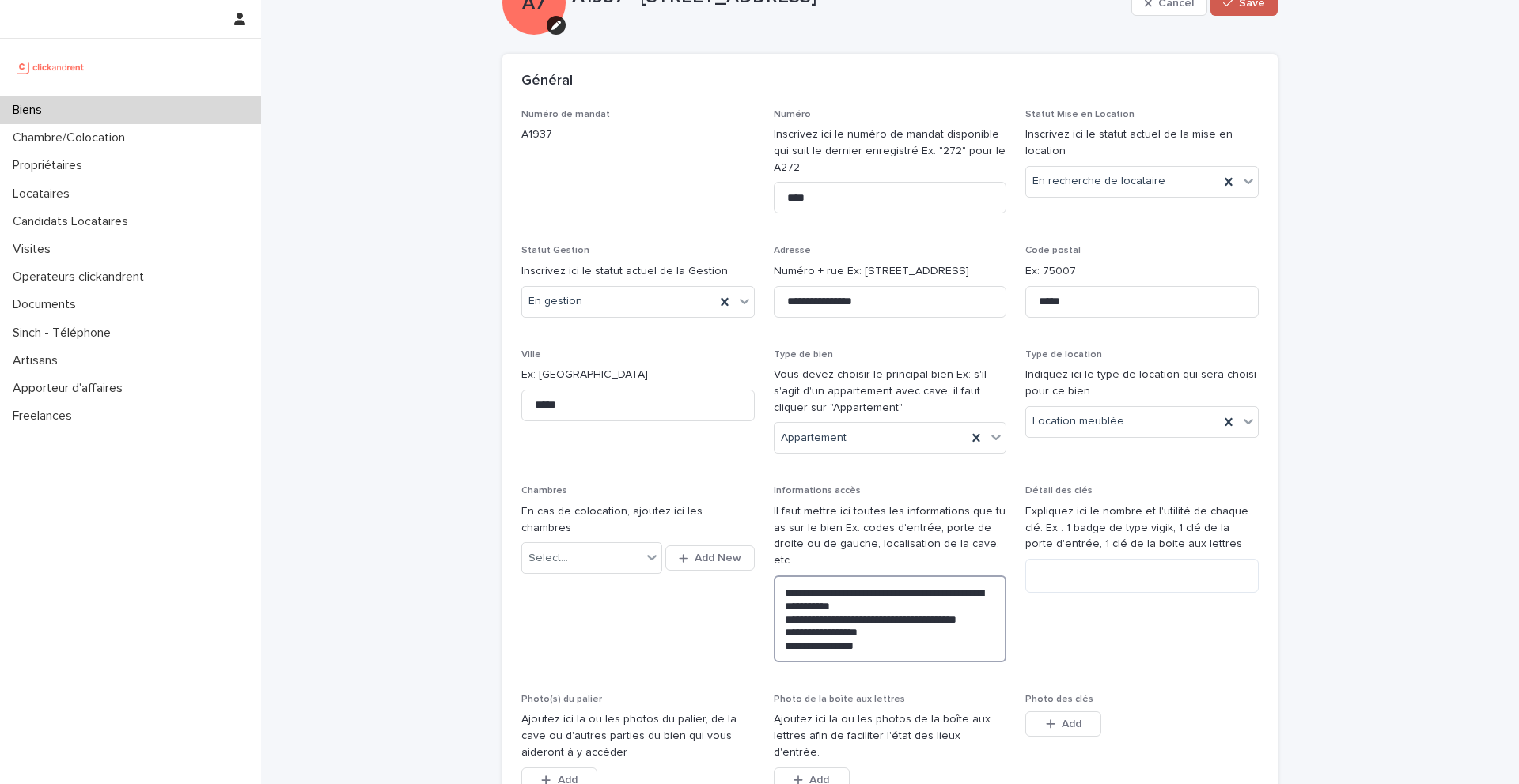
type textarea "**********"
click at [1258, 1] on span "Save" at bounding box center [1251, 3] width 26 height 11
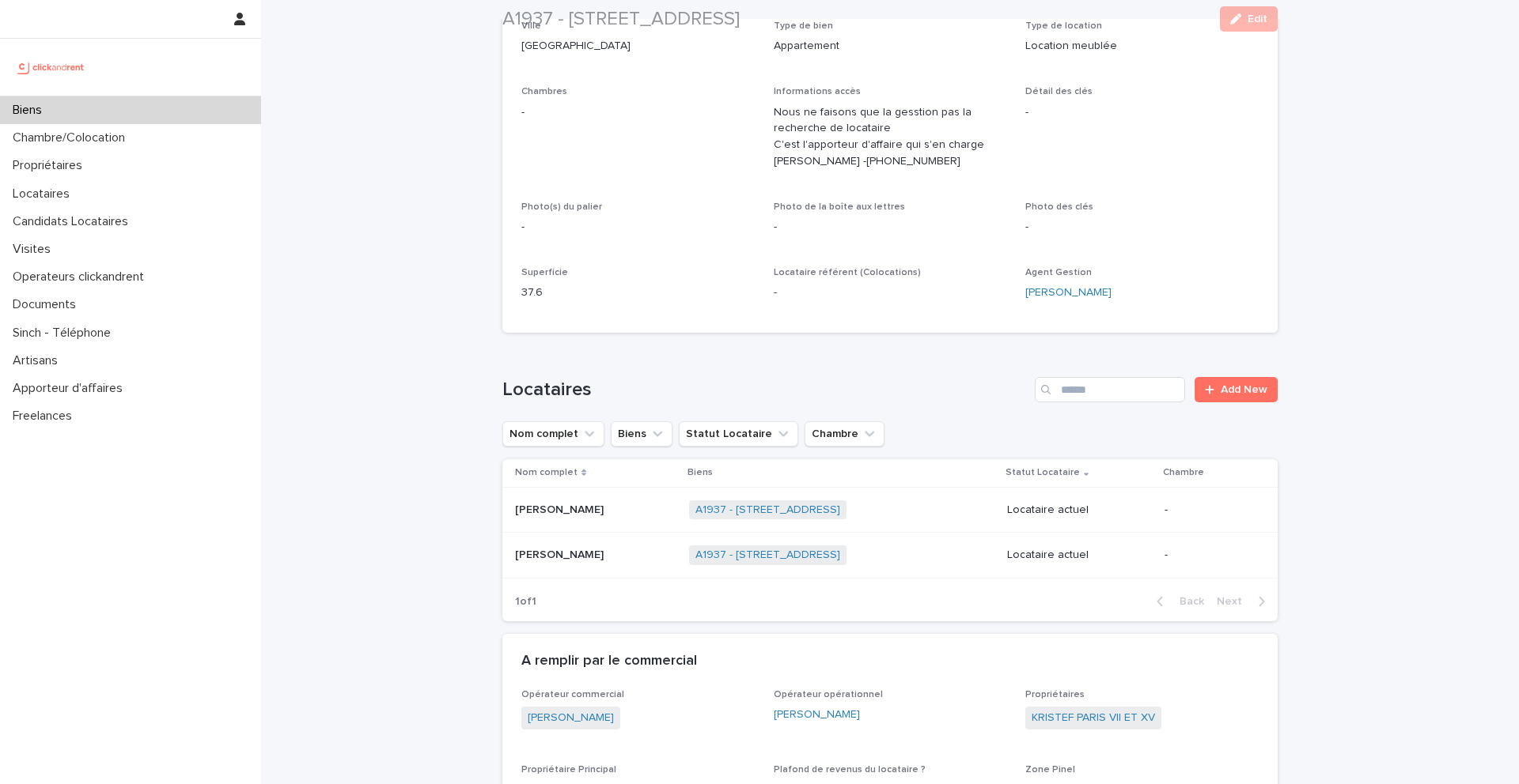
scroll to position [337, 0]
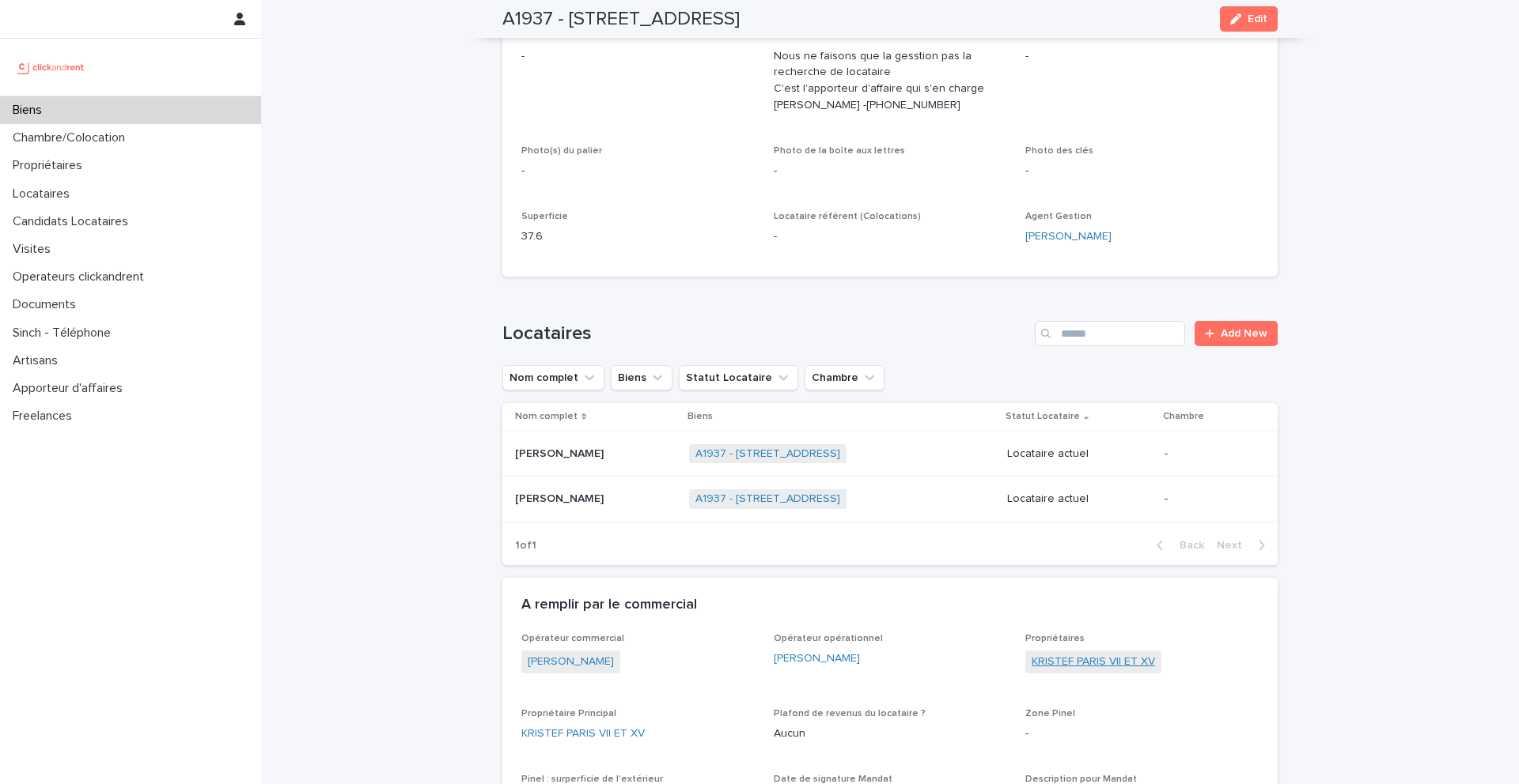
click at [1067, 670] on link "KRISTEF PARIS VII ET XV" at bounding box center [1093, 661] width 124 height 17
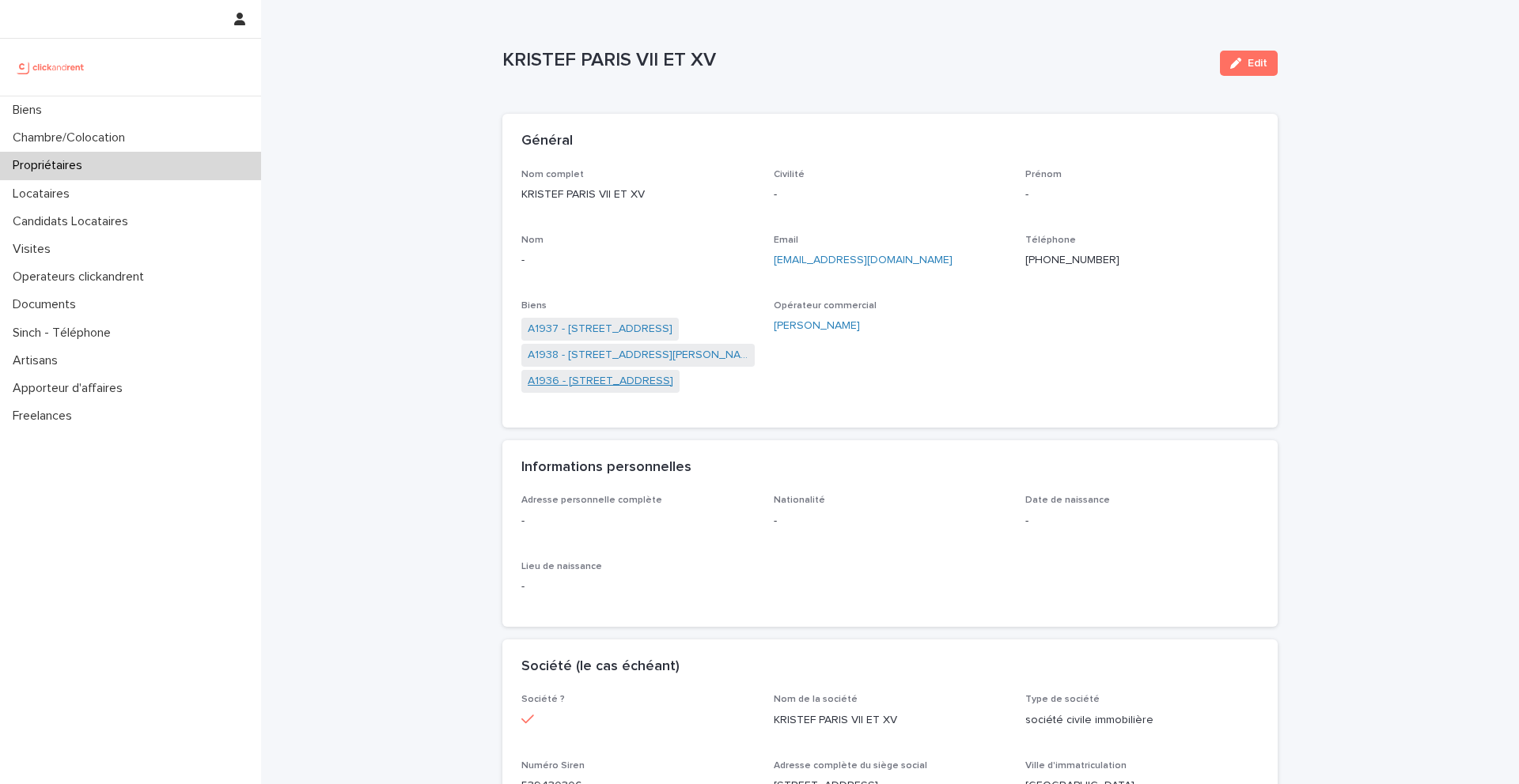
click at [641, 388] on link "A1936 - [STREET_ADDRESS]" at bounding box center [600, 381] width 146 height 17
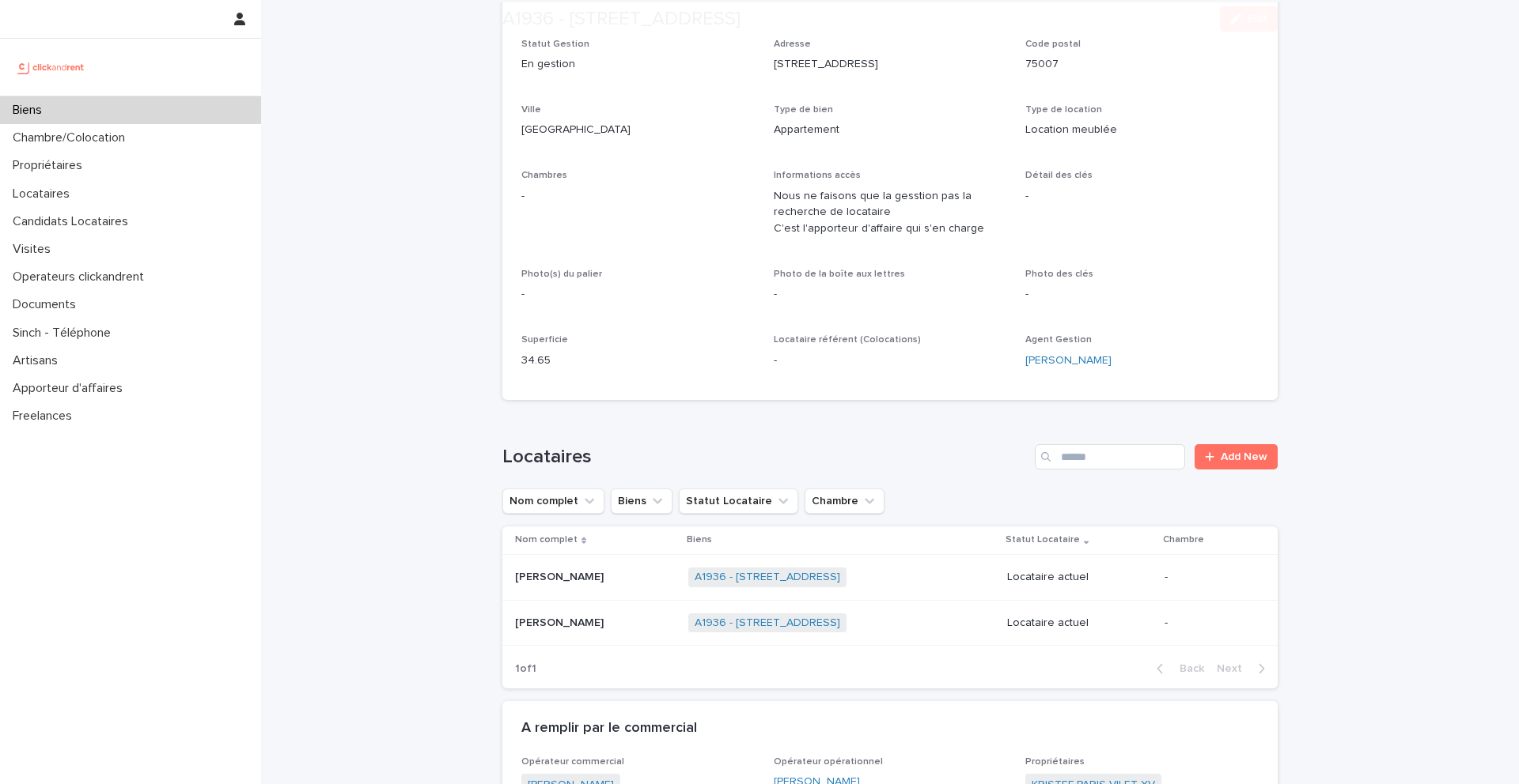
scroll to position [248, 0]
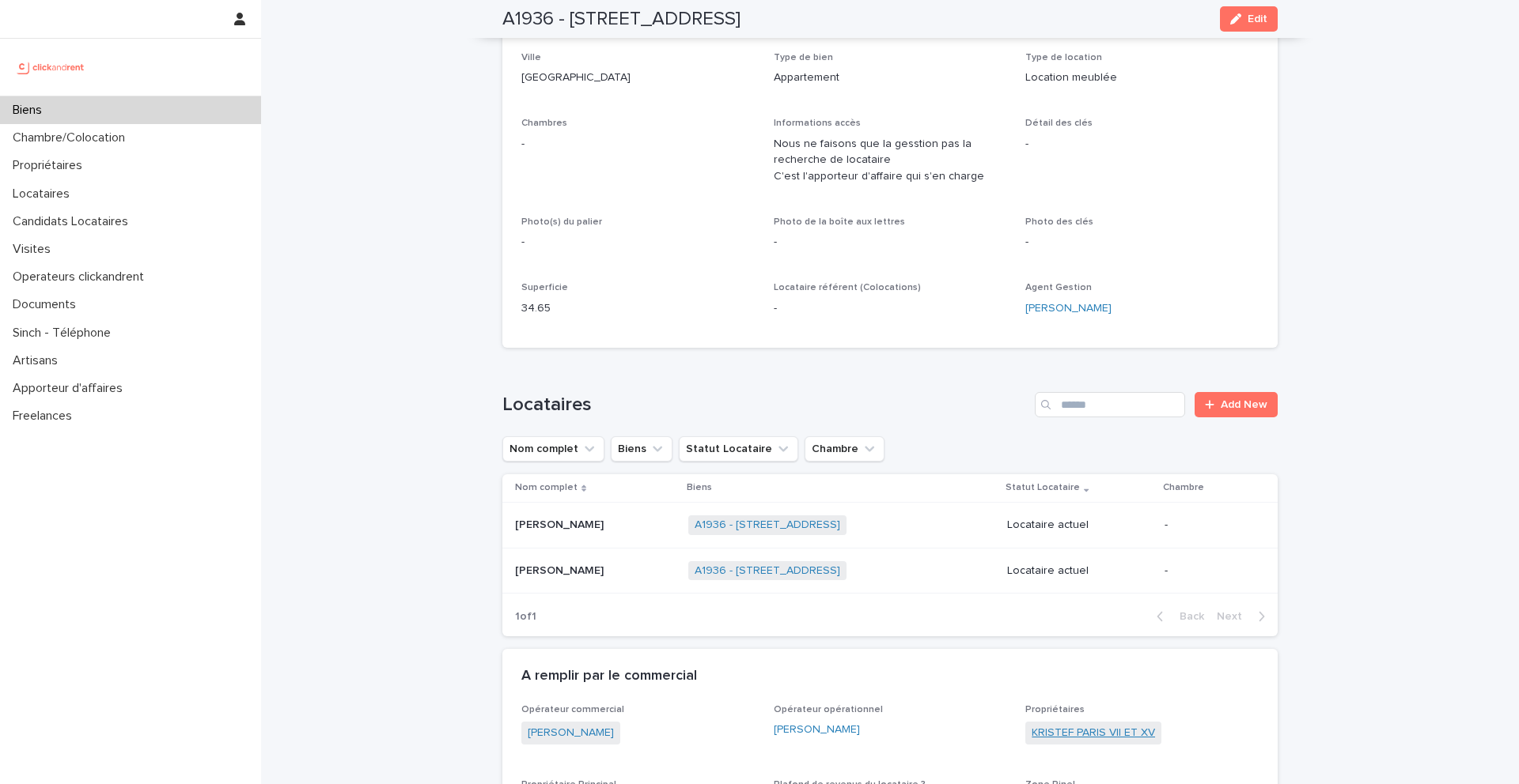
click at [1107, 740] on link "KRISTEF PARIS VII ET XV" at bounding box center [1093, 733] width 124 height 17
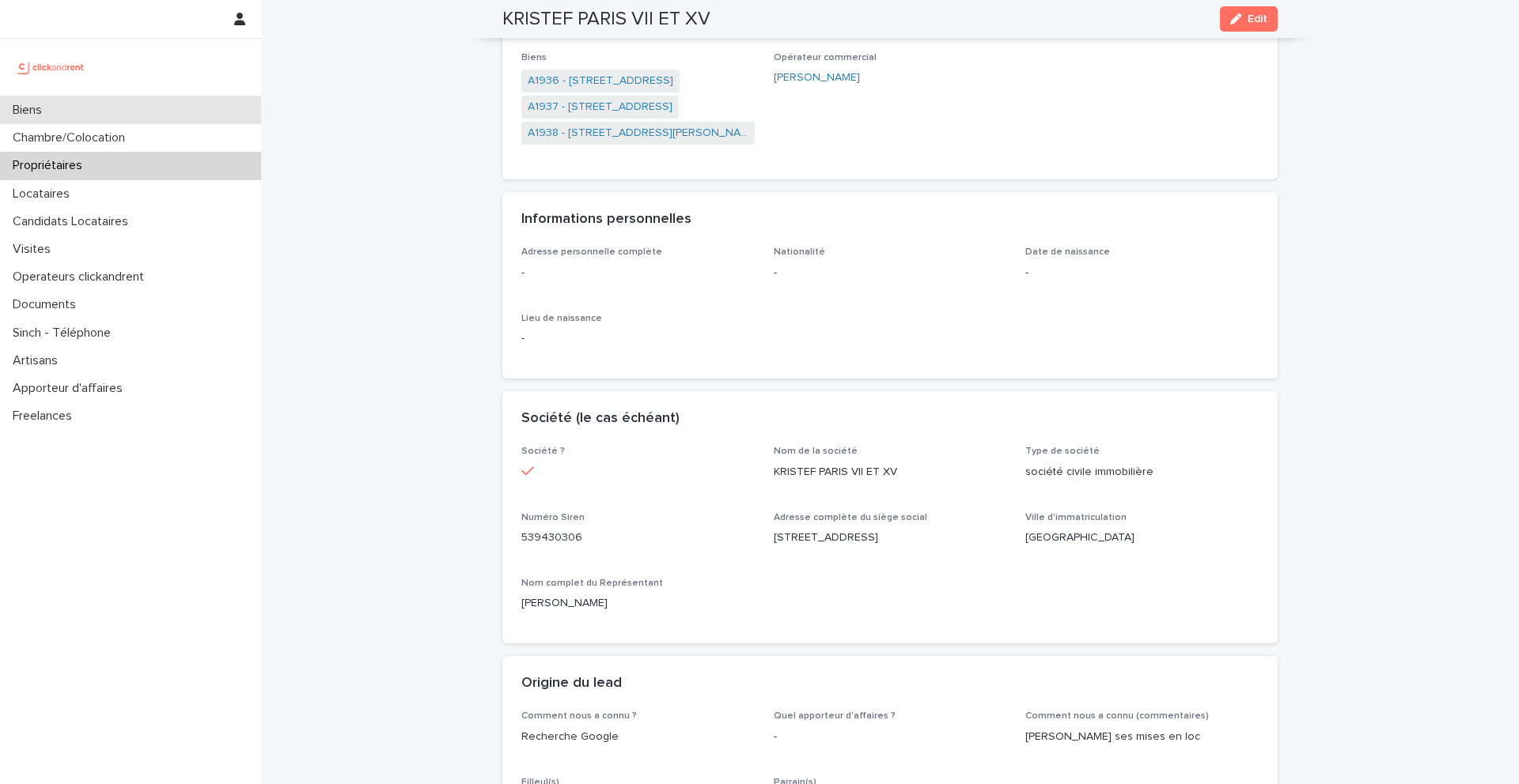
click at [98, 111] on div "Biens" at bounding box center [130, 110] width 261 height 27
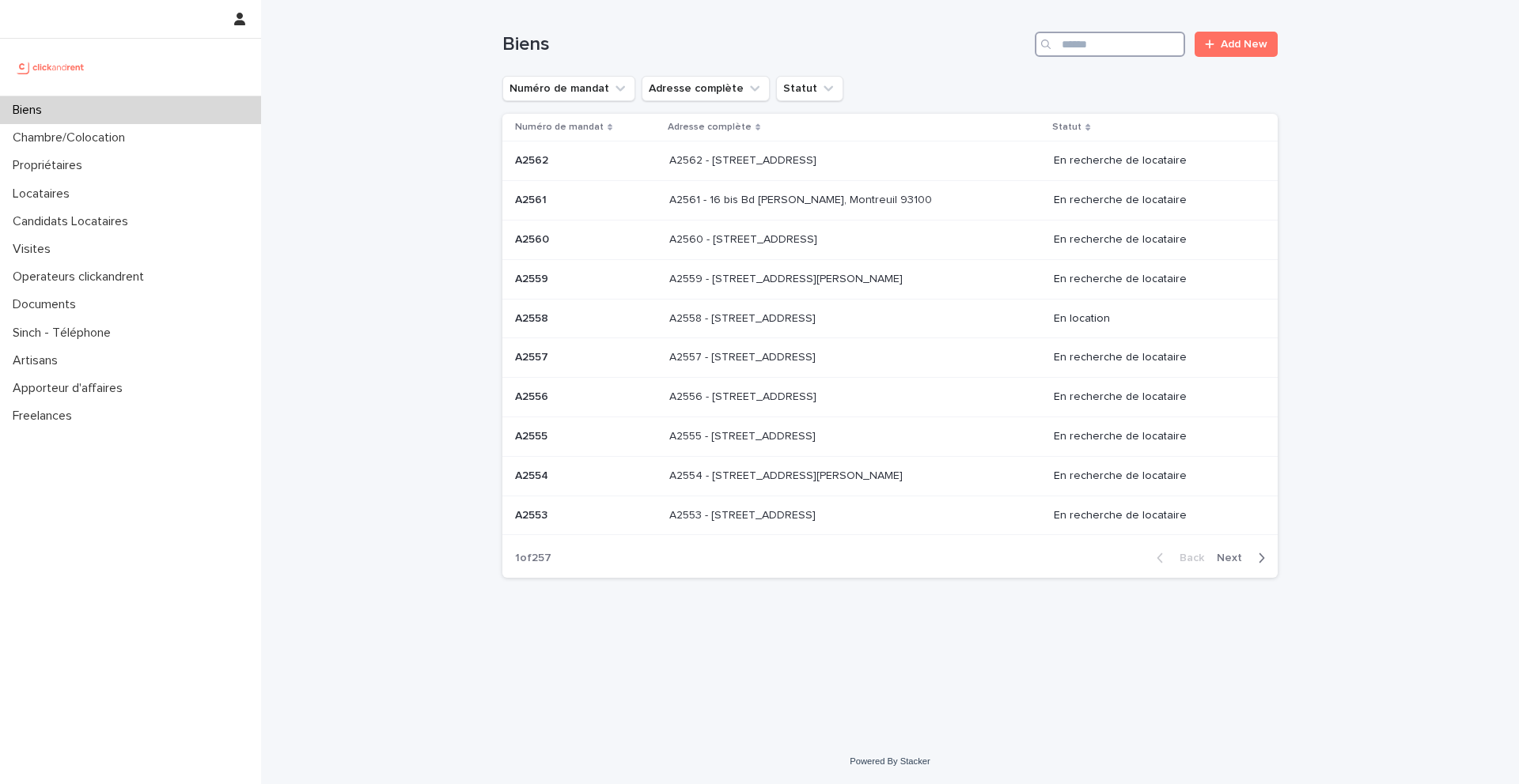
click at [1115, 39] on input "Search" at bounding box center [1109, 45] width 150 height 25
type input "*"
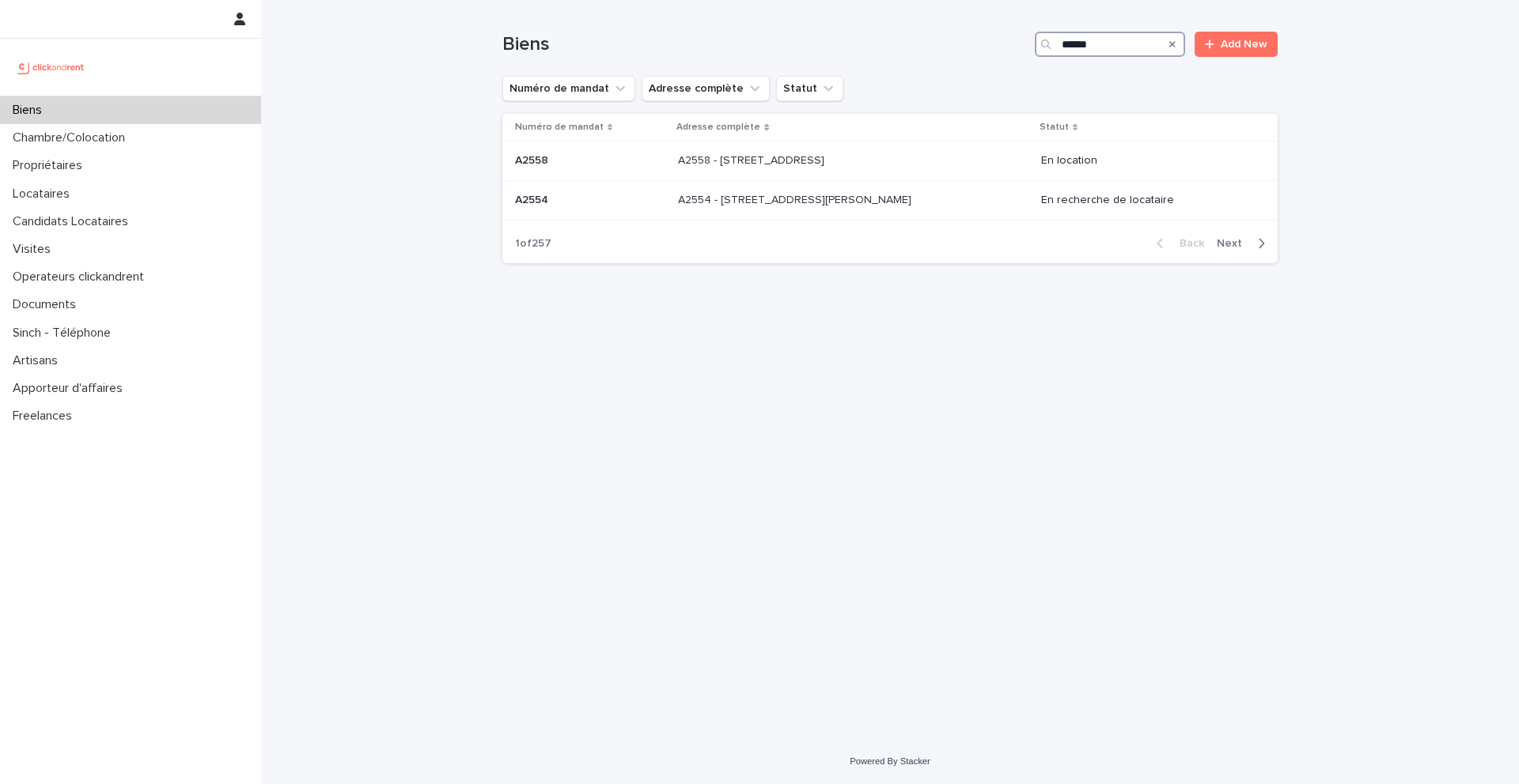
type input "*******"
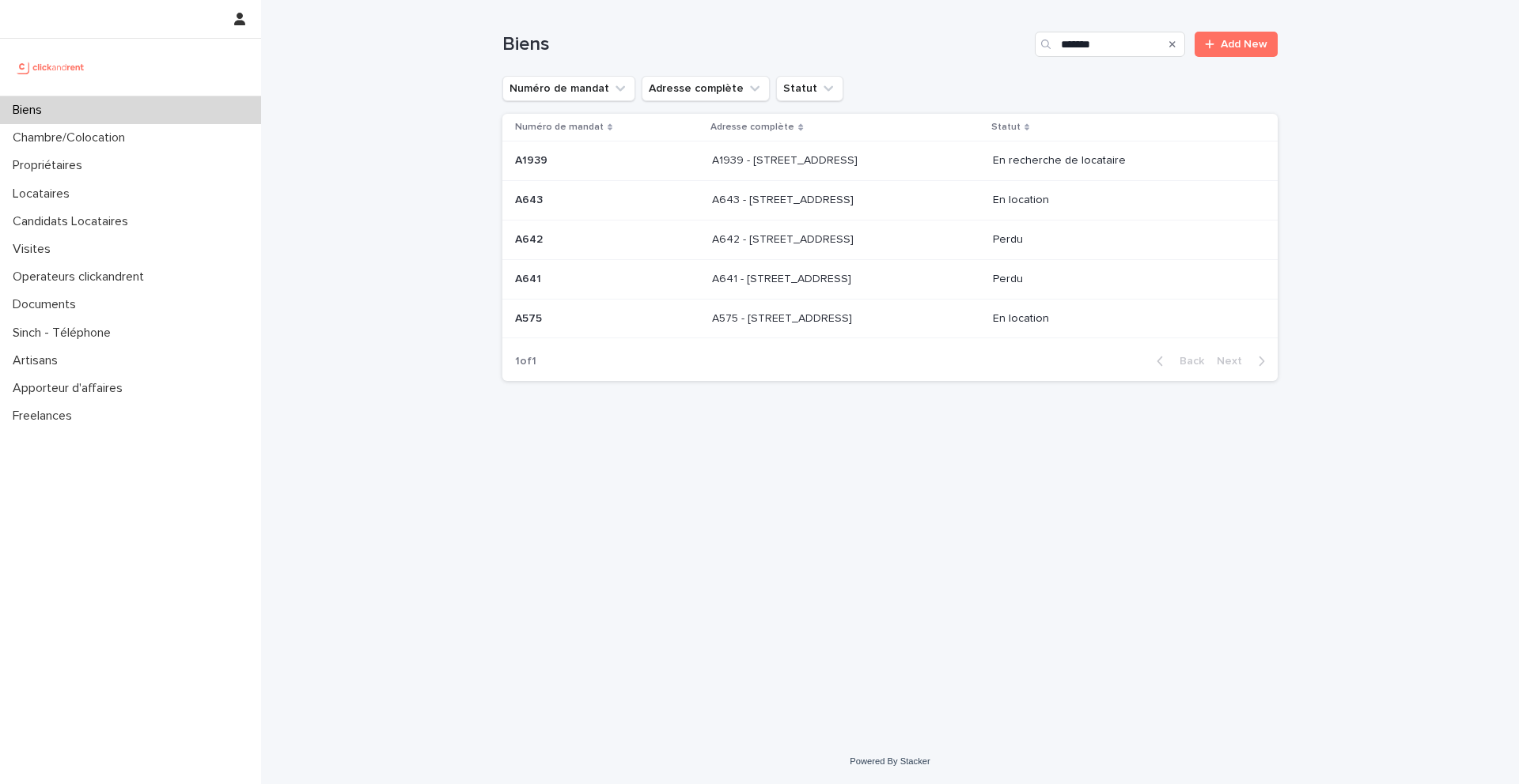
click at [814, 167] on div "A1939 - [STREET_ADDRESS][GEOGRAPHIC_DATA][STREET_ADDRESS]" at bounding box center [846, 160] width 268 height 26
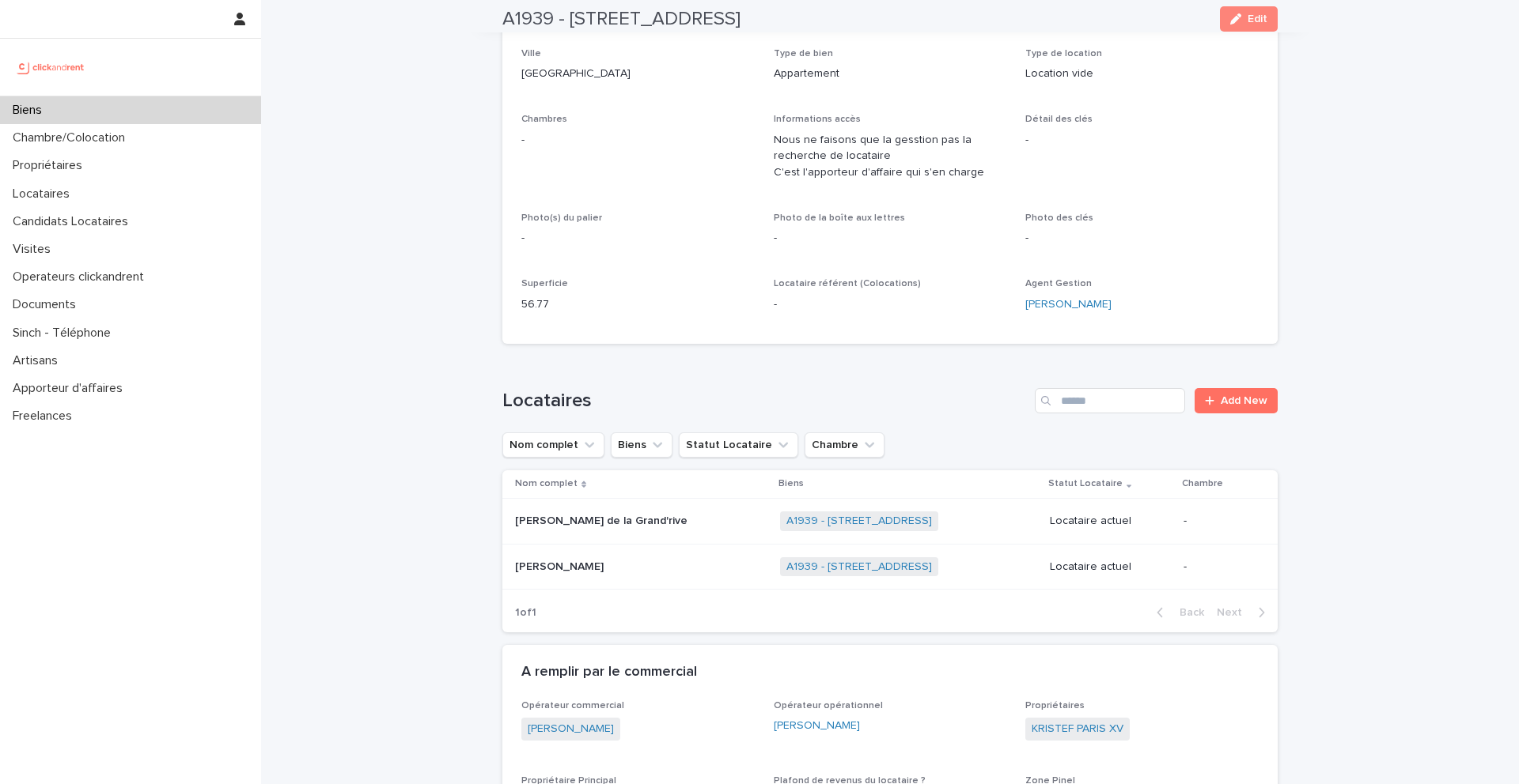
scroll to position [255, 0]
click at [633, 531] on div "[PERSON_NAME] de la Grand'rive [PERSON_NAME] de la Grand'rive" at bounding box center [640, 518] width 252 height 26
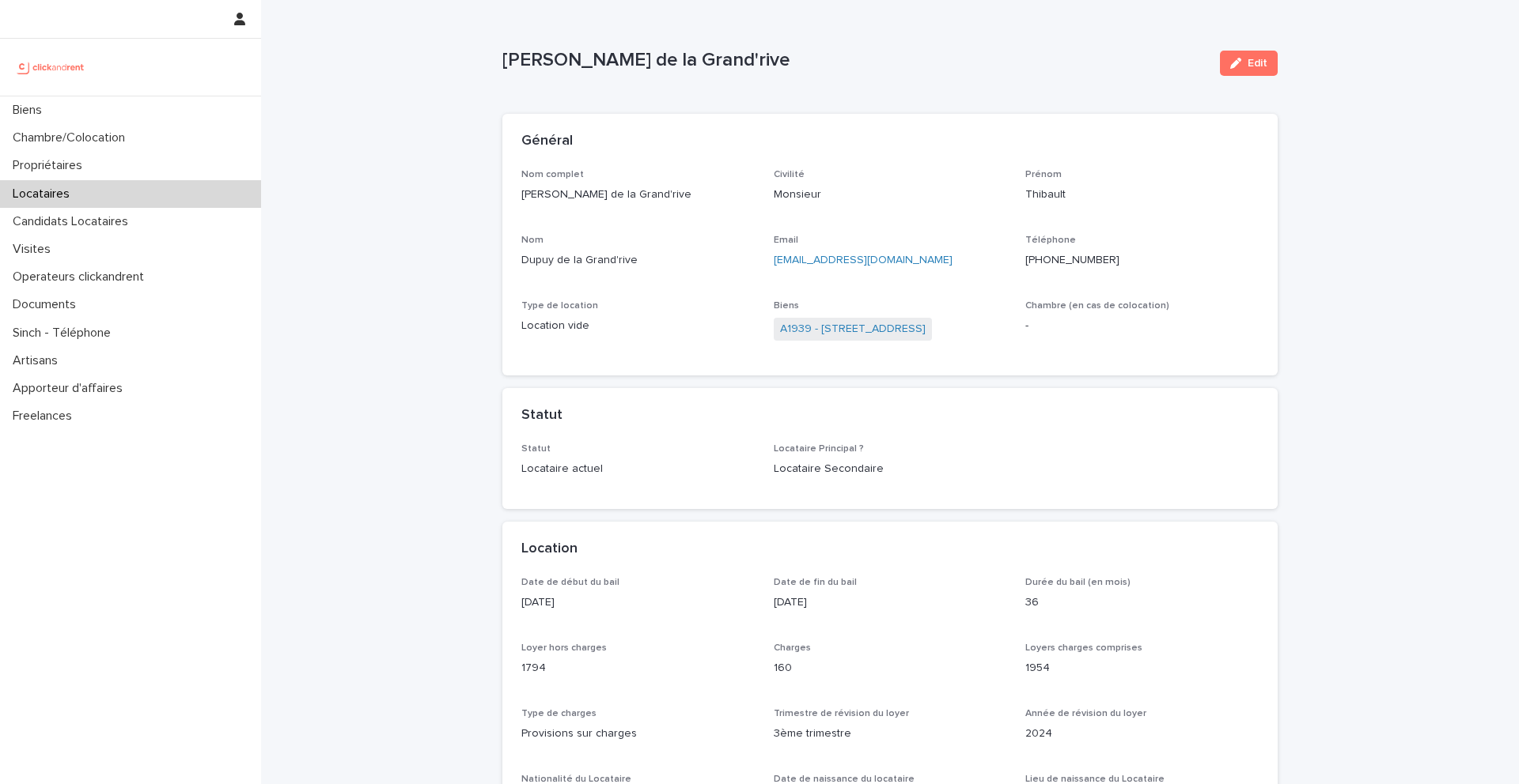
click at [828, 338] on span "A1939 - [STREET_ADDRESS]" at bounding box center [852, 330] width 159 height 23
click at [833, 332] on link "A1939 - [STREET_ADDRESS]" at bounding box center [853, 329] width 146 height 17
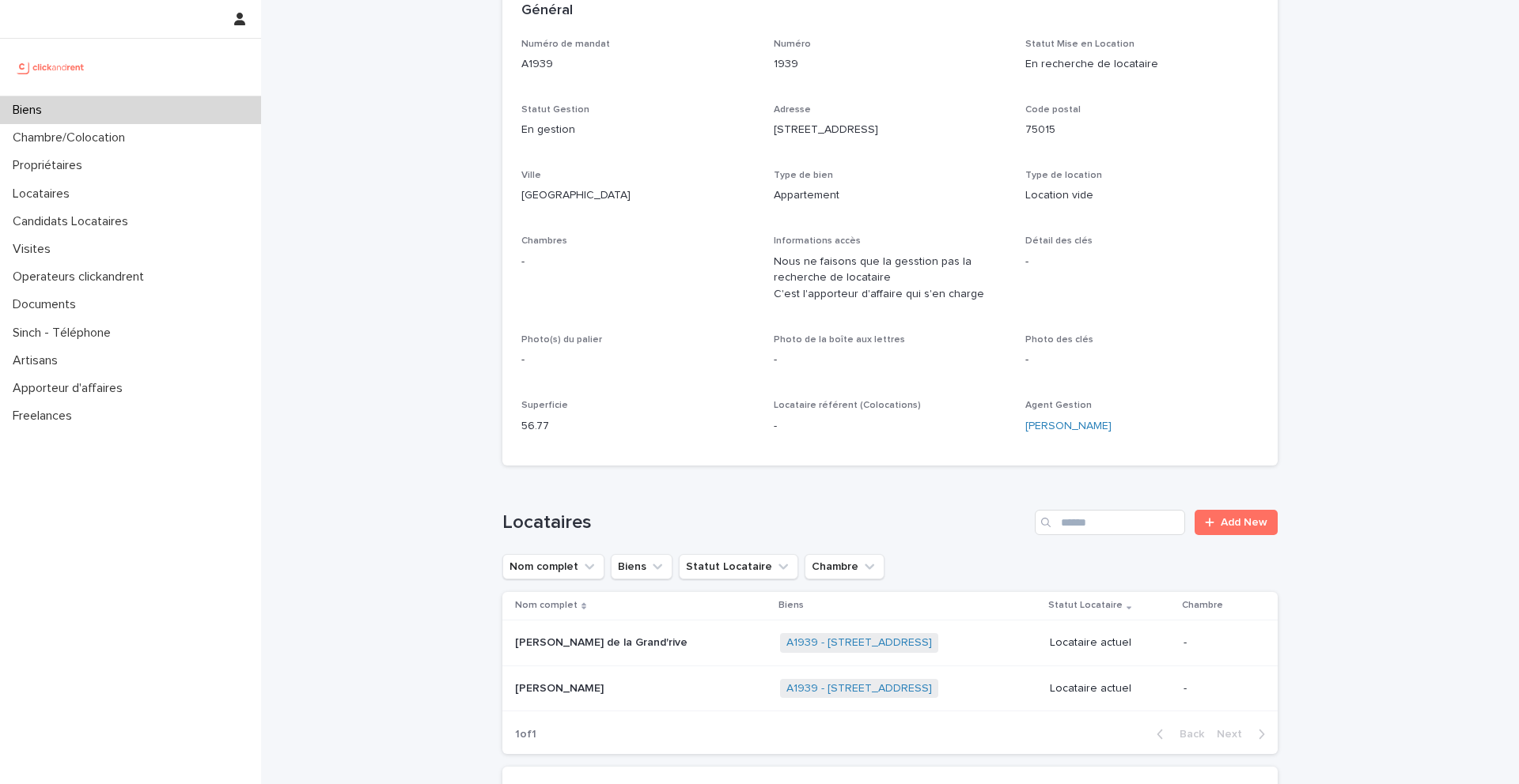
scroll to position [501, 0]
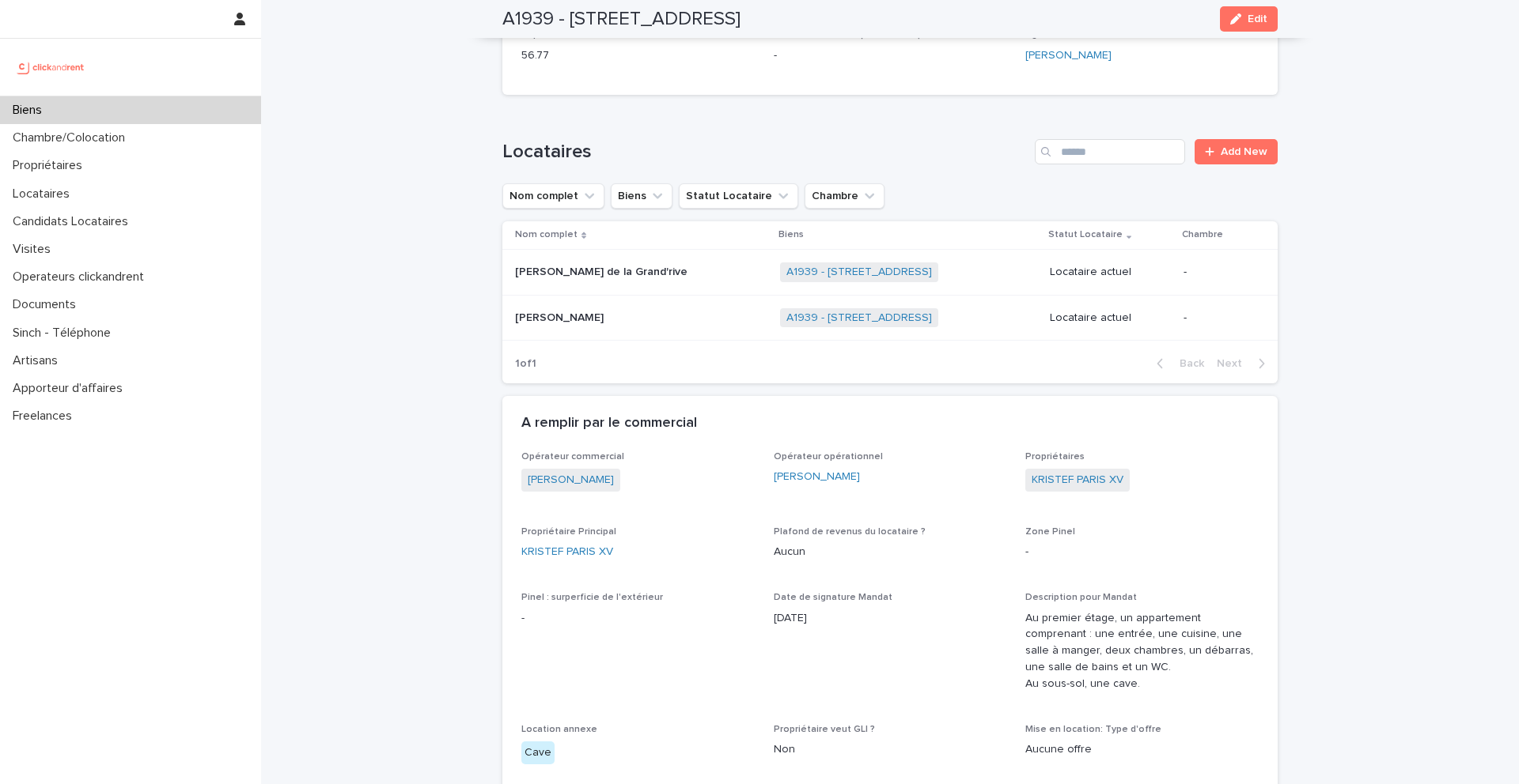
click at [604, 315] on p at bounding box center [613, 318] width 198 height 14
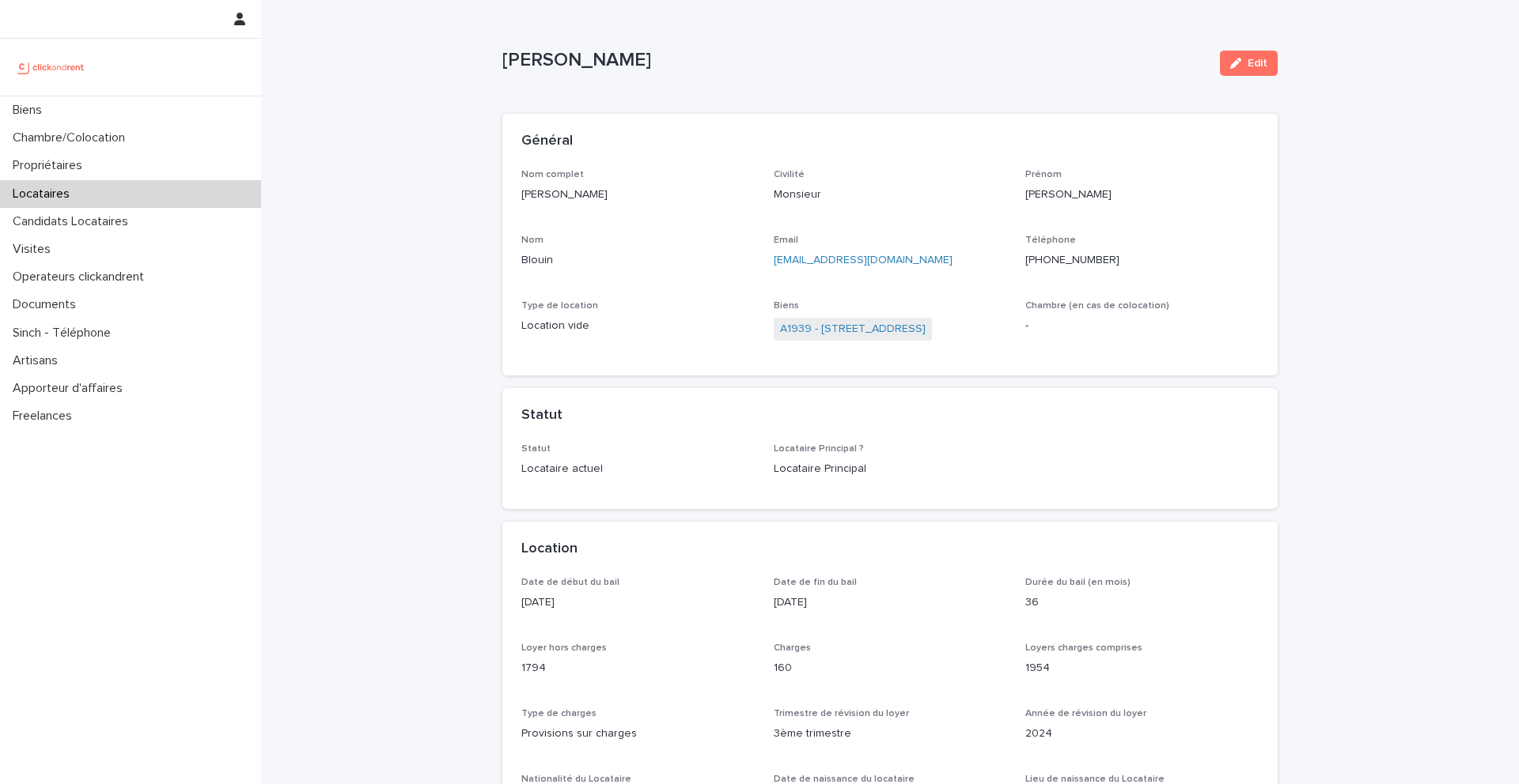
click at [896, 316] on div "Biens A1939 - [STREET_ADDRESS]" at bounding box center [890, 329] width 234 height 56
click at [899, 332] on link "A1939 - [STREET_ADDRESS]" at bounding box center [853, 329] width 146 height 17
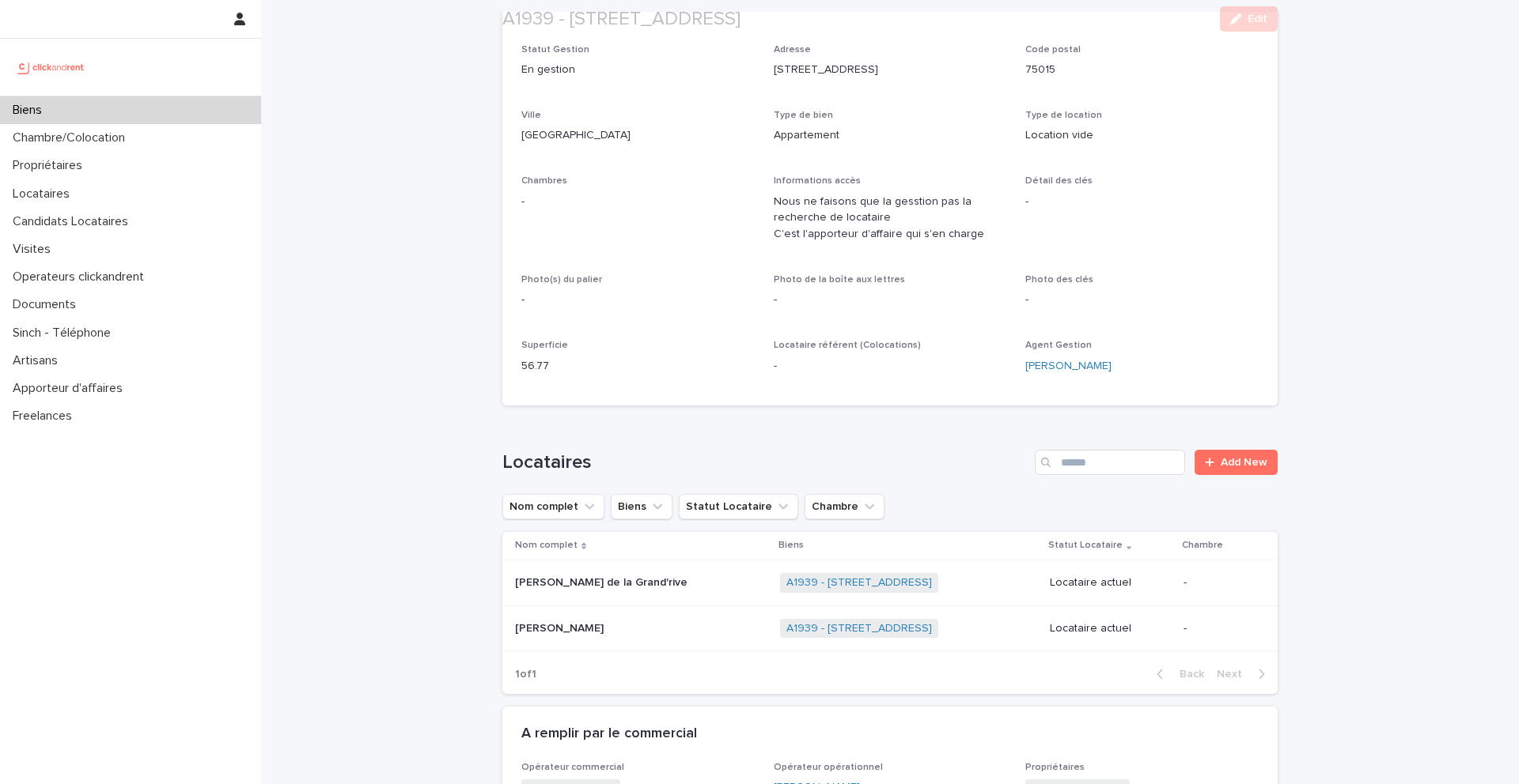
scroll to position [284, 0]
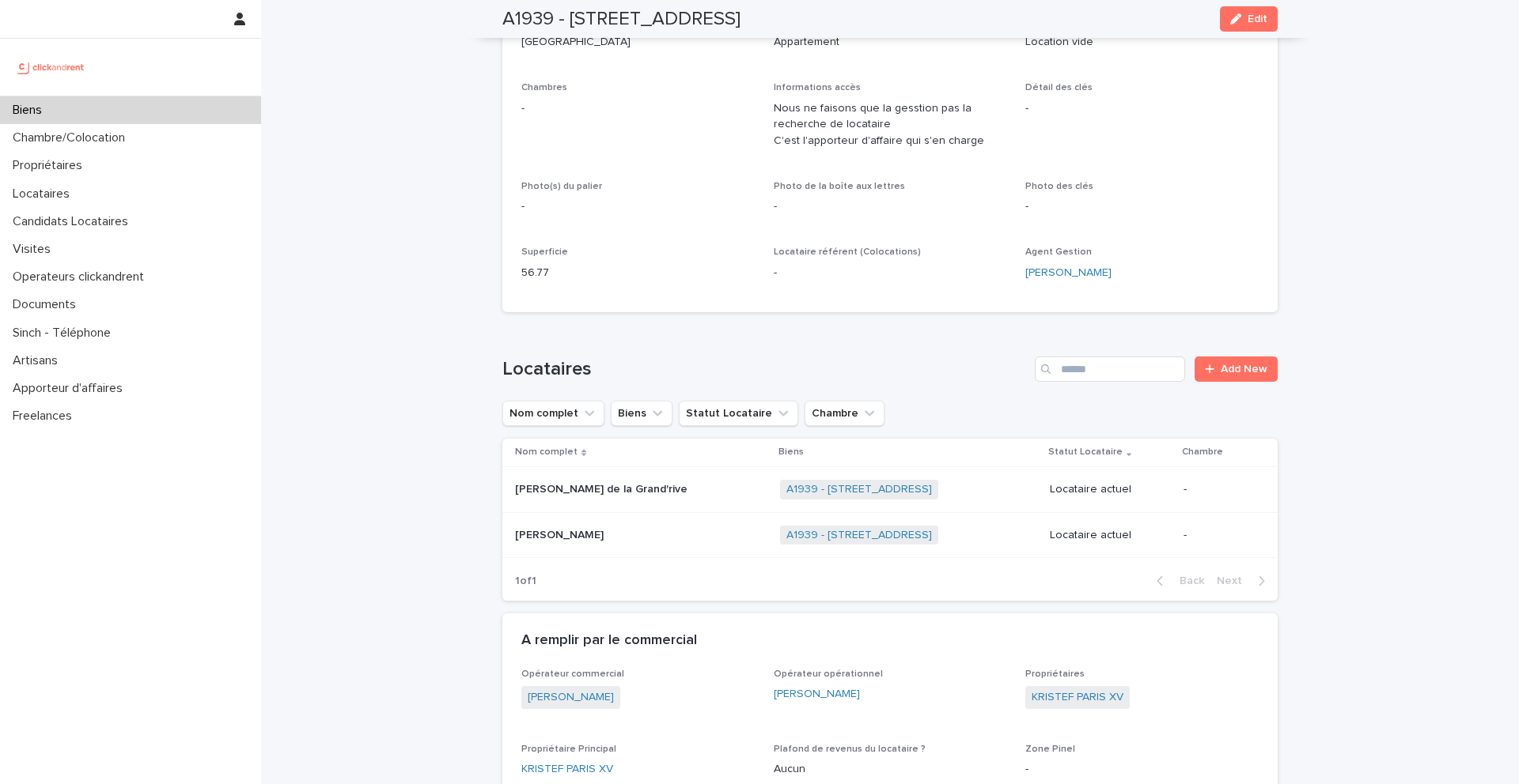
click at [598, 531] on p at bounding box center [613, 536] width 198 height 14
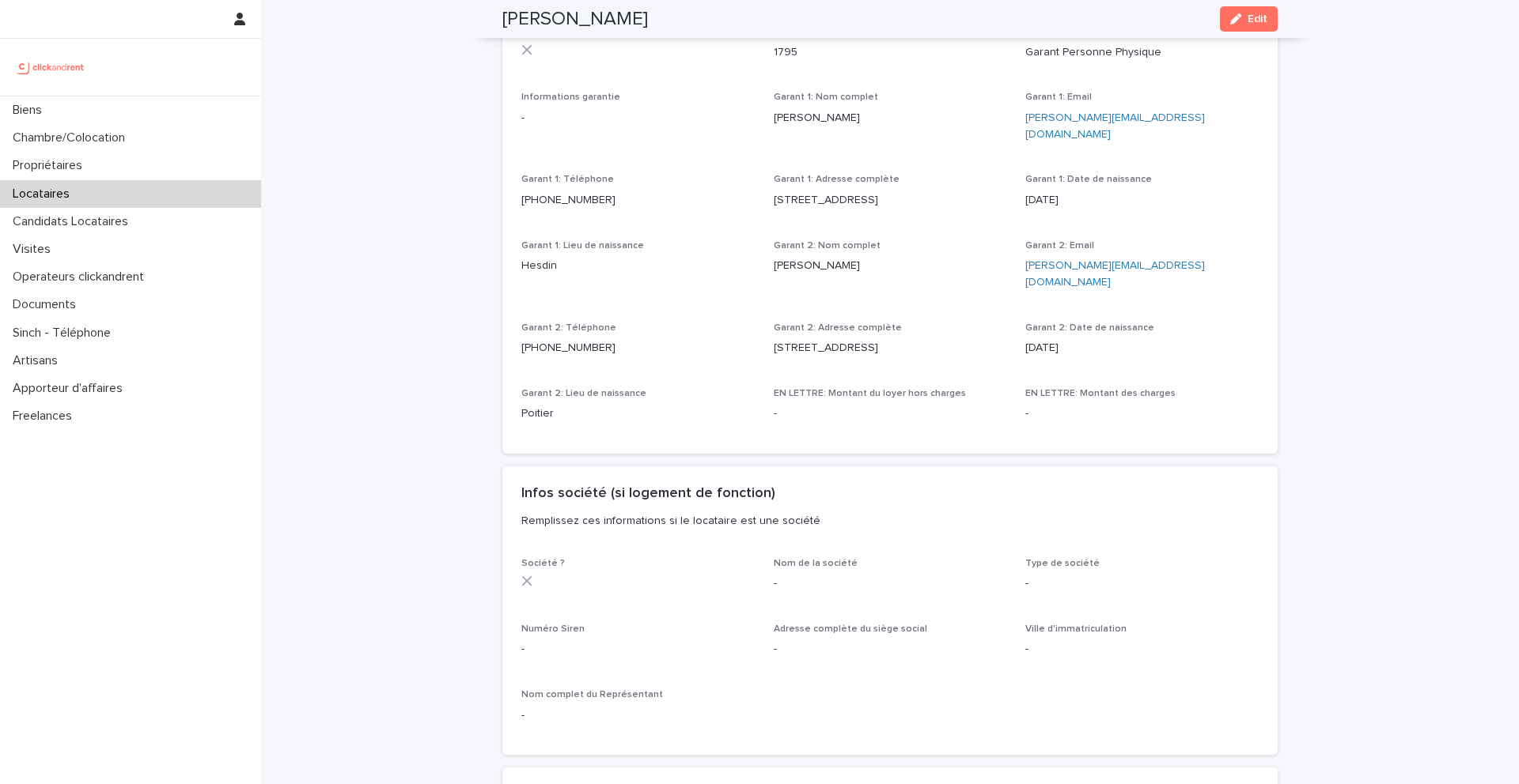
scroll to position [1214, 0]
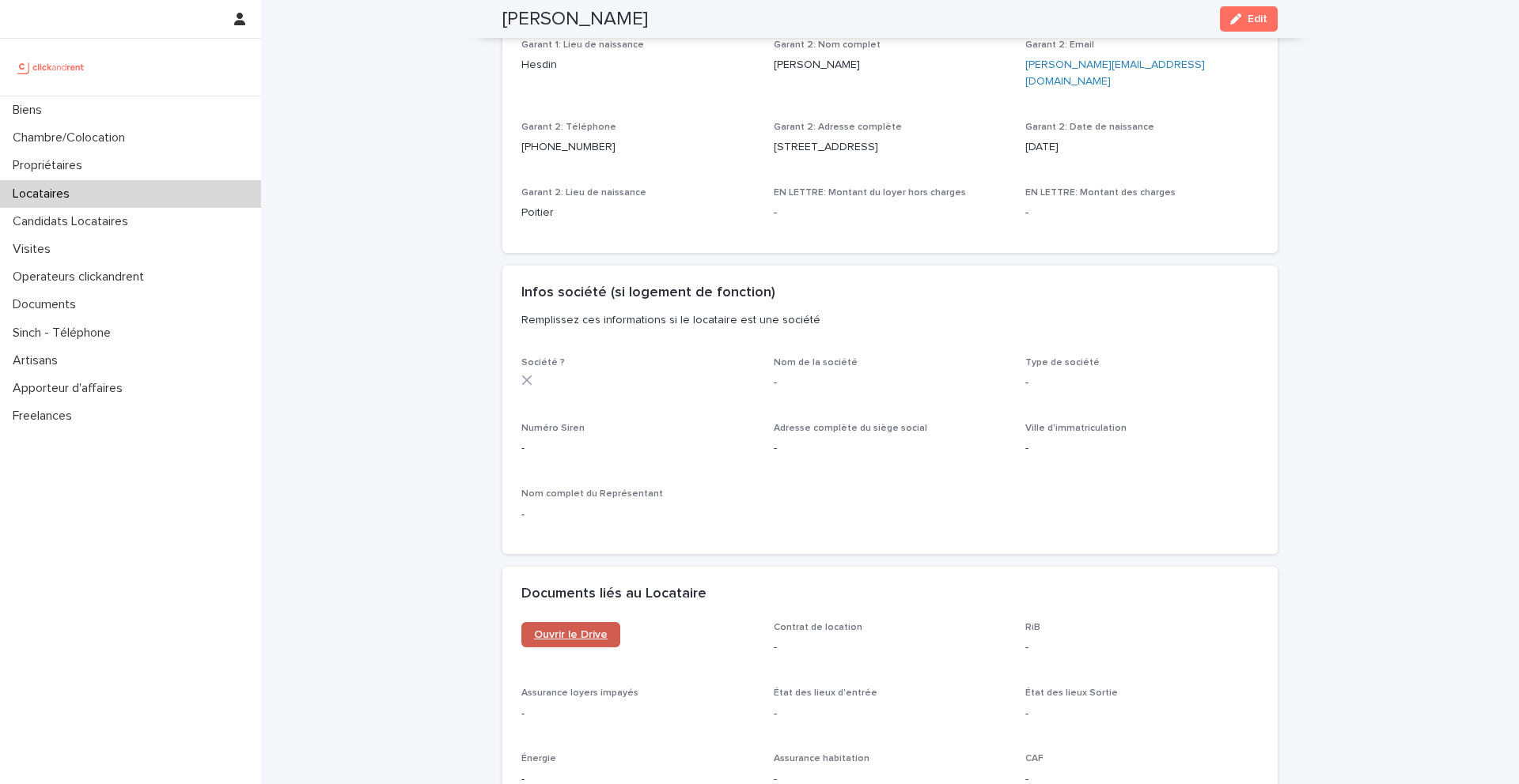
click at [566, 623] on link "Ouvrir le Drive" at bounding box center [571, 635] width 99 height 25
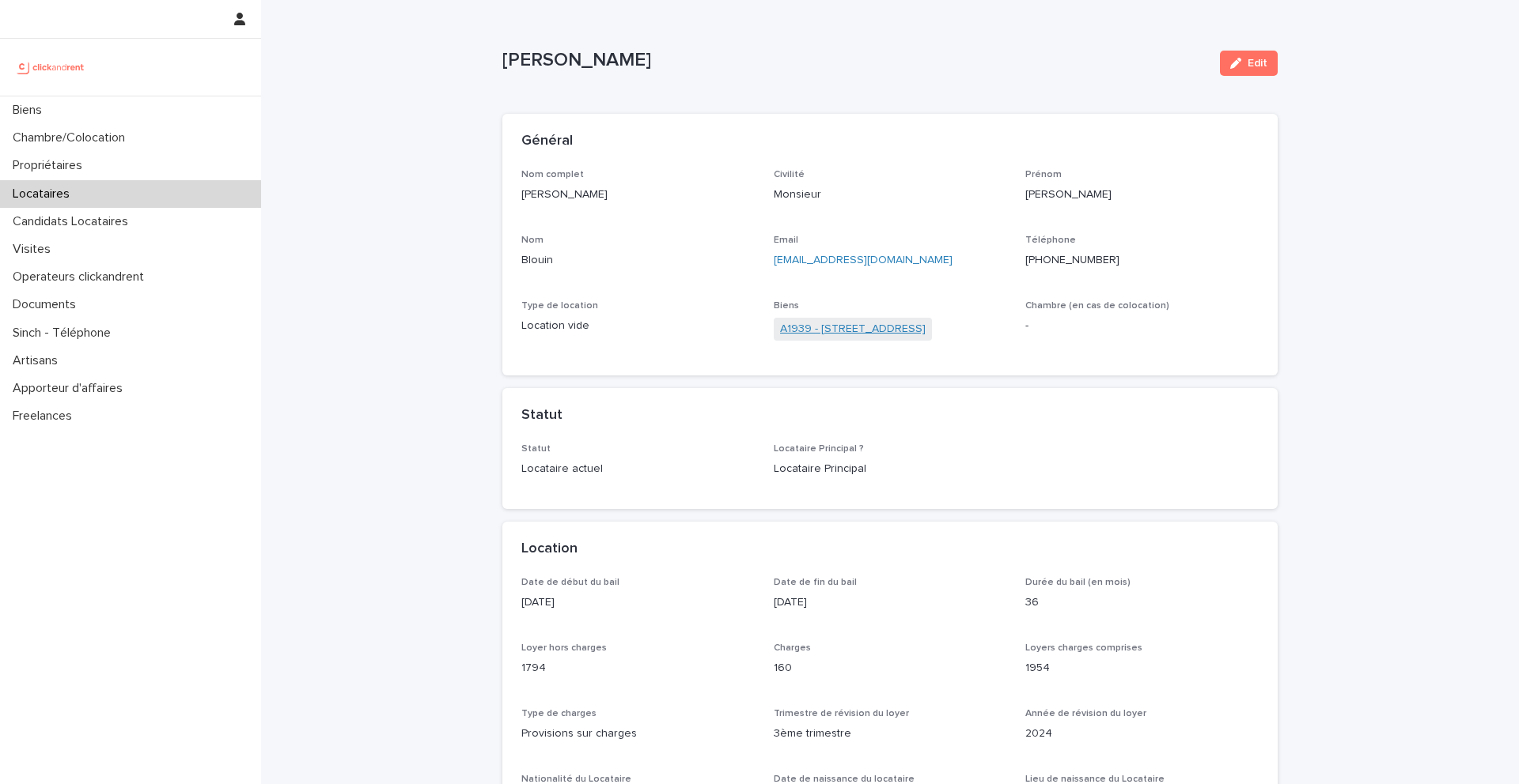
click at [831, 328] on link "A1939 - [STREET_ADDRESS]" at bounding box center [853, 329] width 146 height 17
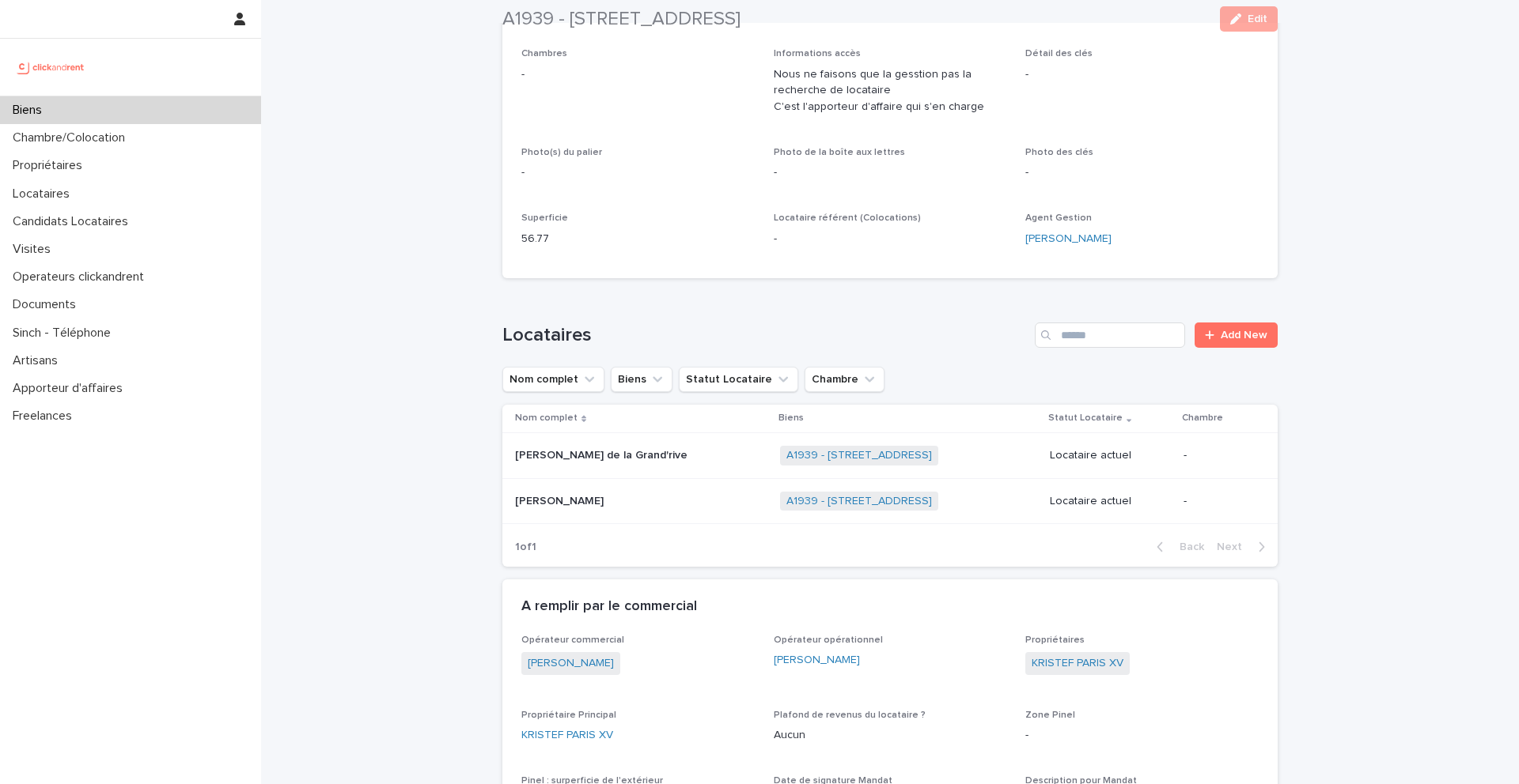
scroll to position [319, 0]
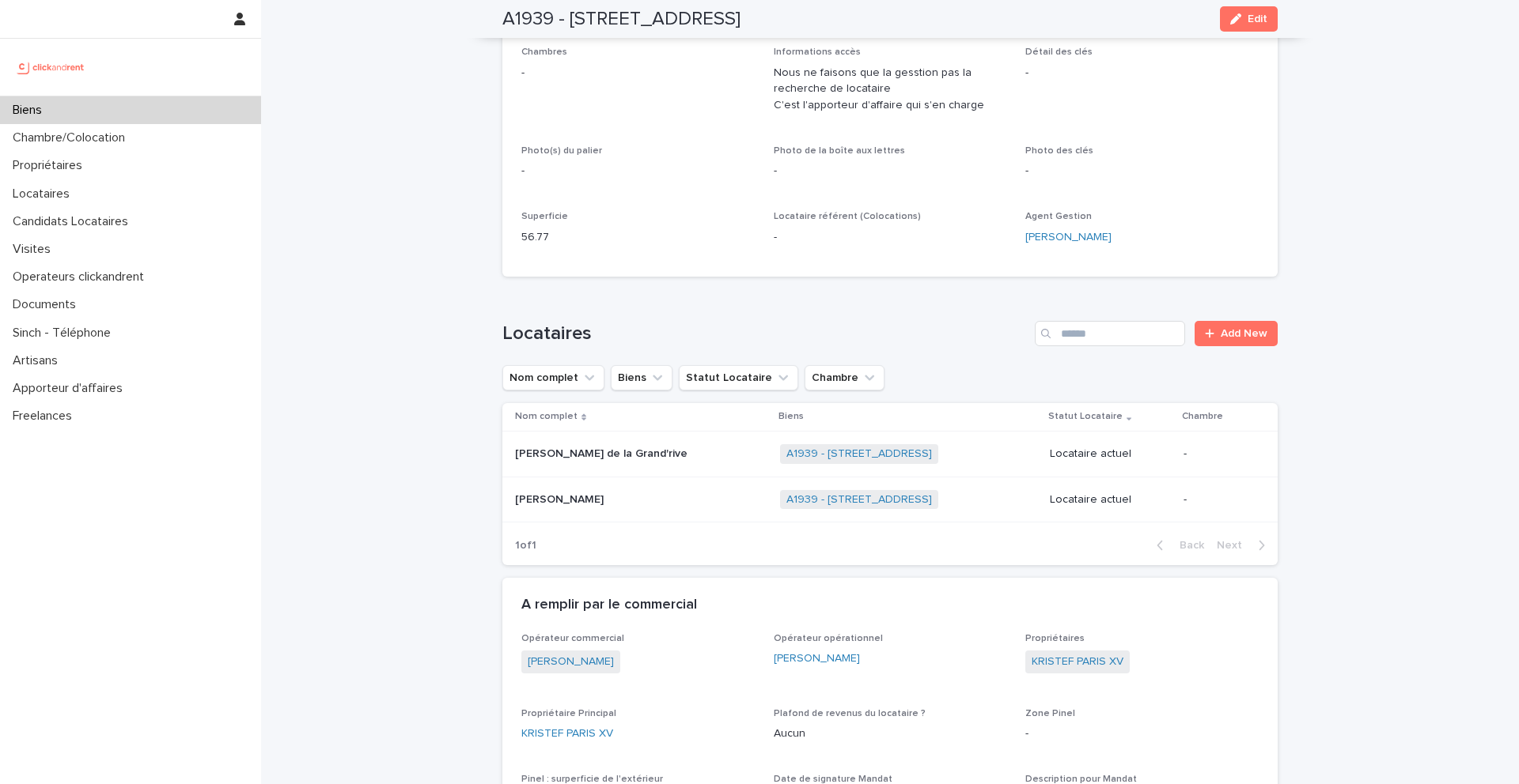
click at [580, 459] on p "[PERSON_NAME] de la Grand'rive" at bounding box center [602, 452] width 175 height 17
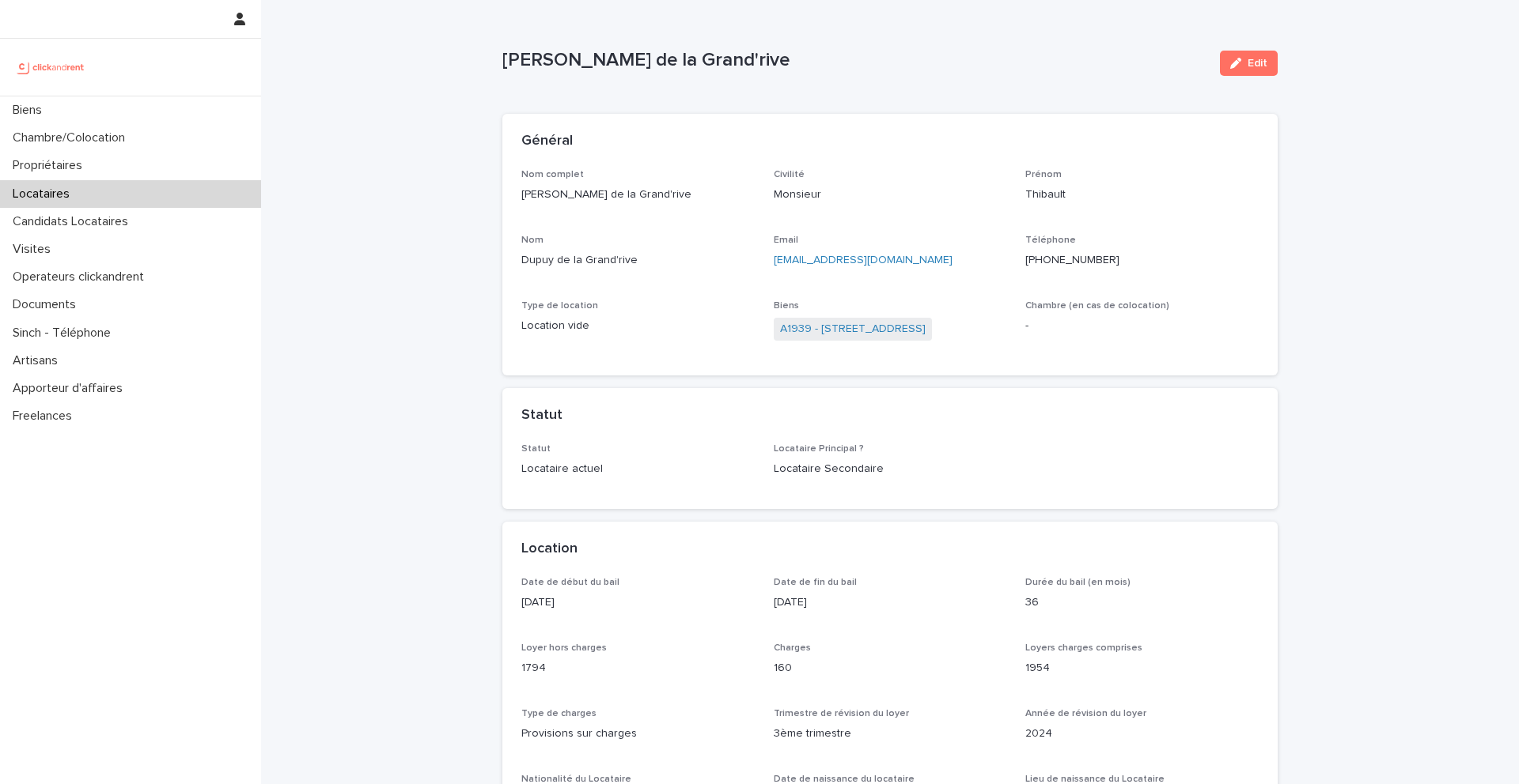
click at [850, 339] on span "A1939 - [STREET_ADDRESS]" at bounding box center [852, 330] width 159 height 23
click at [851, 328] on link "A1939 - [STREET_ADDRESS]" at bounding box center [853, 329] width 146 height 17
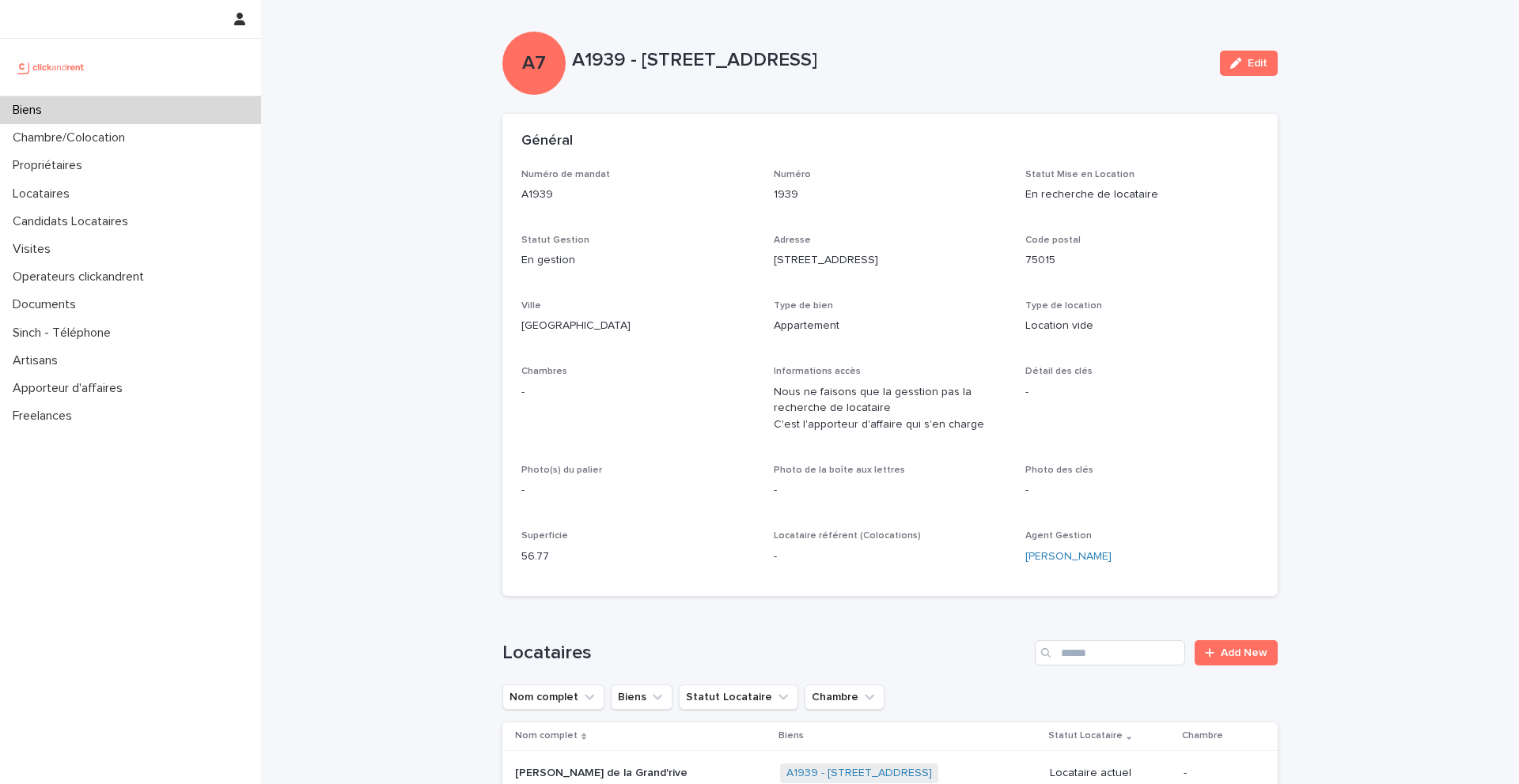
scroll to position [345, 0]
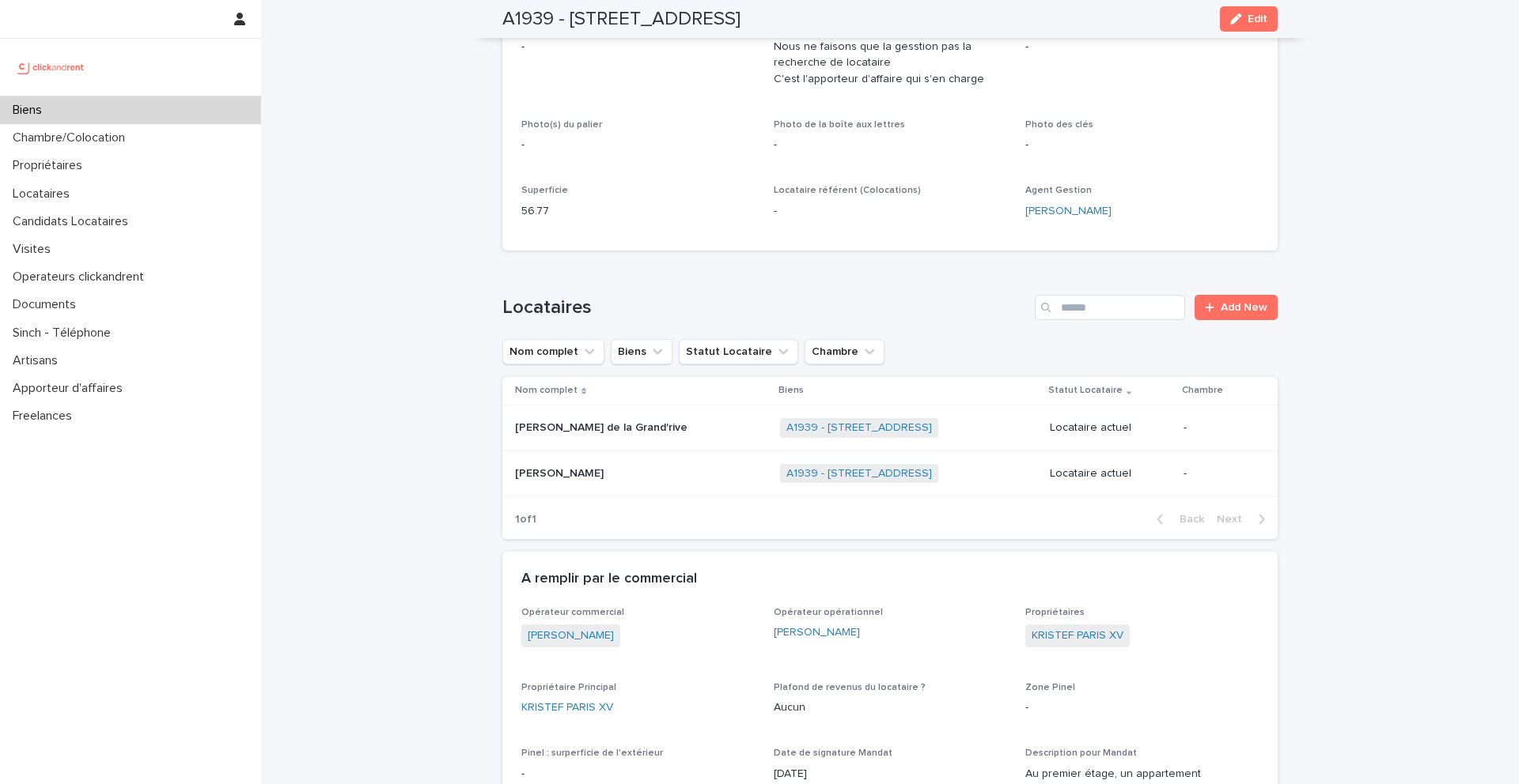
click at [693, 474] on p at bounding box center [613, 474] width 198 height 14
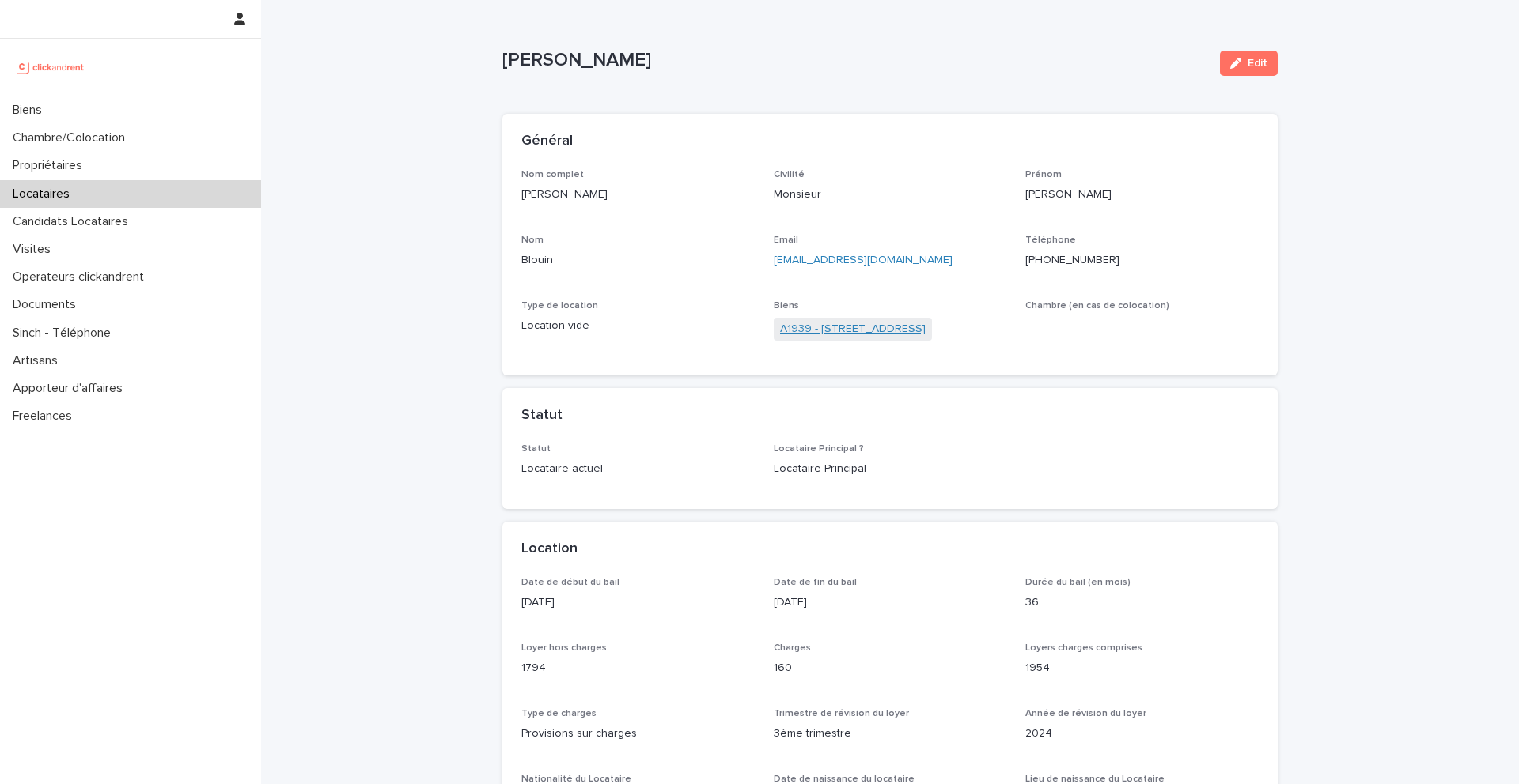
click at [885, 328] on link "A1939 - [STREET_ADDRESS]" at bounding box center [853, 329] width 146 height 17
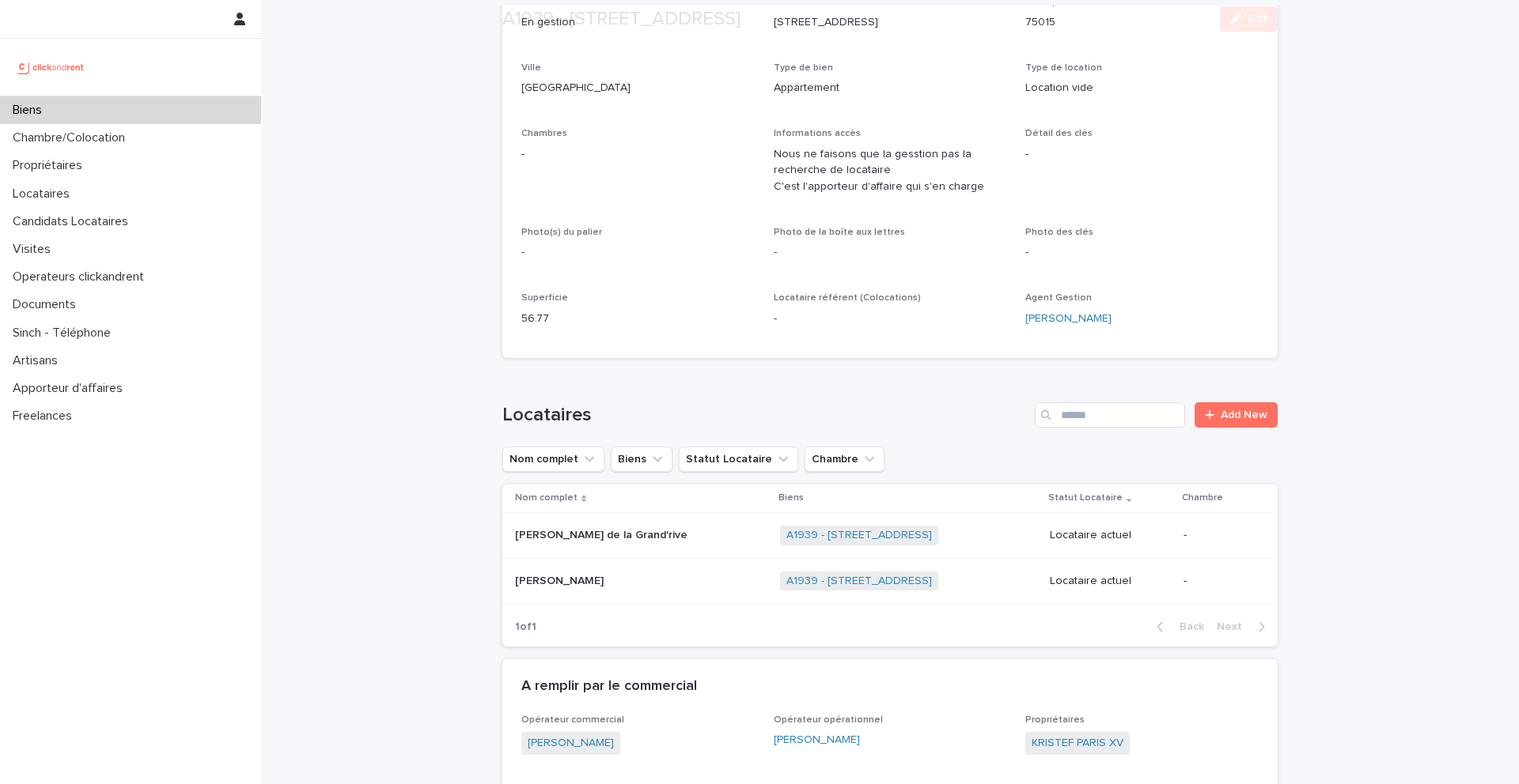
scroll to position [262, 0]
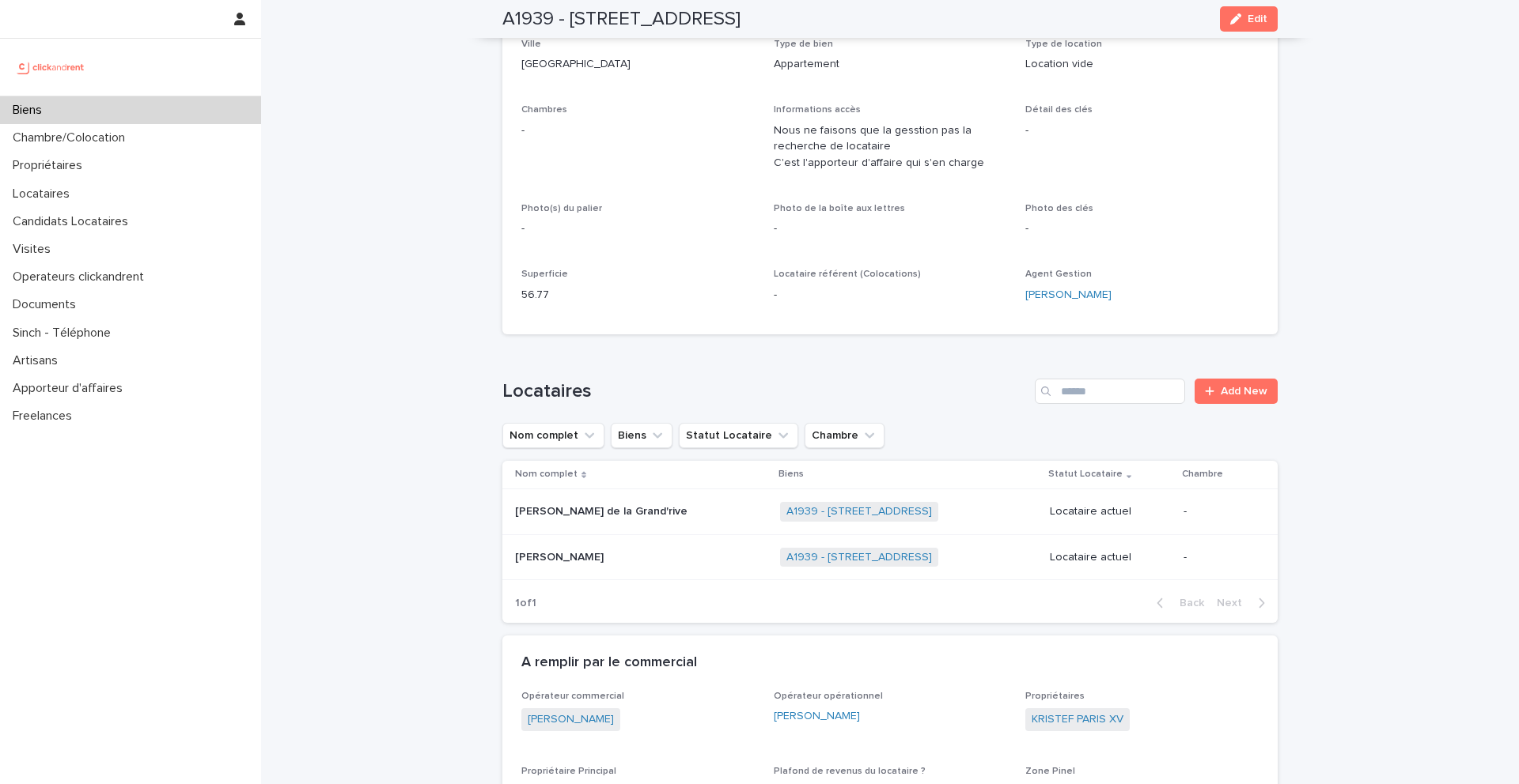
click at [597, 513] on p "[PERSON_NAME] de la Grand'rive" at bounding box center [602, 510] width 175 height 17
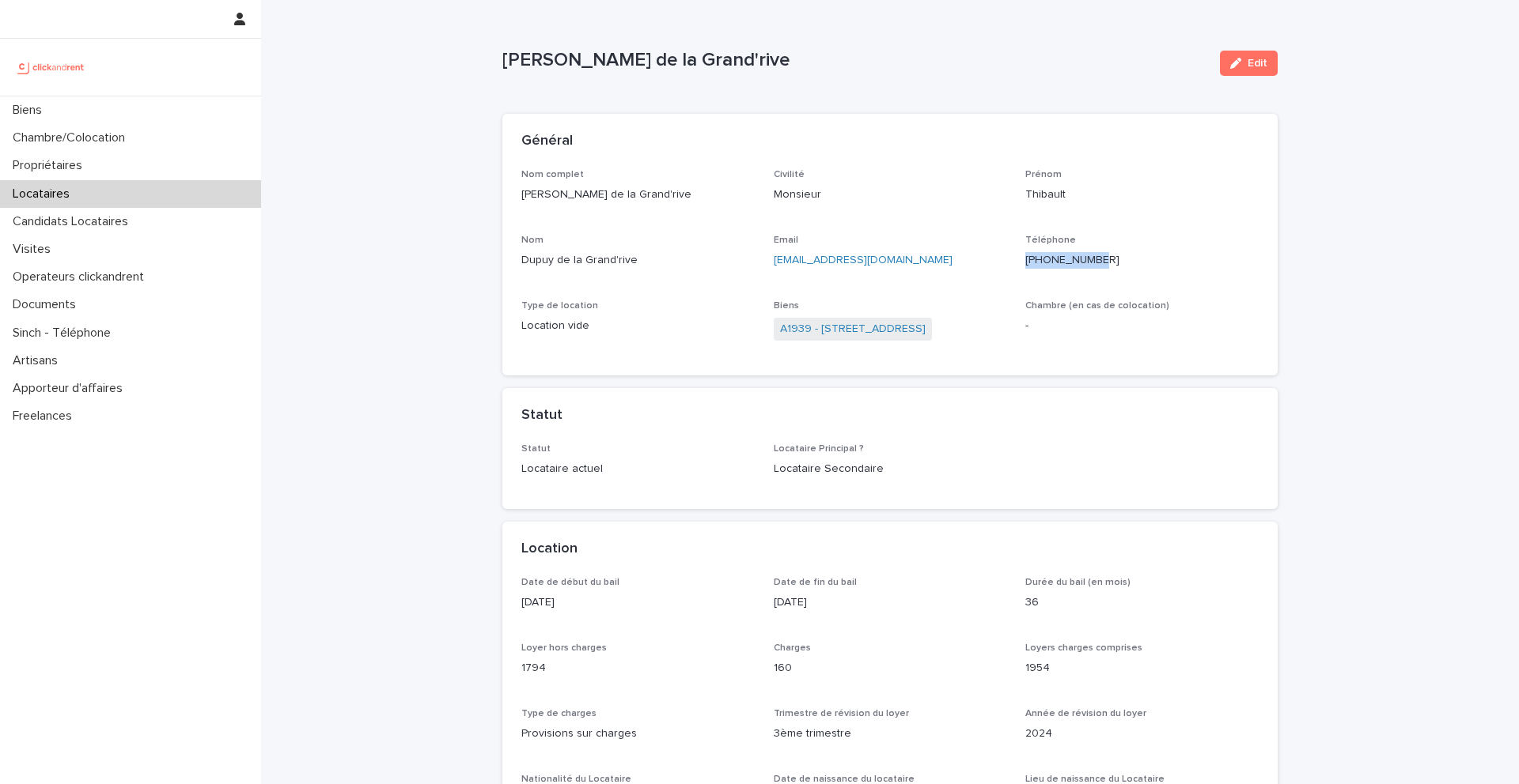
drag, startPoint x: 1182, startPoint y: 268, endPoint x: 1036, endPoint y: 260, distance: 146.2
click at [1036, 260] on div "Téléphone [PHONE_NUMBER]" at bounding box center [1142, 258] width 234 height 47
copy ringoverc2c-84e06f14122c "[PHONE_NUMBER]"
click at [877, 333] on link "A1939 - [STREET_ADDRESS]" at bounding box center [853, 329] width 146 height 17
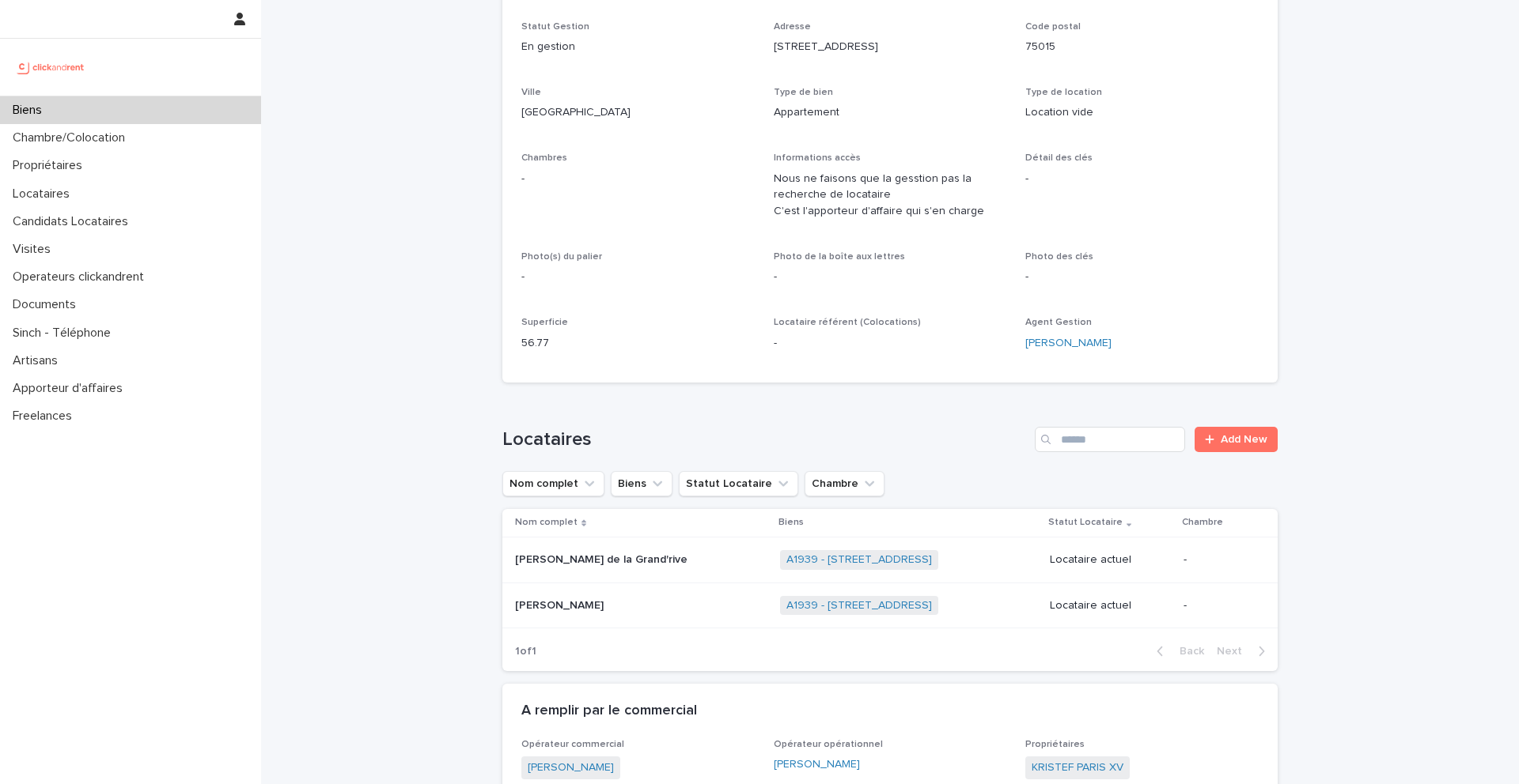
scroll to position [252, 0]
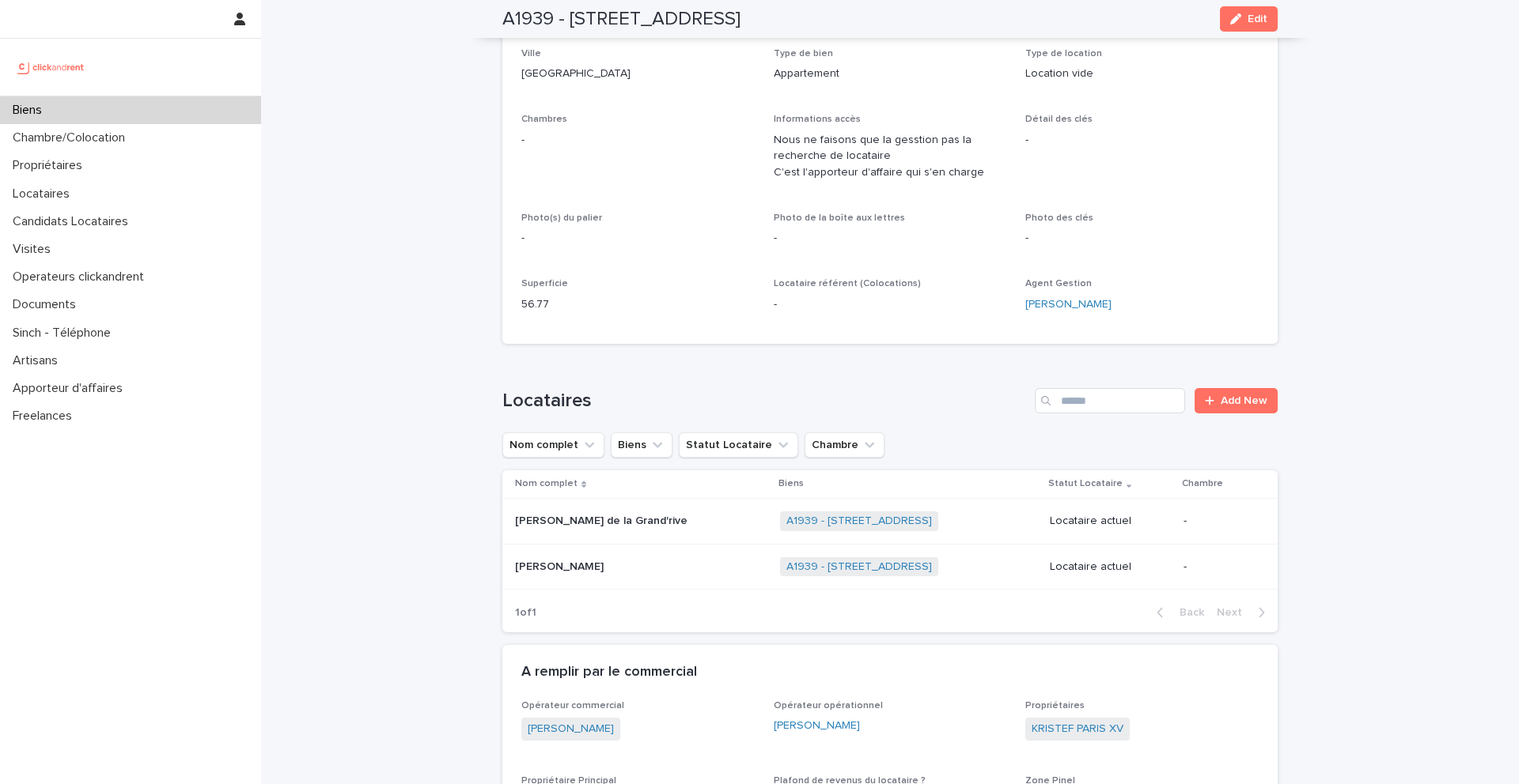
click at [590, 562] on p at bounding box center [613, 567] width 198 height 14
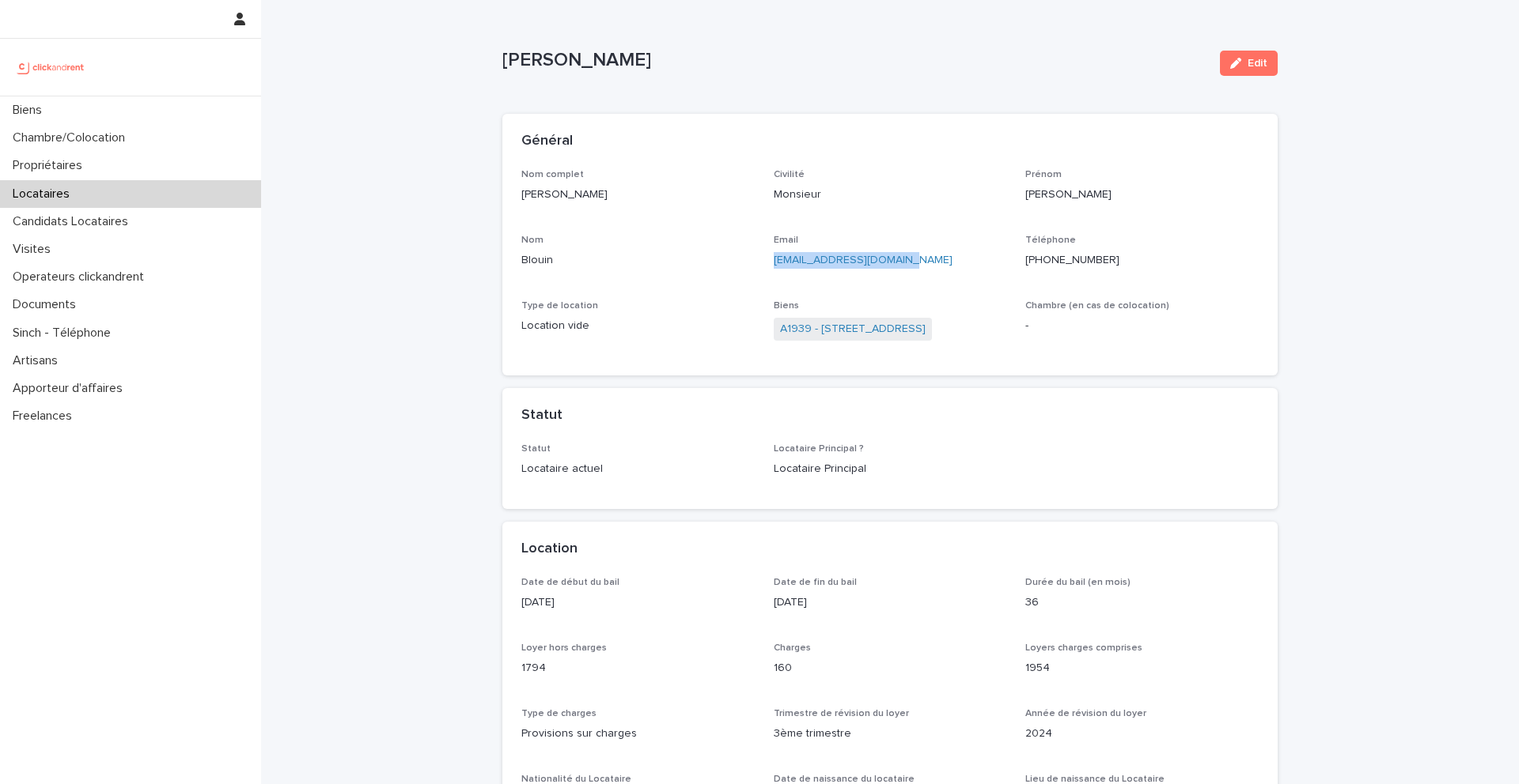
drag, startPoint x: 919, startPoint y: 277, endPoint x: 777, endPoint y: 254, distance: 143.9
click at [777, 254] on div "Email [EMAIL_ADDRESS][DOMAIN_NAME]" at bounding box center [890, 258] width 234 height 47
click at [777, 255] on link "[EMAIL_ADDRESS][DOMAIN_NAME]" at bounding box center [863, 260] width 179 height 11
click at [873, 284] on div "Nom complet [PERSON_NAME] Civilité Monsieur [PERSON_NAME] [PERSON_NAME] Email […" at bounding box center [890, 263] width 738 height 188
drag, startPoint x: 906, startPoint y: 267, endPoint x: 768, endPoint y: 264, distance: 138.0
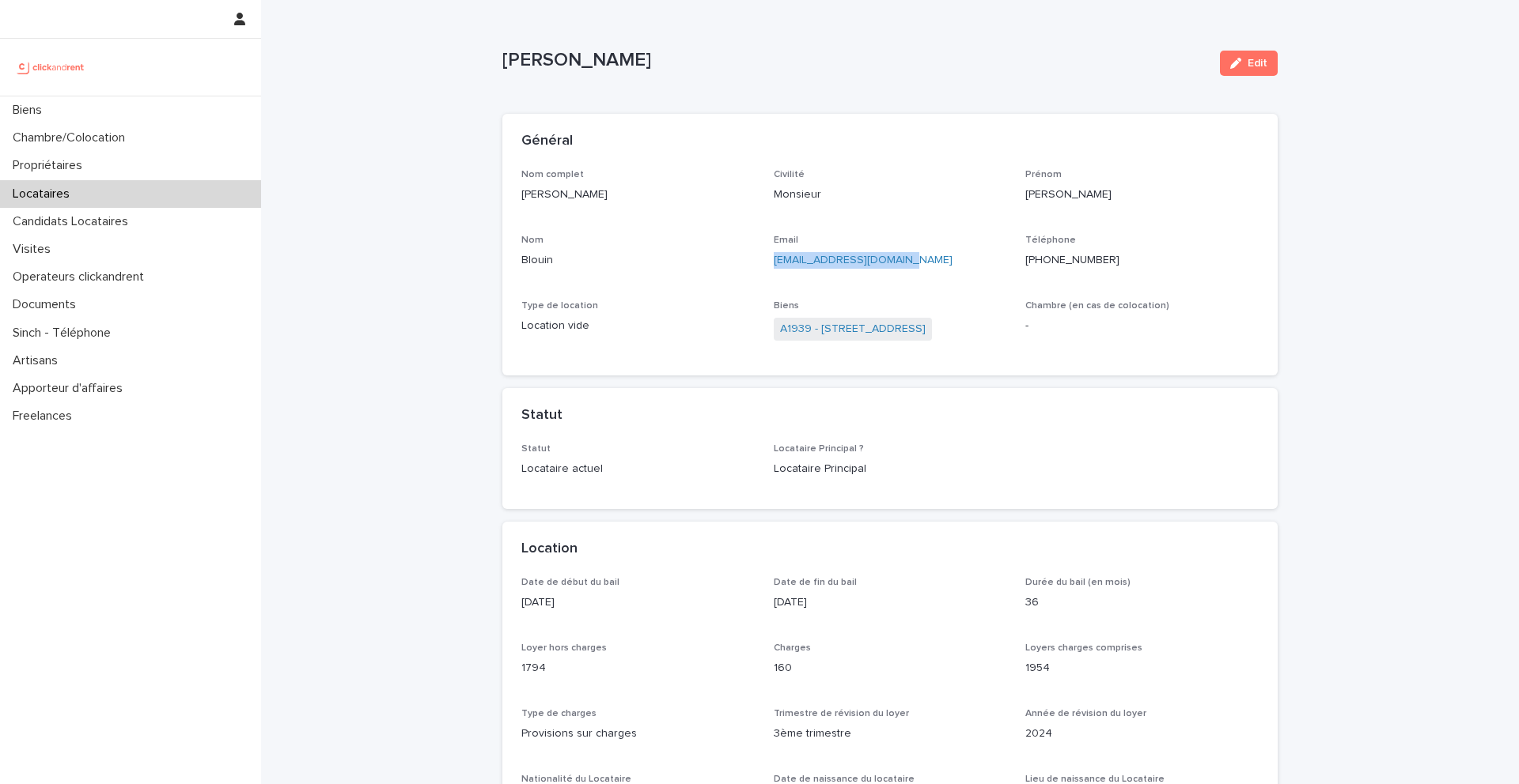
click at [768, 264] on div "Nom complet [PERSON_NAME] Civilité Monsieur [PERSON_NAME] [PERSON_NAME] Email […" at bounding box center [890, 263] width 738 height 188
copy link "[EMAIL_ADDRESS][DOMAIN_NAME]"
click at [879, 321] on link "A1939 - [STREET_ADDRESS]" at bounding box center [853, 329] width 146 height 17
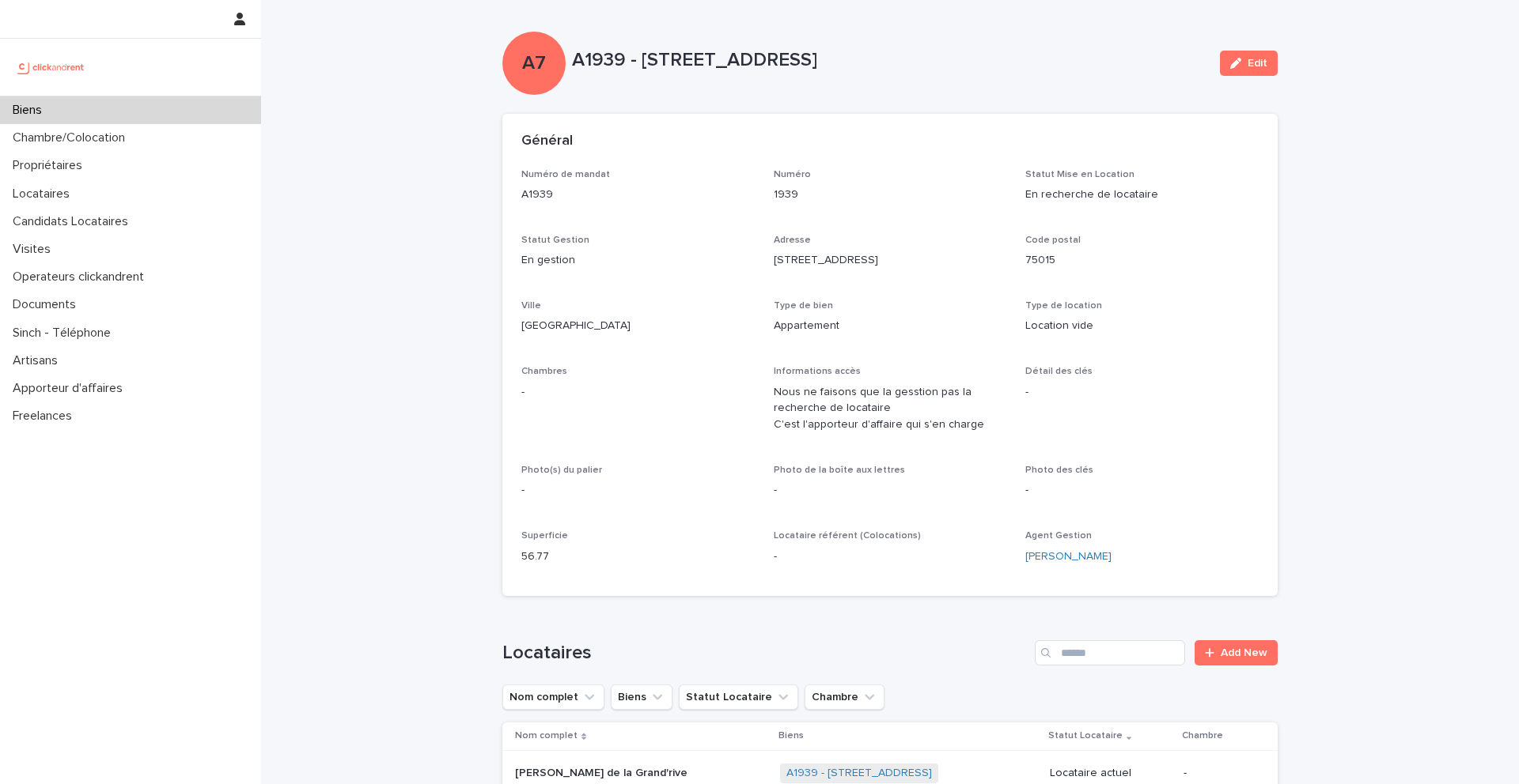
scroll to position [271, 0]
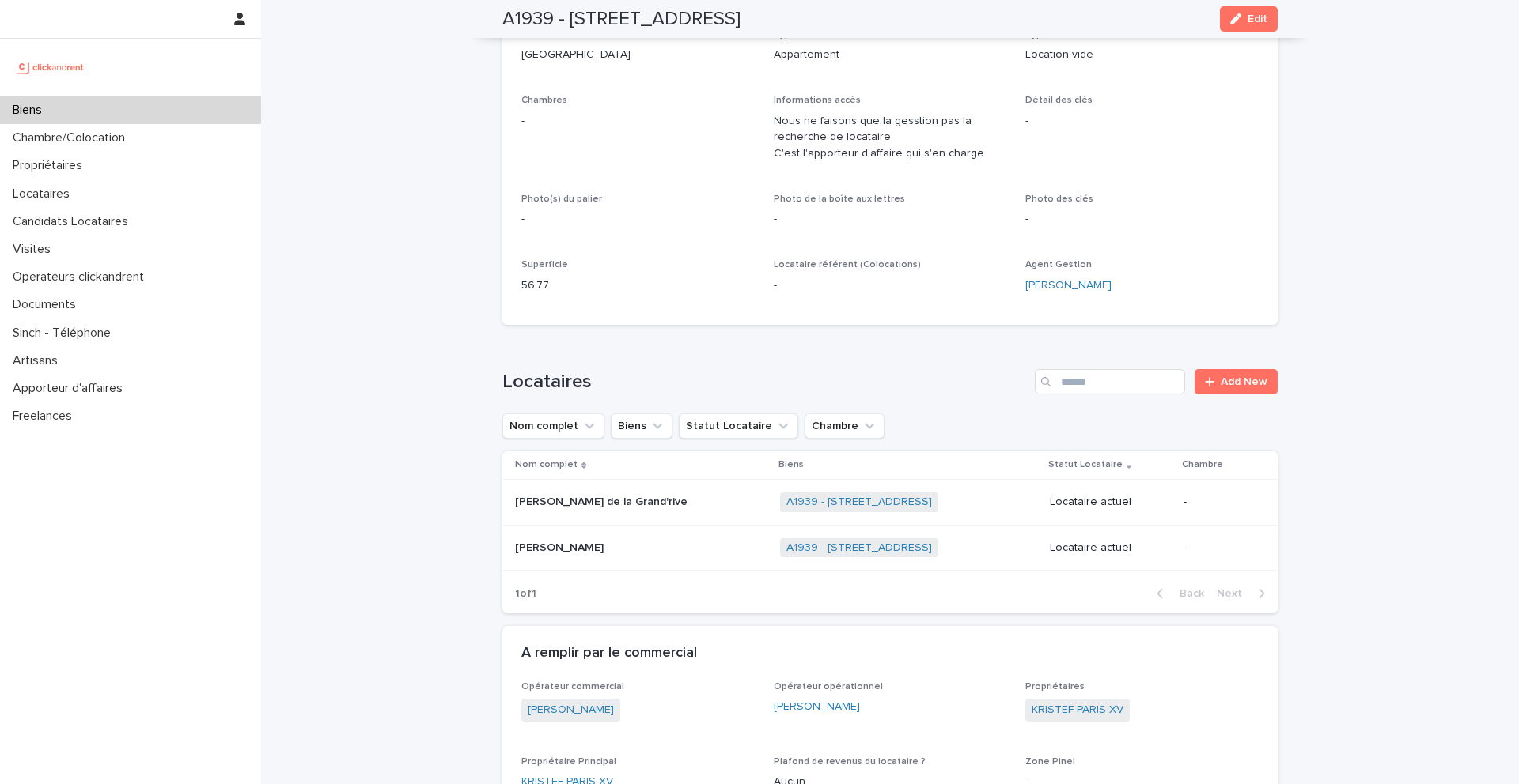
click at [668, 502] on p "[PERSON_NAME] de la Grand'rive" at bounding box center [602, 500] width 175 height 17
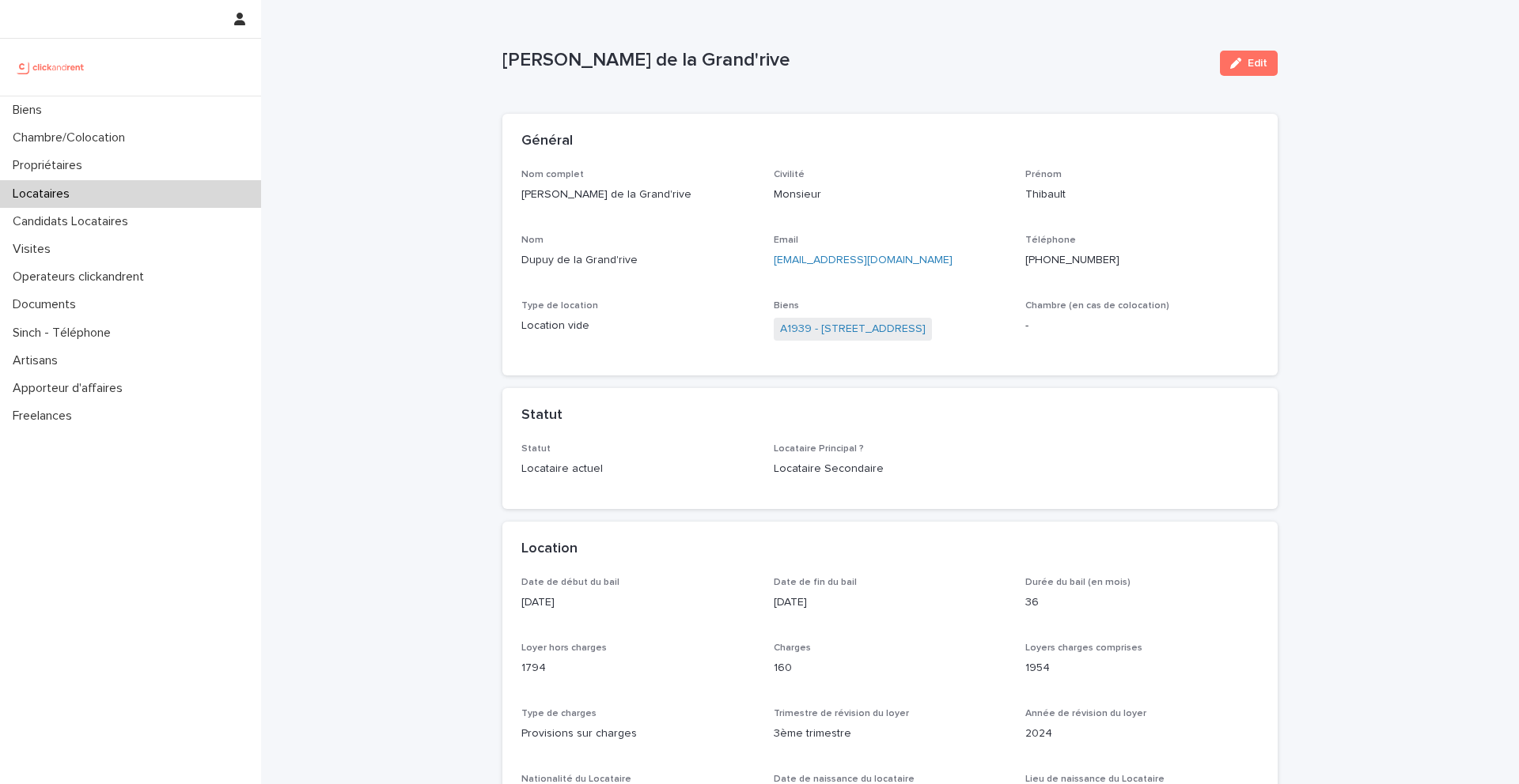
drag, startPoint x: 996, startPoint y: 260, endPoint x: 764, endPoint y: 262, distance: 232.0
click at [764, 262] on div "Nom complet [PERSON_NAME] de la Grand'rive Civilité Monsieur [PERSON_NAME] Nom …" at bounding box center [890, 263] width 738 height 188
copy link "[EMAIL_ADDRESS][DOMAIN_NAME]"
click at [872, 324] on link "A1939 - [STREET_ADDRESS]" at bounding box center [853, 329] width 146 height 17
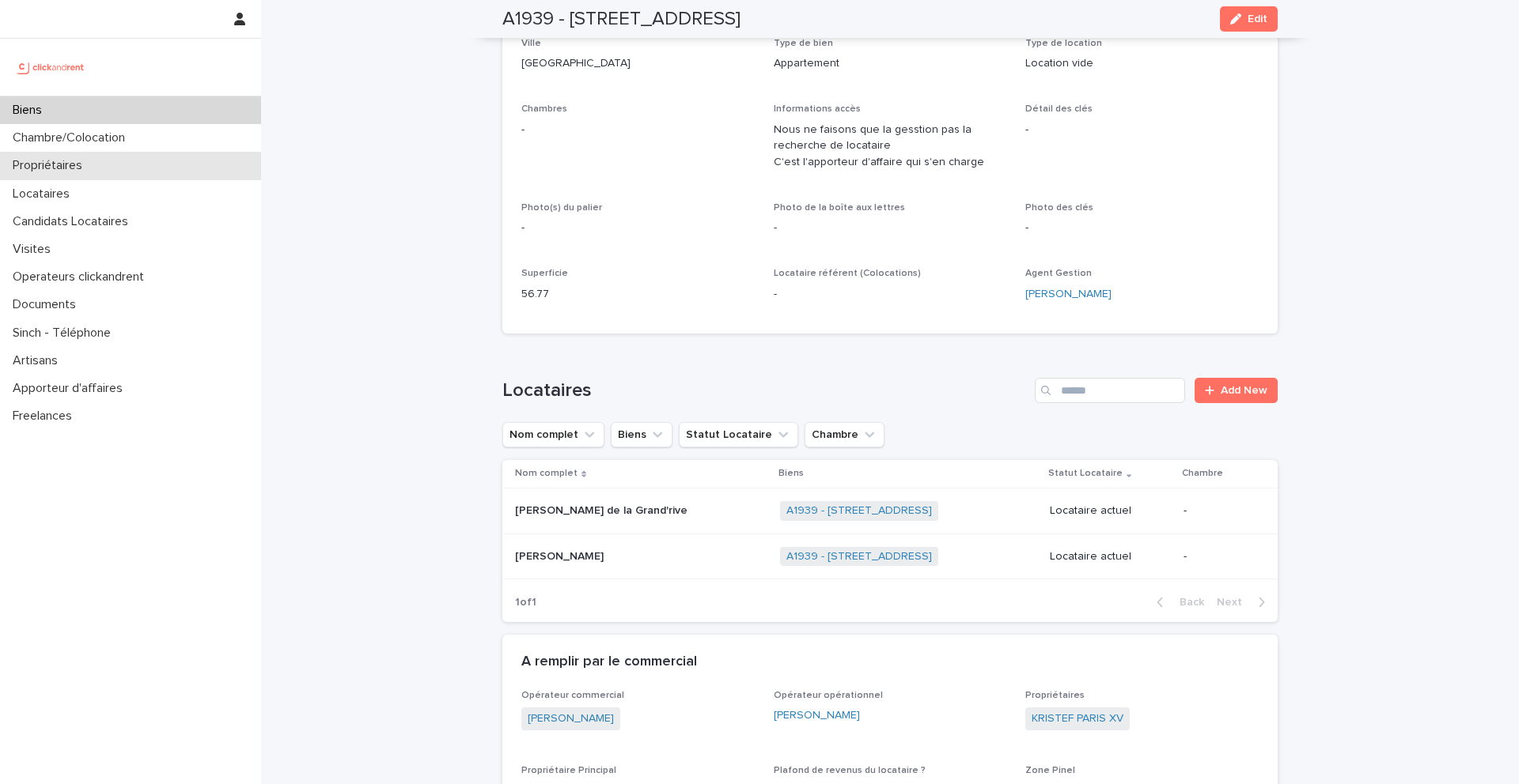
scroll to position [263, 0]
click at [108, 161] on div "Propriétaires" at bounding box center [130, 165] width 261 height 27
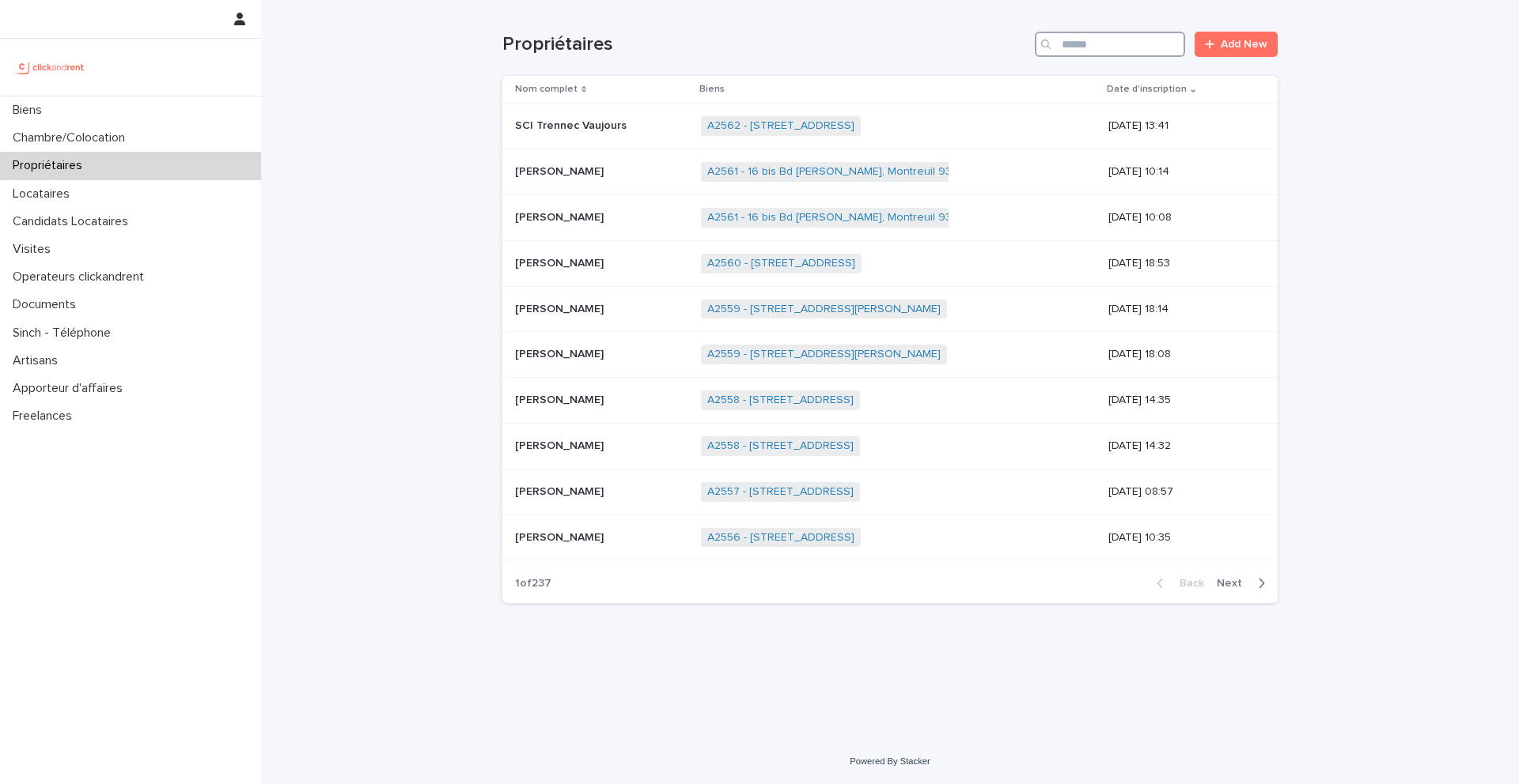
click at [1129, 48] on input "Search" at bounding box center [1109, 45] width 150 height 25
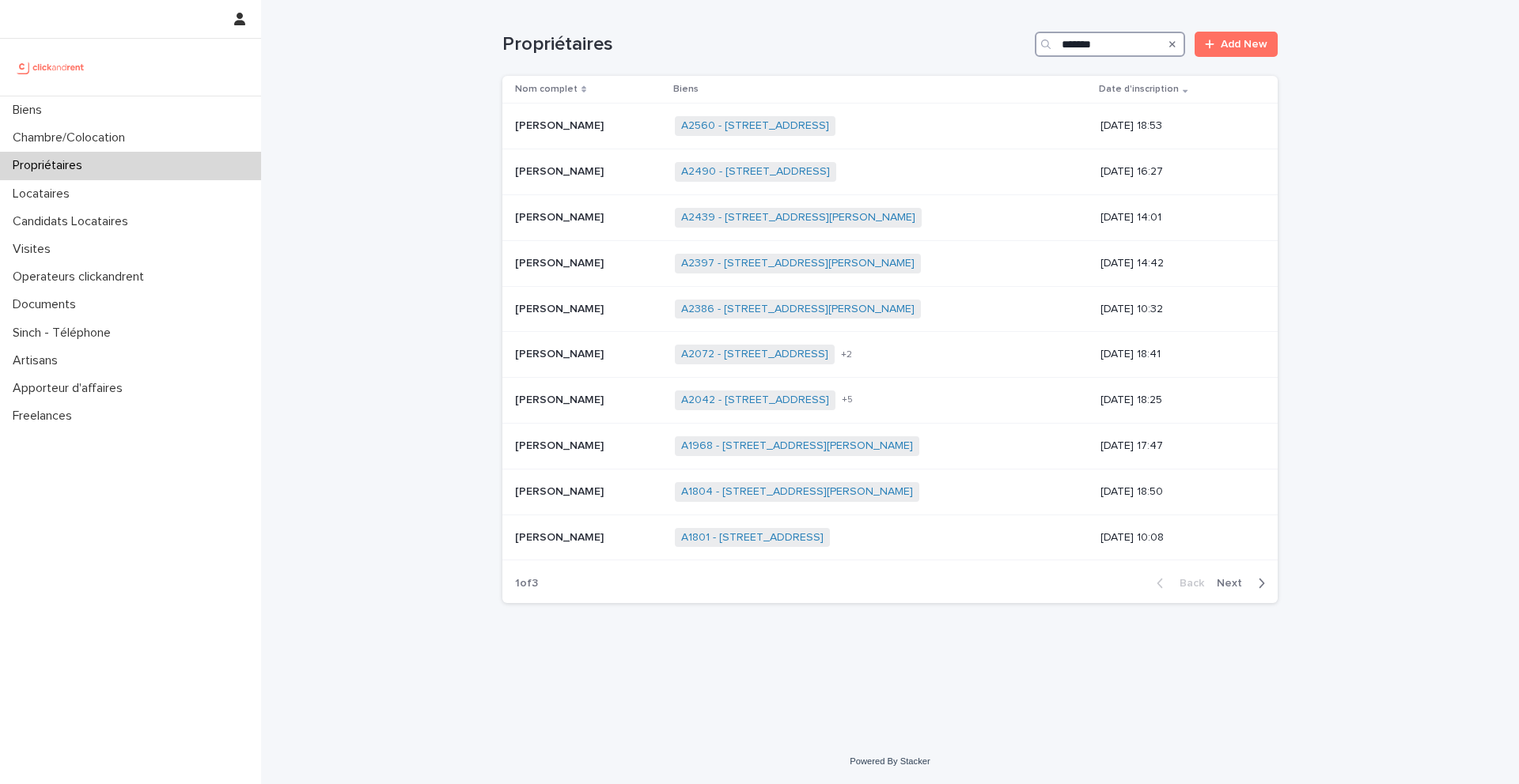
type input "********"
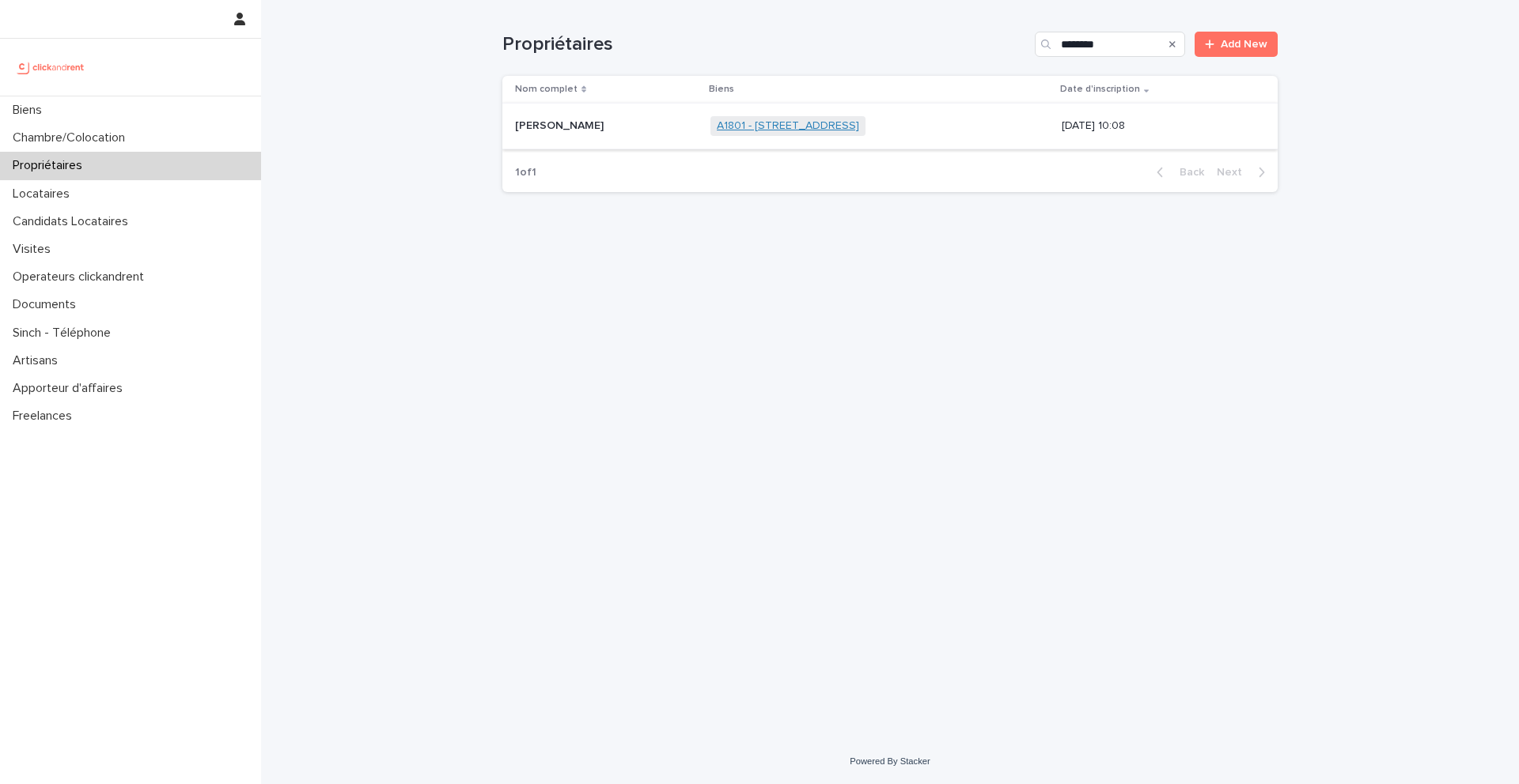
click at [805, 121] on link "A1801 - [STREET_ADDRESS]" at bounding box center [788, 126] width 142 height 14
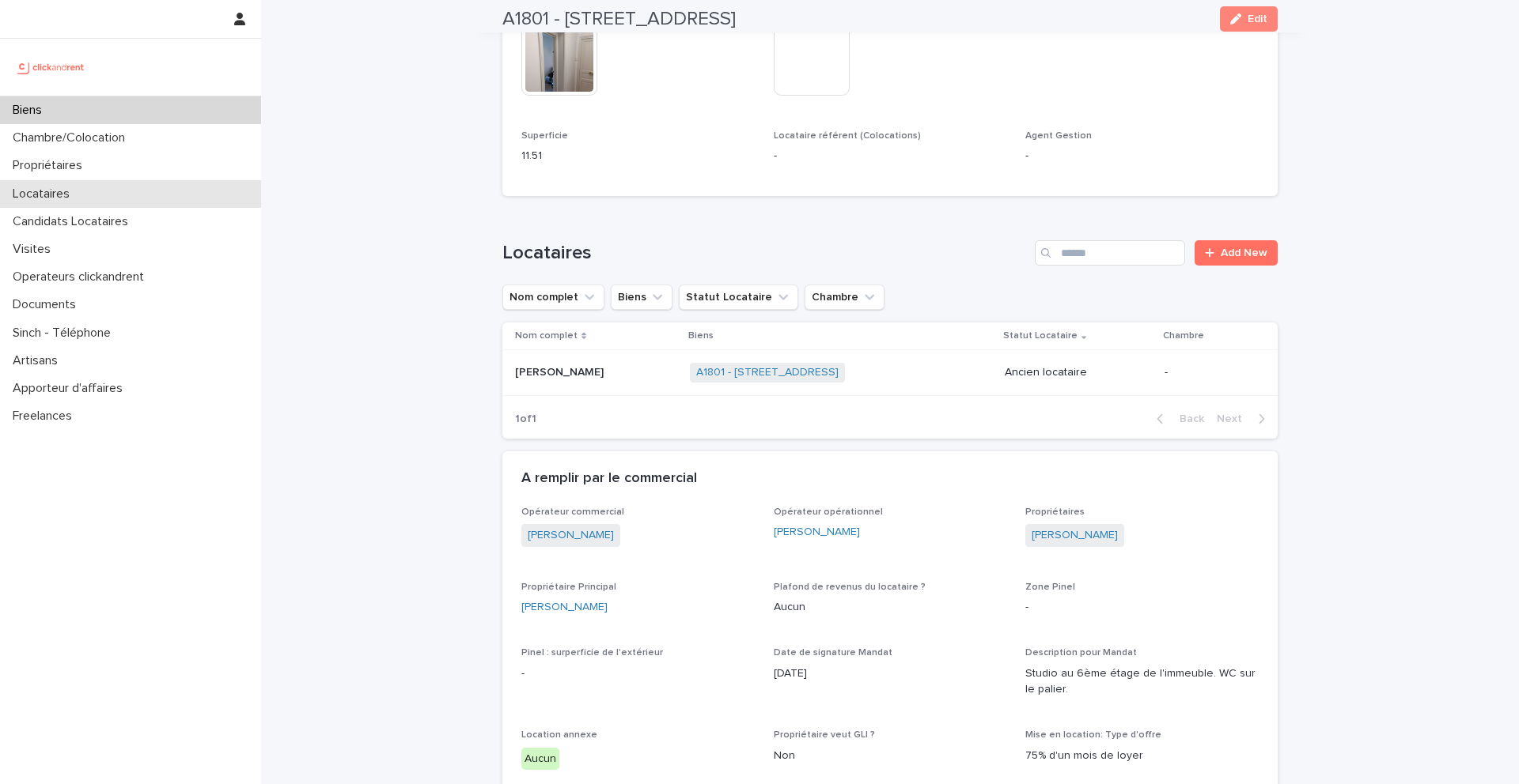
scroll to position [645, 0]
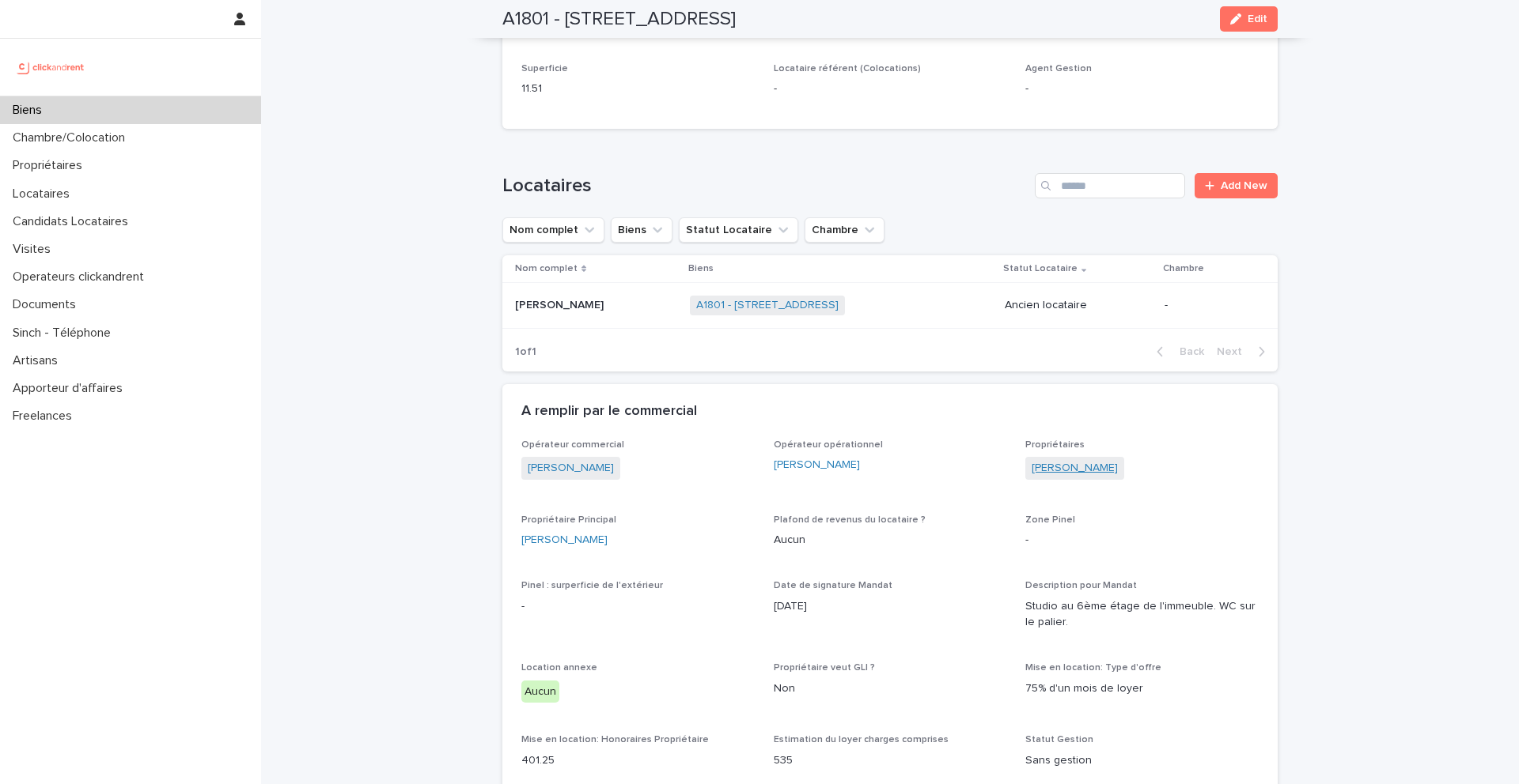
click at [1118, 468] on link "[PERSON_NAME]" at bounding box center [1074, 468] width 87 height 17
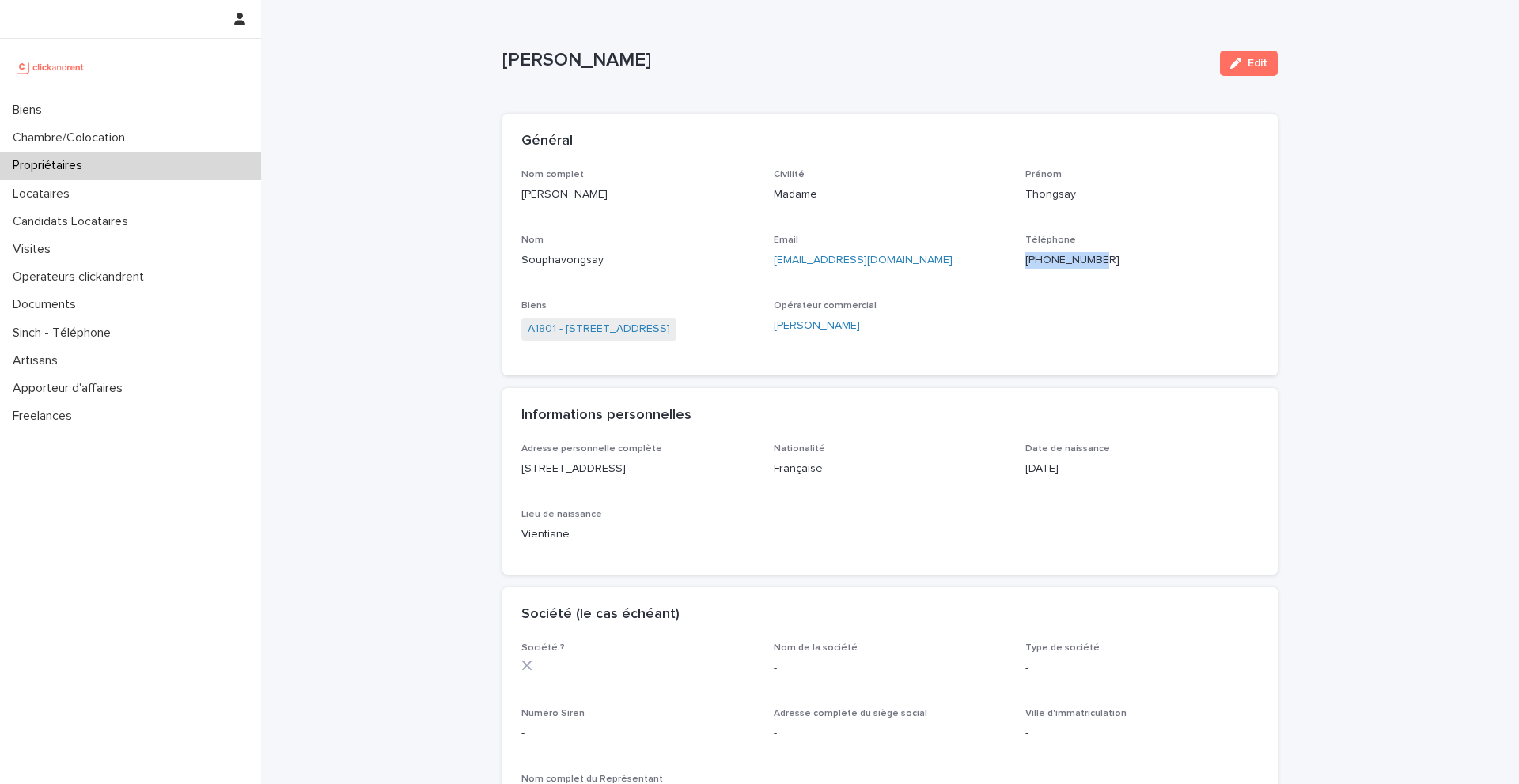
drag, startPoint x: 1155, startPoint y: 263, endPoint x: 1031, endPoint y: 260, distance: 124.0
click at [1031, 260] on p "[PHONE_NUMBER]" at bounding box center [1142, 260] width 234 height 17
copy ringoverc2c-84e06f14122c "[PHONE_NUMBER]"
click at [670, 329] on link "A1801 - [STREET_ADDRESS]" at bounding box center [598, 329] width 142 height 17
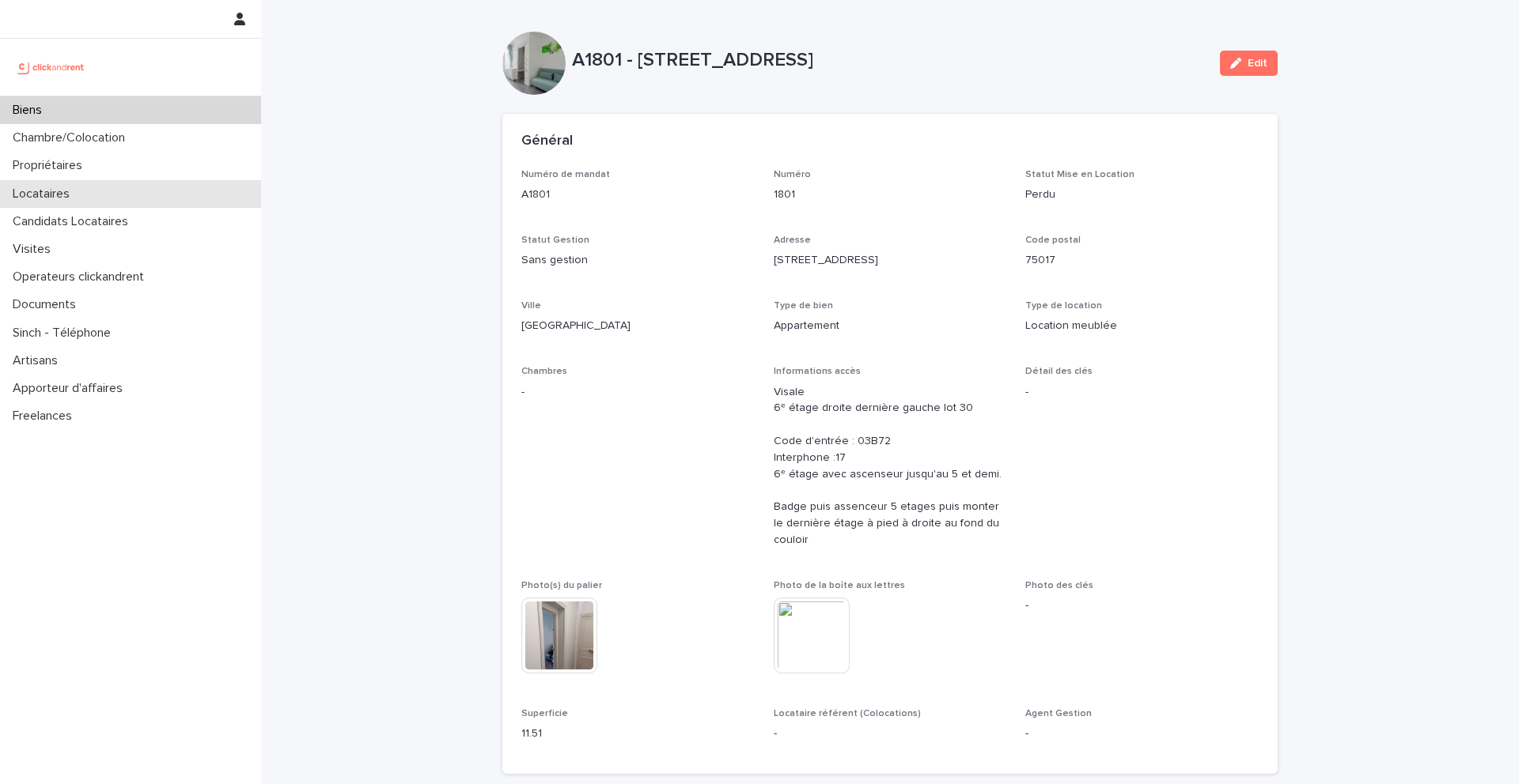
click at [138, 191] on div "Locataires" at bounding box center [130, 194] width 261 height 27
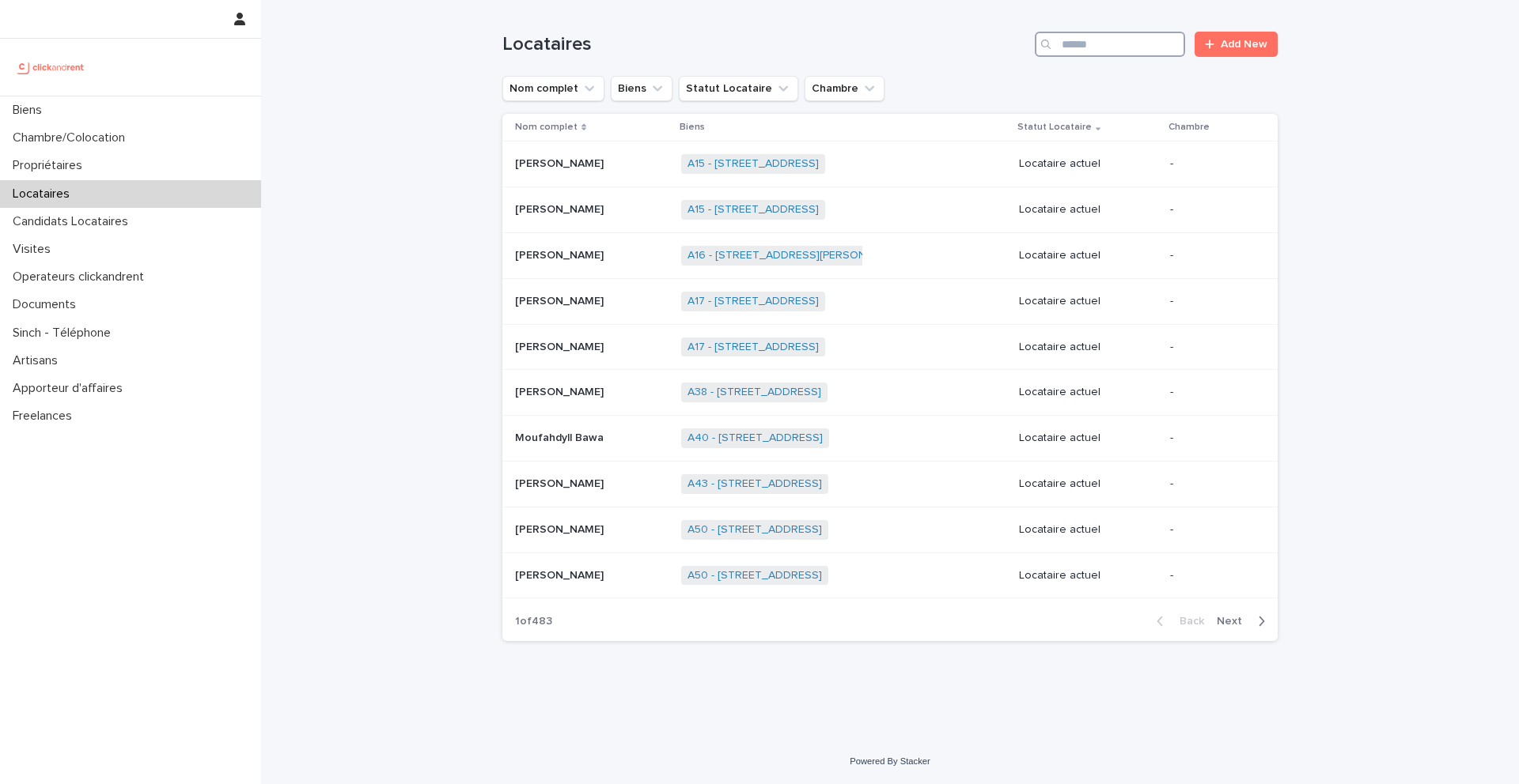
click at [1069, 52] on input "Search" at bounding box center [1109, 45] width 150 height 25
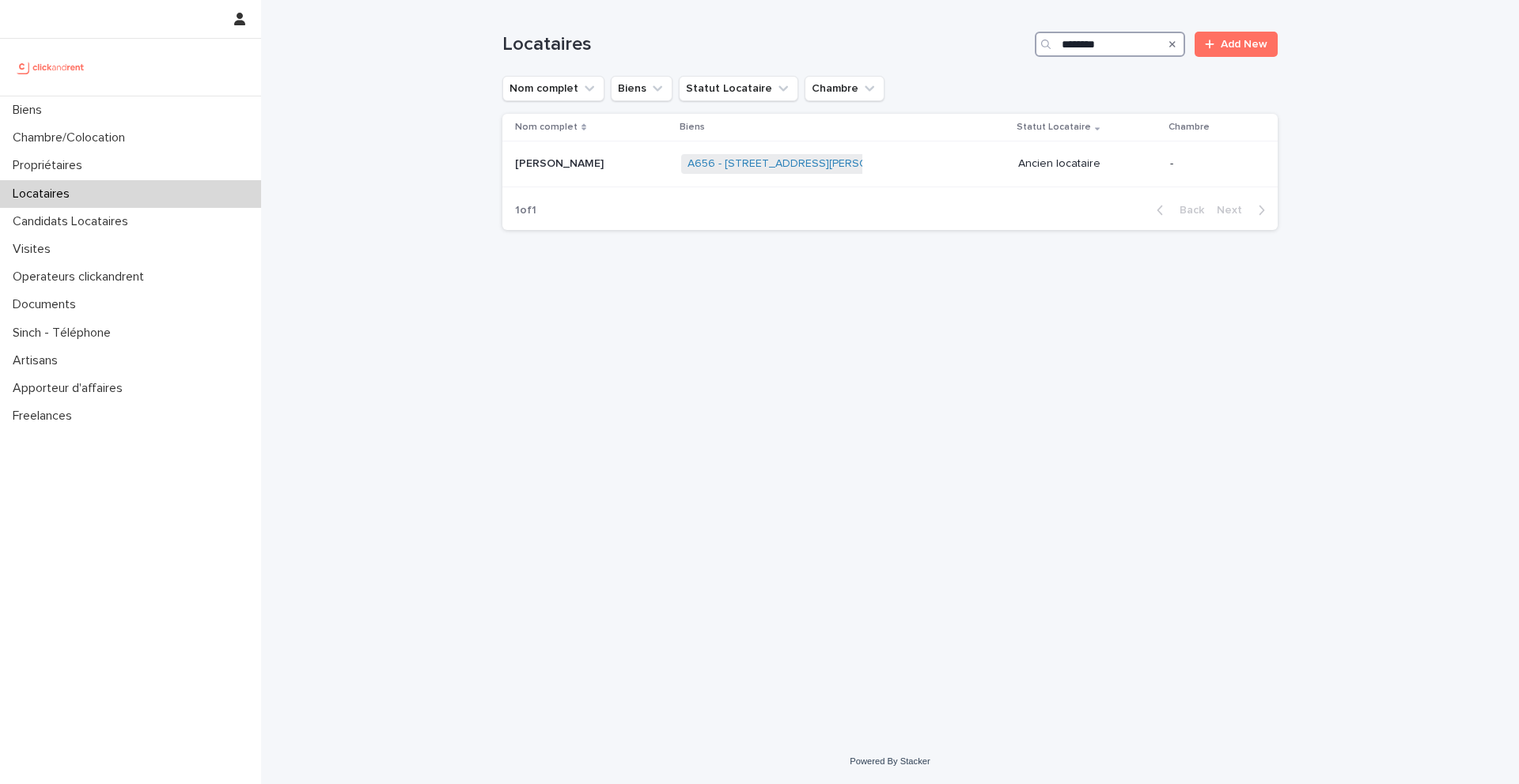
drag, startPoint x: 1148, startPoint y: 44, endPoint x: 1038, endPoint y: 44, distance: 110.0
click at [1038, 44] on div "********" at bounding box center [1109, 45] width 150 height 25
type input "********"
click at [175, 168] on div "Propriétaires" at bounding box center [130, 165] width 261 height 27
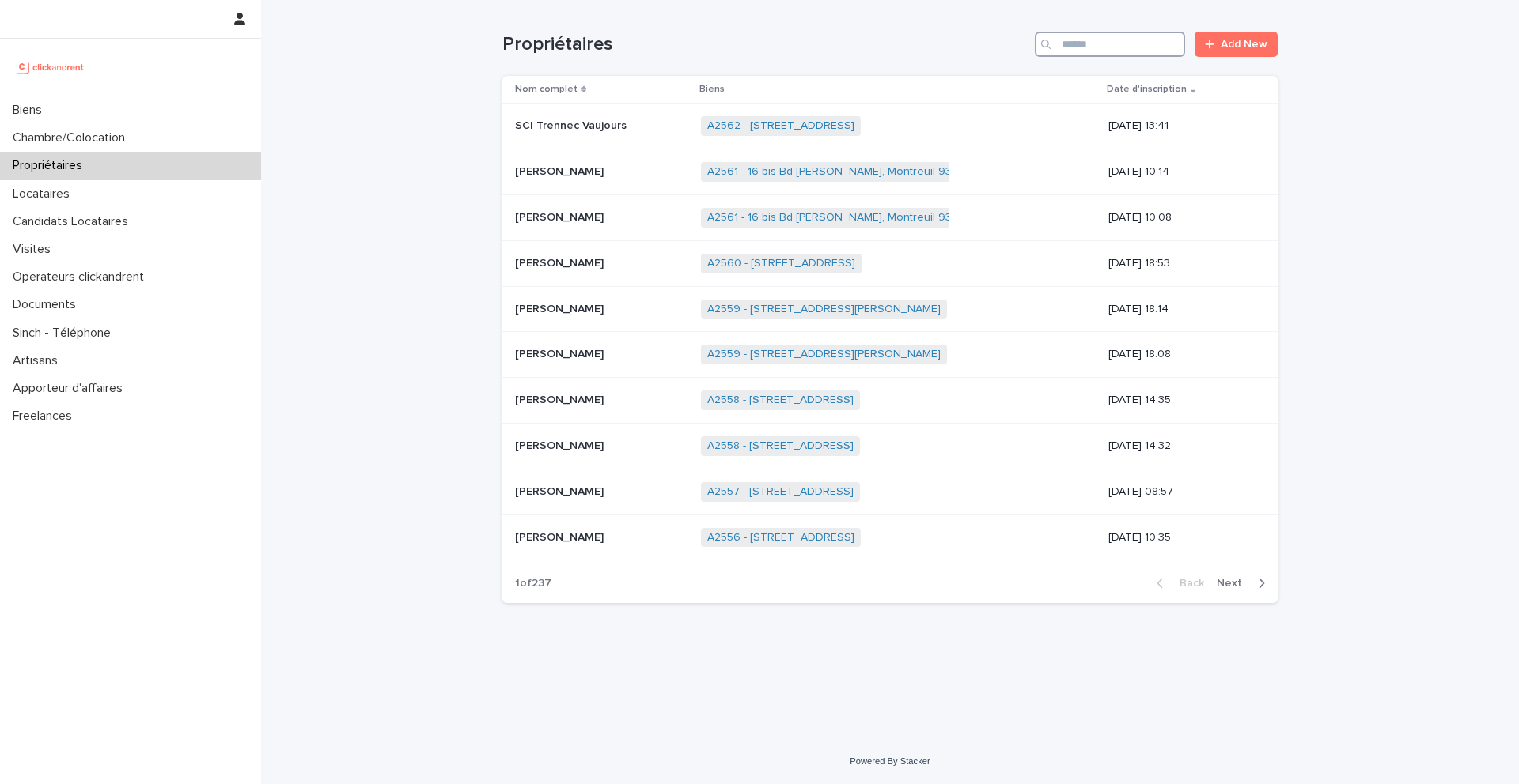
click at [1139, 40] on input "Search" at bounding box center [1109, 45] width 150 height 25
paste input "********"
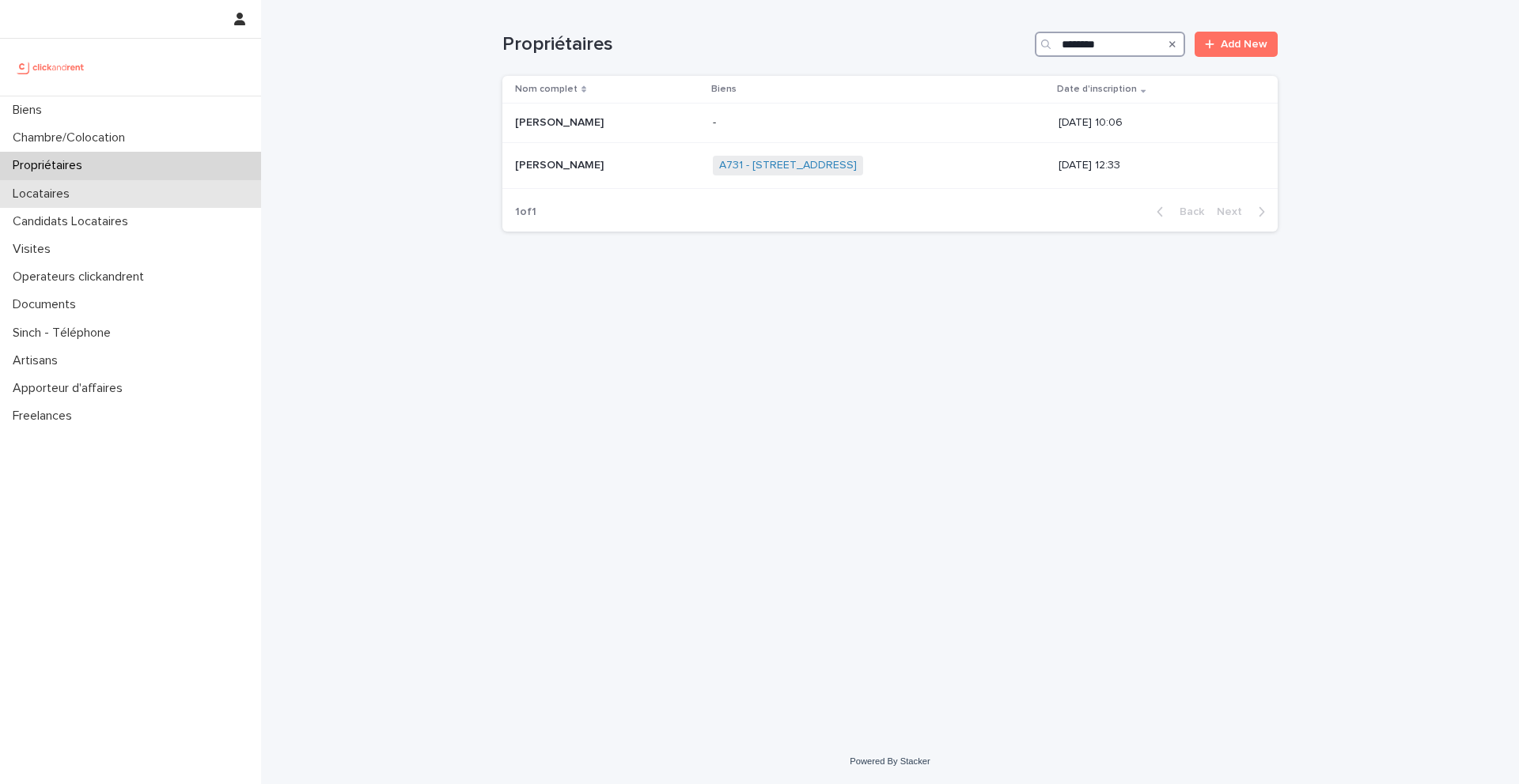
type input "********"
click at [133, 121] on div "Biens" at bounding box center [130, 110] width 261 height 27
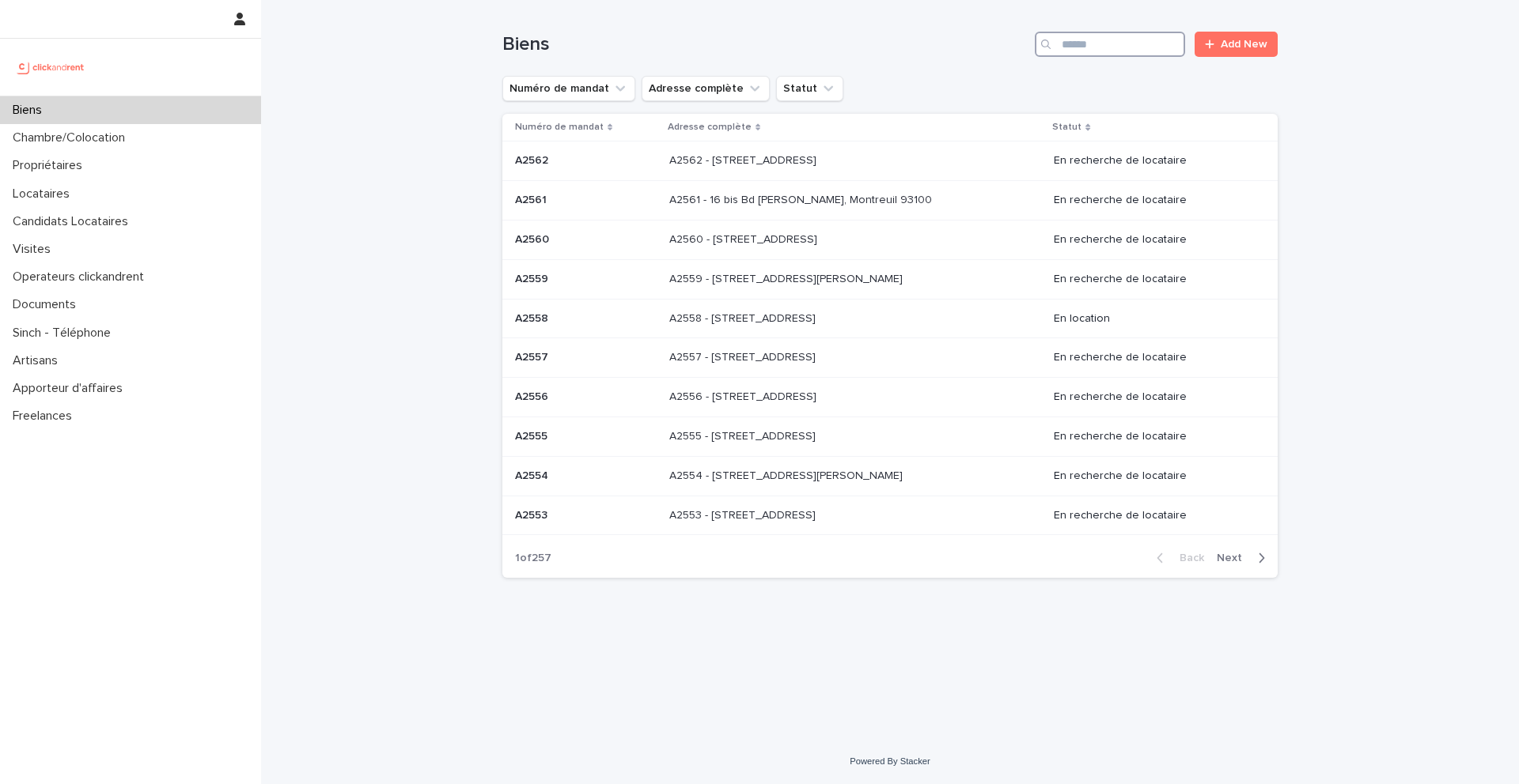
click at [1129, 54] on input "Search" at bounding box center [1109, 45] width 150 height 25
type input "*****"
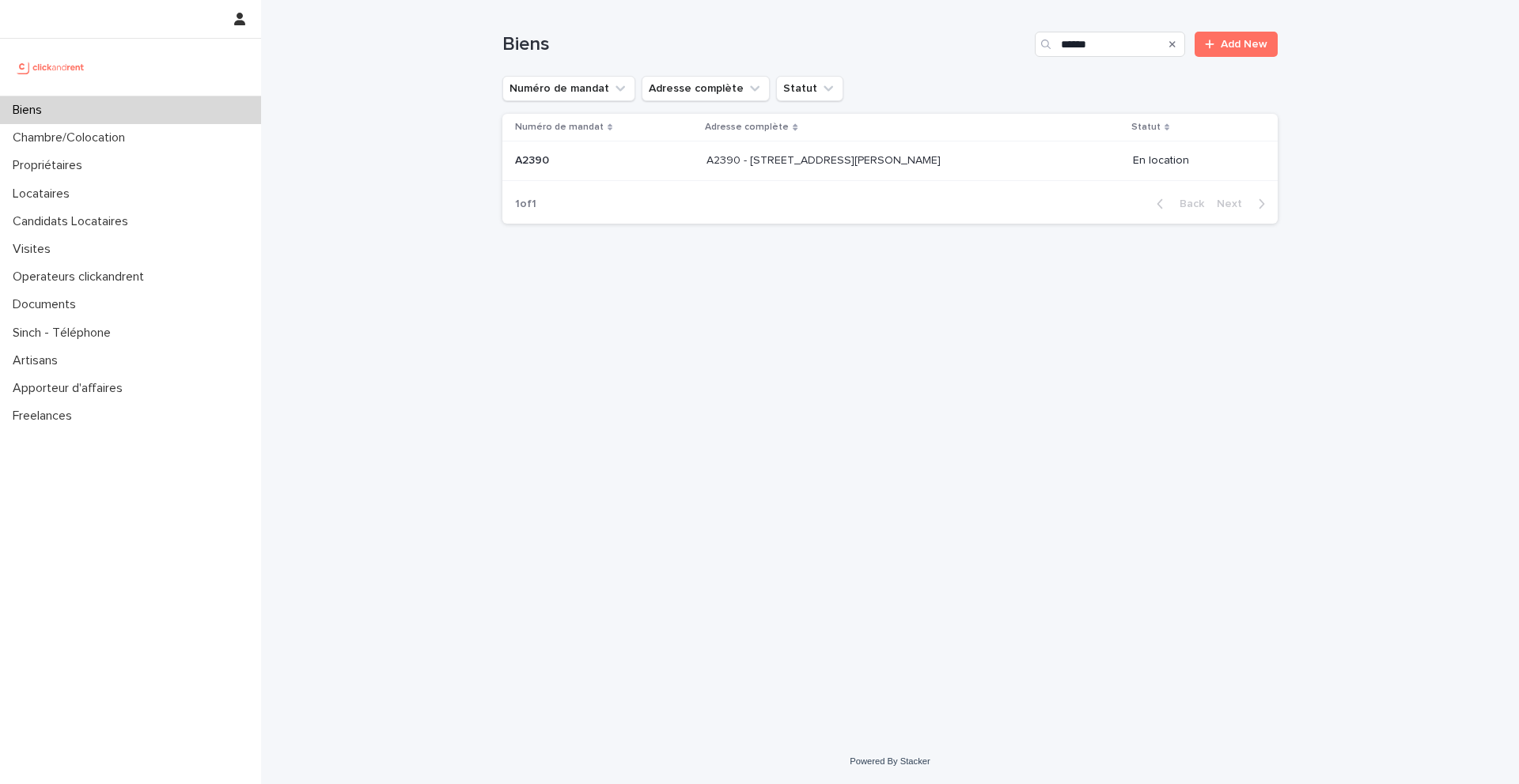
click at [836, 171] on div "A2390 - [STREET_ADDRESS][PERSON_NAME] 92300 A2390 - [STREET_ADDRESS][PERSON_NAM…" at bounding box center [913, 160] width 413 height 26
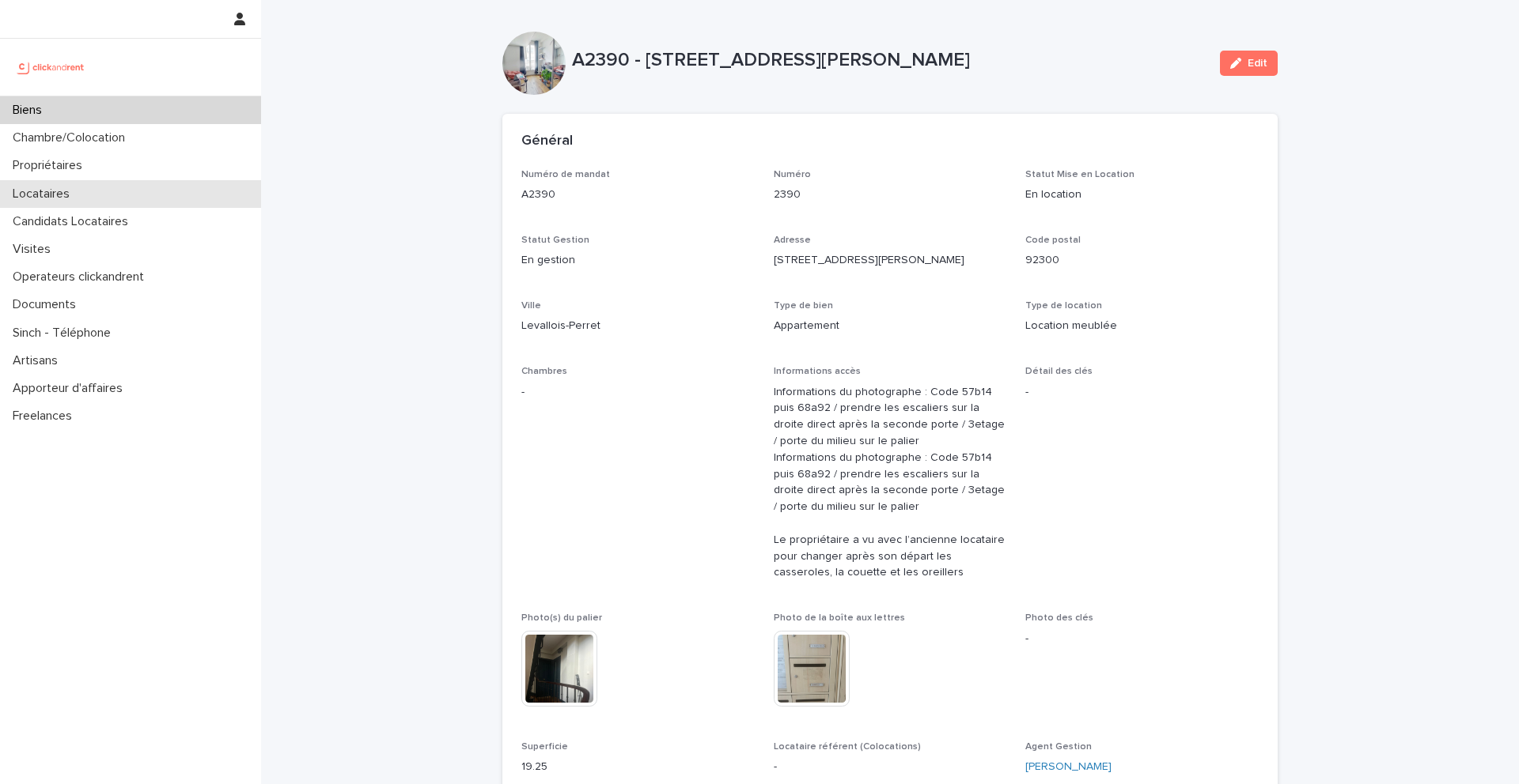
click at [151, 195] on div "Locataires" at bounding box center [130, 194] width 261 height 27
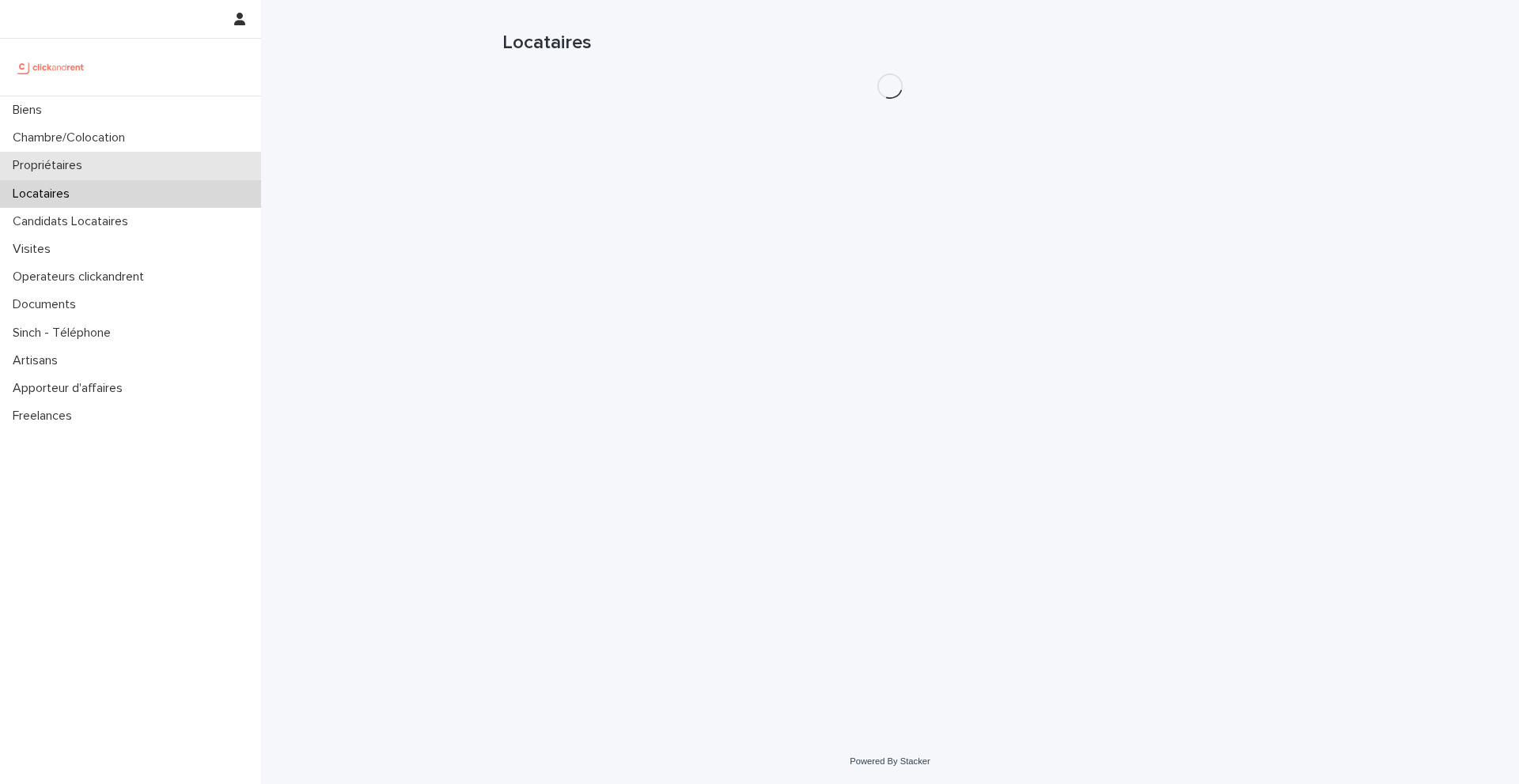
click at [151, 171] on div "Propriétaires" at bounding box center [130, 165] width 261 height 27
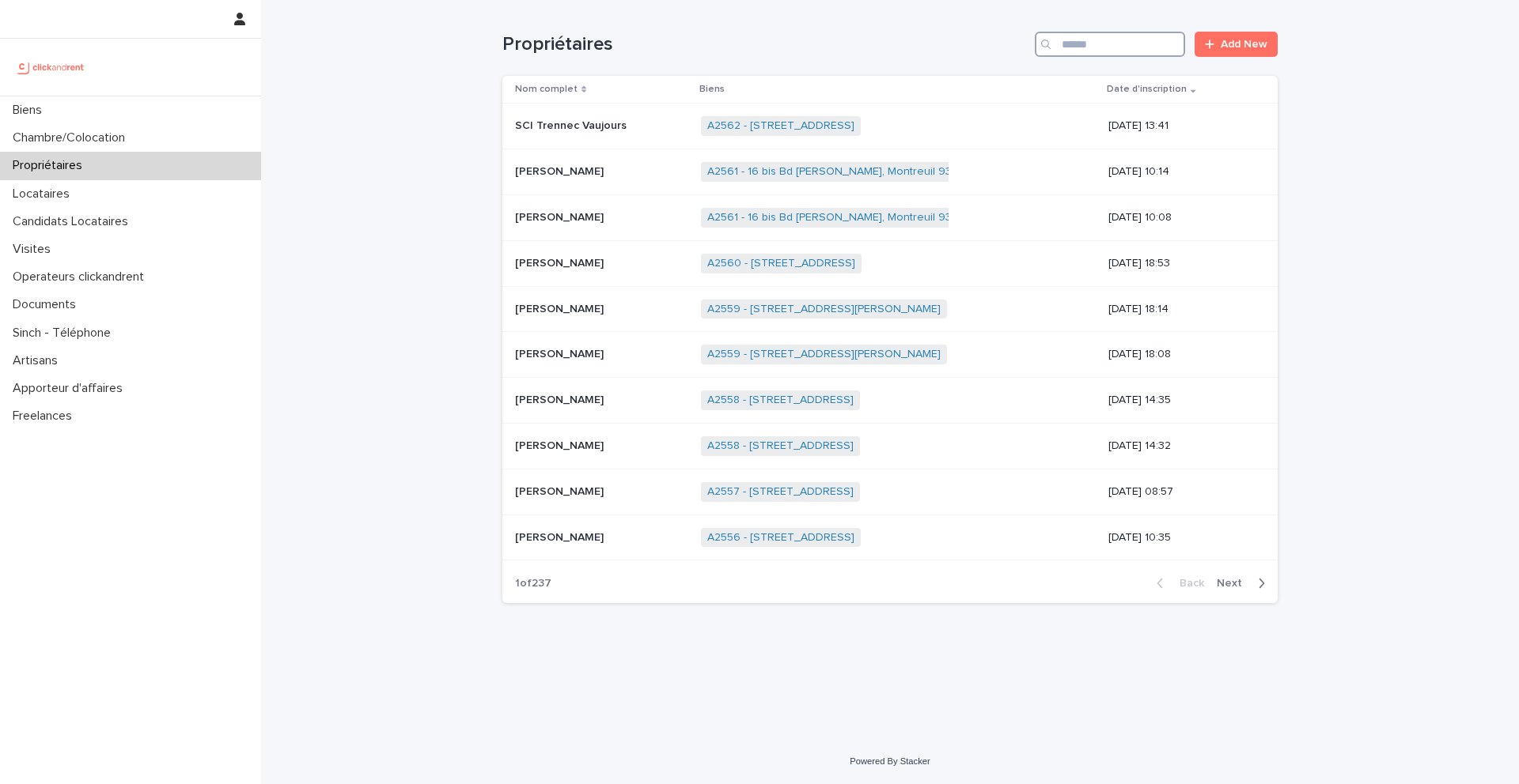
click at [1134, 53] on input "Search" at bounding box center [1109, 45] width 150 height 25
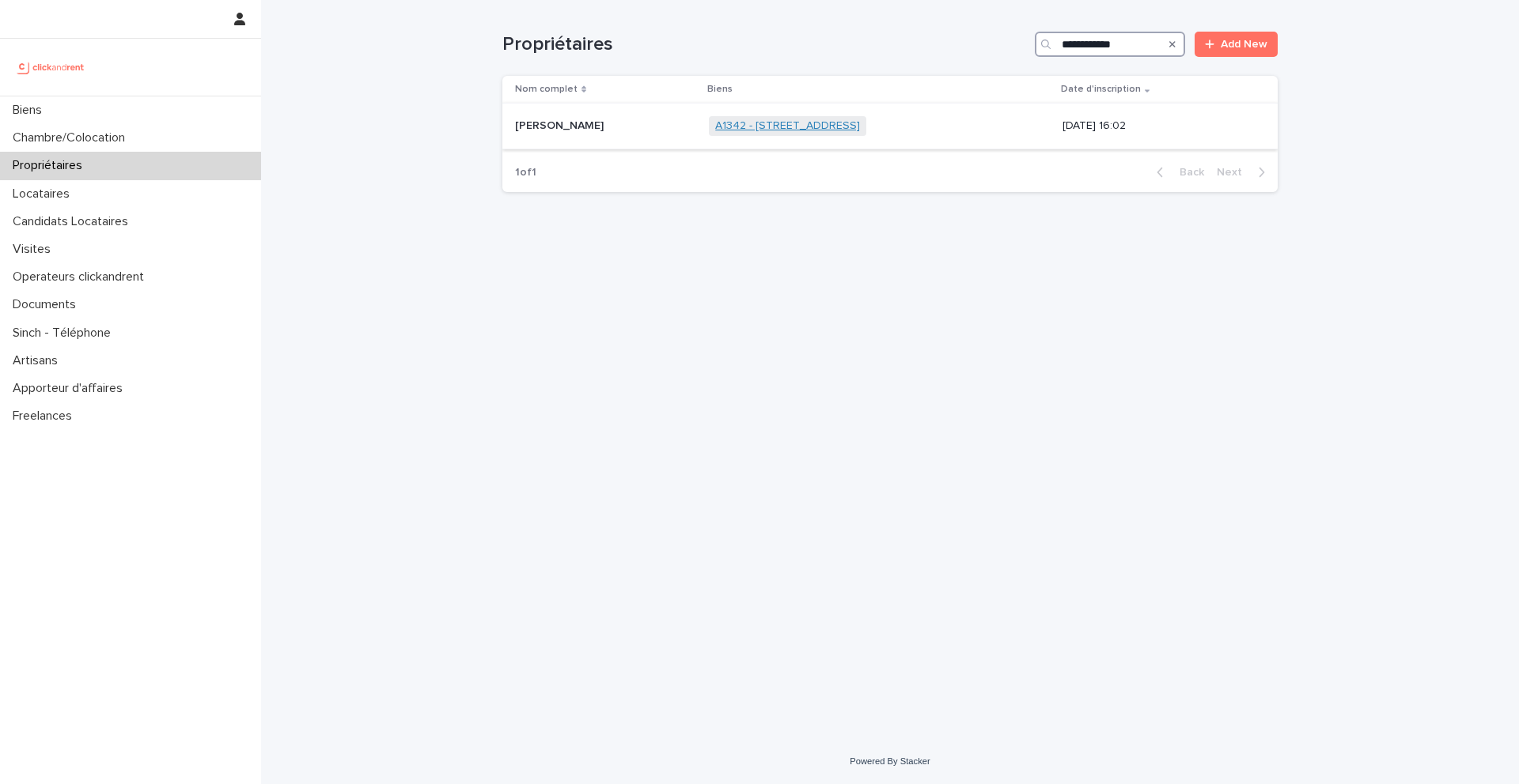
type input "**********"
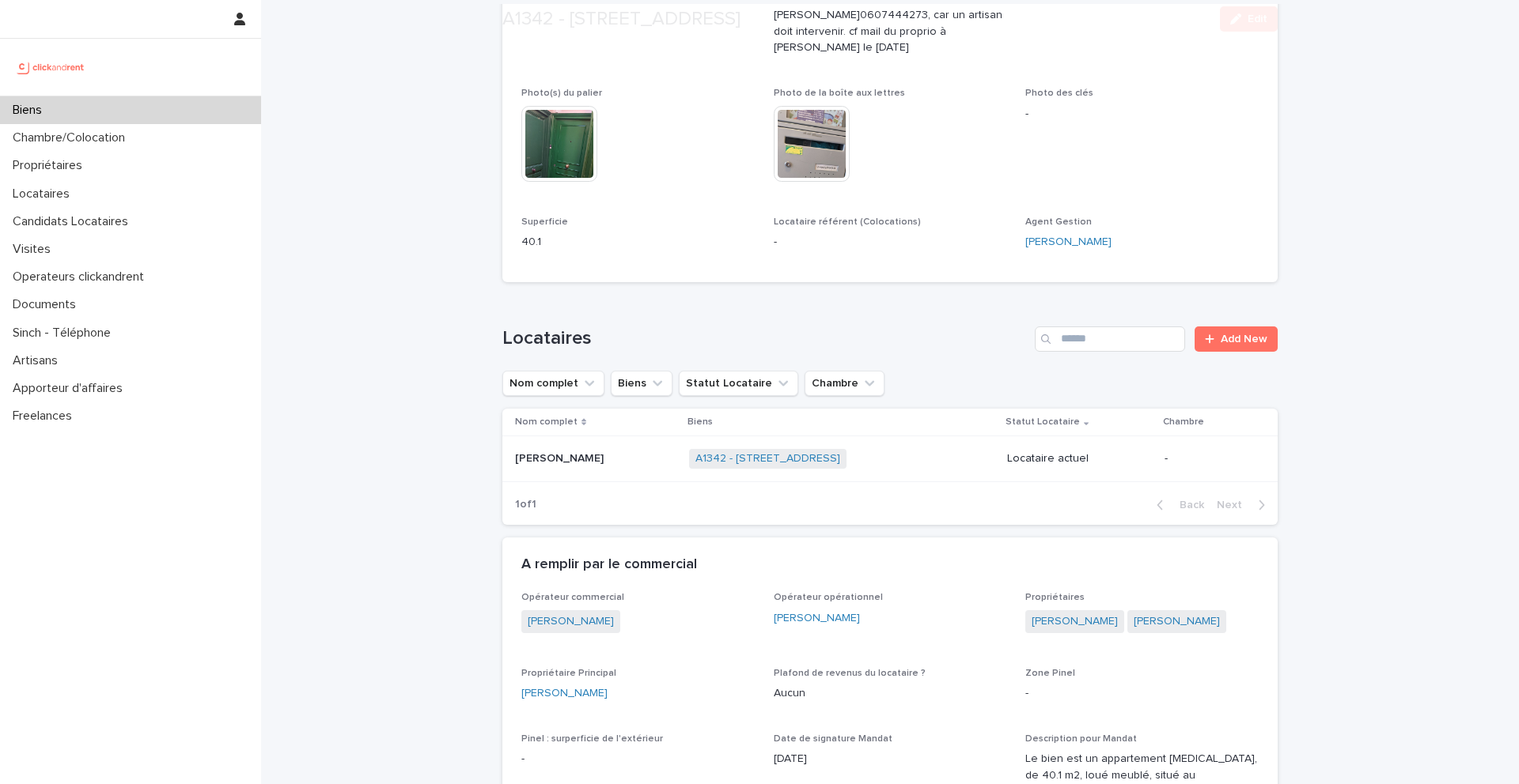
scroll to position [598, 0]
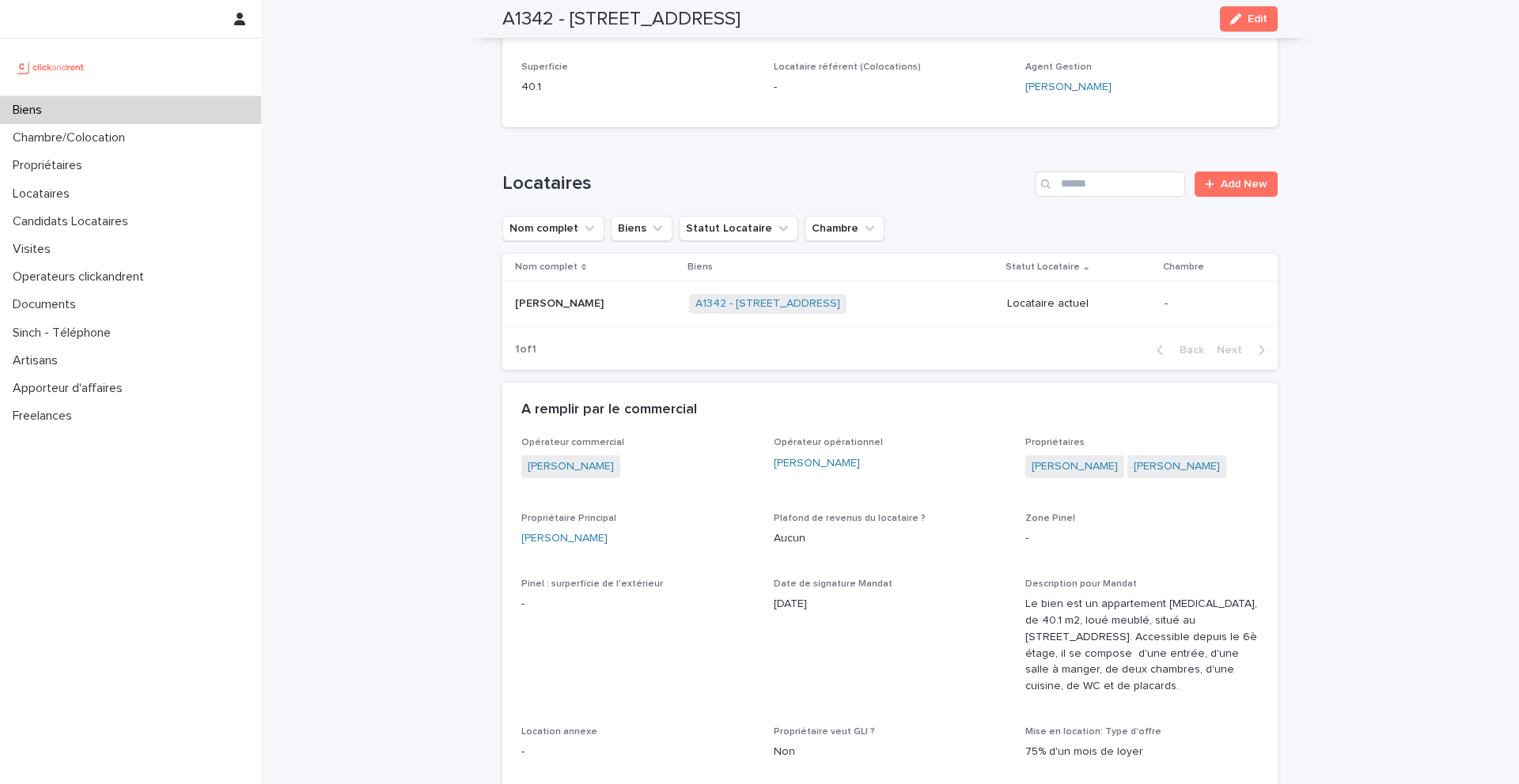
click at [567, 296] on p "[PERSON_NAME]" at bounding box center [561, 302] width 91 height 17
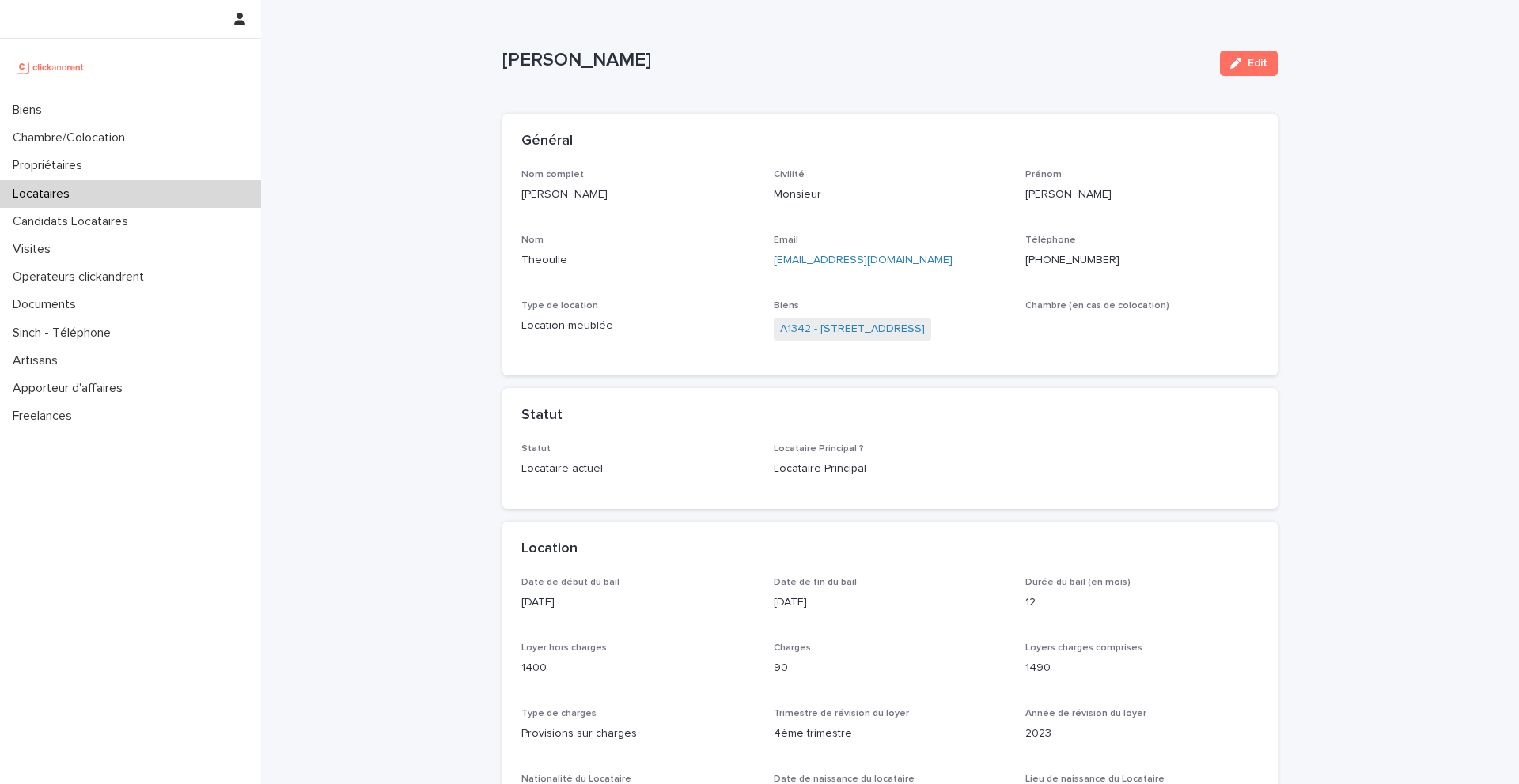
drag, startPoint x: 641, startPoint y: 203, endPoint x: 508, endPoint y: 200, distance: 133.0
click at [508, 200] on div "Nom complet [PERSON_NAME] Civilité Monsieur [PERSON_NAME] [PERSON_NAME] Email […" at bounding box center [889, 272] width 776 height 207
copy p "[PERSON_NAME]"
click at [862, 287] on div "Nom complet [PERSON_NAME] Civilité Monsieur [PERSON_NAME] [PERSON_NAME] Email […" at bounding box center [890, 263] width 738 height 188
drag, startPoint x: 884, startPoint y: 265, endPoint x: 764, endPoint y: 265, distance: 120.0
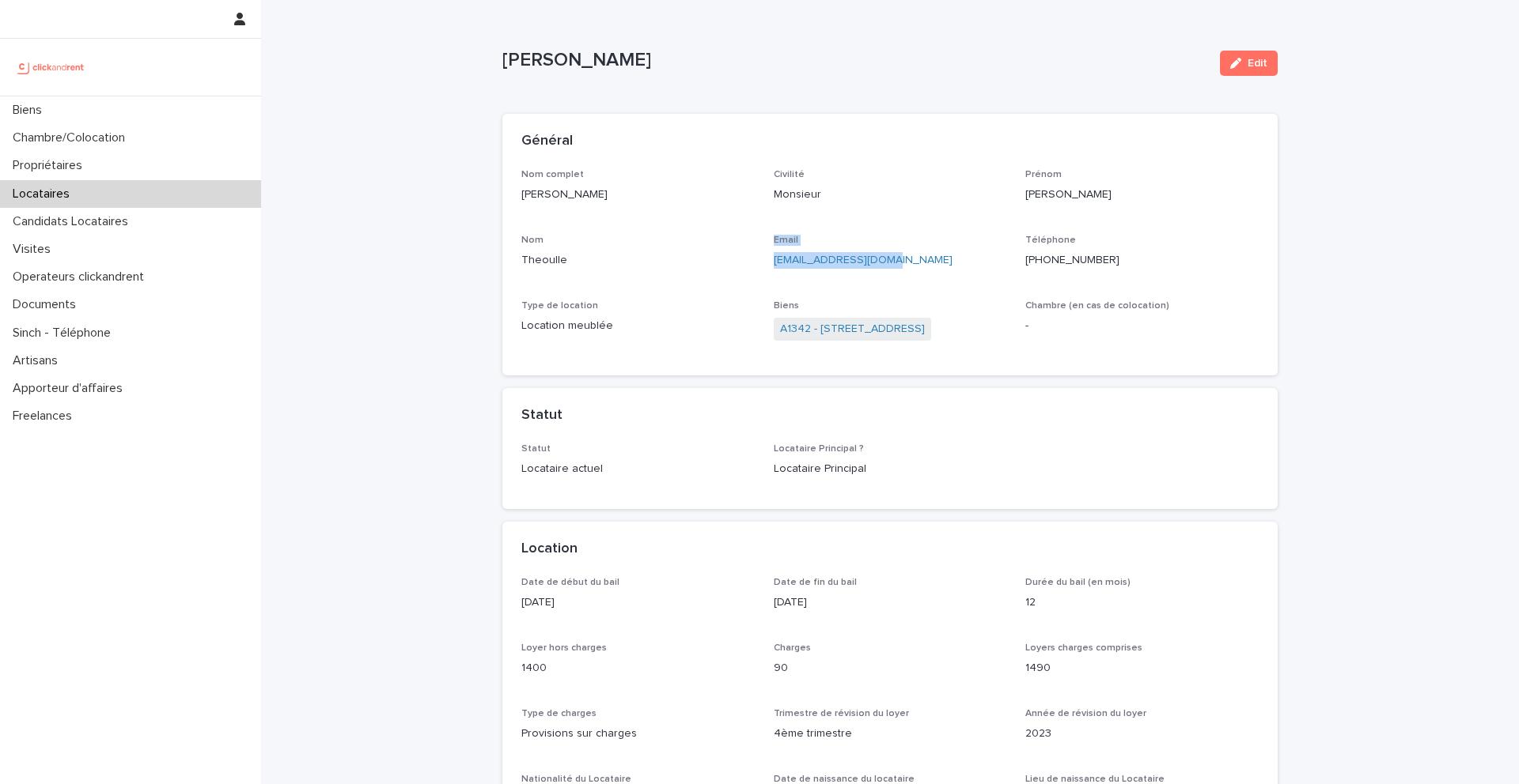
click at [764, 265] on div "Nom complet [PERSON_NAME] Civilité Monsieur [PERSON_NAME] [PERSON_NAME] Email […" at bounding box center [890, 263] width 738 height 188
copy div "Email [EMAIL_ADDRESS][DOMAIN_NAME]"
click at [816, 272] on div "Email [EMAIL_ADDRESS][DOMAIN_NAME]" at bounding box center [890, 258] width 234 height 47
drag, startPoint x: 902, startPoint y: 271, endPoint x: 772, endPoint y: 264, distance: 130.2
click at [774, 264] on div "Email [EMAIL_ADDRESS][DOMAIN_NAME]" at bounding box center [890, 258] width 234 height 47
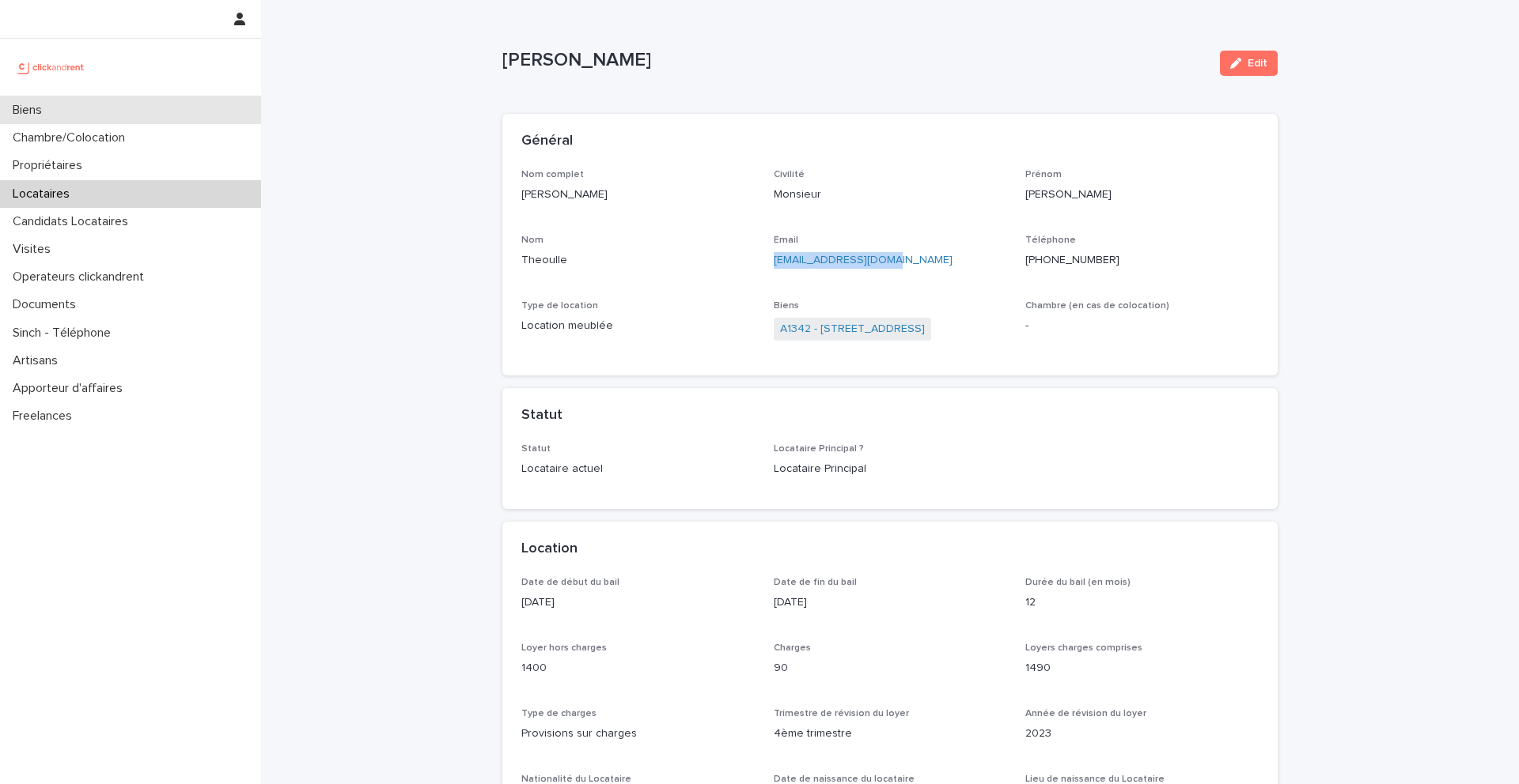
click at [189, 103] on div "Biens" at bounding box center [130, 110] width 261 height 27
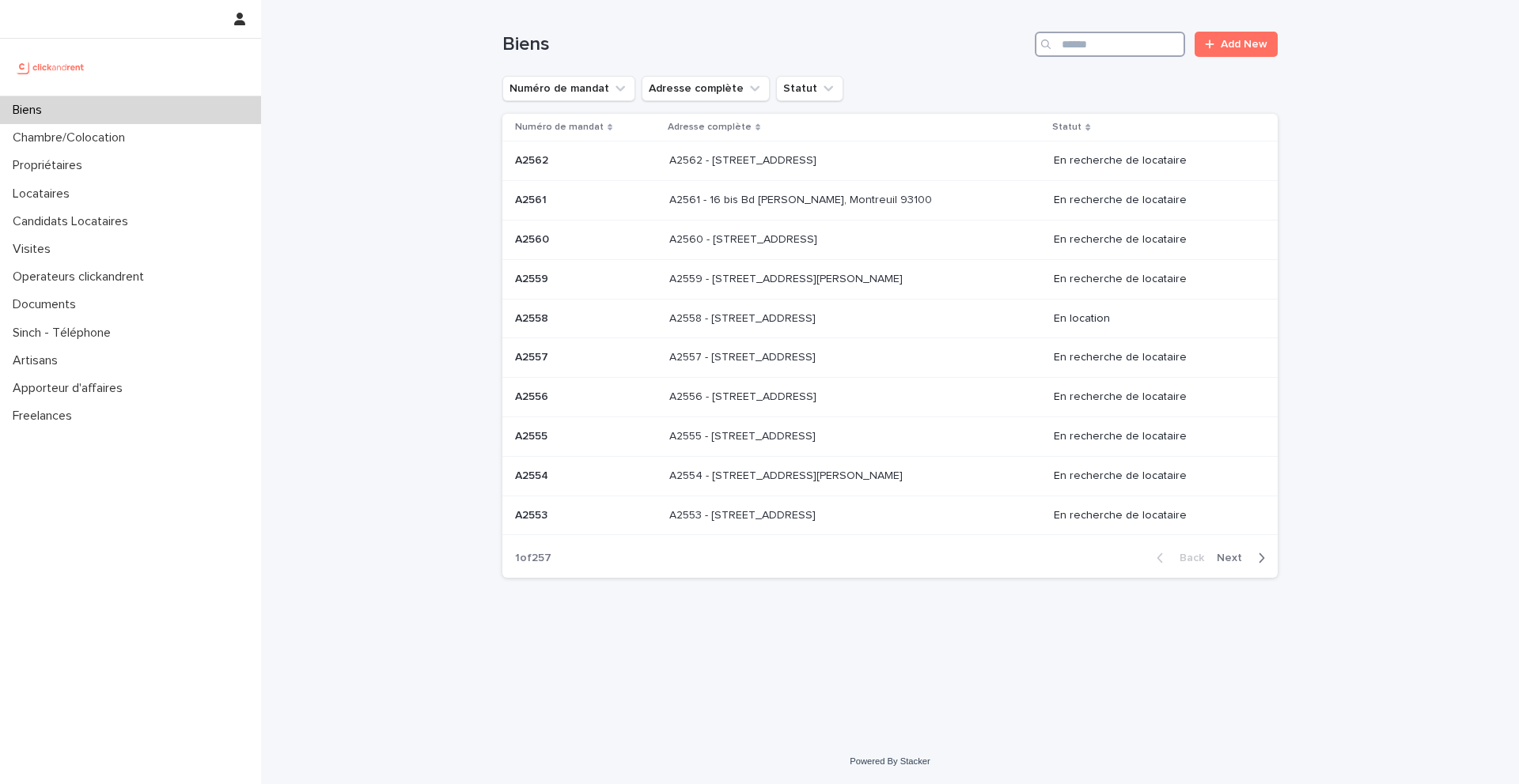
click at [1083, 48] on input "Search" at bounding box center [1109, 45] width 150 height 25
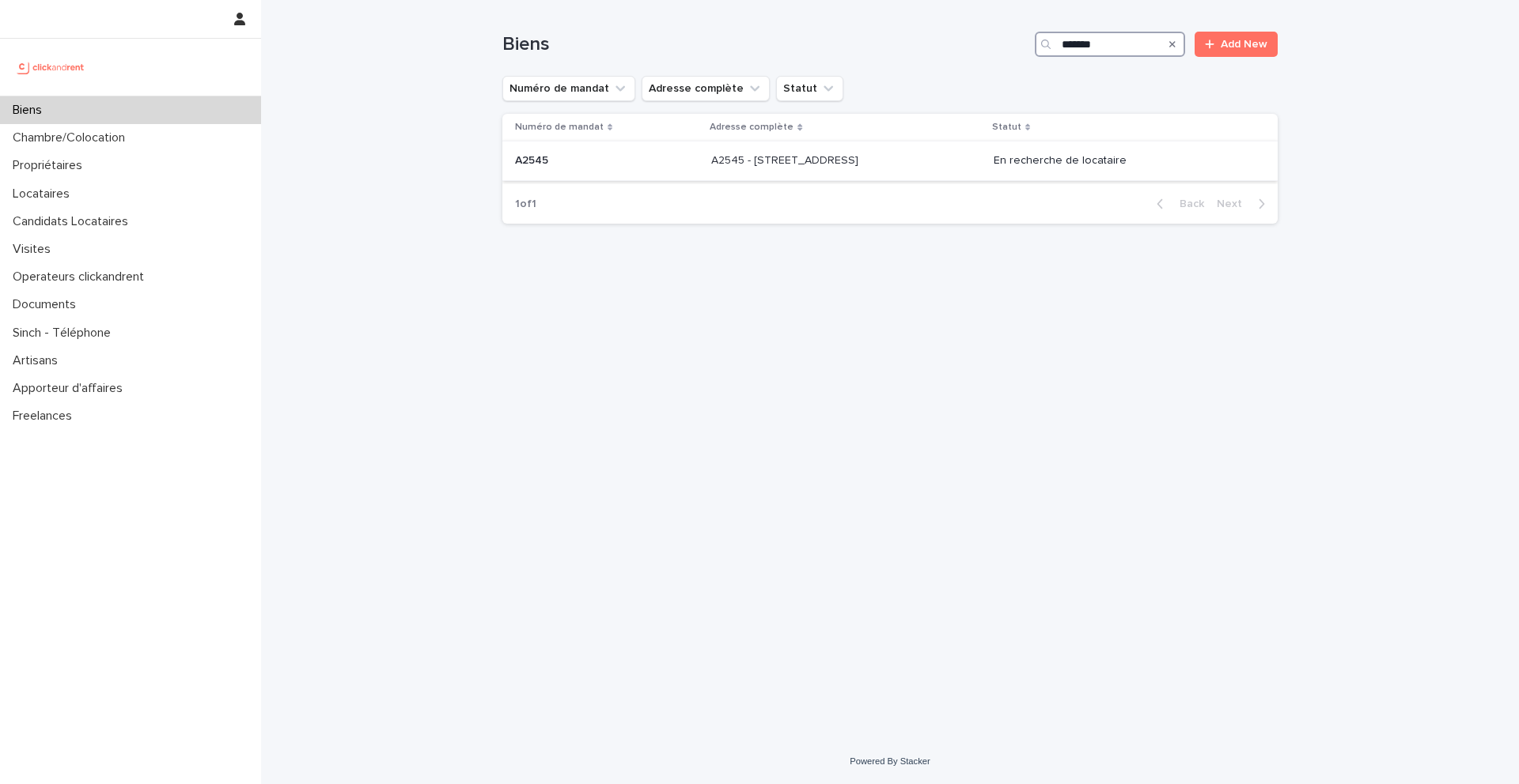
type input "*******"
click at [856, 173] on div "A2545 - [STREET_ADDRESS] - [STREET_ADDRESS]" at bounding box center [846, 160] width 270 height 26
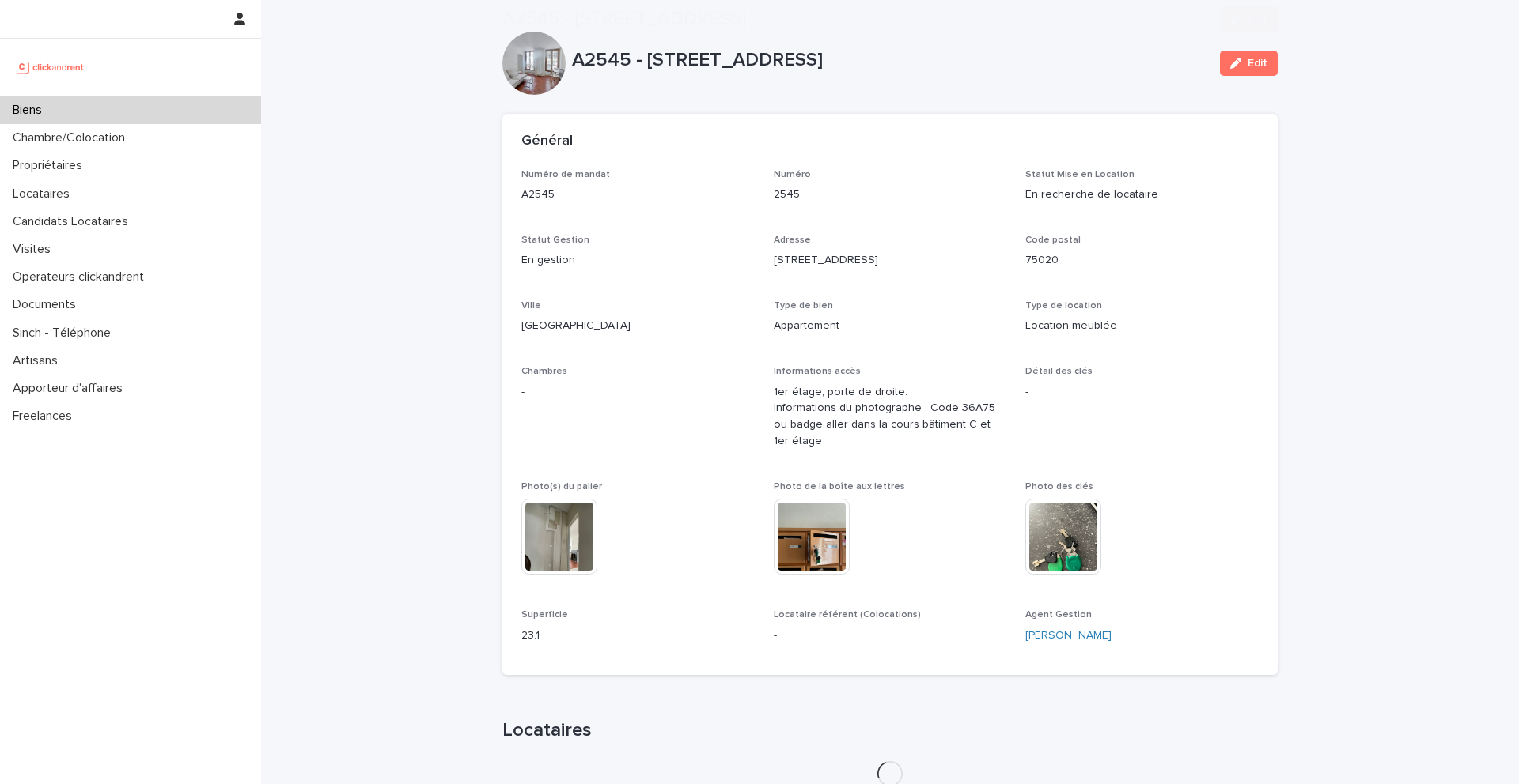
scroll to position [762, 0]
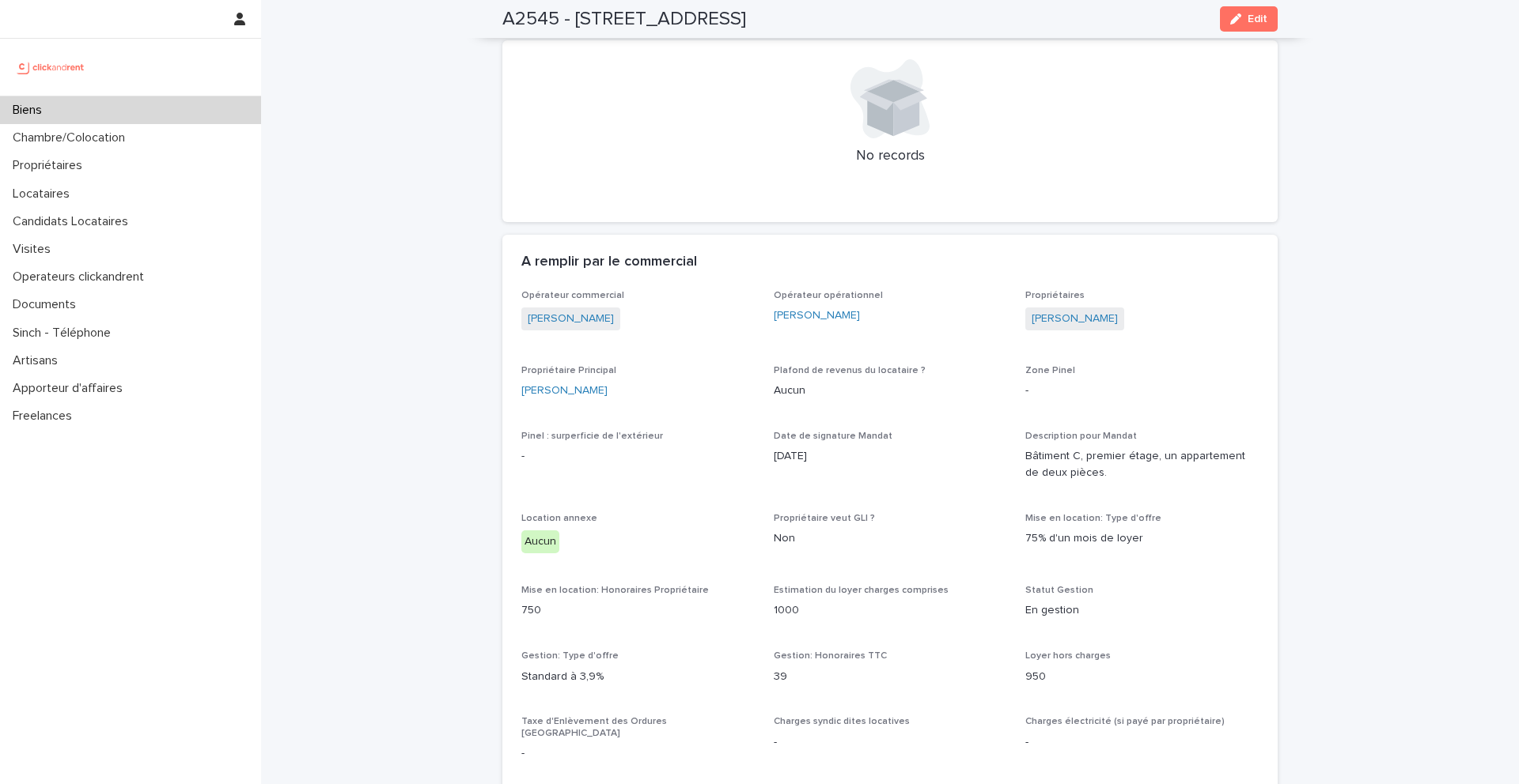
click at [218, 102] on div "Biens" at bounding box center [130, 110] width 261 height 27
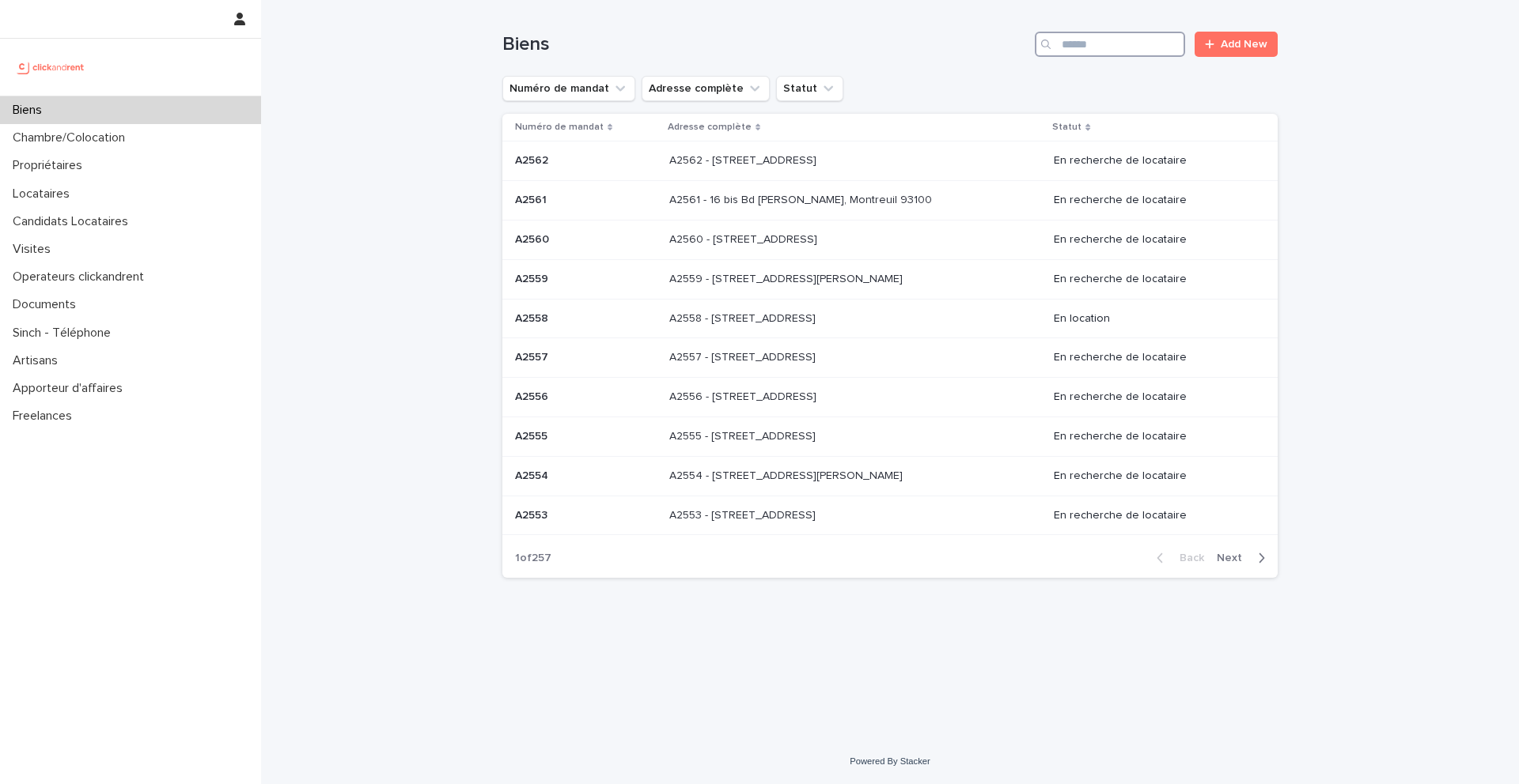
click at [1127, 49] on input "Search" at bounding box center [1109, 45] width 150 height 25
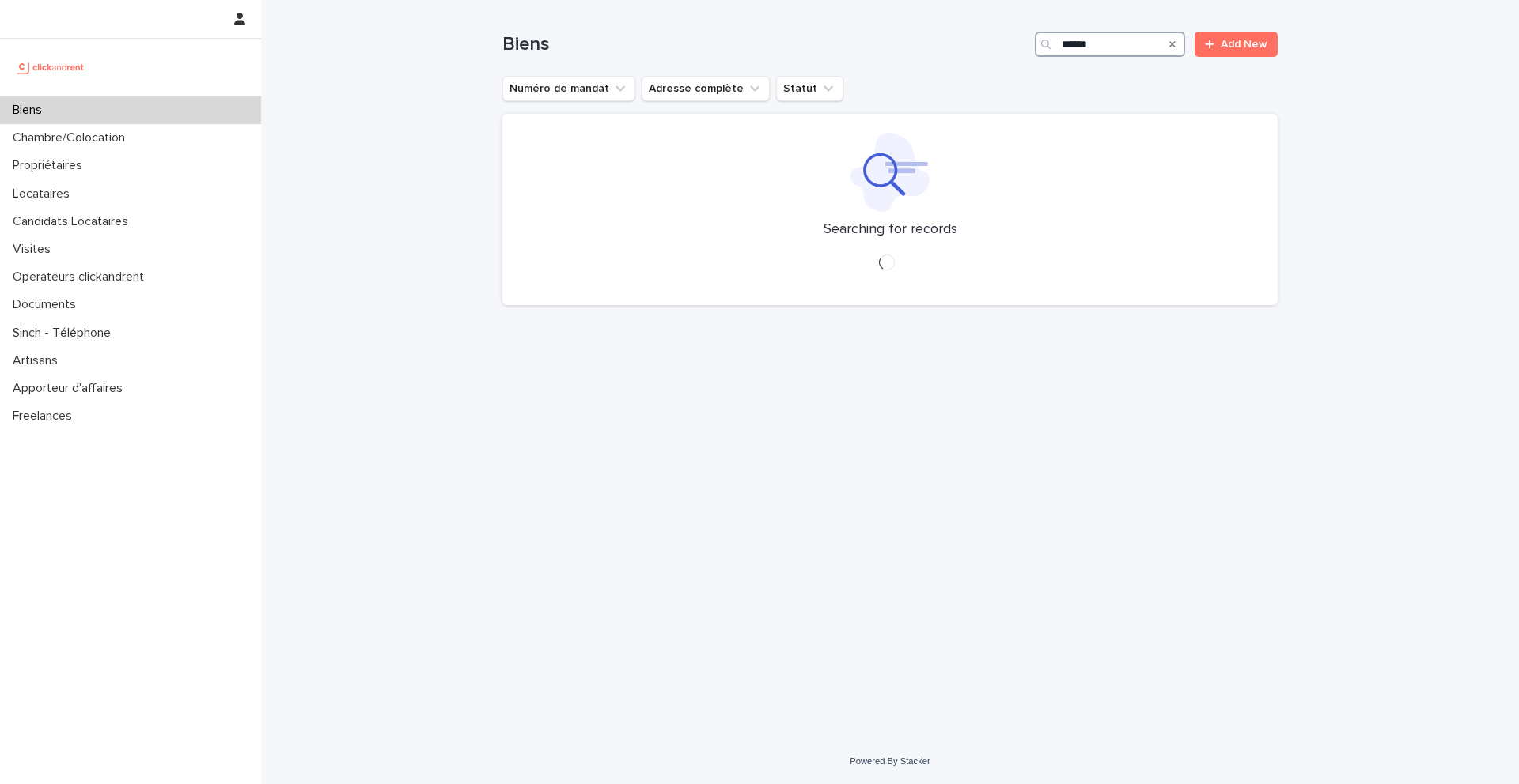
type input "*****"
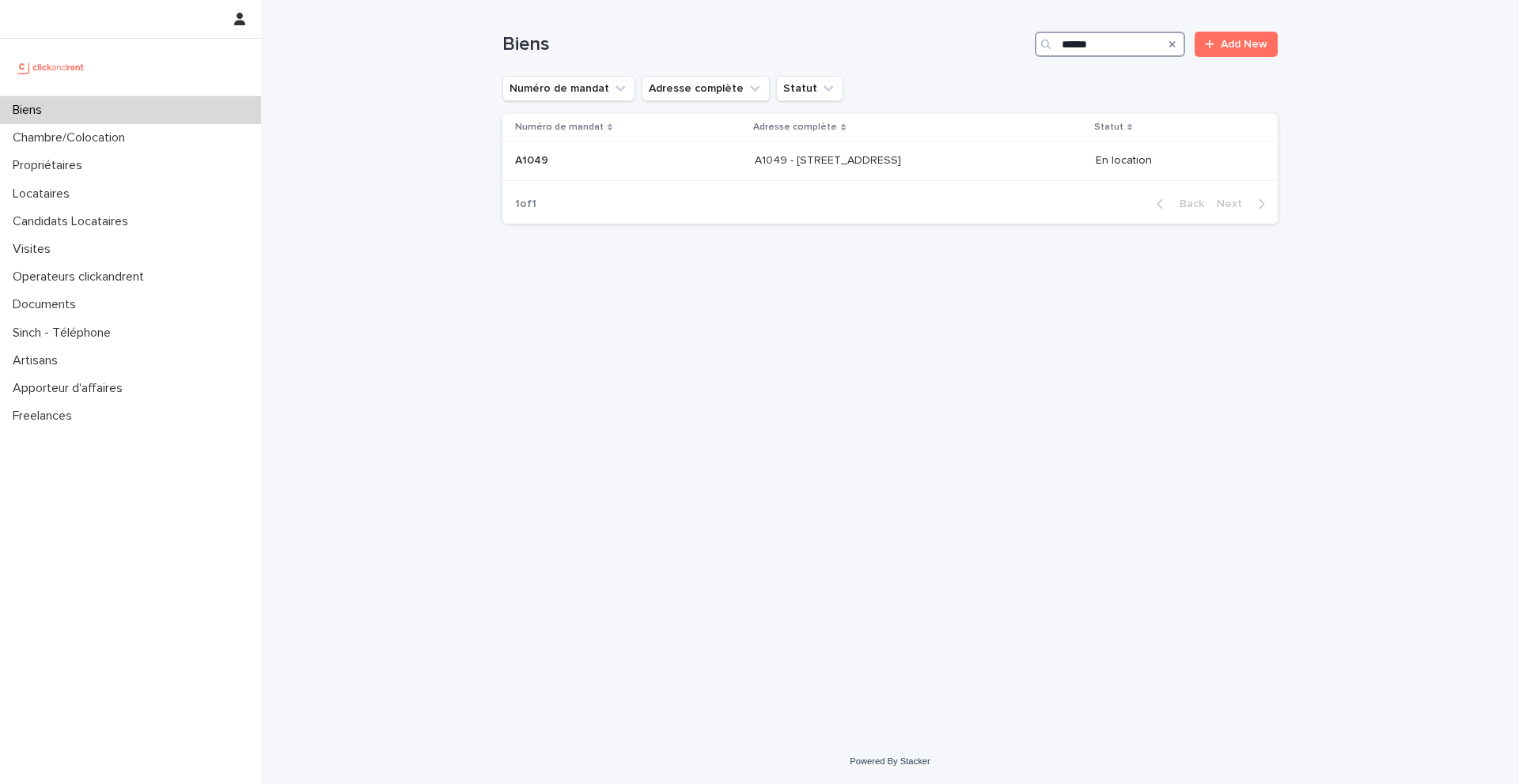
drag, startPoint x: 1116, startPoint y: 45, endPoint x: 1016, endPoint y: 45, distance: 100.0
click at [1017, 45] on div "Biens ***** Add New" at bounding box center [889, 45] width 776 height 25
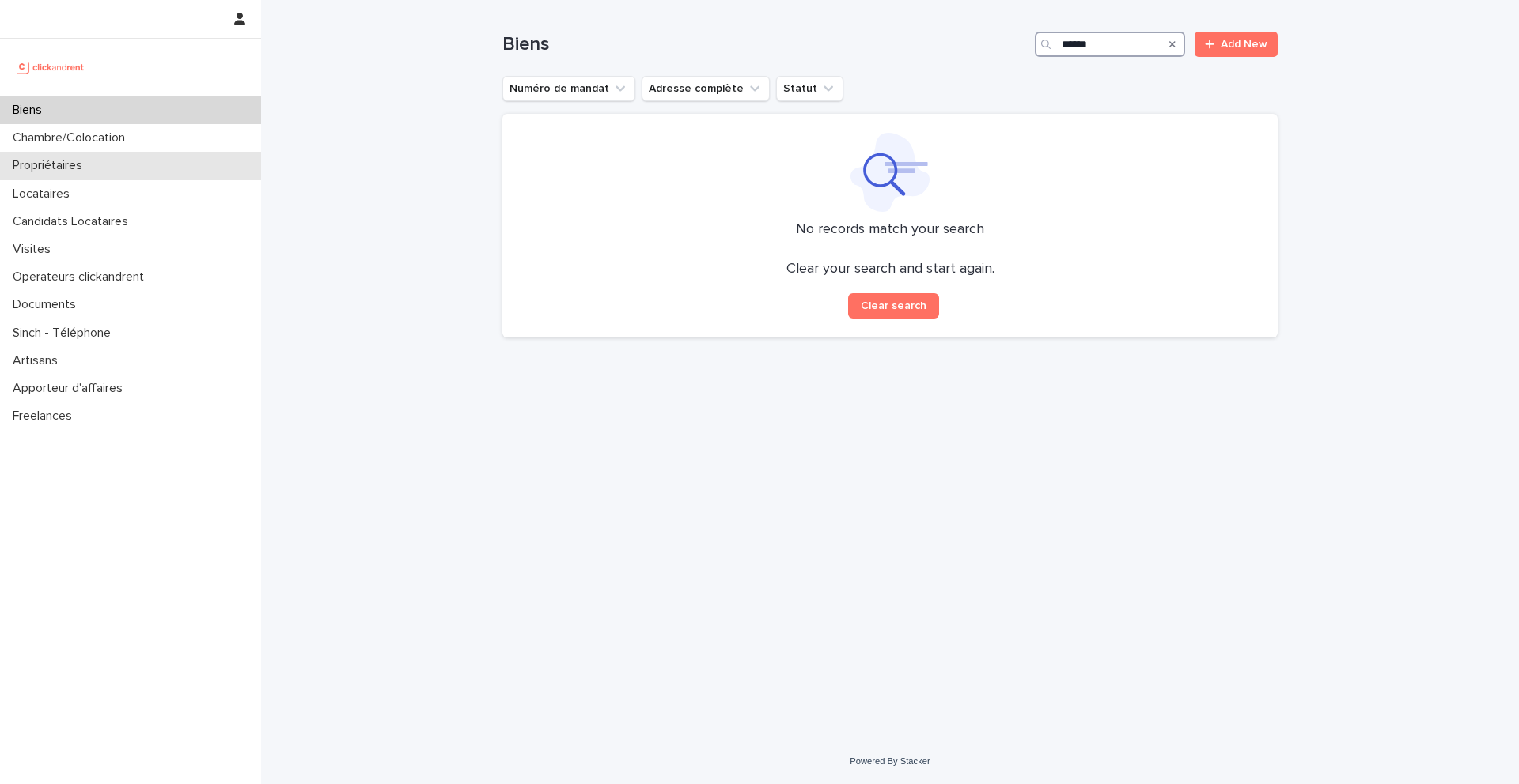
type input "******"
click at [123, 162] on div "Propriétaires" at bounding box center [130, 165] width 261 height 27
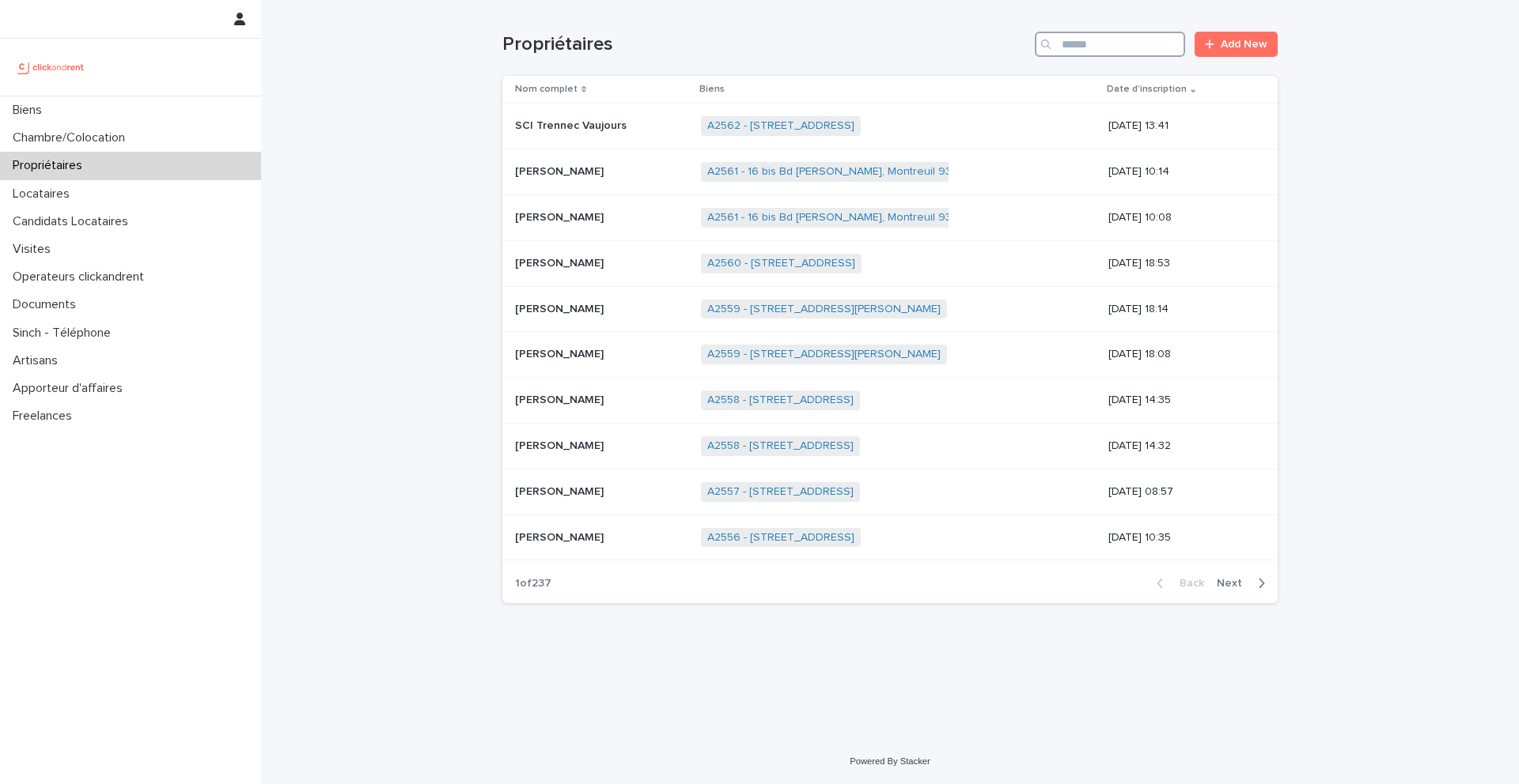
click at [1072, 41] on input "Search" at bounding box center [1109, 45] width 150 height 25
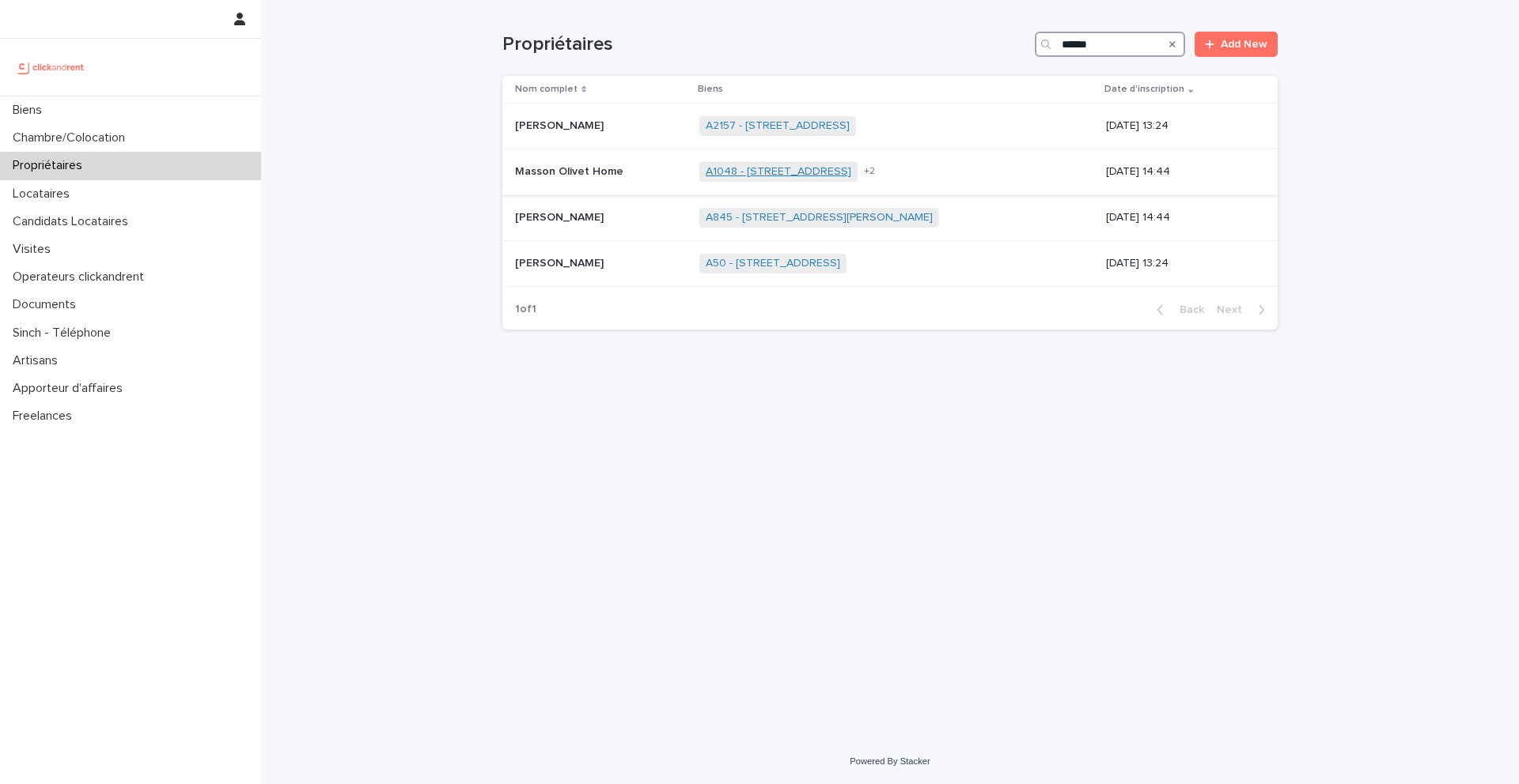
type input "******"
click at [793, 168] on link "A1048 - [STREET_ADDRESS]" at bounding box center [778, 172] width 146 height 14
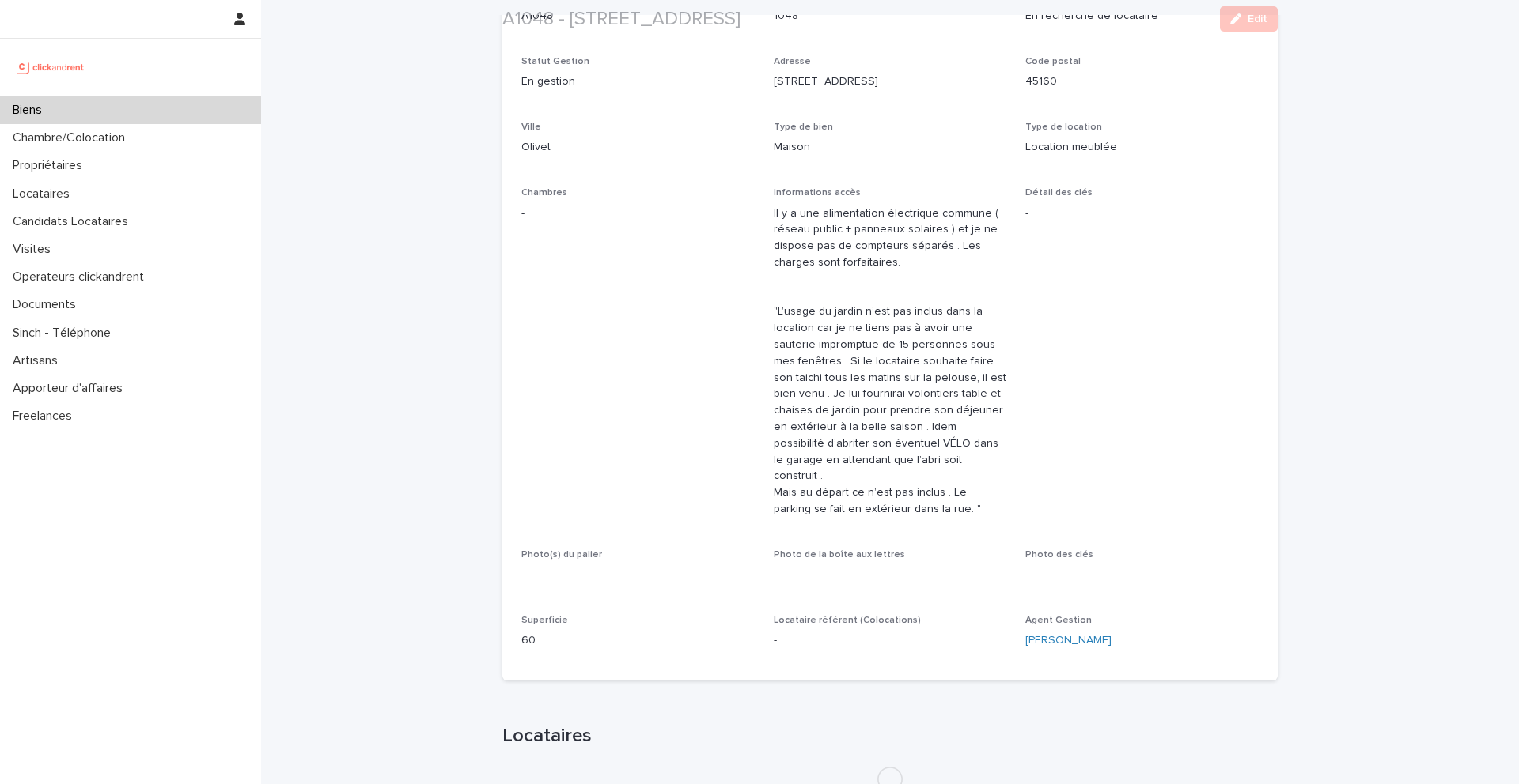
scroll to position [182, 0]
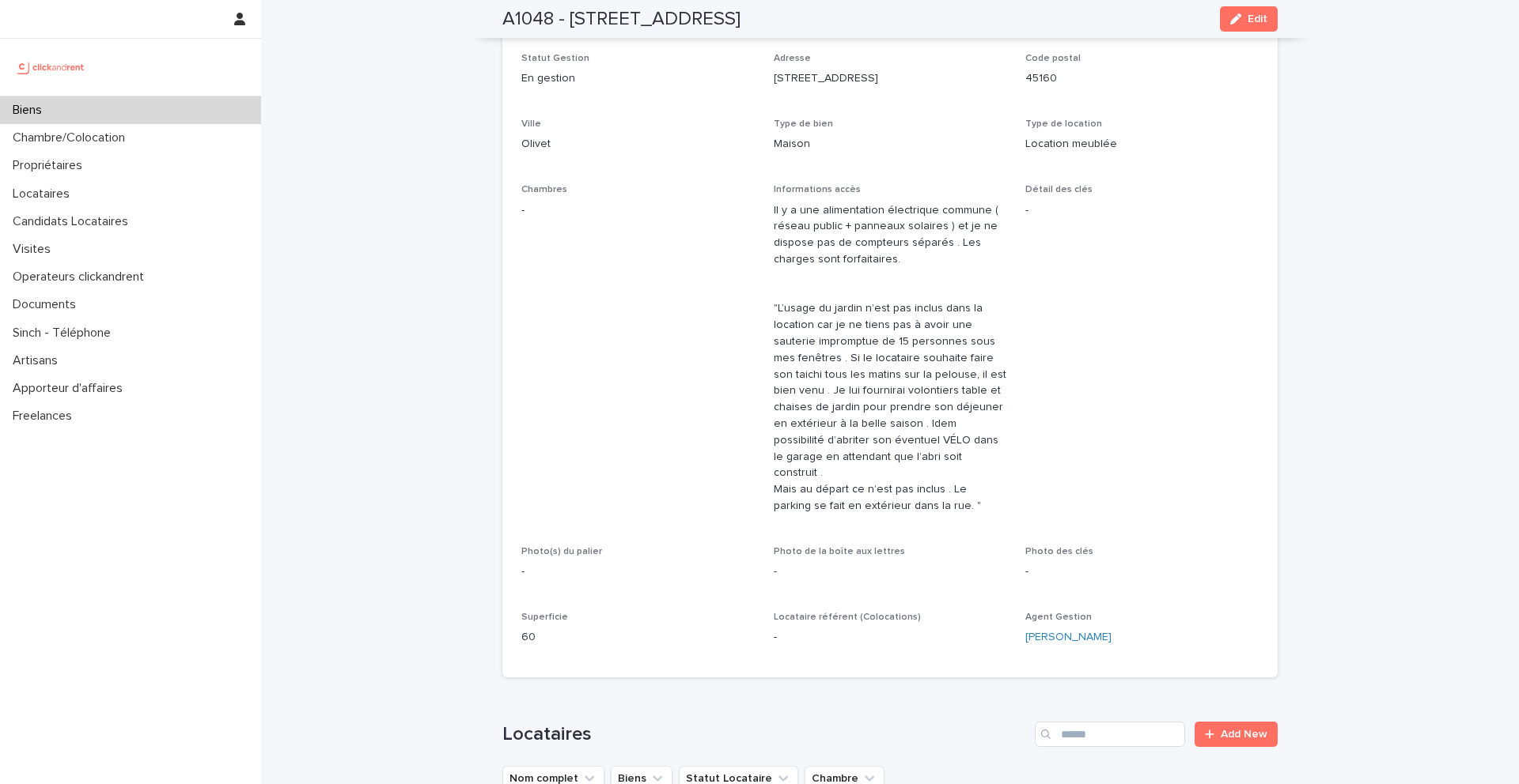
click at [196, 112] on div "Biens" at bounding box center [130, 110] width 261 height 27
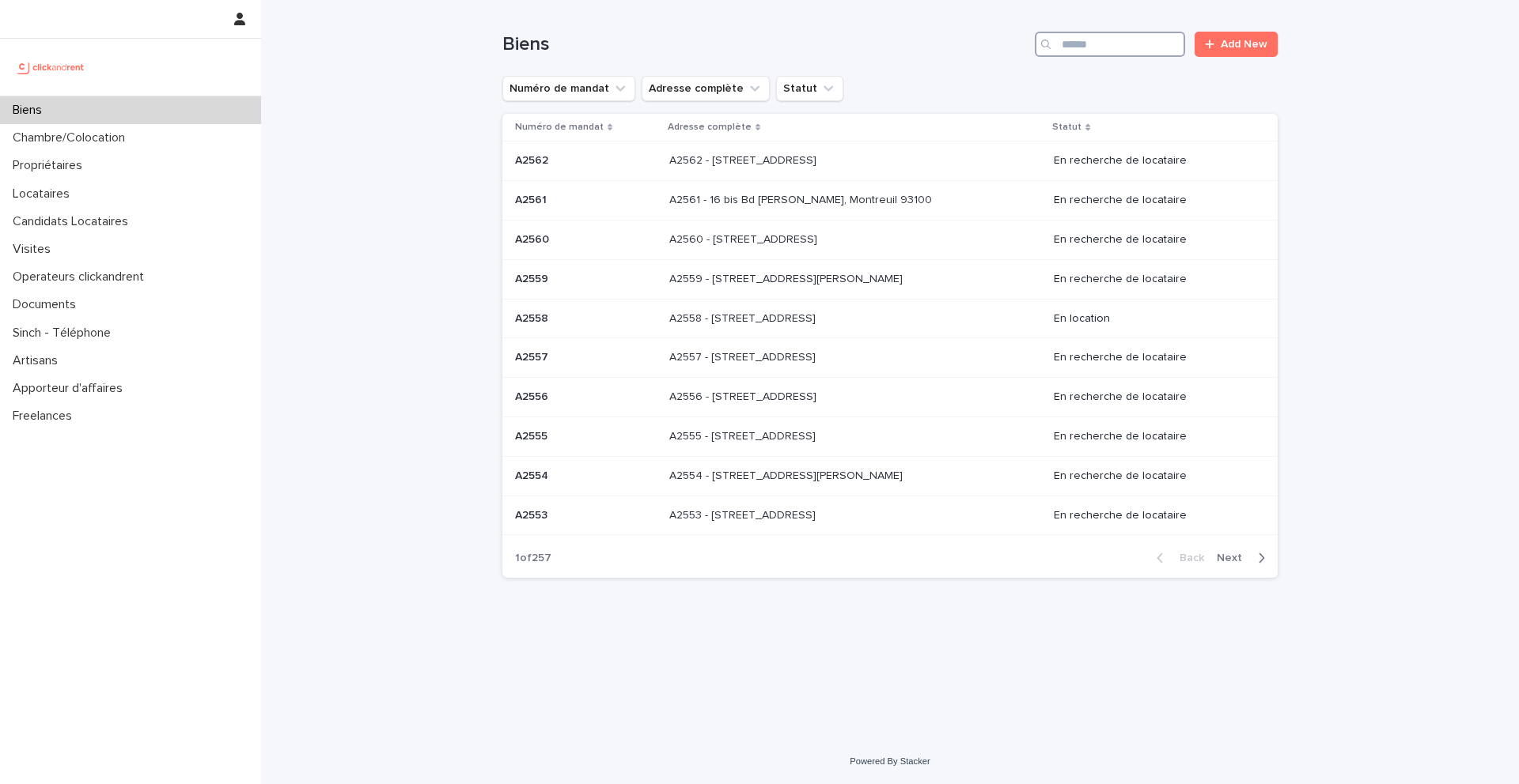
click at [1099, 53] on input "Search" at bounding box center [1109, 45] width 150 height 25
type input "****"
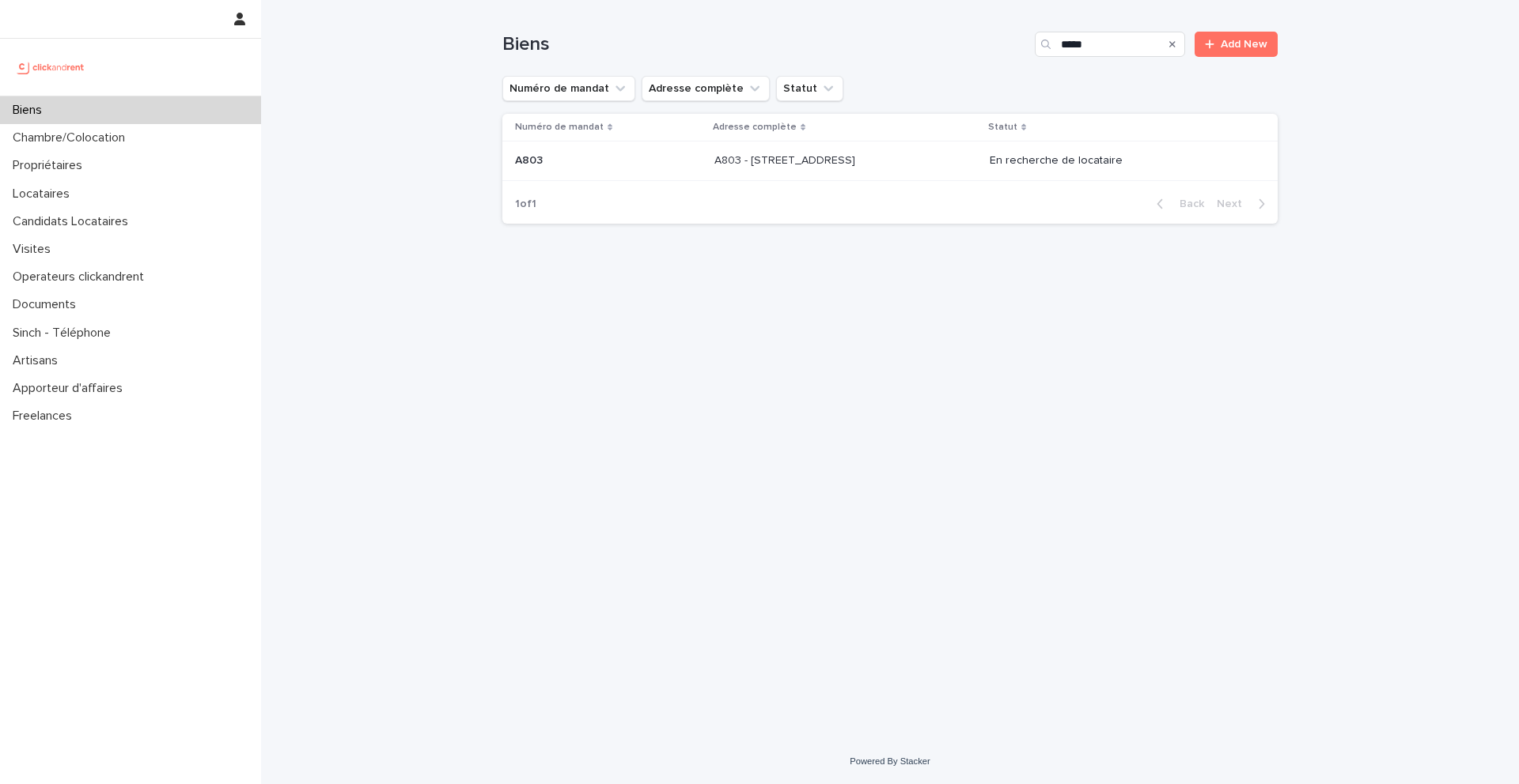
click at [821, 137] on th "Adresse complète" at bounding box center [846, 127] width 274 height 27
click at [821, 150] on div "A803 - [STREET_ADDRESS] A803 - [STREET_ADDRESS]" at bounding box center [845, 160] width 262 height 26
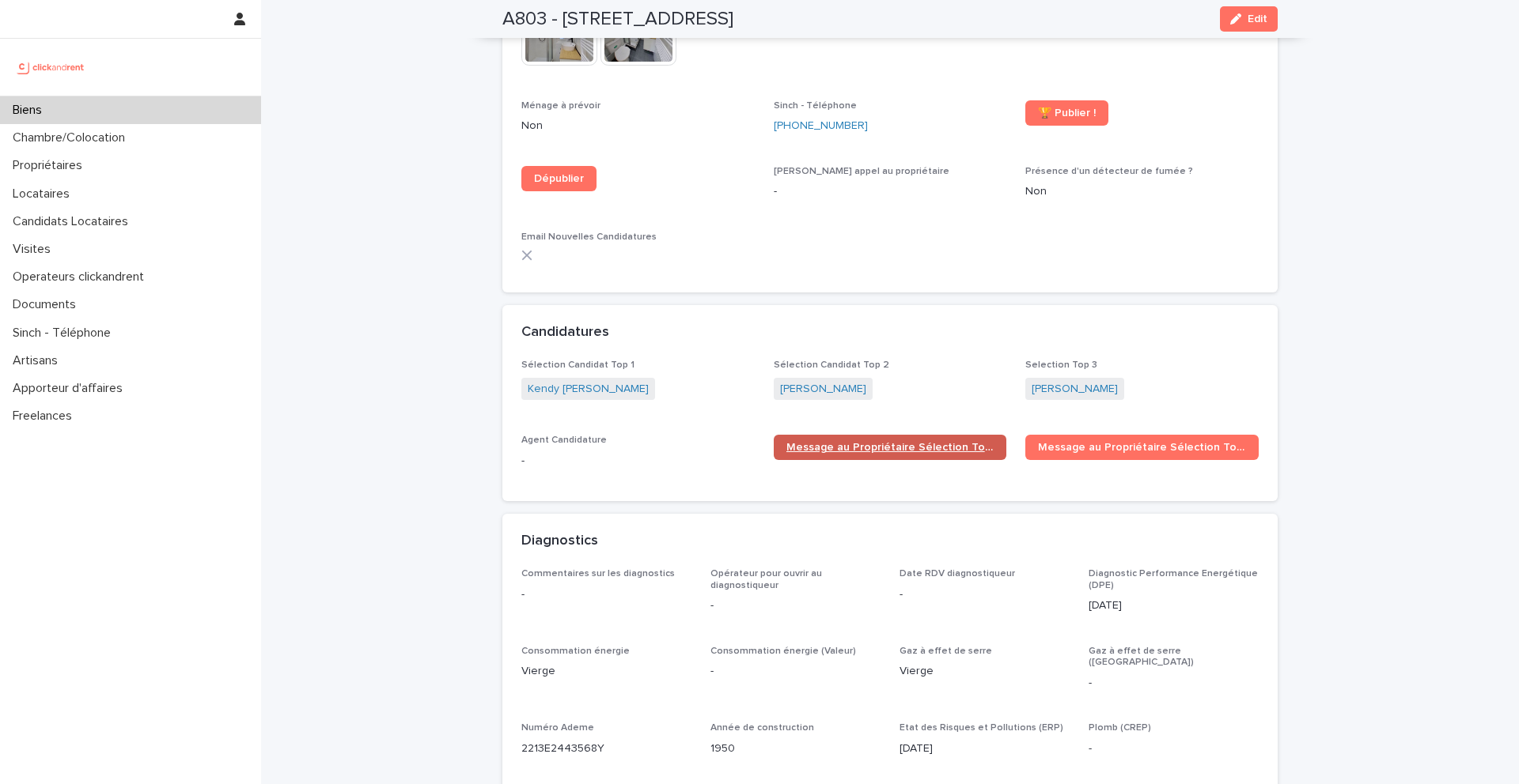
scroll to position [4355, 0]
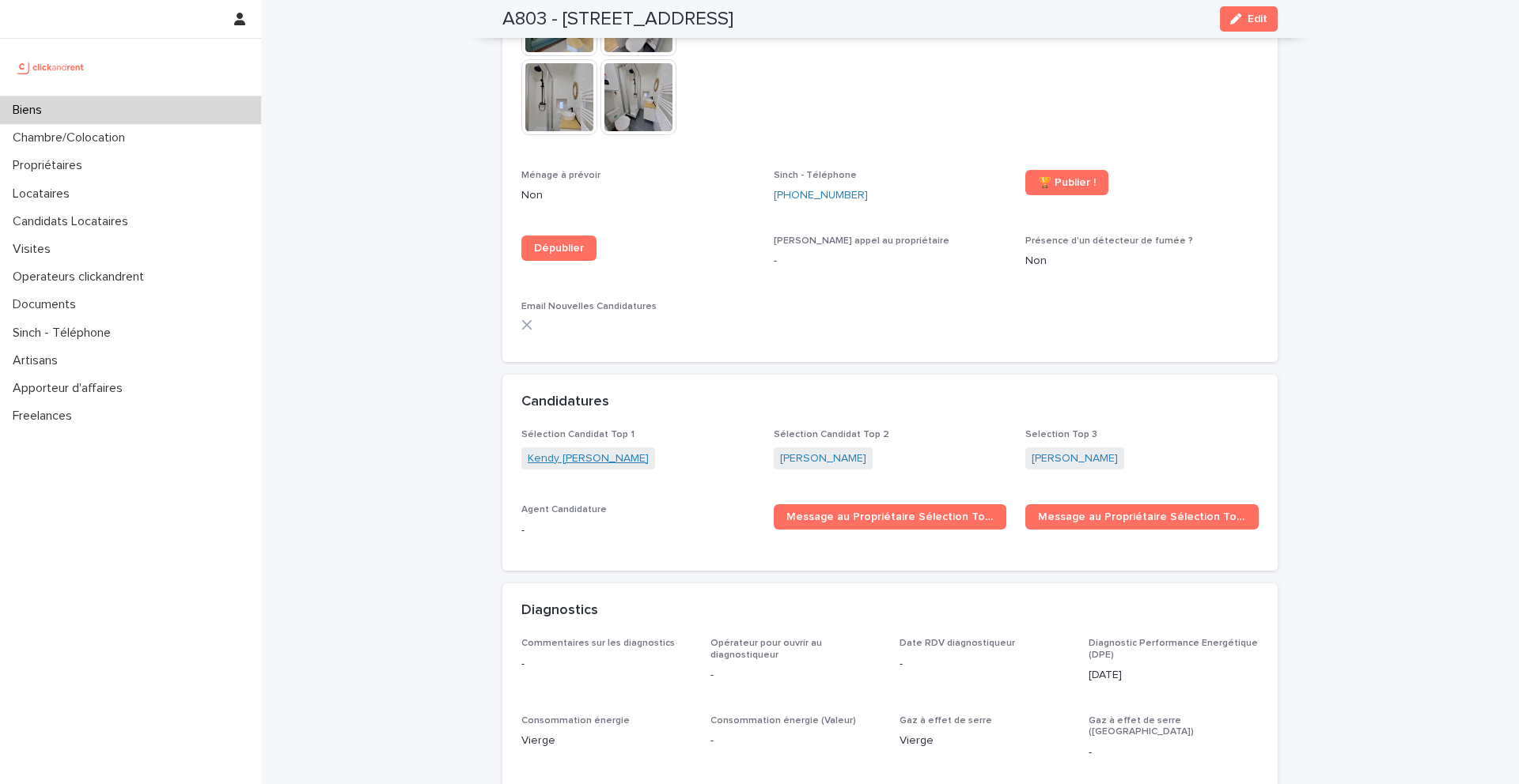
click at [554, 450] on link "Kendy [PERSON_NAME]" at bounding box center [588, 458] width 121 height 17
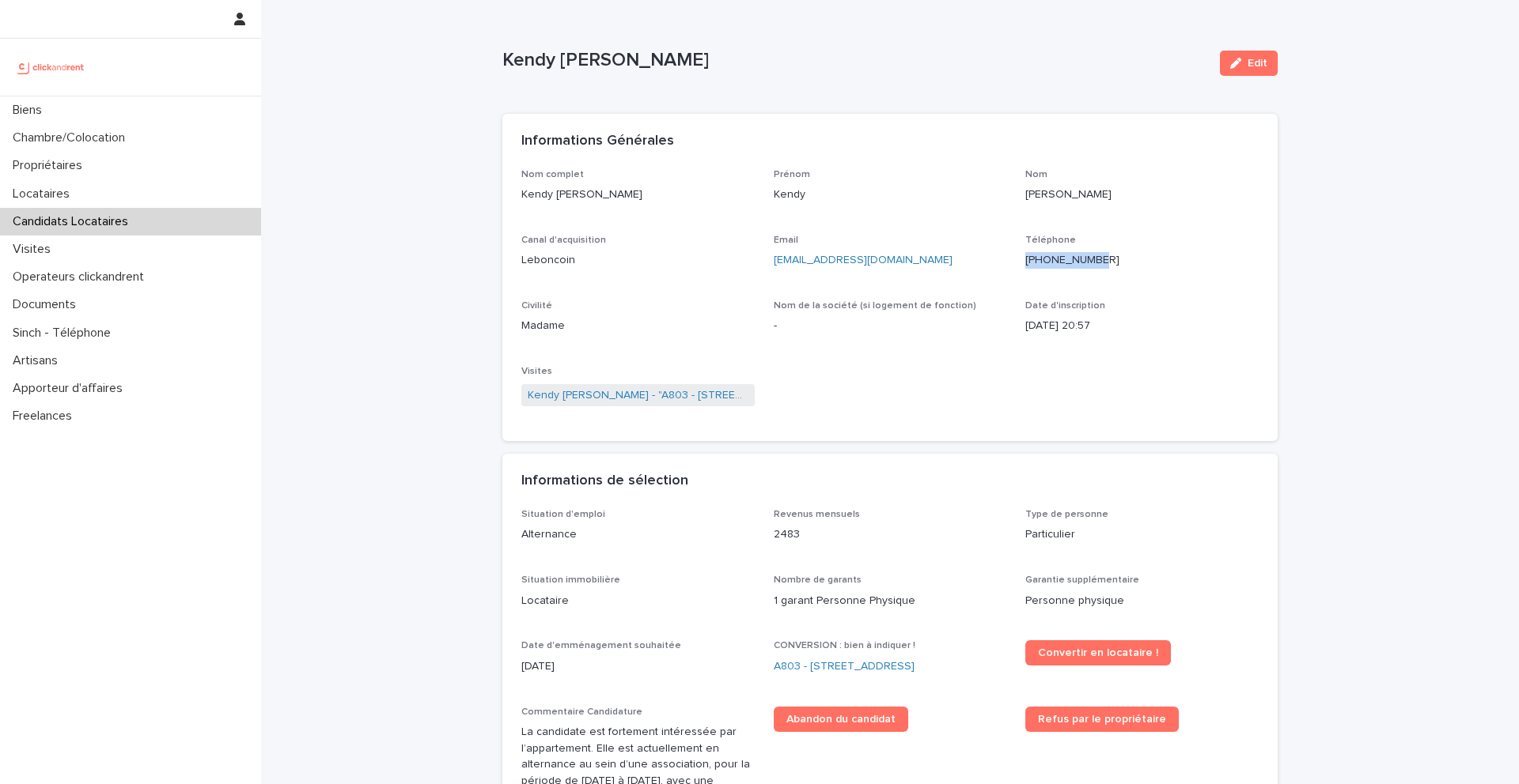
drag, startPoint x: 1122, startPoint y: 262, endPoint x: 1037, endPoint y: 261, distance: 85.0
click at [1037, 261] on p "[PHONE_NUMBER]" at bounding box center [1142, 260] width 234 height 17
click at [204, 112] on div "Biens" at bounding box center [130, 110] width 261 height 27
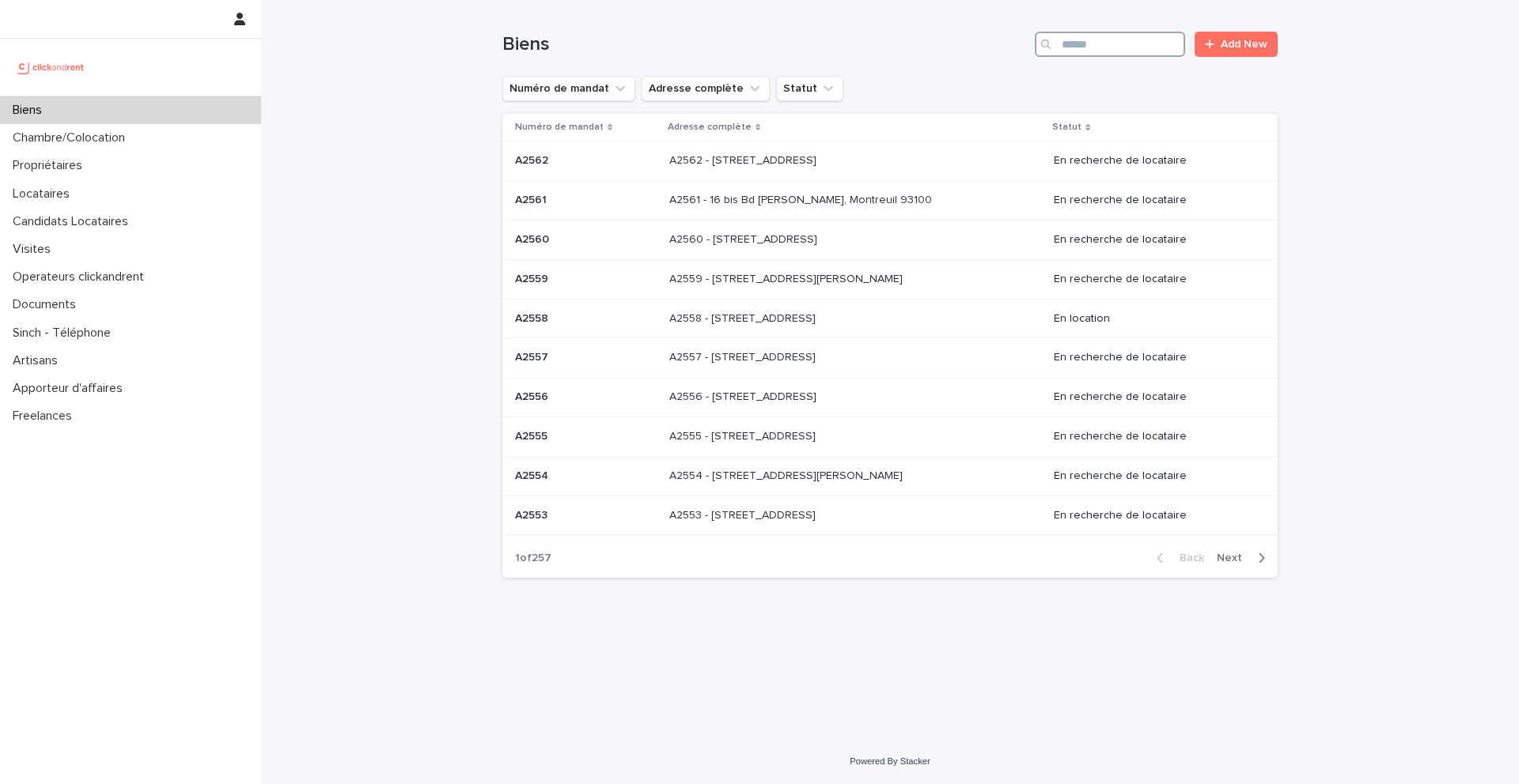
click at [1103, 40] on input "Search" at bounding box center [1109, 45] width 150 height 25
type input "*****"
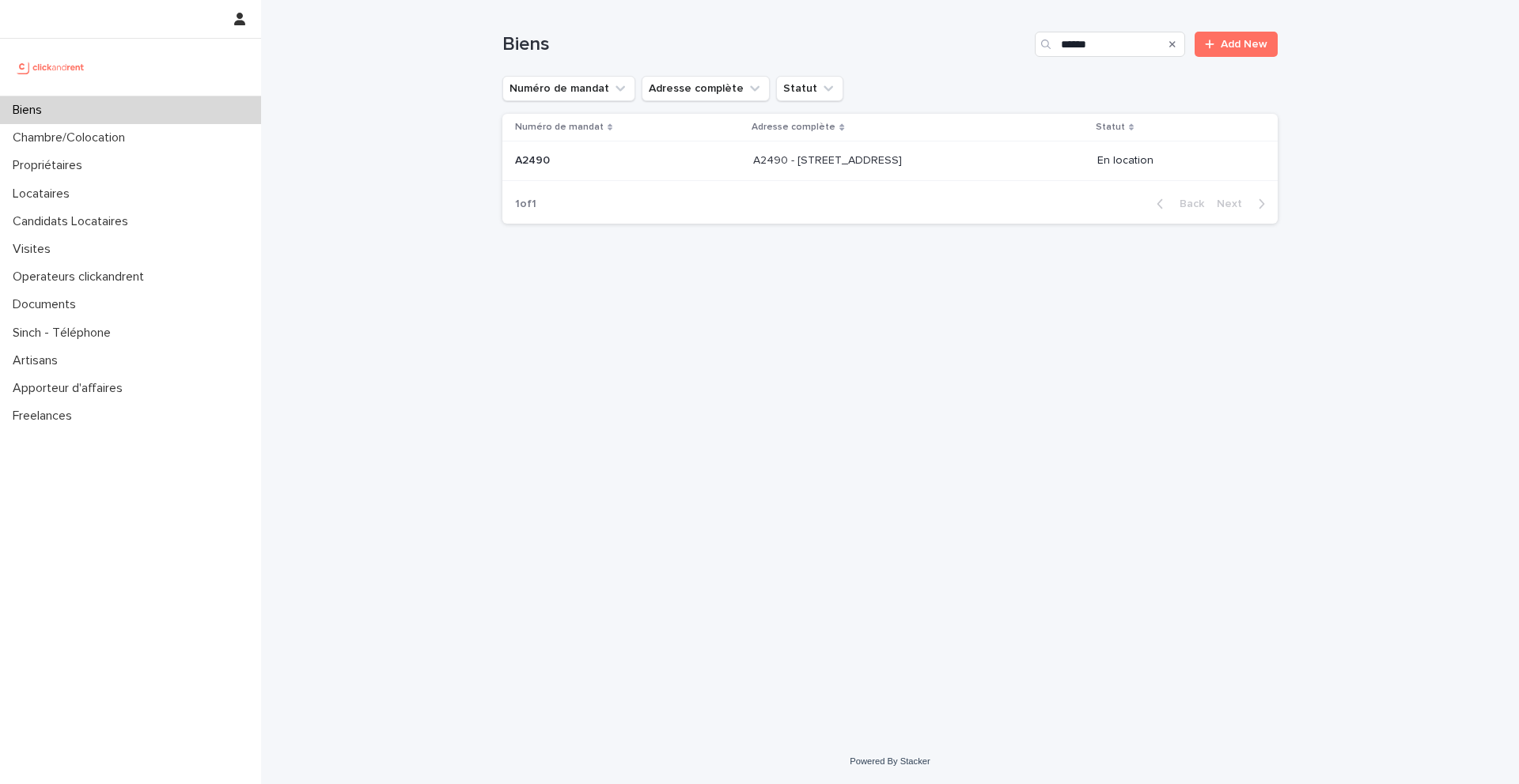
click at [831, 162] on p "A2490 - [STREET_ADDRESS]" at bounding box center [829, 159] width 152 height 17
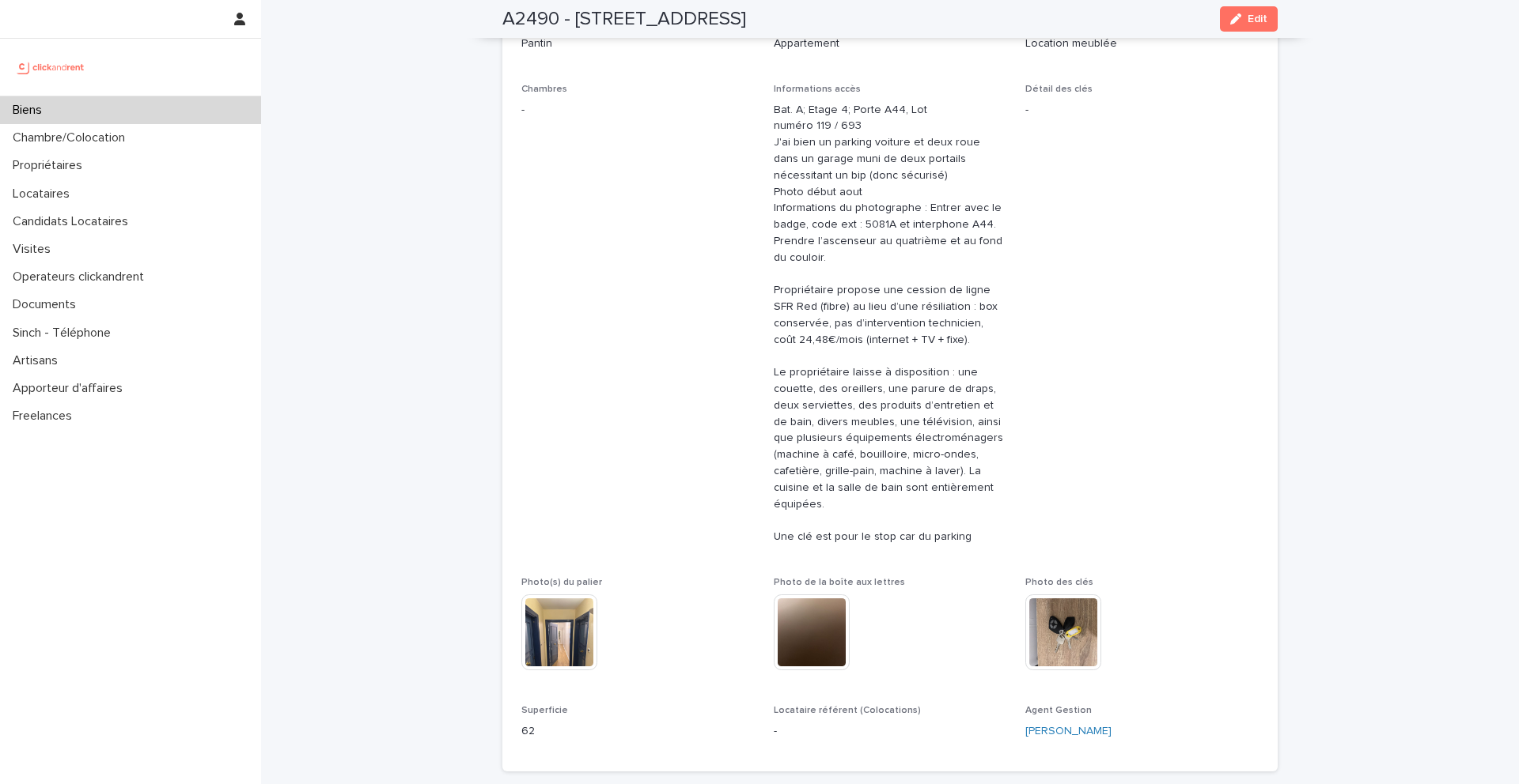
scroll to position [282, 0]
click at [103, 173] on div "Propriétaires" at bounding box center [130, 165] width 261 height 27
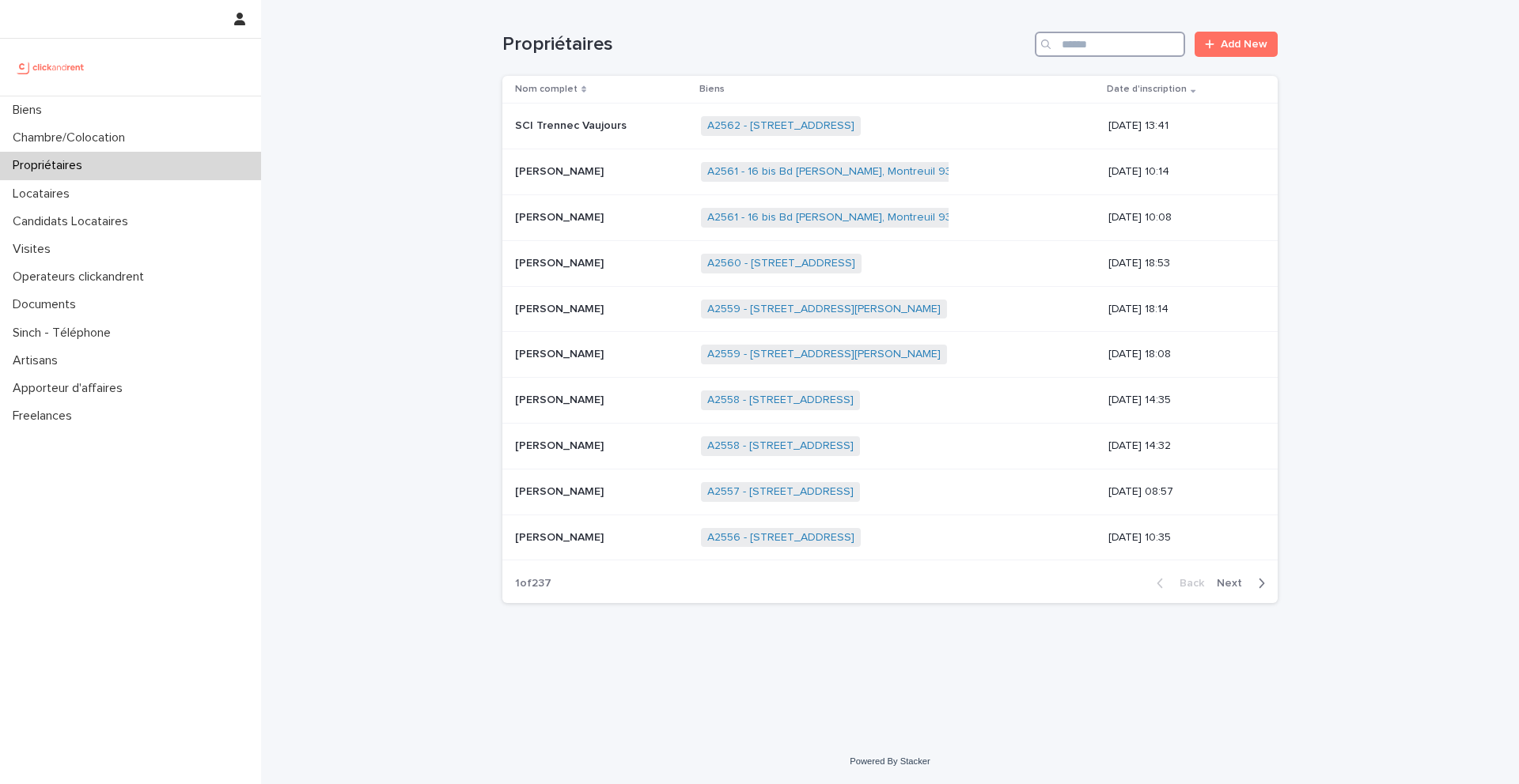
click at [1094, 49] on input "Search" at bounding box center [1109, 45] width 150 height 25
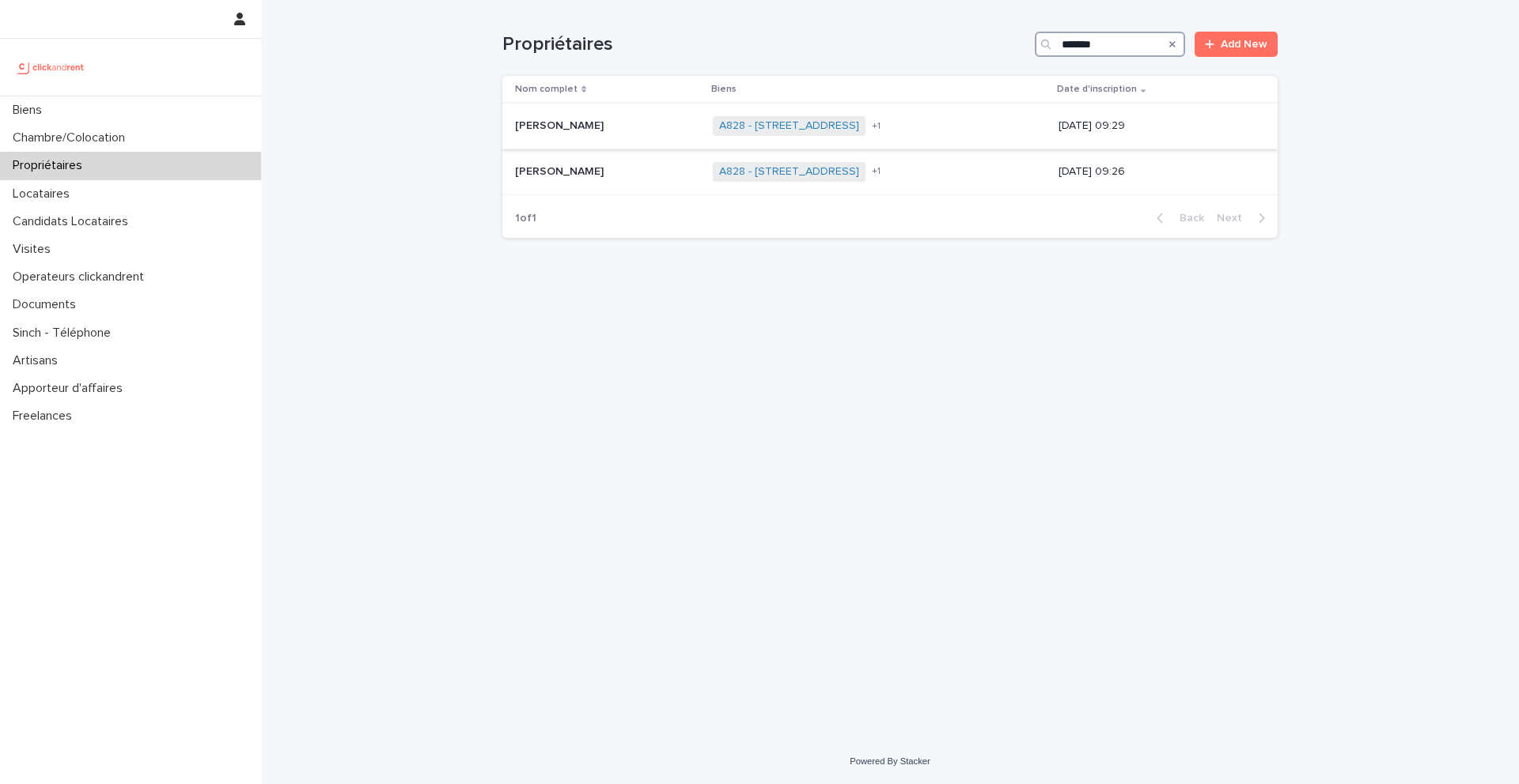
type input "*******"
click at [654, 136] on div "[PERSON_NAME] [PERSON_NAME]" at bounding box center [607, 125] width 185 height 26
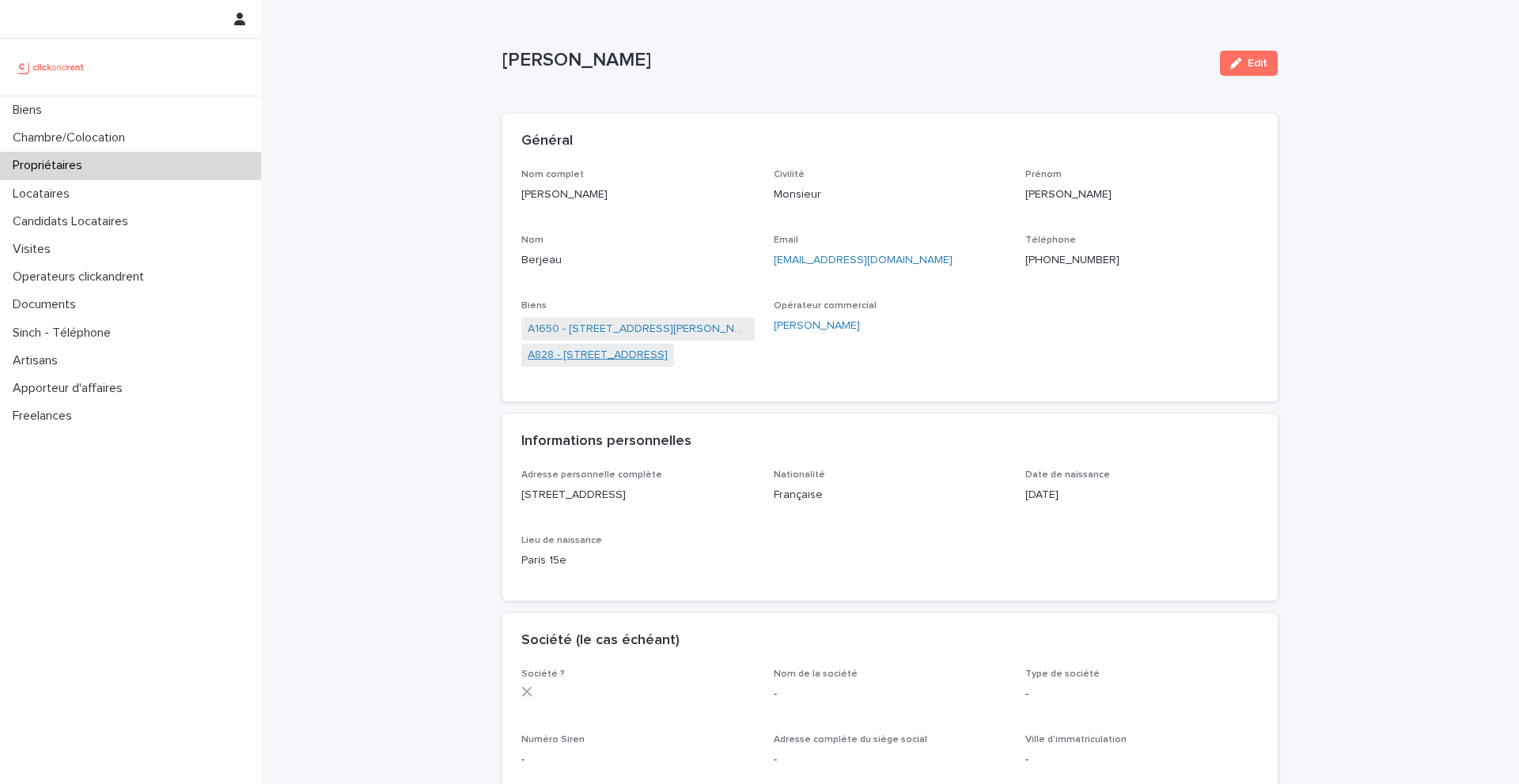
click at [668, 356] on link "A828 - [STREET_ADDRESS]" at bounding box center [597, 355] width 140 height 17
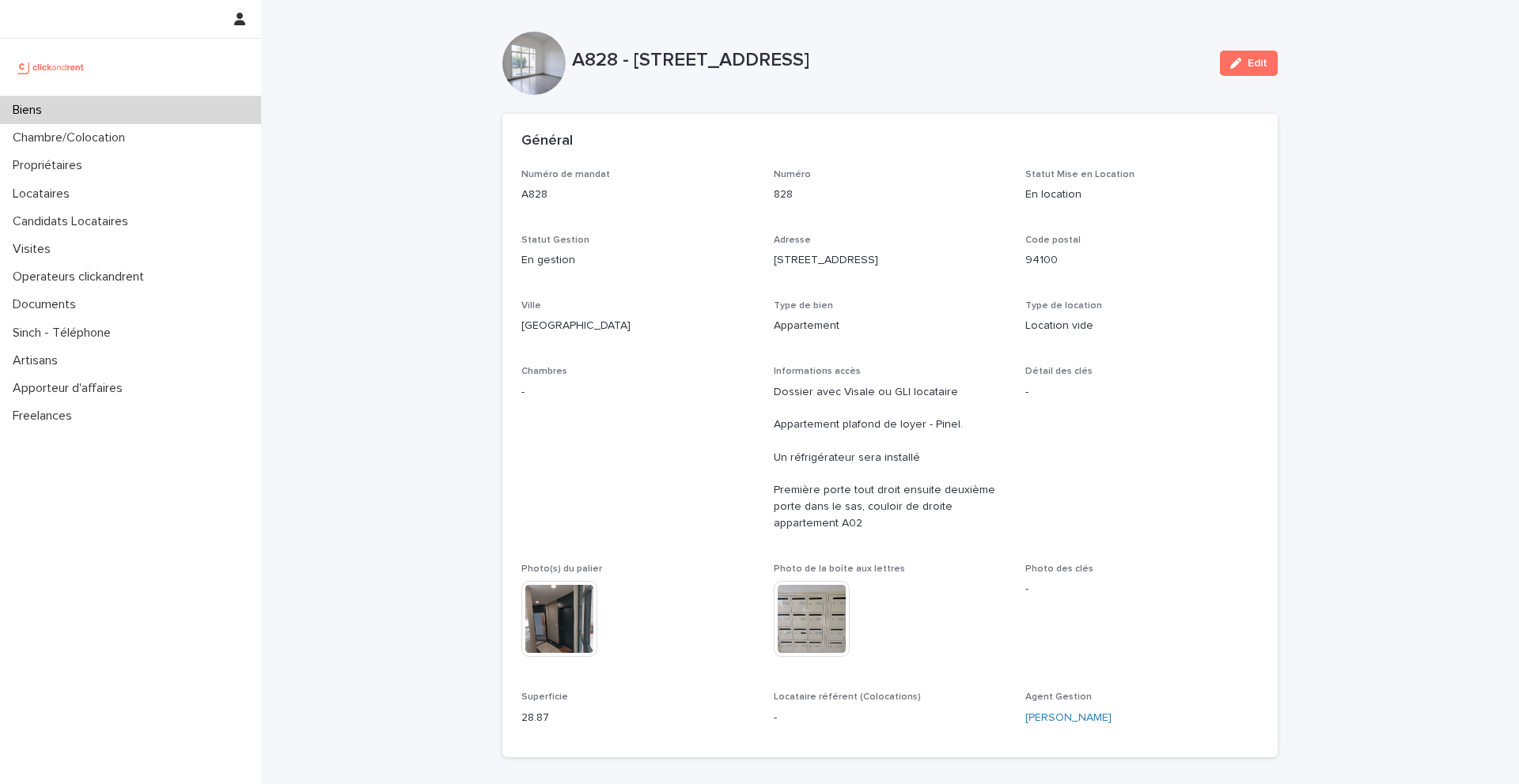
click at [197, 112] on div "Biens" at bounding box center [130, 110] width 261 height 27
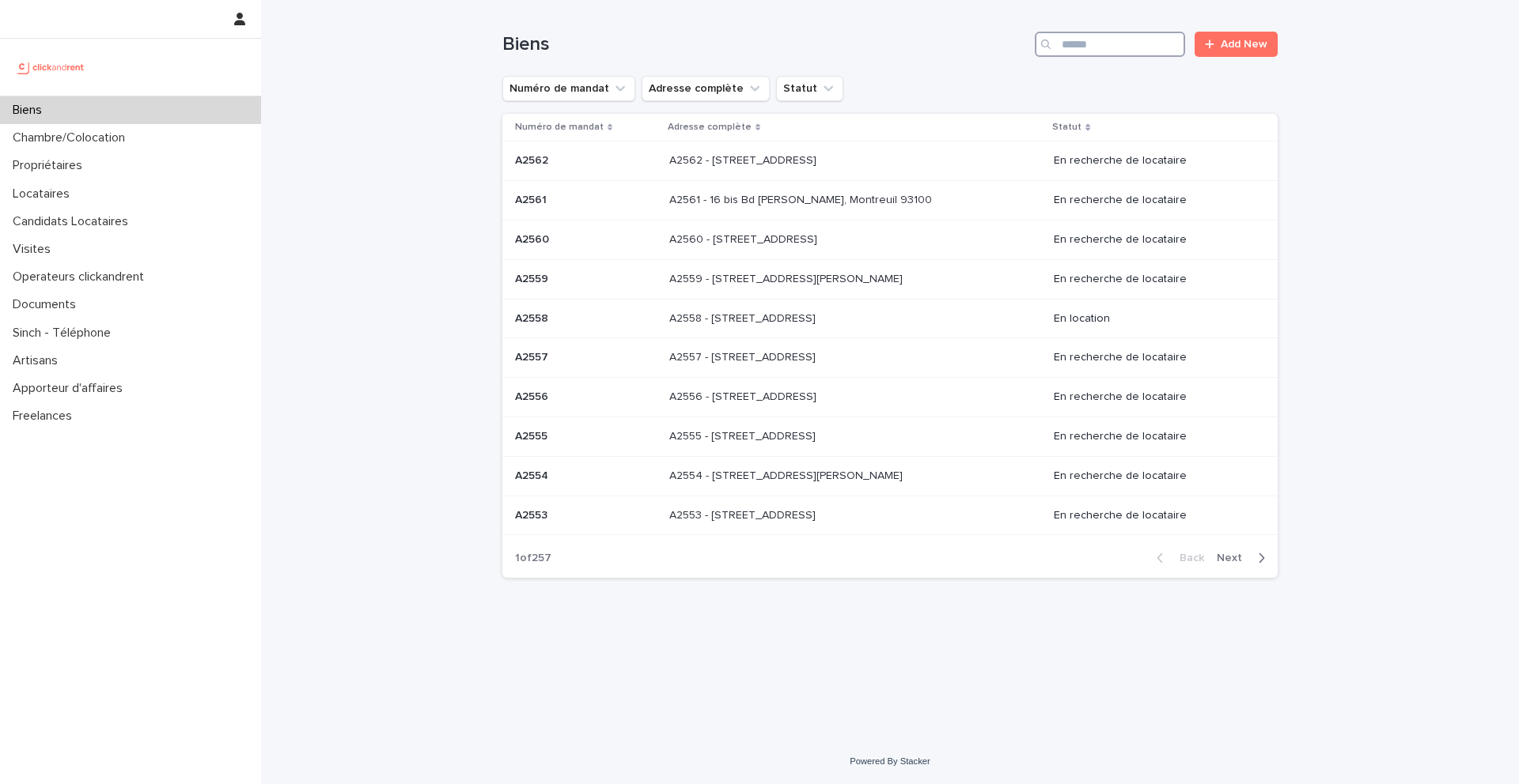
click at [1102, 37] on input "Search" at bounding box center [1109, 45] width 150 height 25
type input "*****"
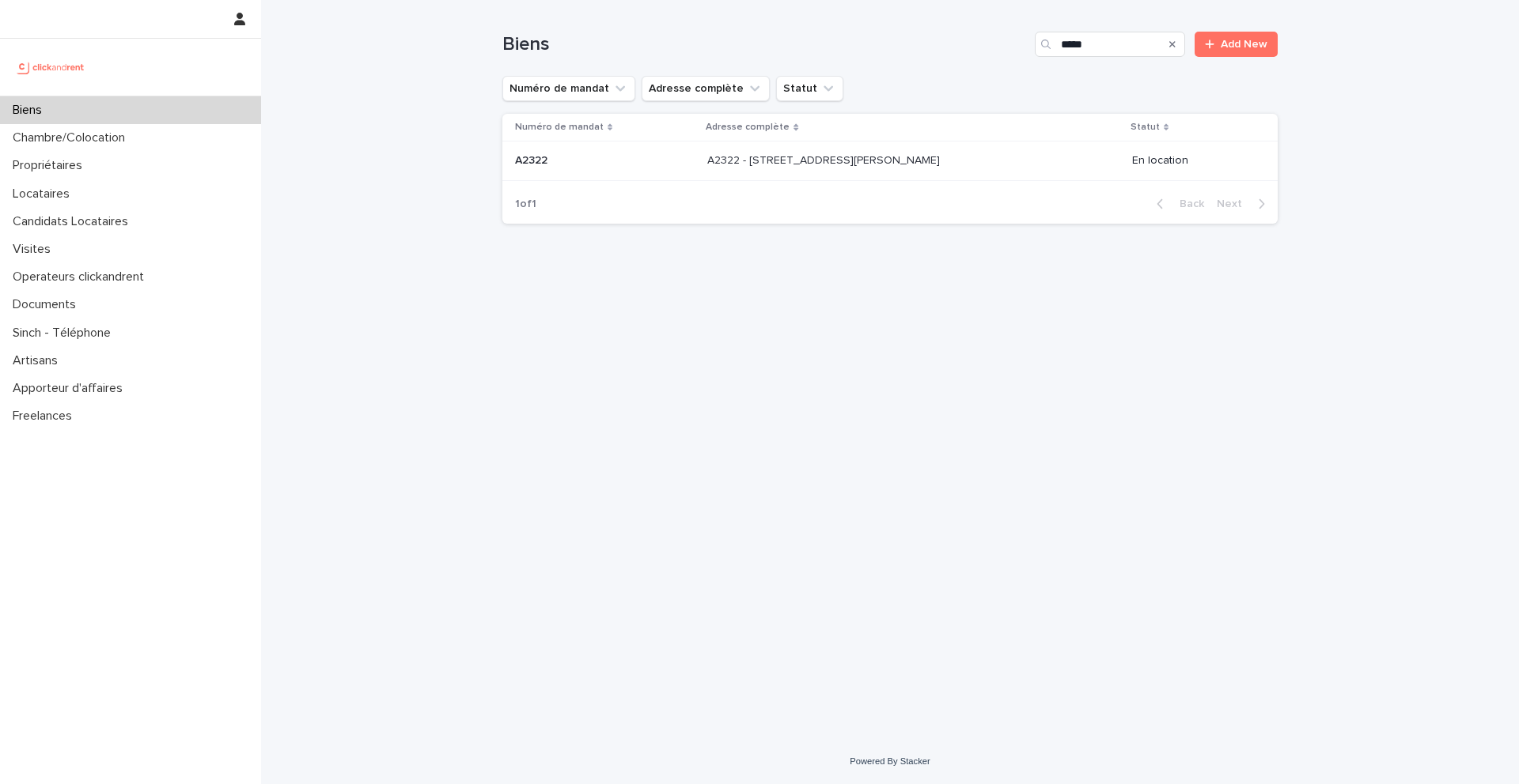
click at [886, 167] on div "A2322 - [STREET_ADDRESS][PERSON_NAME] - [STREET_ADDRESS][PERSON_NAME]" at bounding box center [914, 160] width 413 height 26
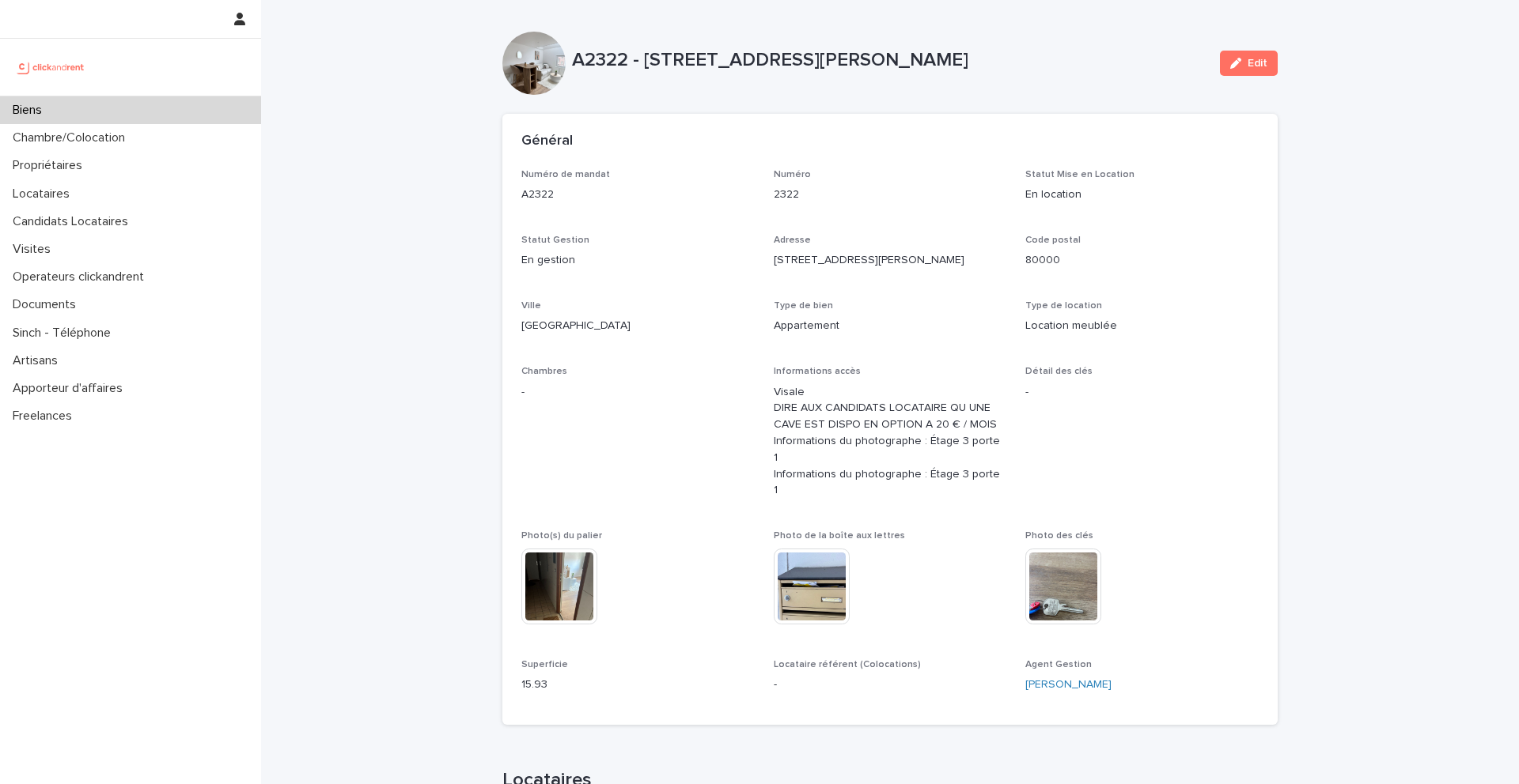
scroll to position [593, 0]
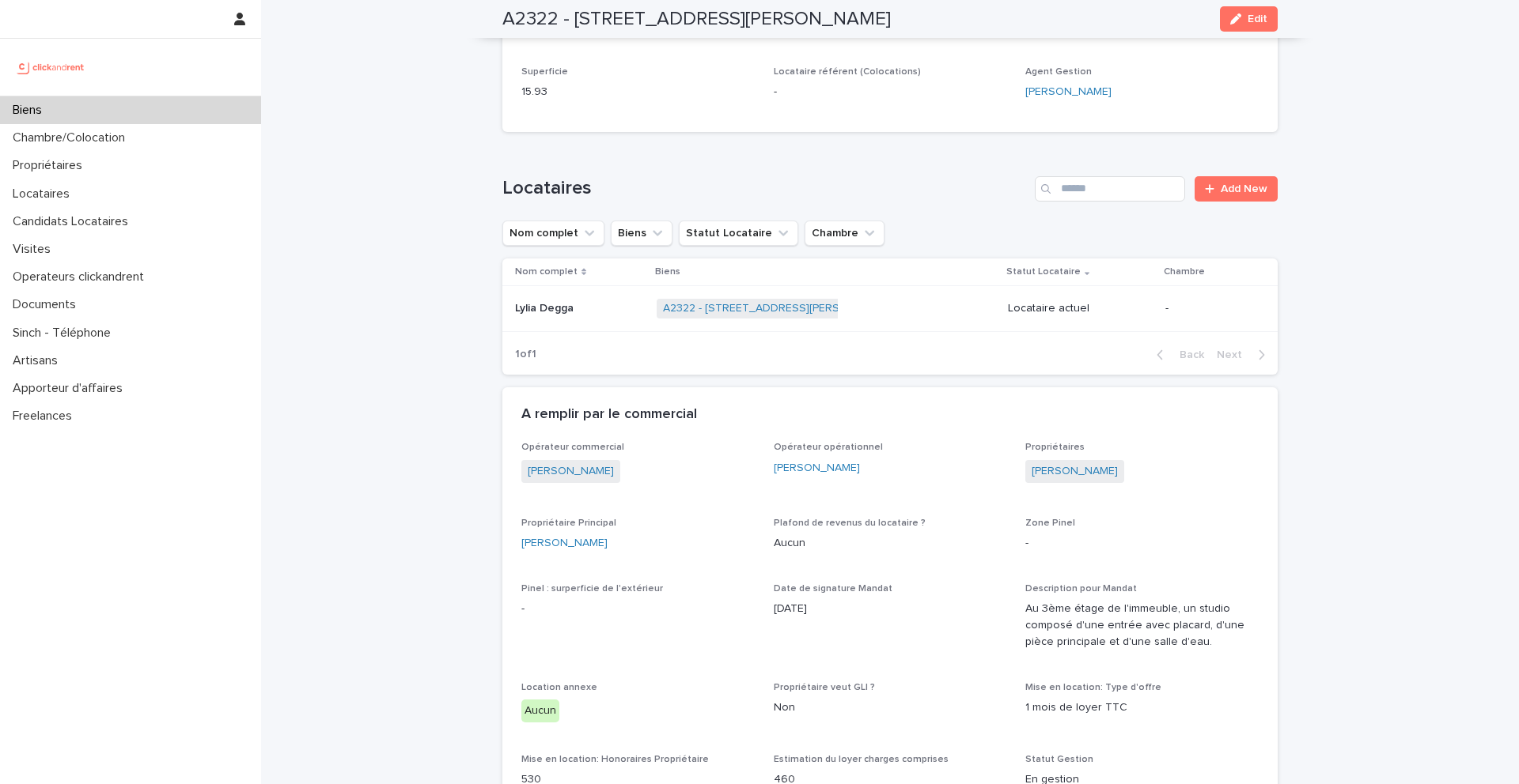
click at [594, 296] on div "Lylia Degga Lylia Degga" at bounding box center [579, 308] width 129 height 26
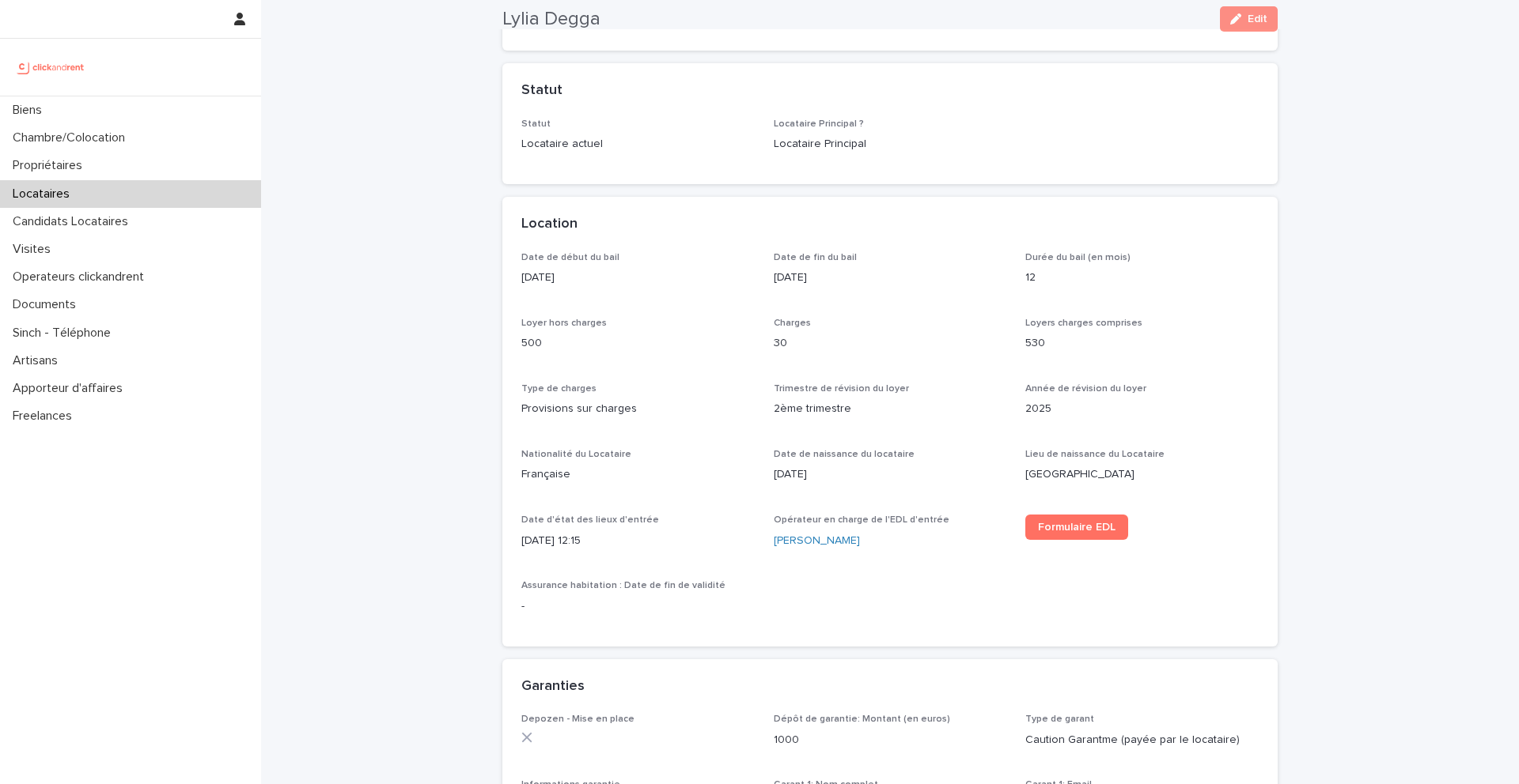
scroll to position [353, 0]
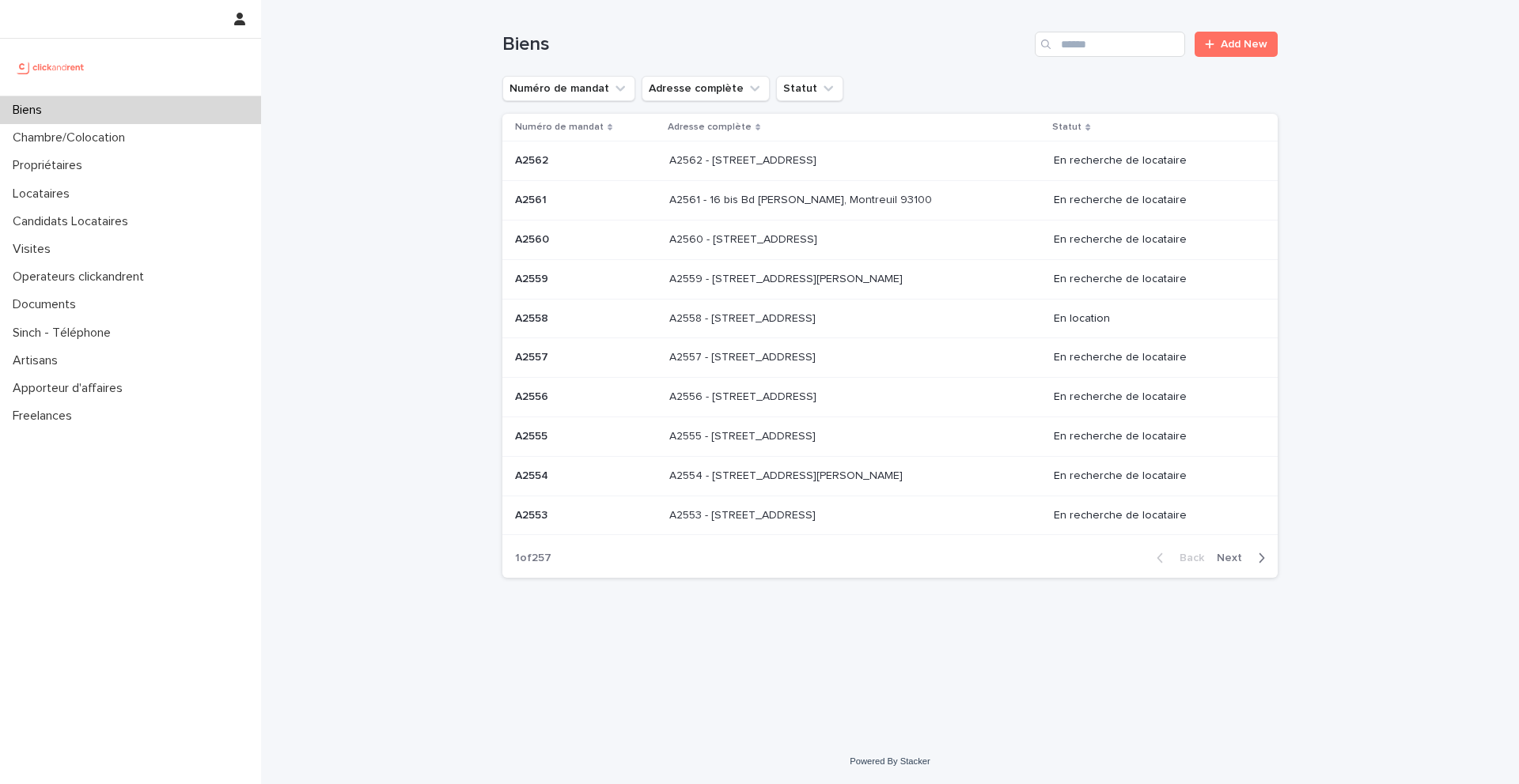
click at [1182, 30] on div "Biens Add New" at bounding box center [889, 38] width 776 height 76
click at [1153, 44] on input "Search" at bounding box center [1109, 45] width 150 height 25
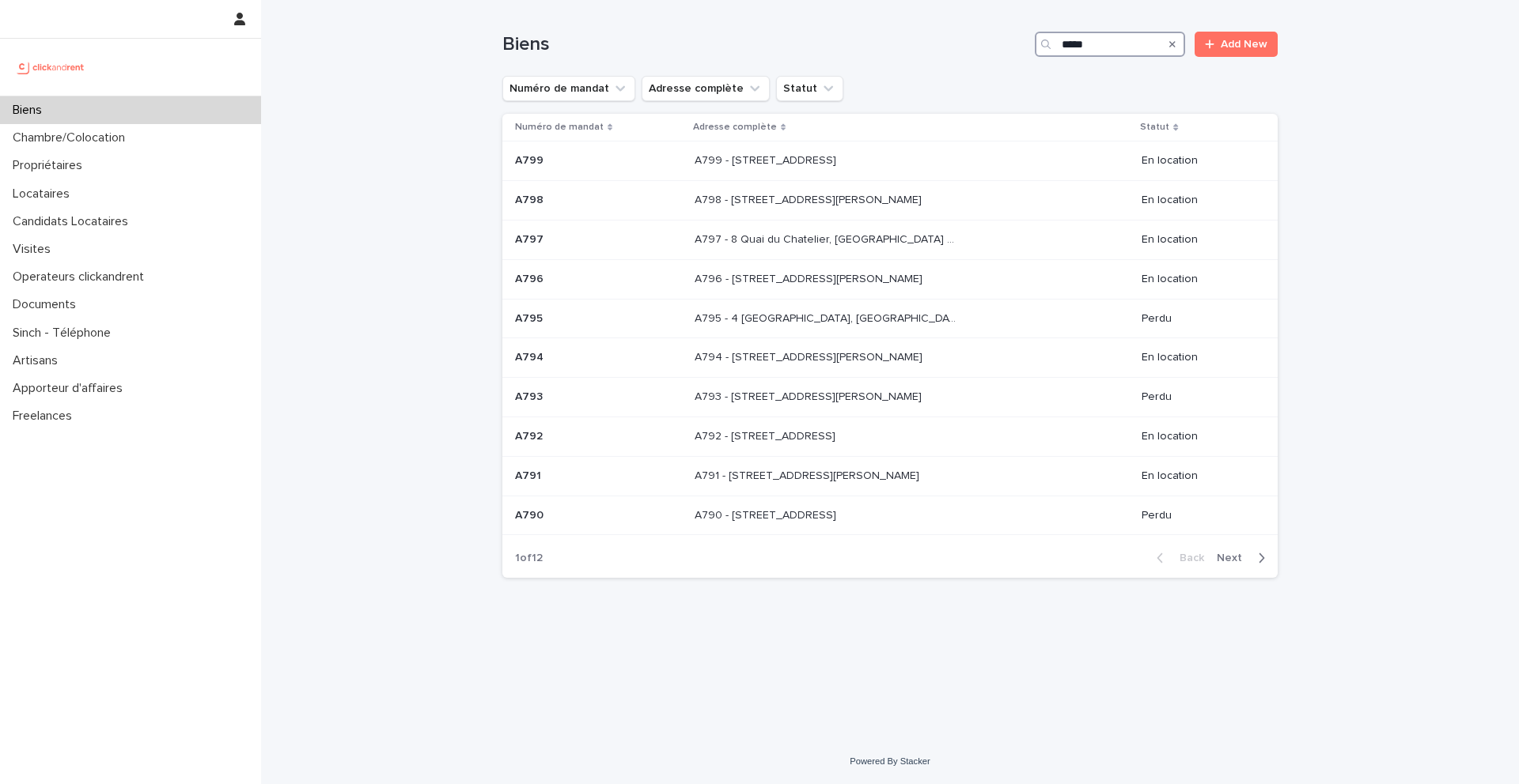
type input "****"
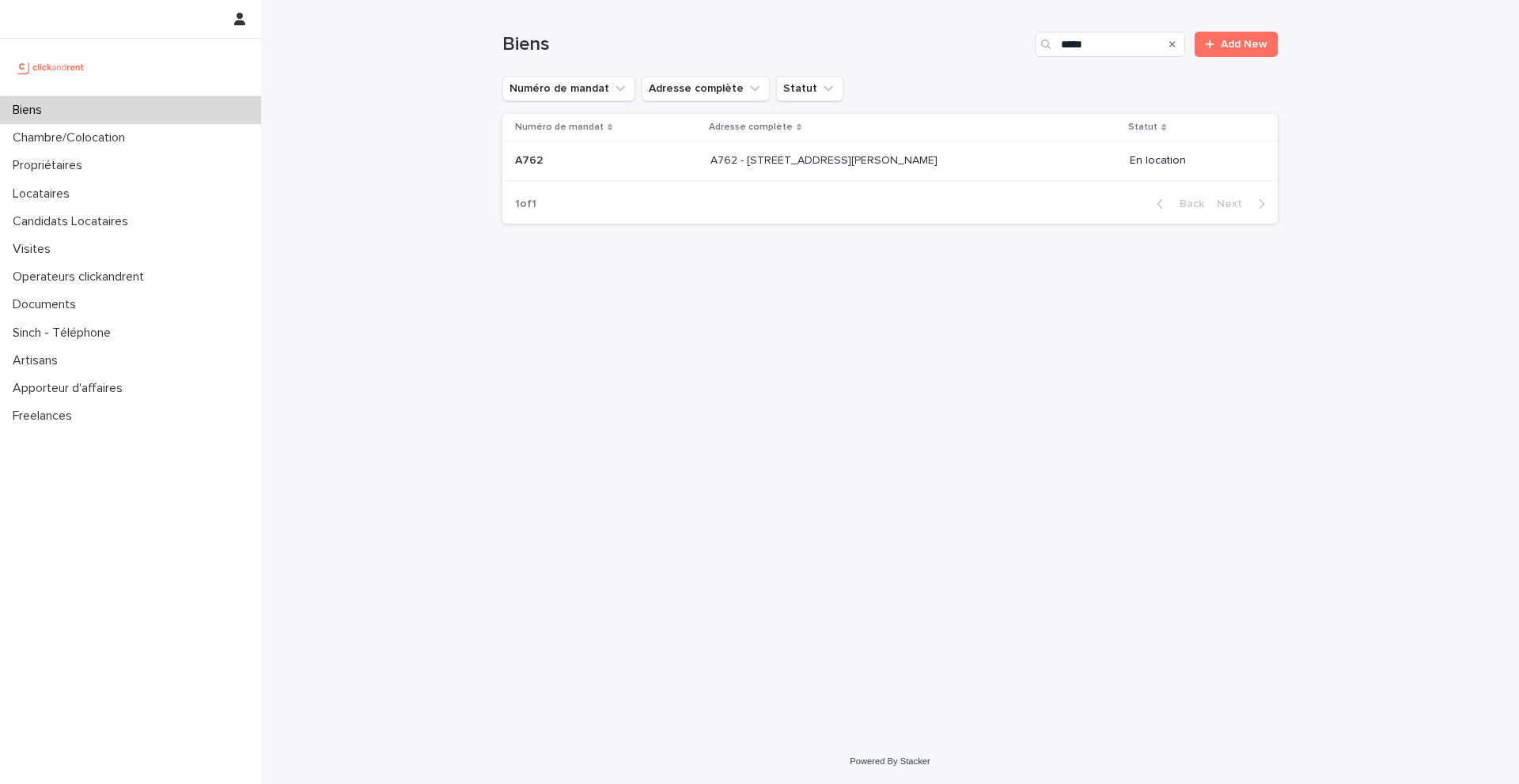
click at [930, 155] on p "A762 - [STREET_ADDRESS][PERSON_NAME]" at bounding box center [825, 159] width 231 height 17
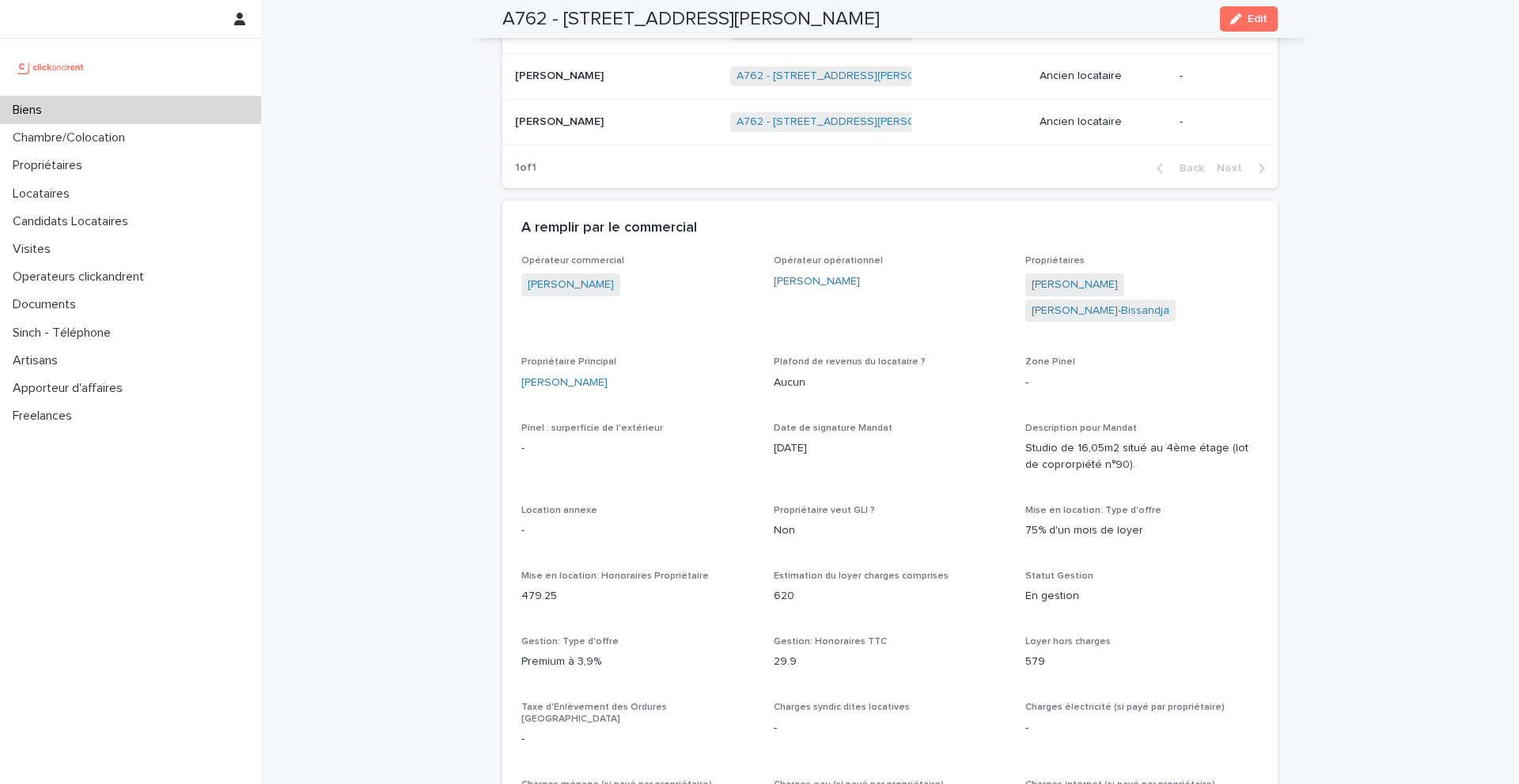
scroll to position [767, 0]
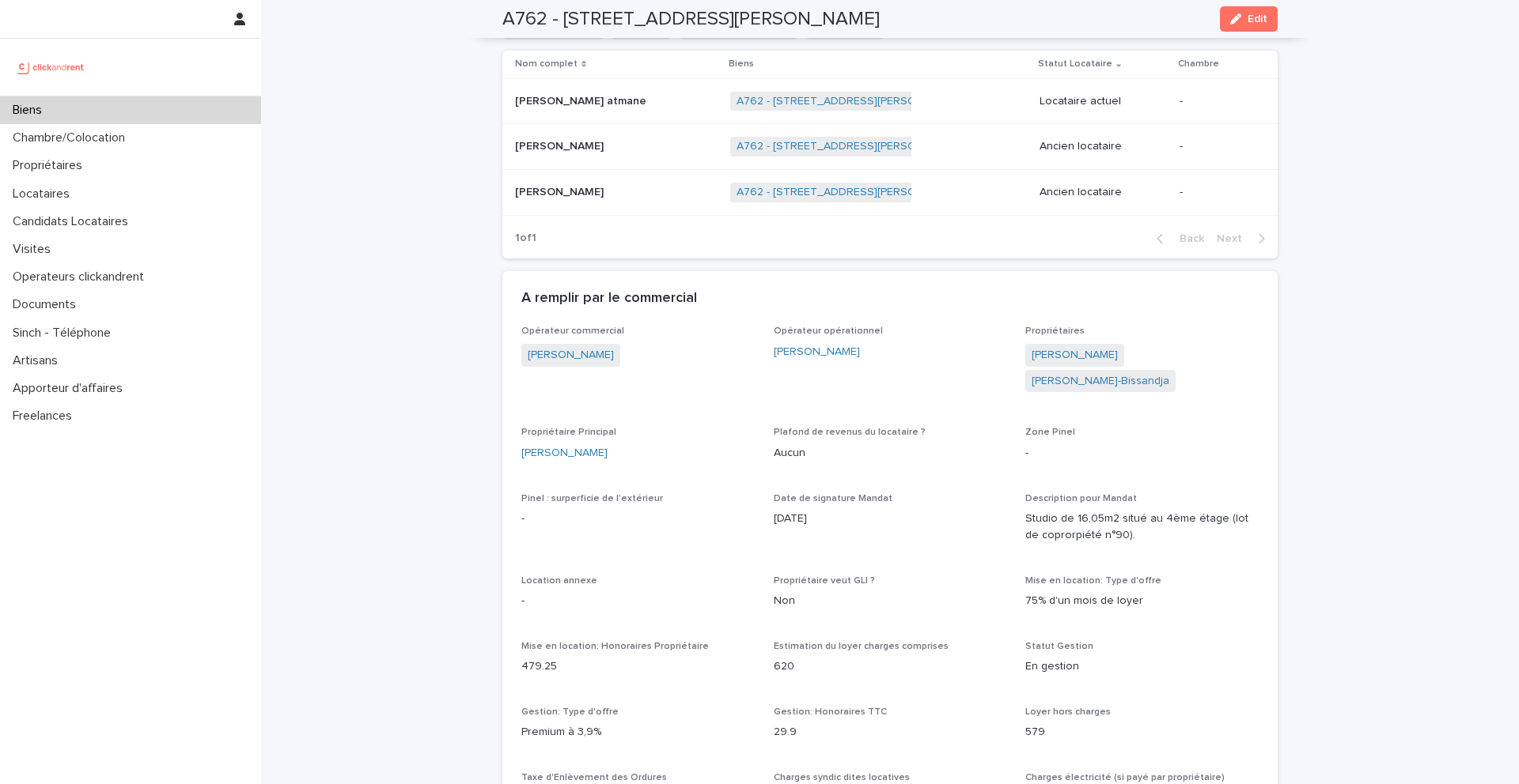
click at [626, 108] on p at bounding box center [613, 102] width 198 height 14
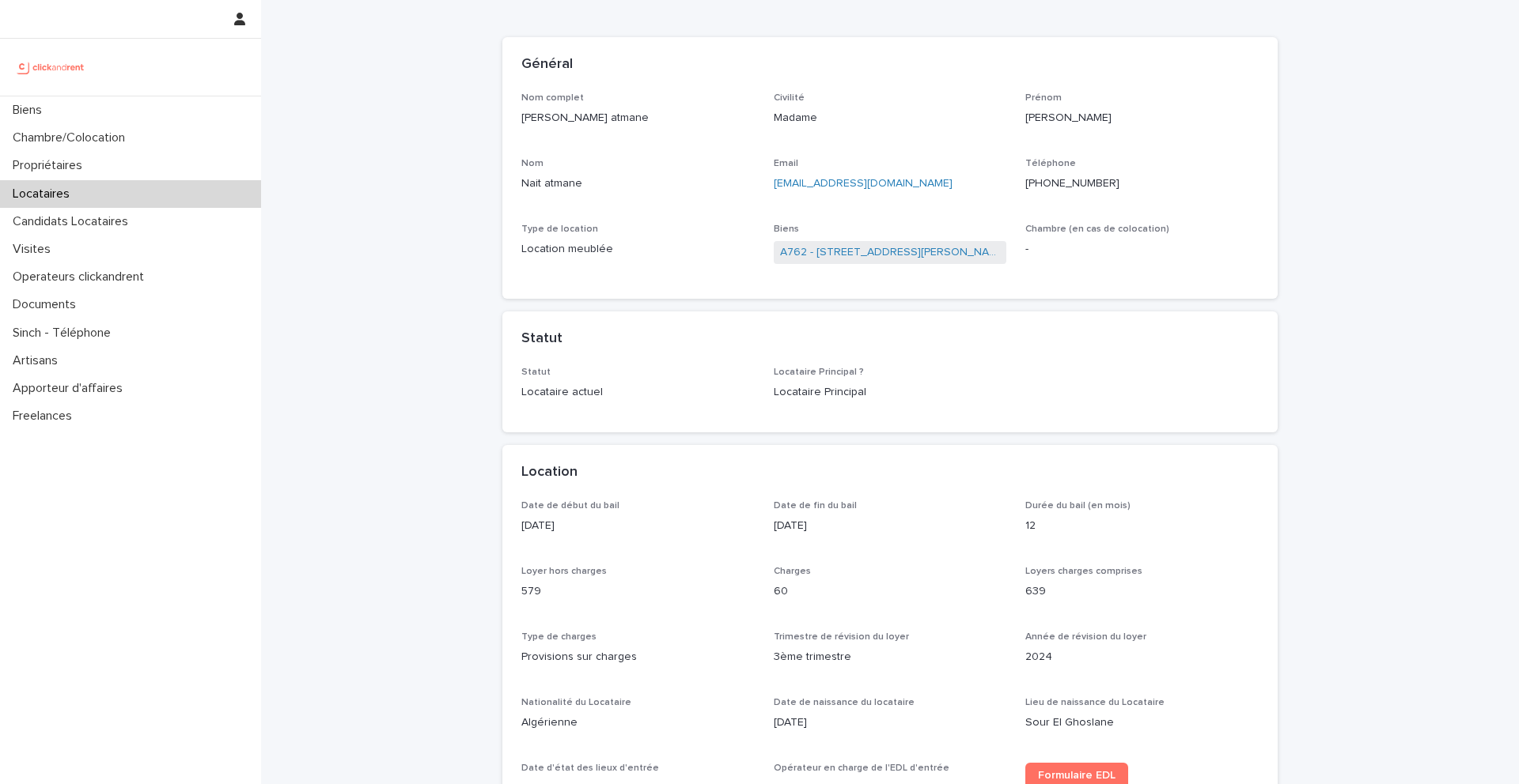
scroll to position [77, 0]
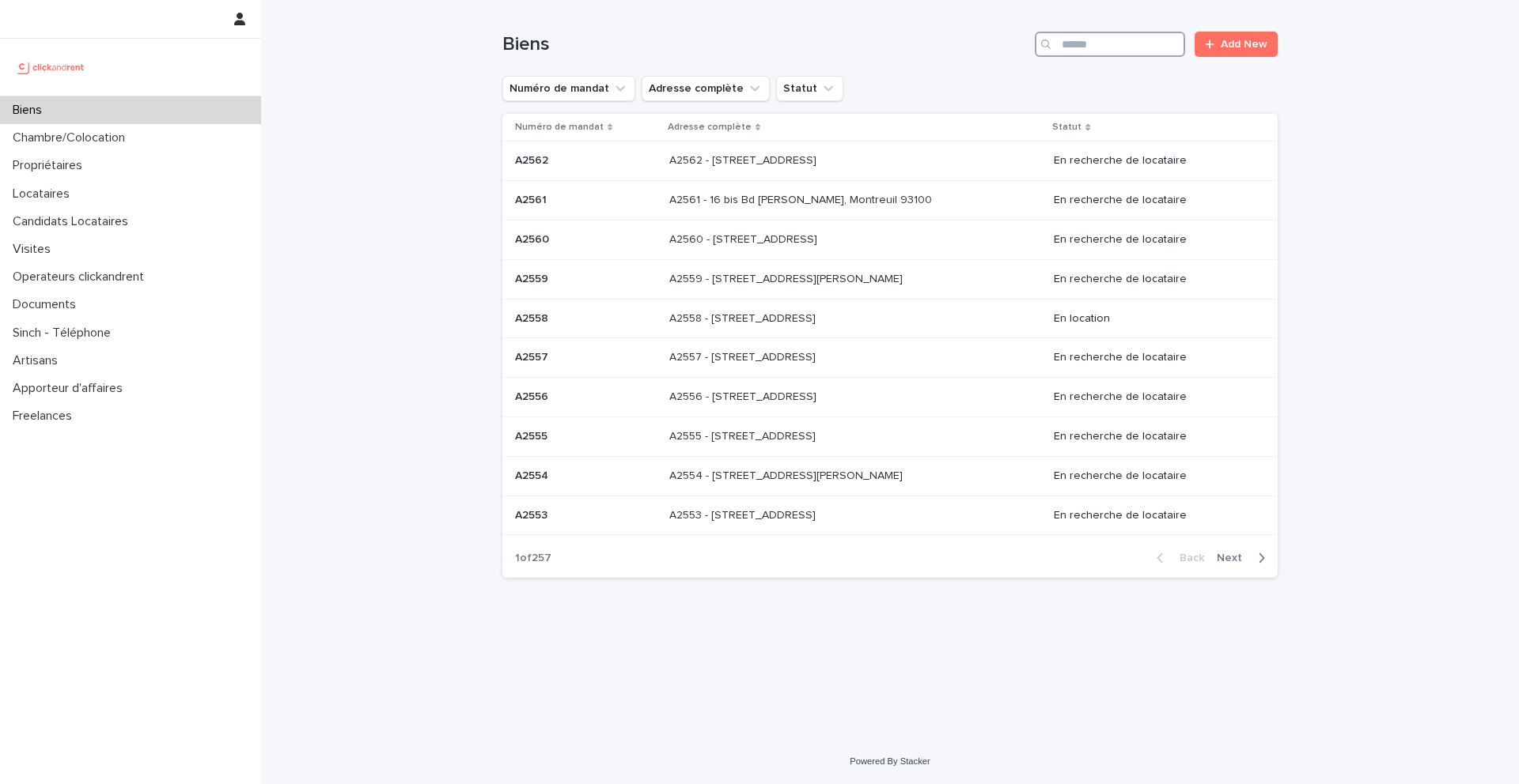
click at [1115, 41] on input "Search" at bounding box center [1109, 45] width 150 height 25
type input "*****"
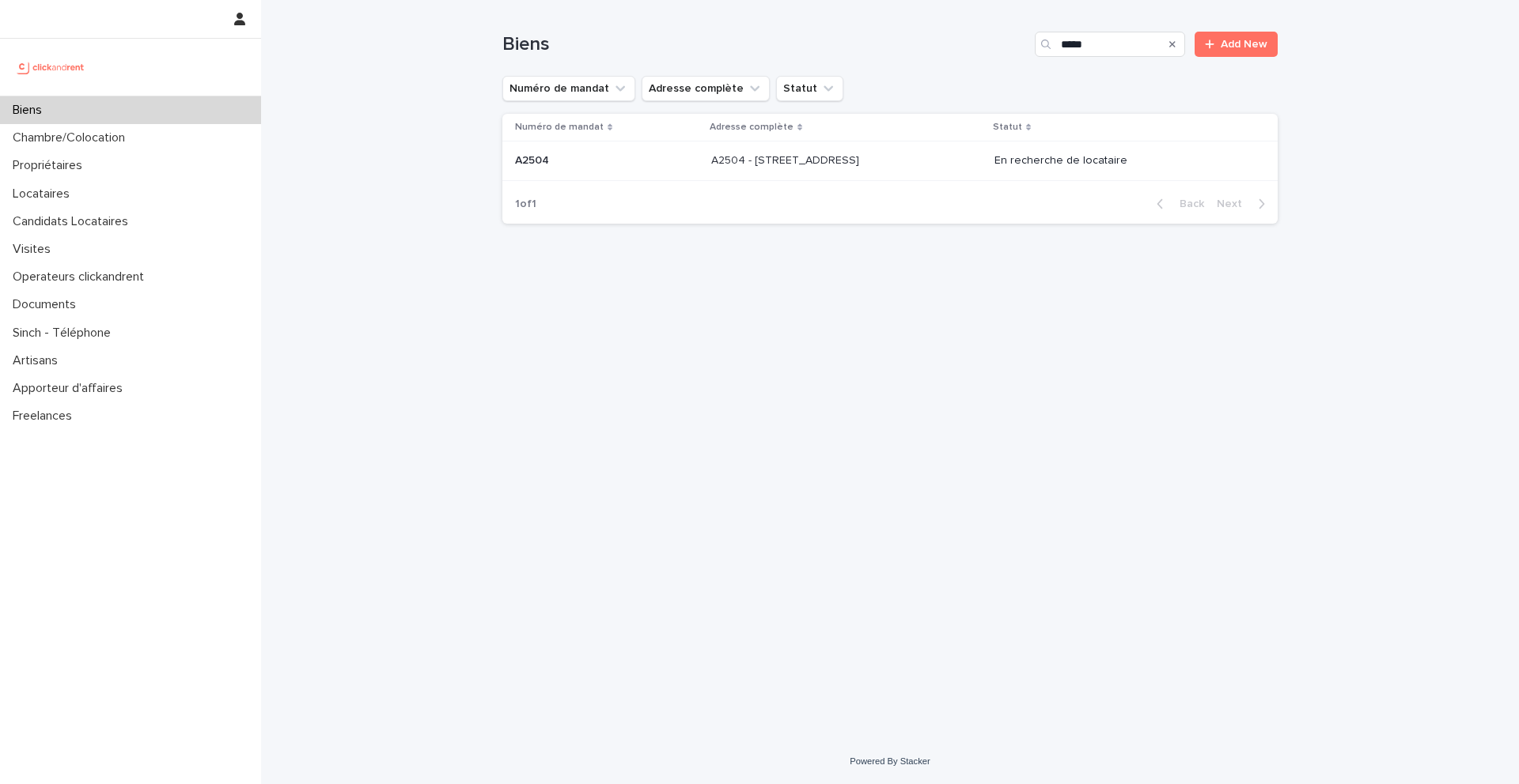
click at [917, 150] on div "A2504 - 30 rue Belgrand, Paris 75020 A2504 - 30 rue Belgrand, Paris 75020" at bounding box center [847, 160] width 271 height 26
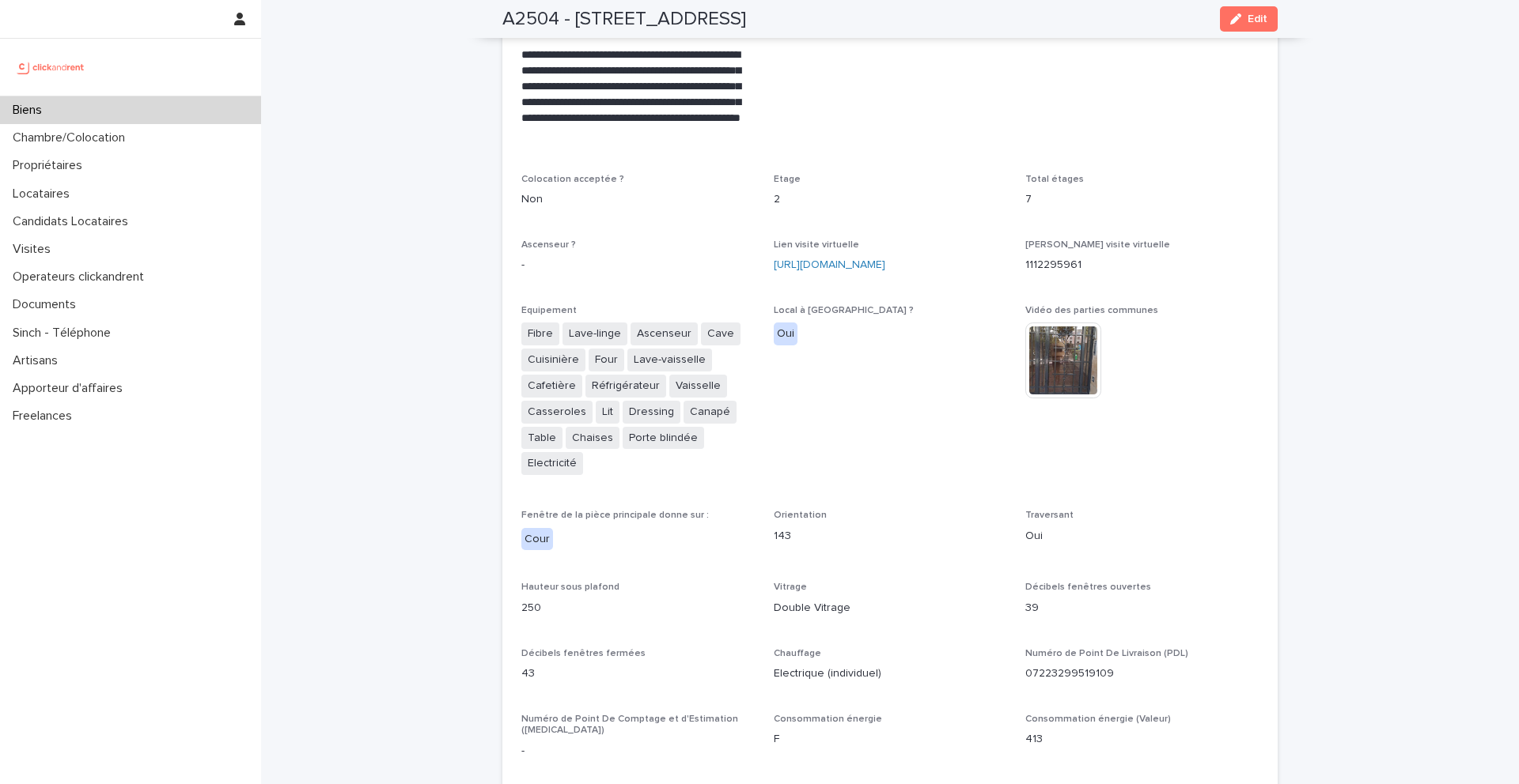
scroll to position [3850, 0]
